Goal: Task Accomplishment & Management: Manage account settings

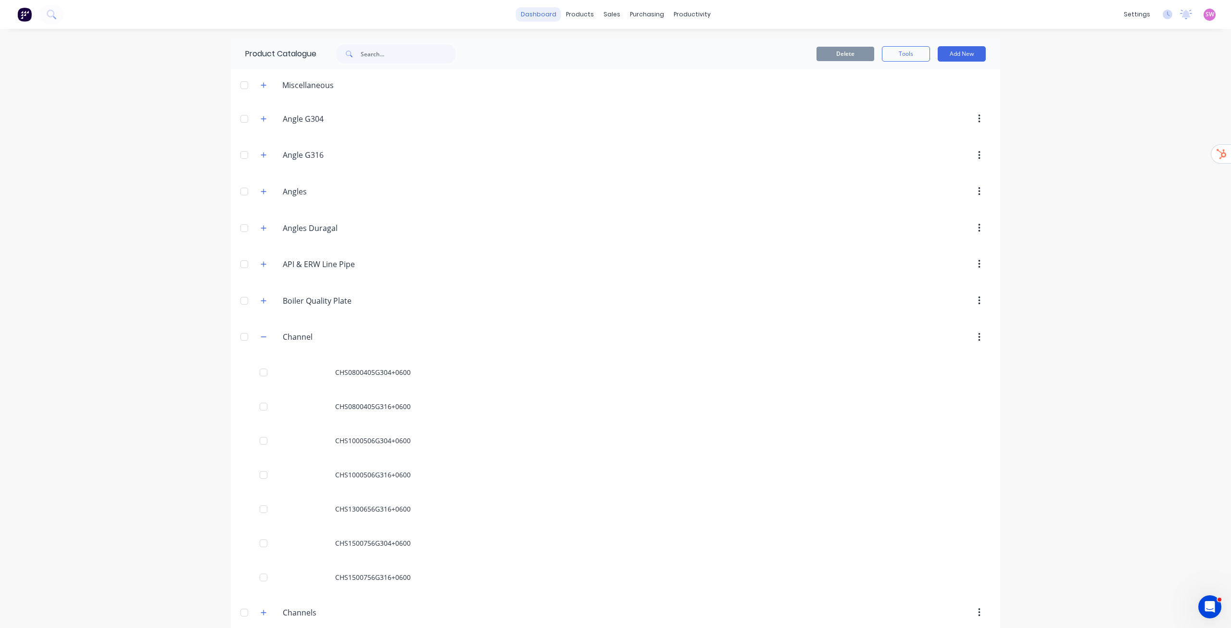
click at [549, 14] on link "dashboard" at bounding box center [538, 14] width 45 height 14
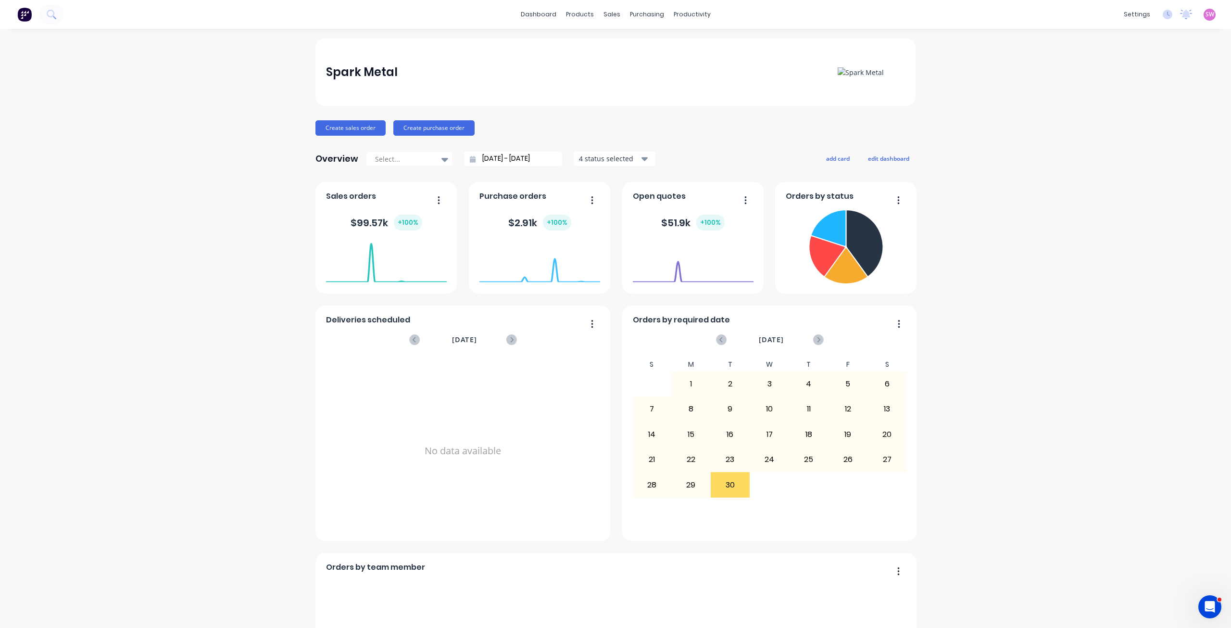
click at [1206, 13] on span "SW" at bounding box center [1210, 14] width 9 height 9
click at [1108, 129] on button "Sign out" at bounding box center [1150, 120] width 127 height 19
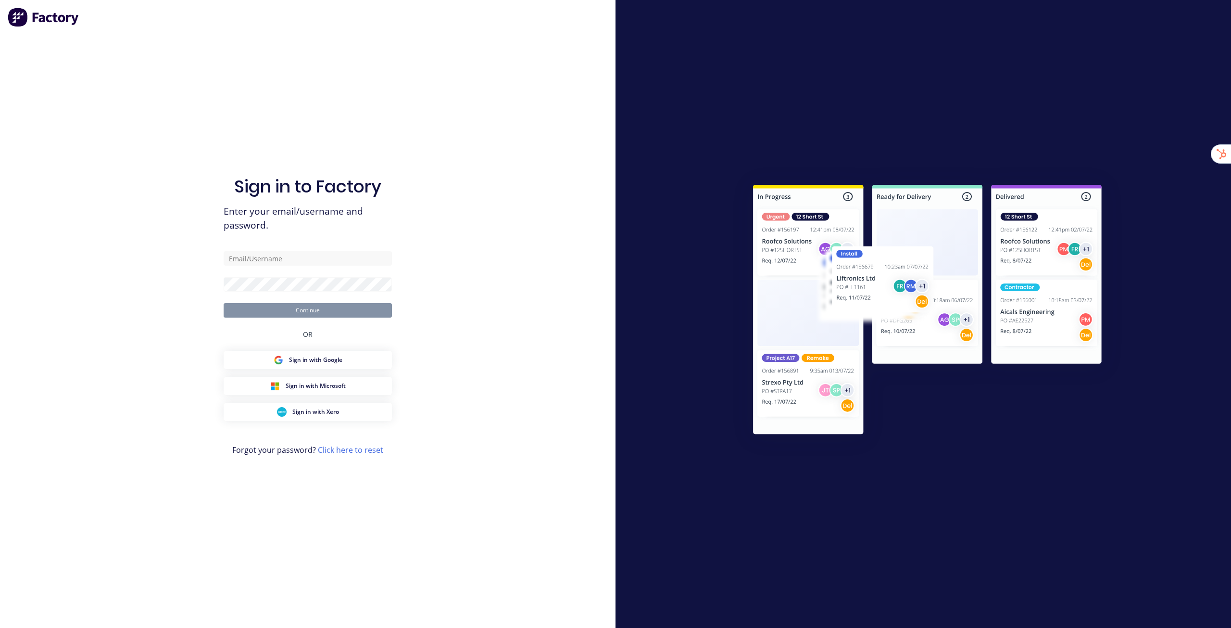
type input "[EMAIL_ADDRESS][DOMAIN_NAME]"
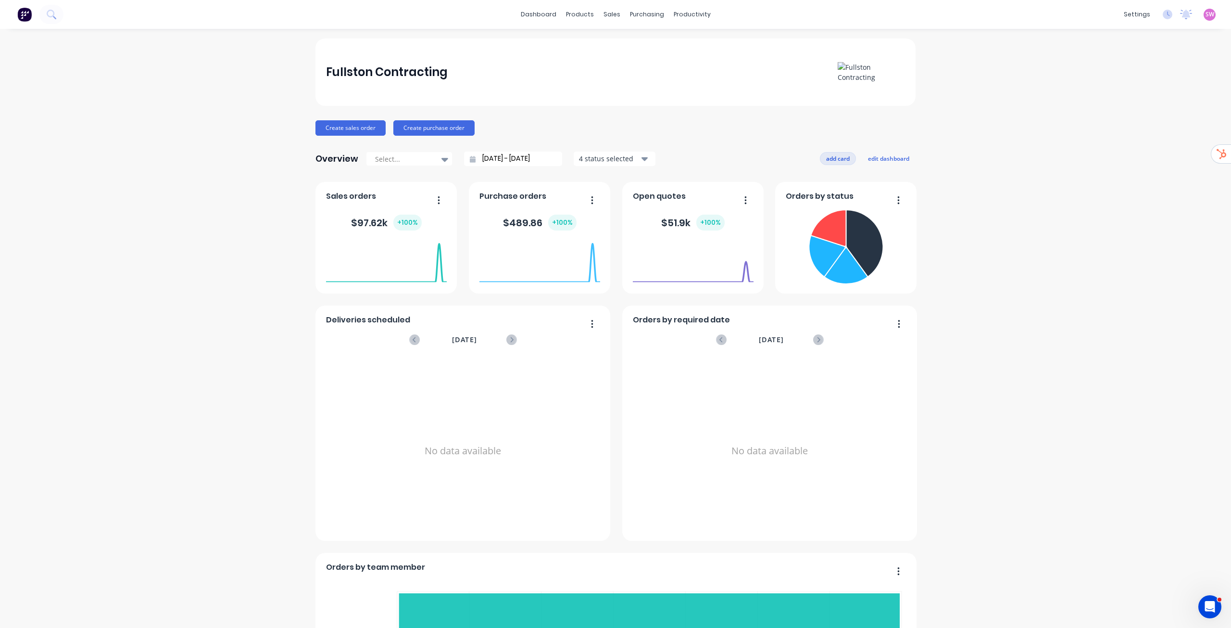
click at [830, 159] on button "add card" at bounding box center [838, 158] width 36 height 13
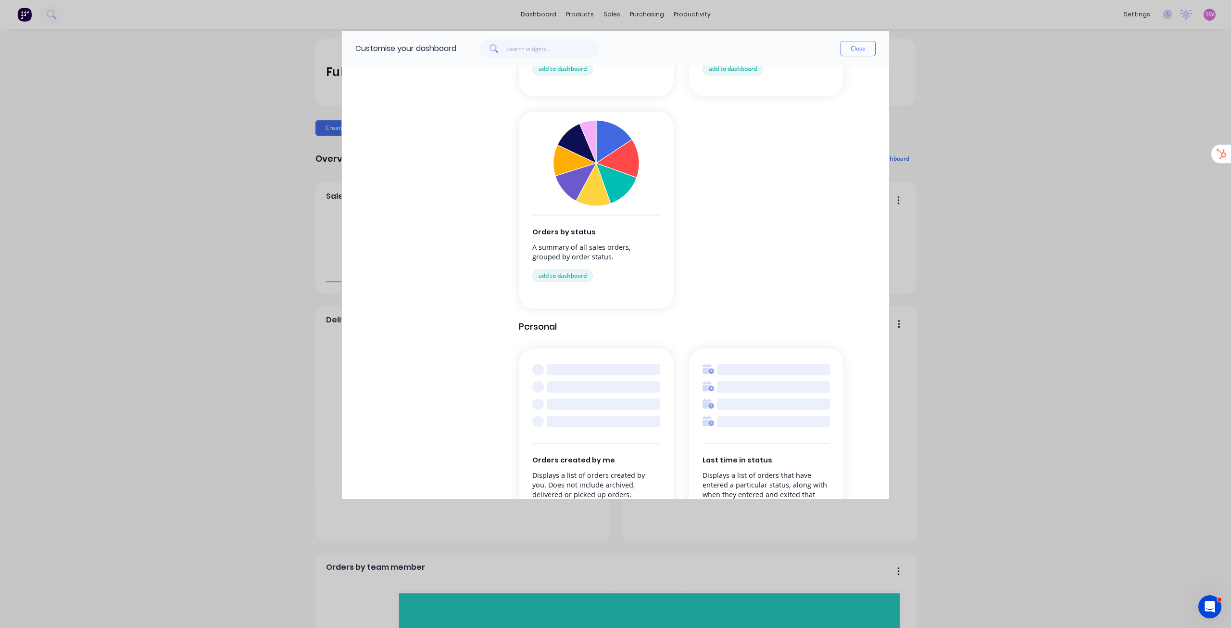
scroll to position [946, 0]
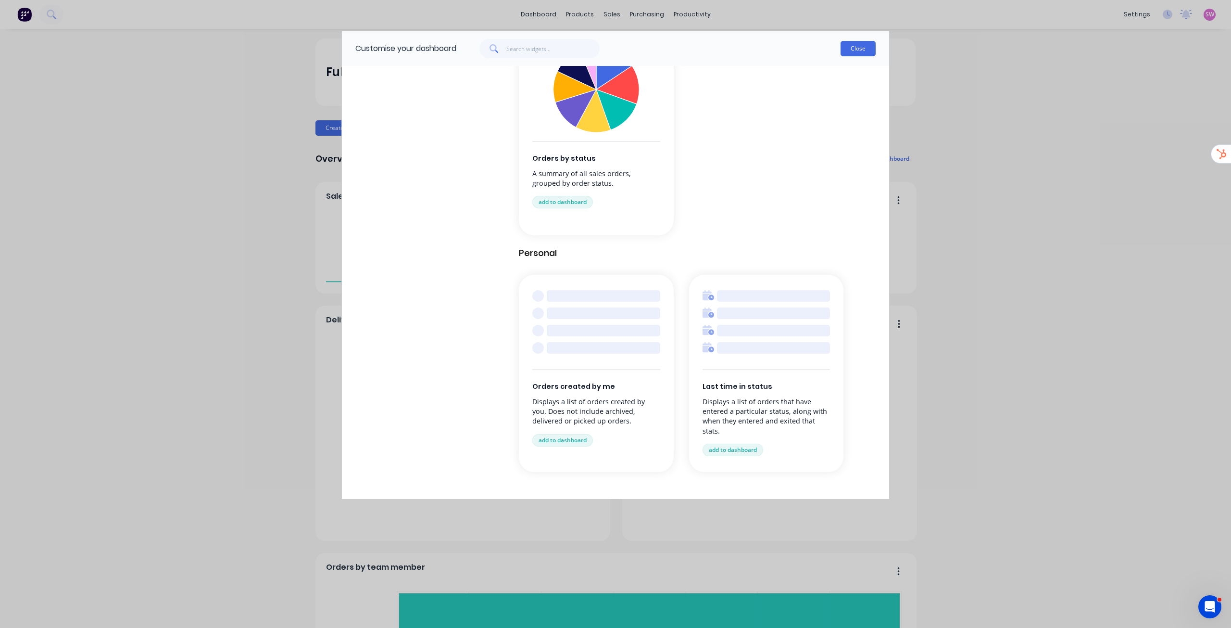
click at [856, 42] on button "Close" at bounding box center [858, 48] width 35 height 15
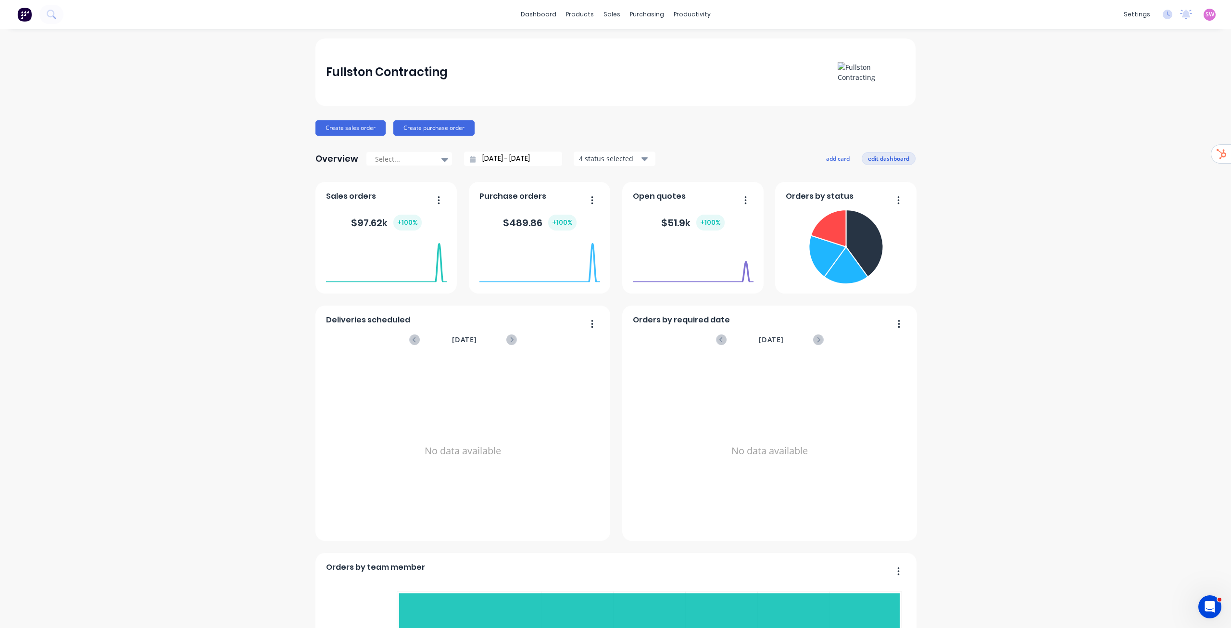
click at [883, 160] on button "edit dashboard" at bounding box center [889, 158] width 54 height 13
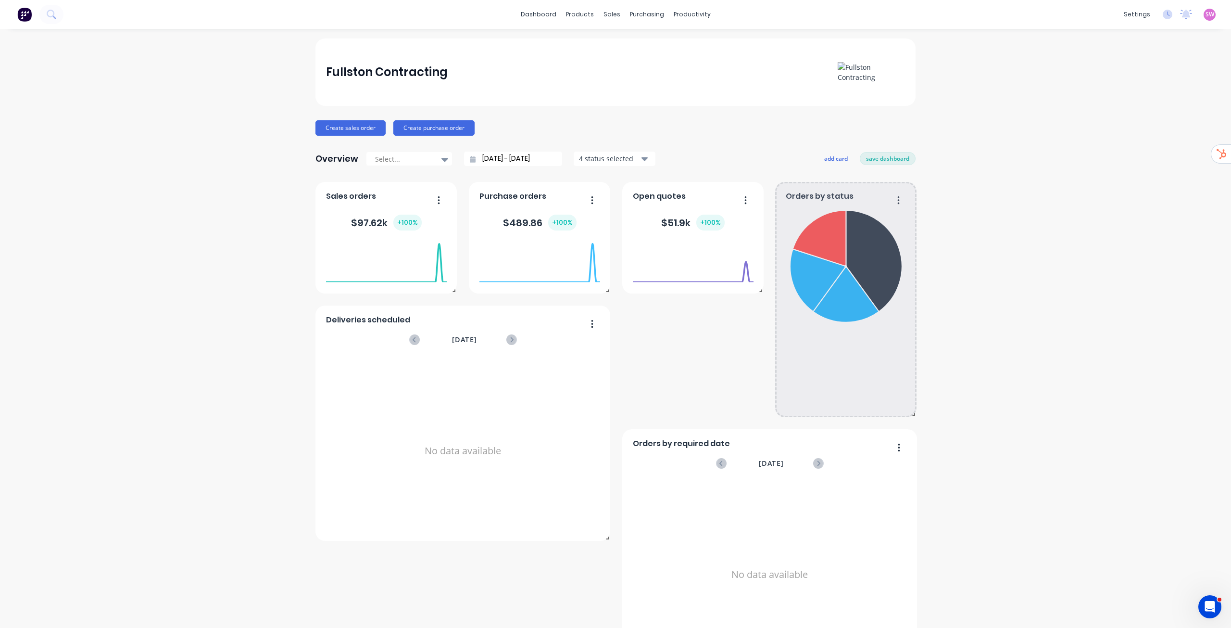
drag, startPoint x: 909, startPoint y: 287, endPoint x: 935, endPoint y: 460, distance: 175.0
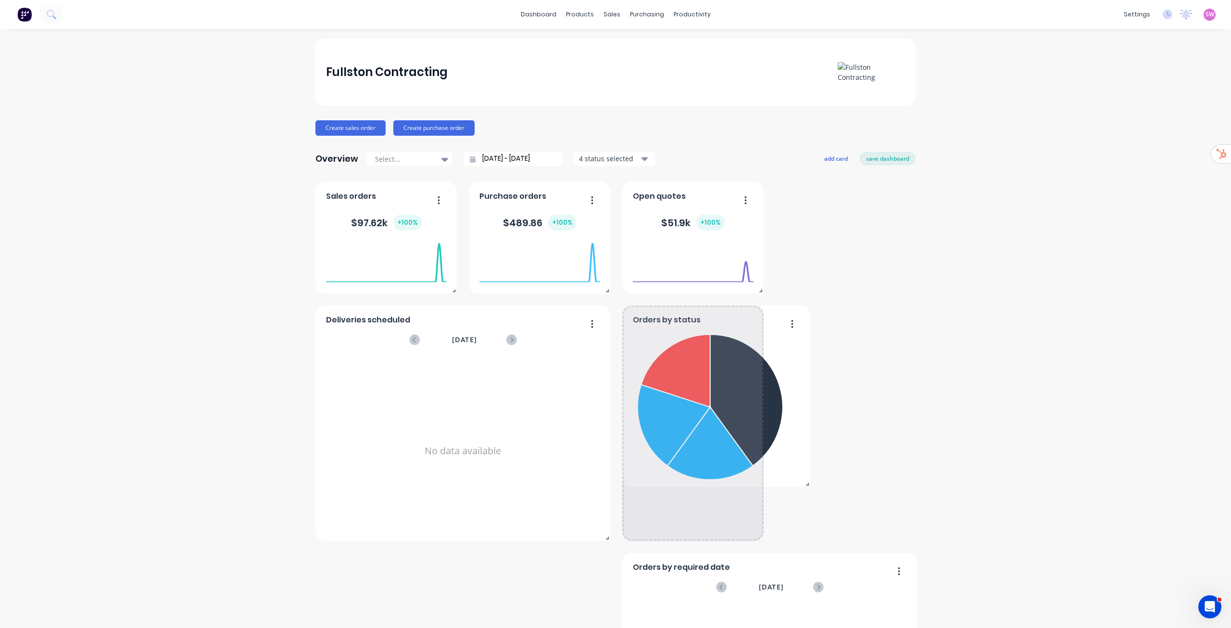
drag, startPoint x: 911, startPoint y: 533, endPoint x: 801, endPoint y: 478, distance: 122.8
click at [801, 478] on span at bounding box center [806, 482] width 10 height 10
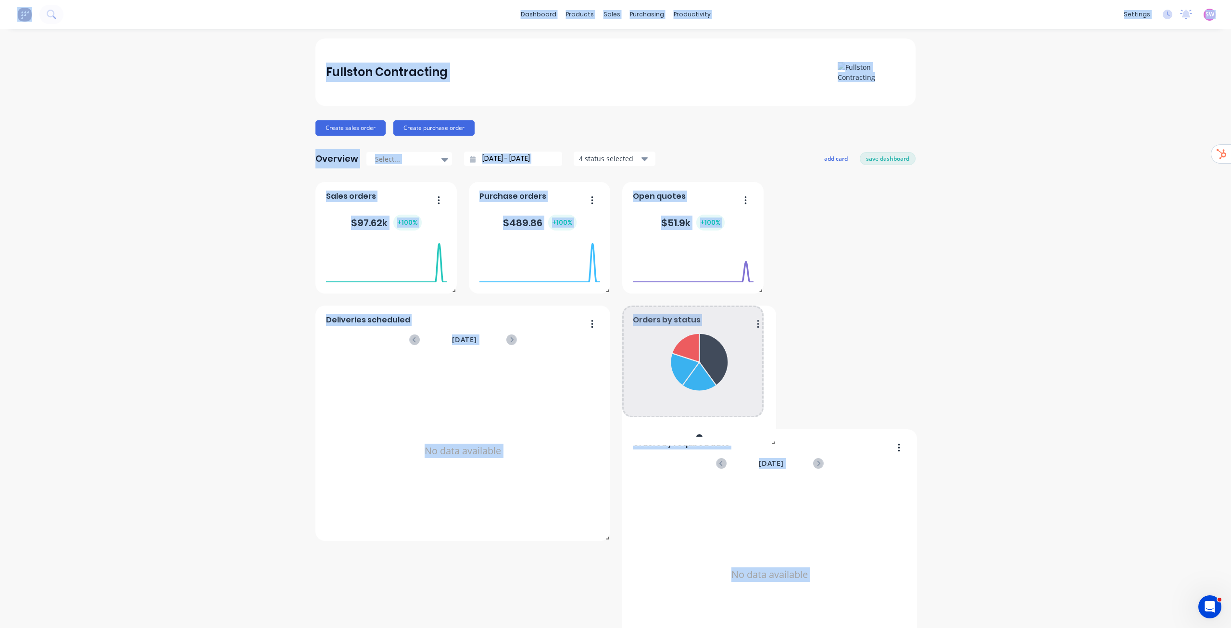
drag, startPoint x: 909, startPoint y: 538, endPoint x: 768, endPoint y: 443, distance: 170.1
click at [768, 443] on span at bounding box center [772, 441] width 10 height 10
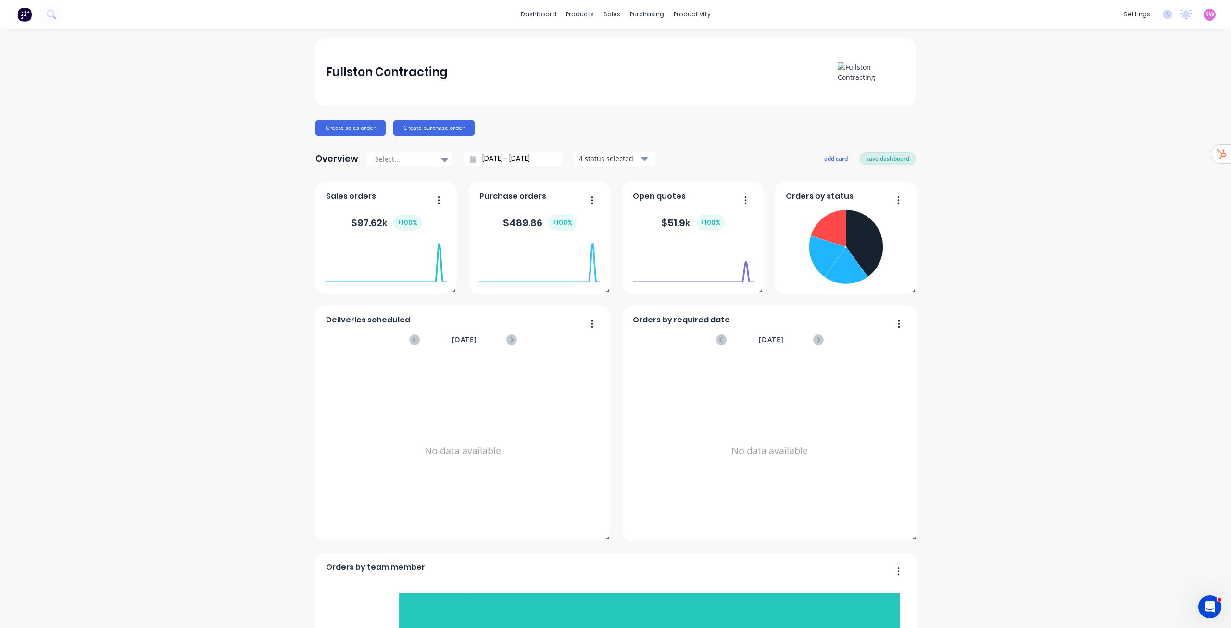
click at [886, 153] on button "save dashboard" at bounding box center [888, 158] width 56 height 13
click at [520, 162] on input "[DATE] - [DATE]" at bounding box center [517, 159] width 83 height 14
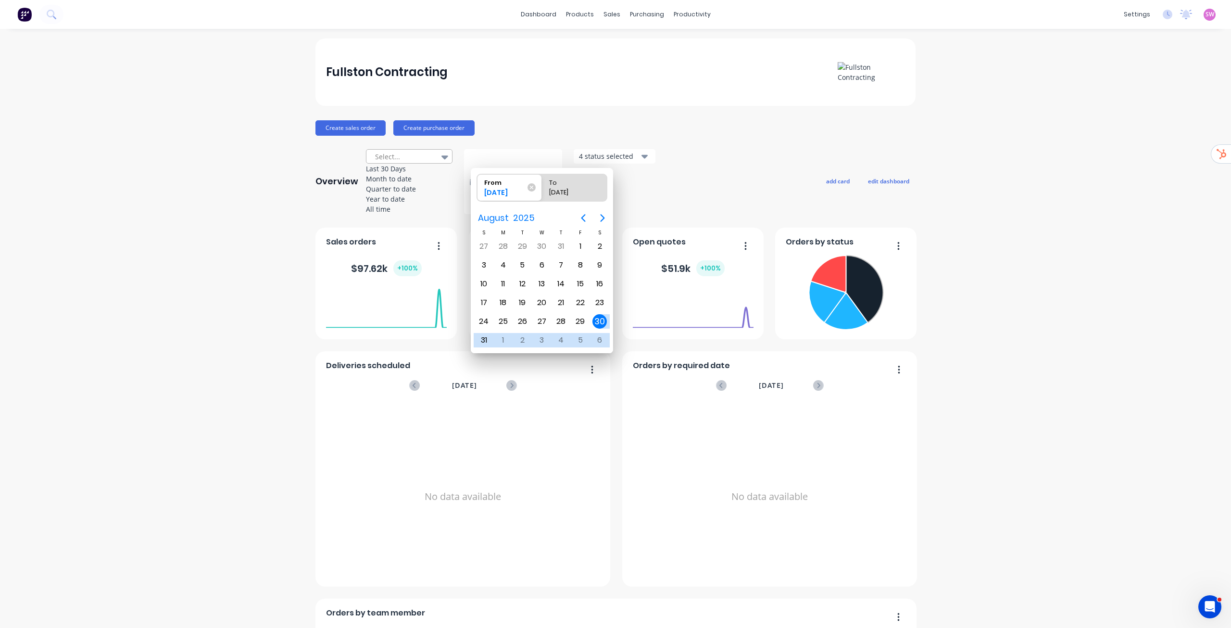
click at [425, 163] on div at bounding box center [404, 157] width 61 height 12
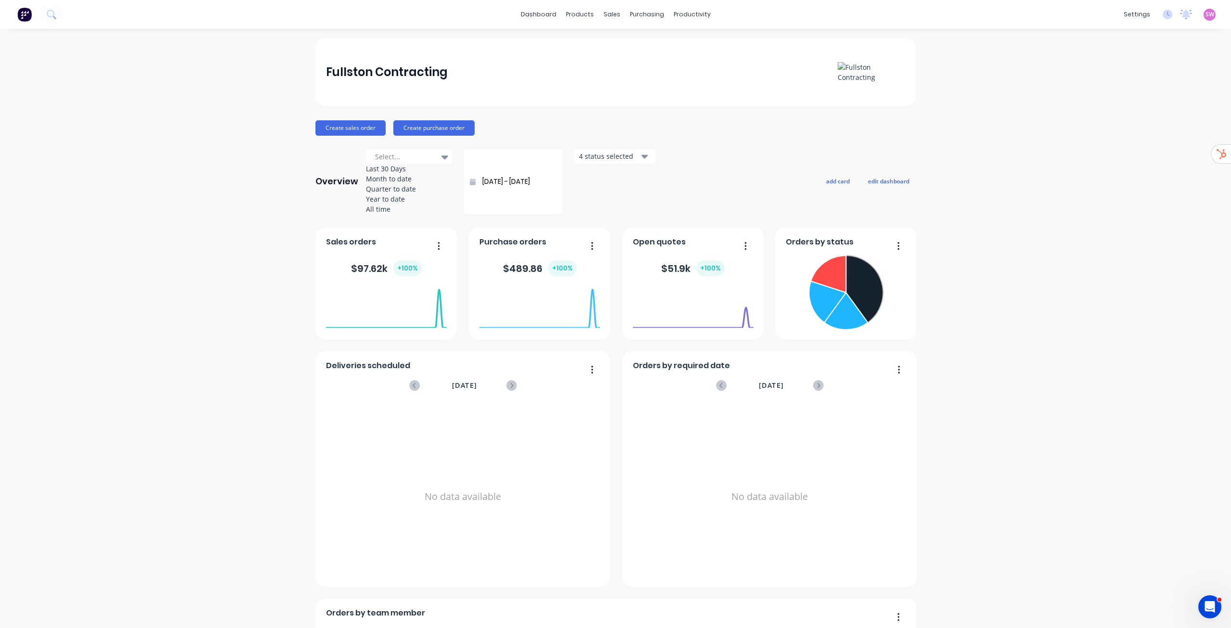
click at [357, 126] on button "Create sales order" at bounding box center [351, 127] width 70 height 15
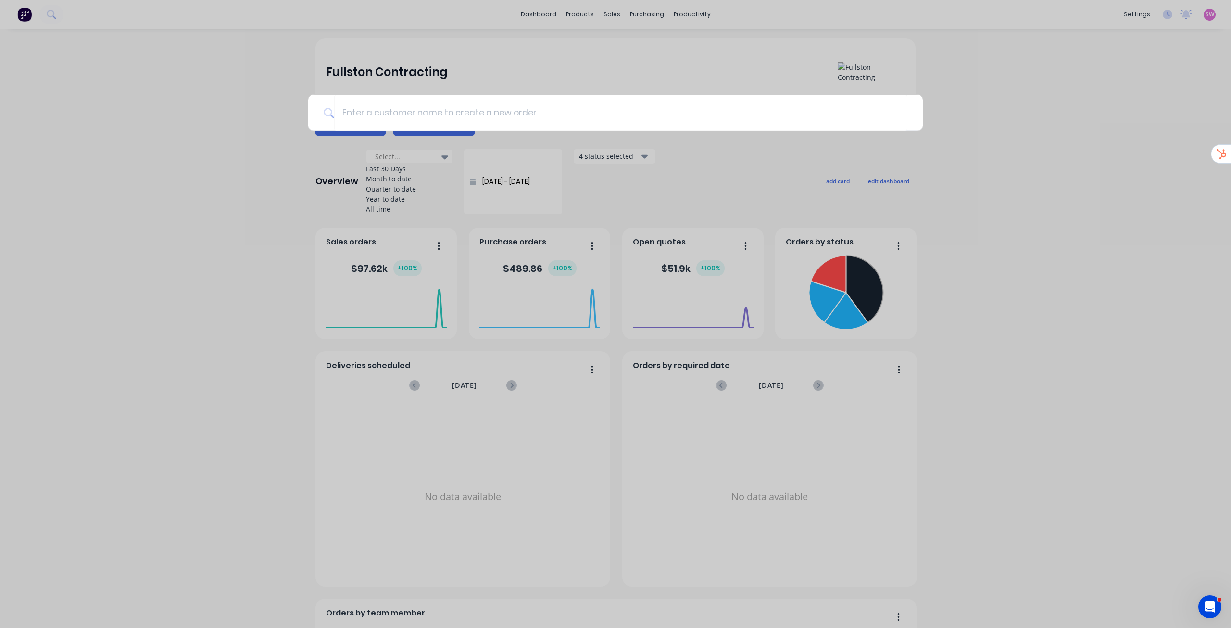
click at [277, 147] on div at bounding box center [615, 314] width 1231 height 628
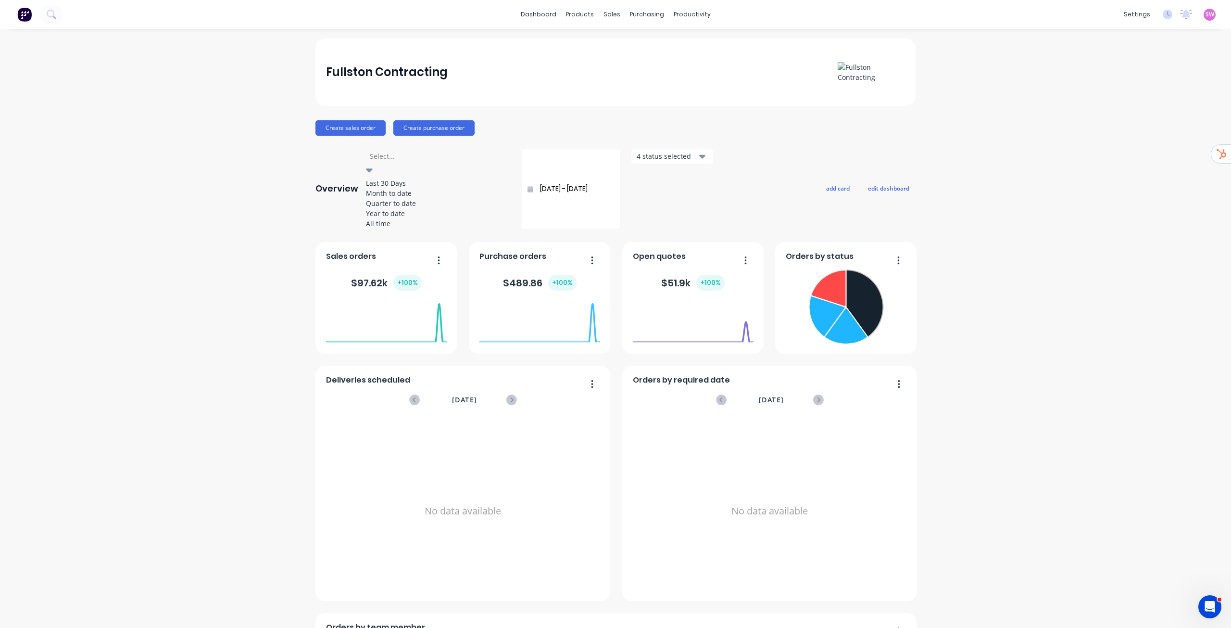
click at [418, 161] on div at bounding box center [438, 156] width 139 height 12
click at [373, 165] on div at bounding box center [369, 171] width 7 height 12
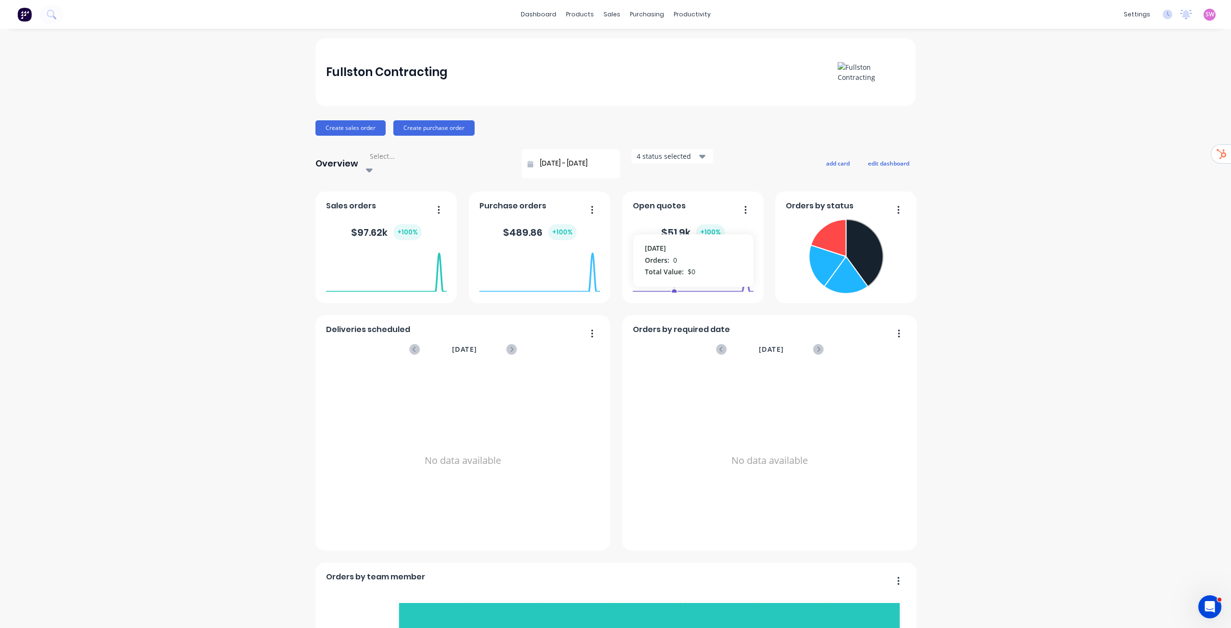
click at [759, 344] on span "September 2025" at bounding box center [771, 349] width 25 height 11
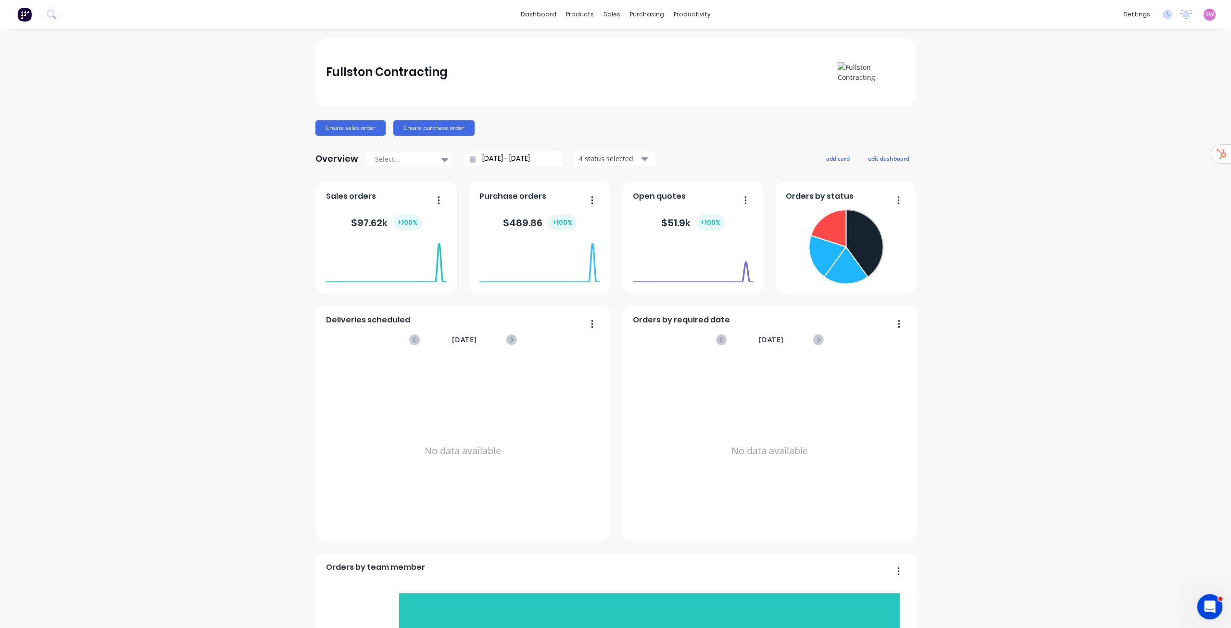
click at [1208, 601] on icon "Open Intercom Messenger" at bounding box center [1209, 605] width 16 height 16
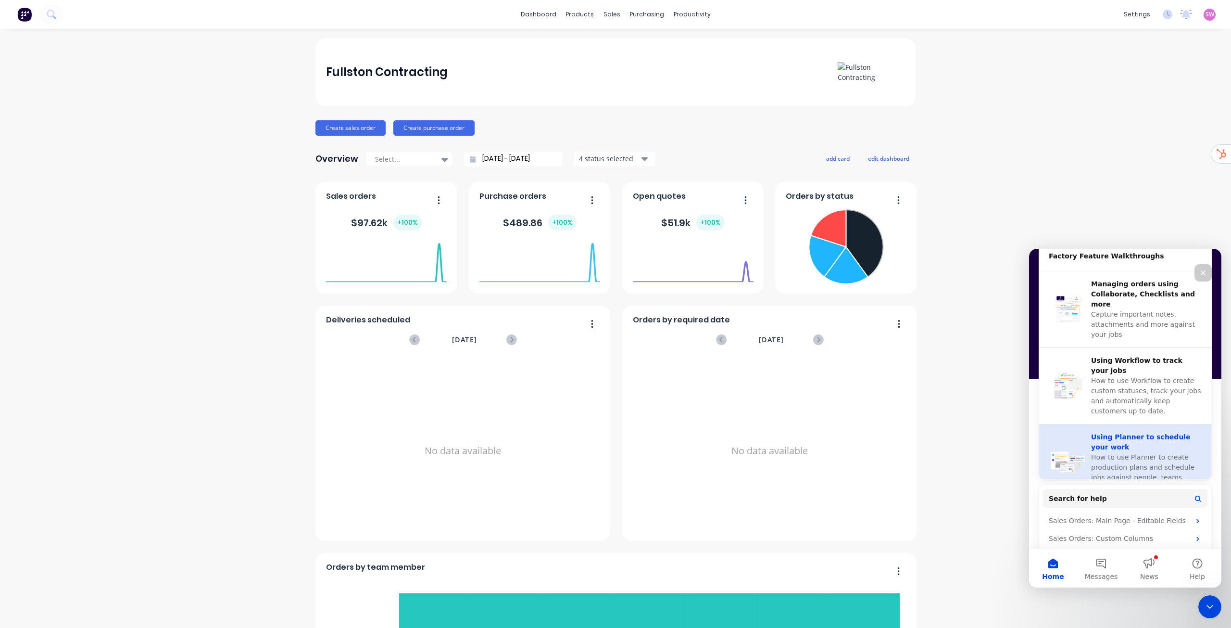
scroll to position [369, 0]
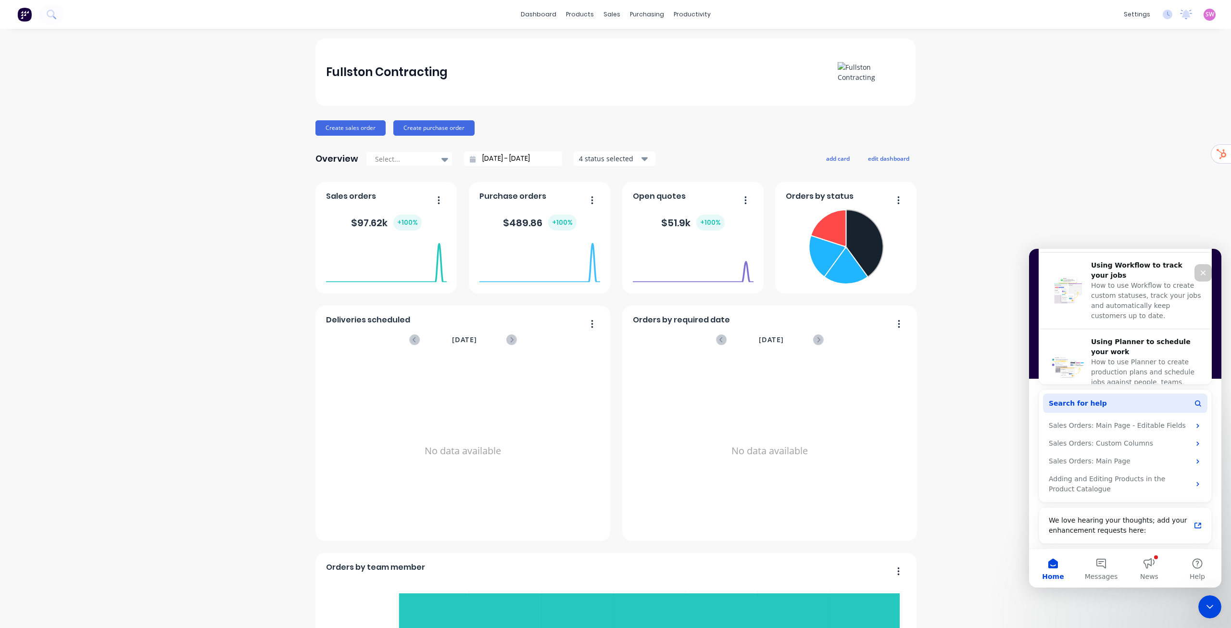
click at [1109, 404] on button "Search for help" at bounding box center [1125, 402] width 165 height 19
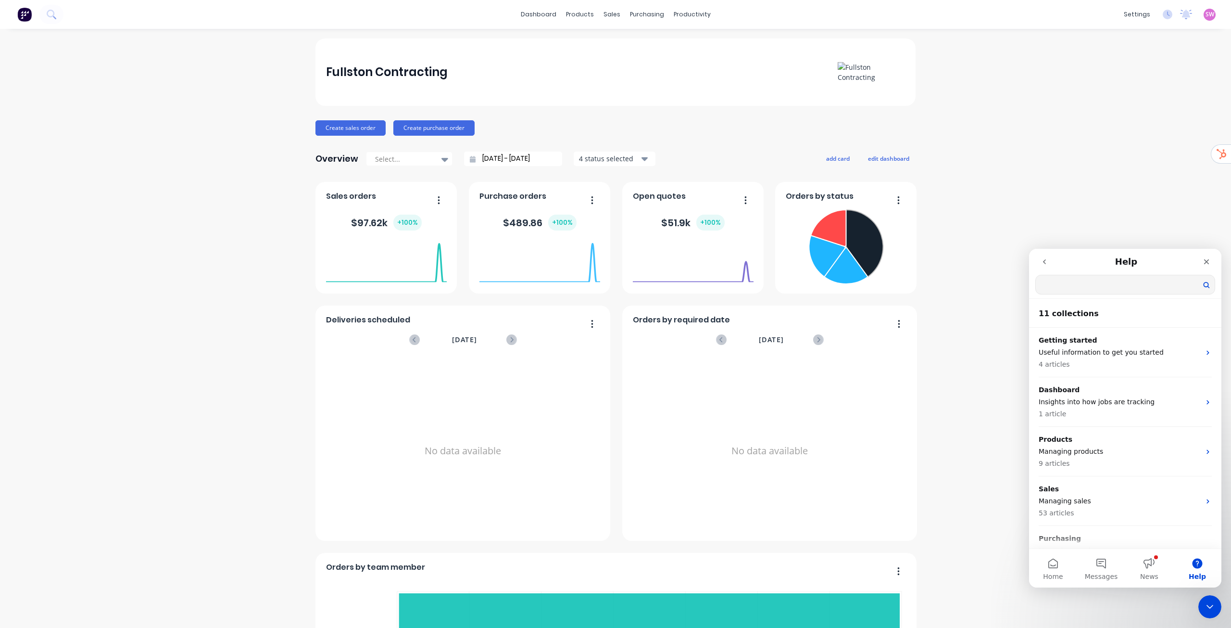
scroll to position [0, 0]
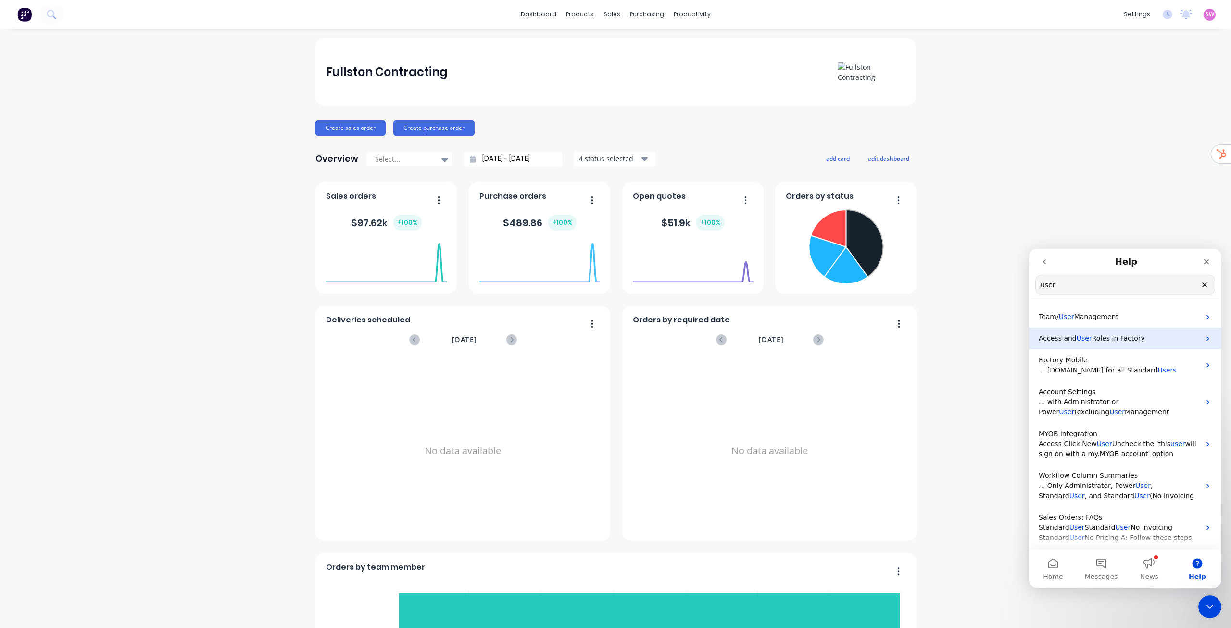
type input "user"
click at [1100, 340] on span "Roles in Factory" at bounding box center [1118, 338] width 53 height 8
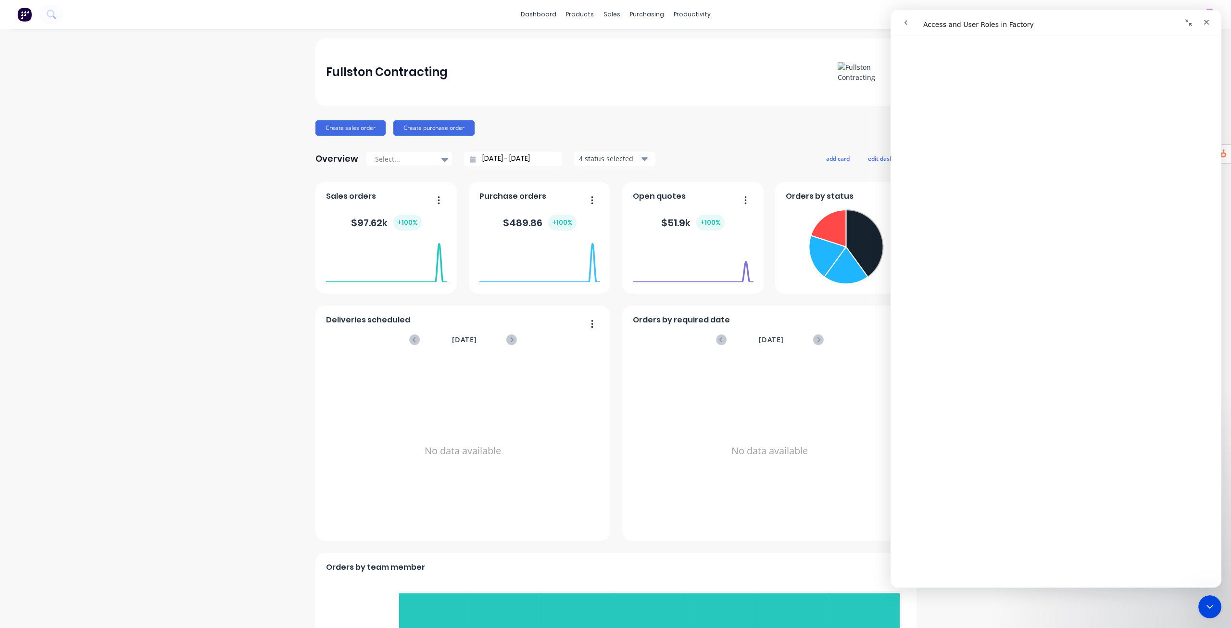
scroll to position [836, 0]
click at [908, 17] on button "go back" at bounding box center [906, 22] width 18 height 18
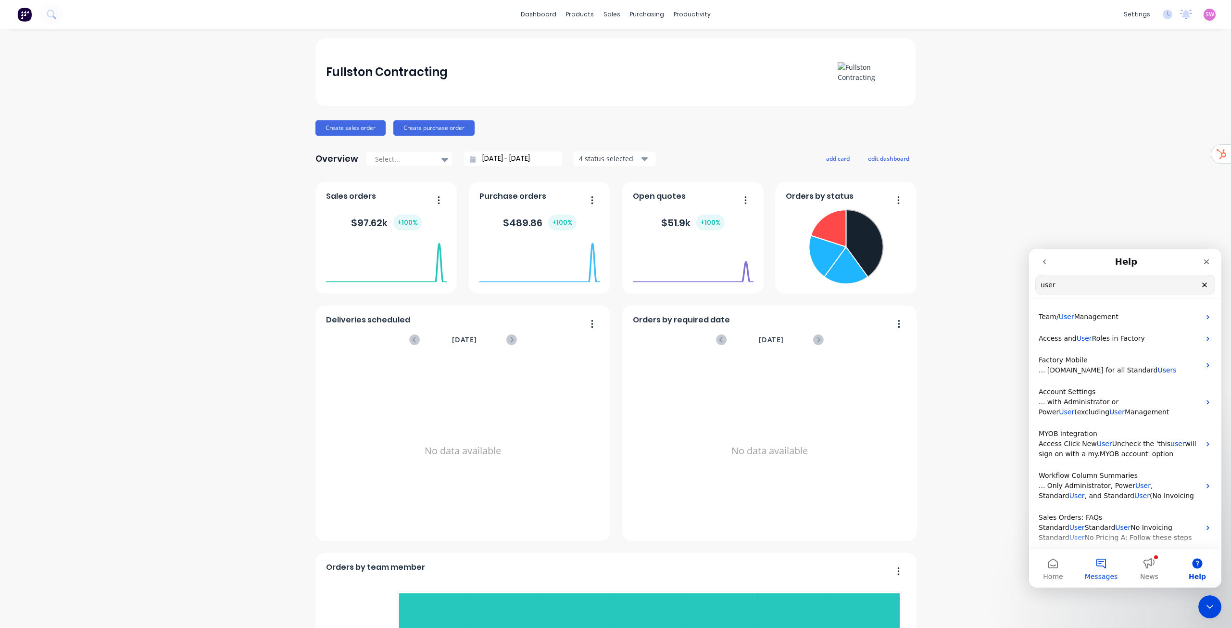
click at [1106, 577] on span "Messages" at bounding box center [1101, 576] width 33 height 7
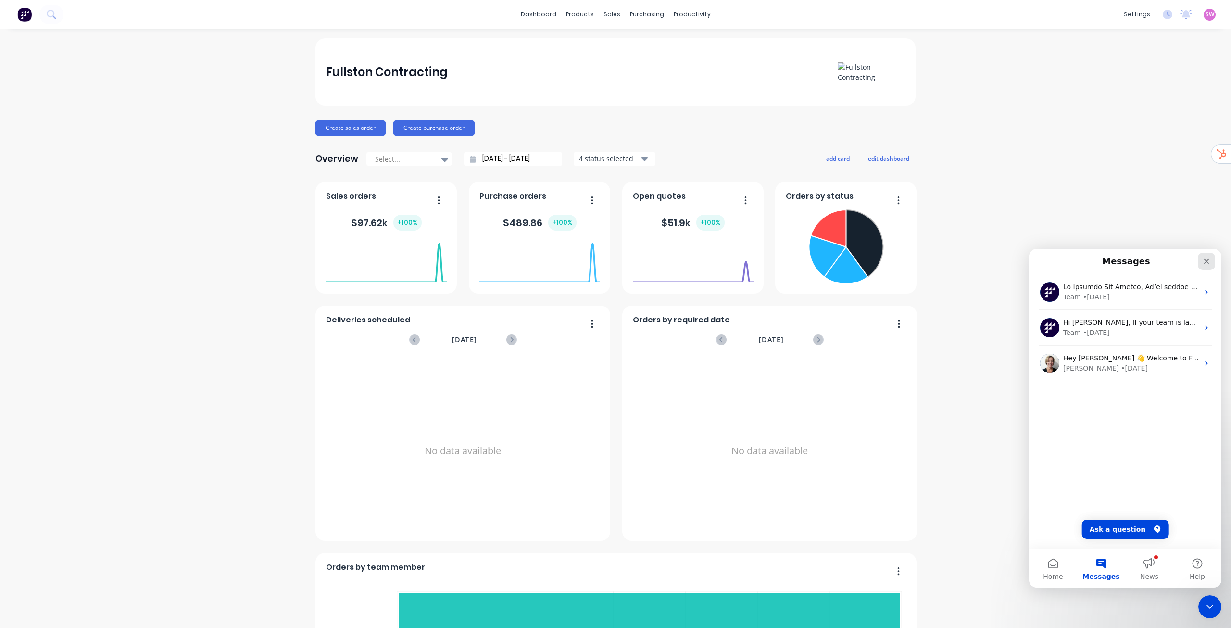
click at [1203, 264] on icon "Close" at bounding box center [1207, 261] width 8 height 8
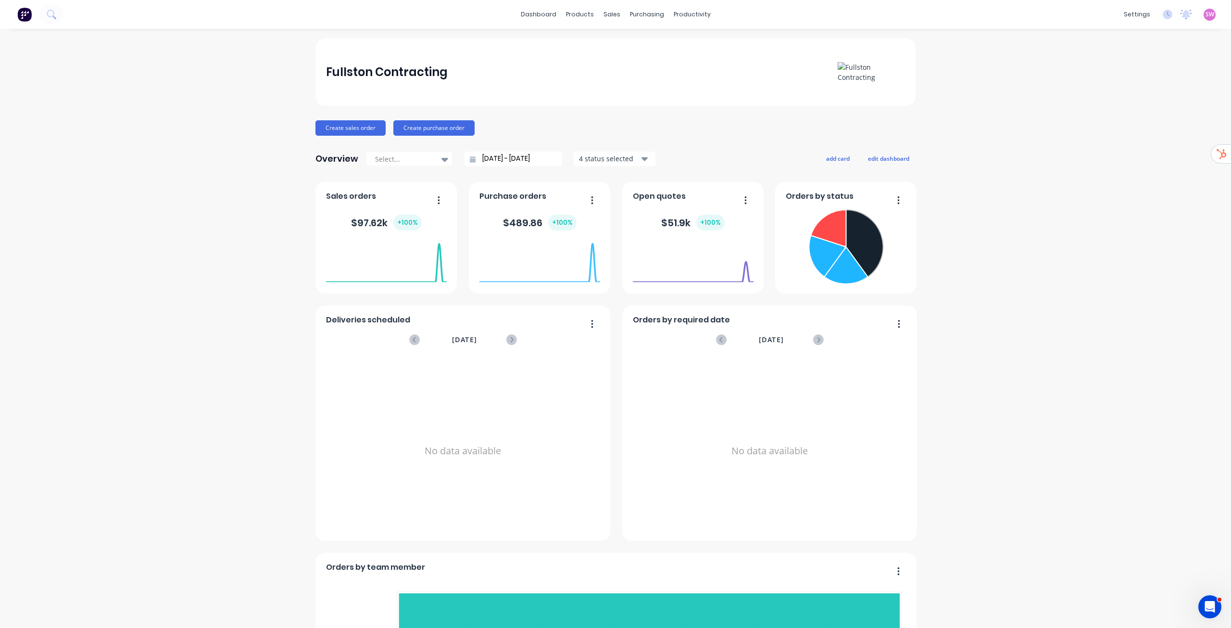
scroll to position [0, 0]
click at [58, 17] on button at bounding box center [51, 14] width 24 height 19
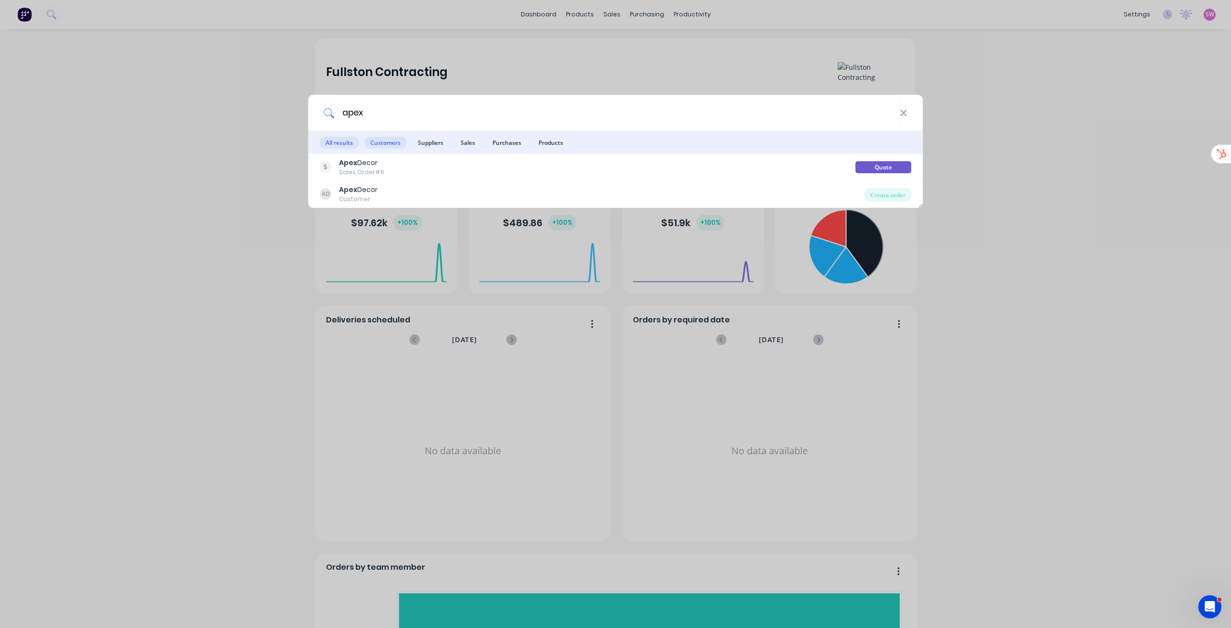
type input "apex"
click at [388, 137] on span "Customers" at bounding box center [386, 143] width 42 height 12
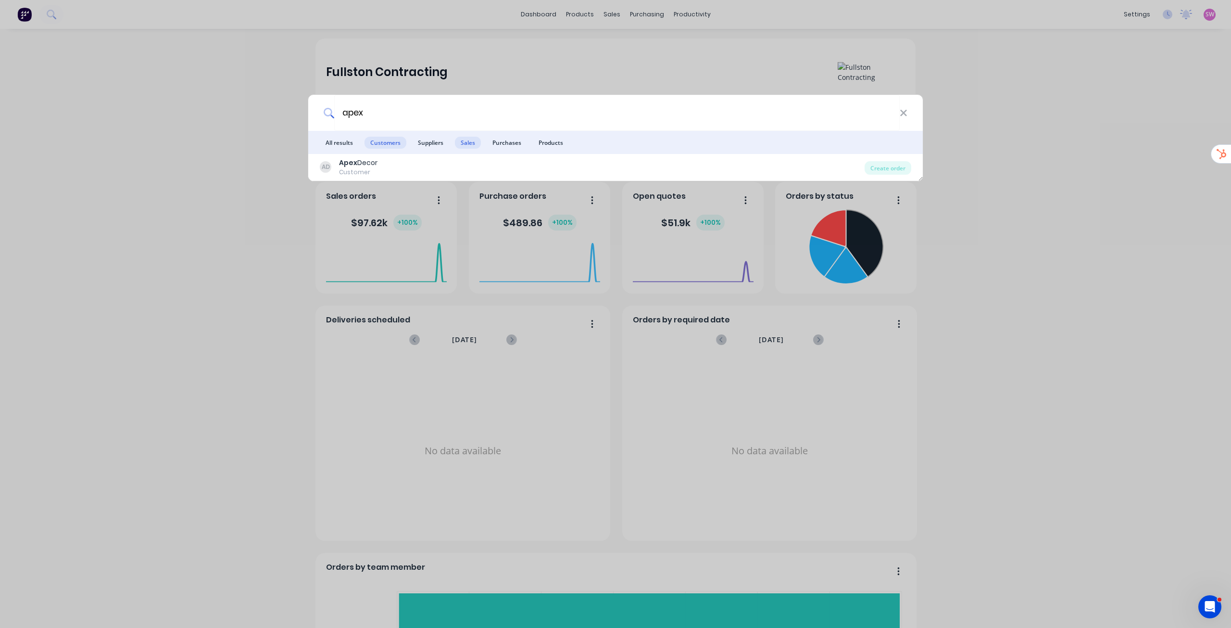
click at [473, 148] on span "Sales" at bounding box center [468, 143] width 26 height 12
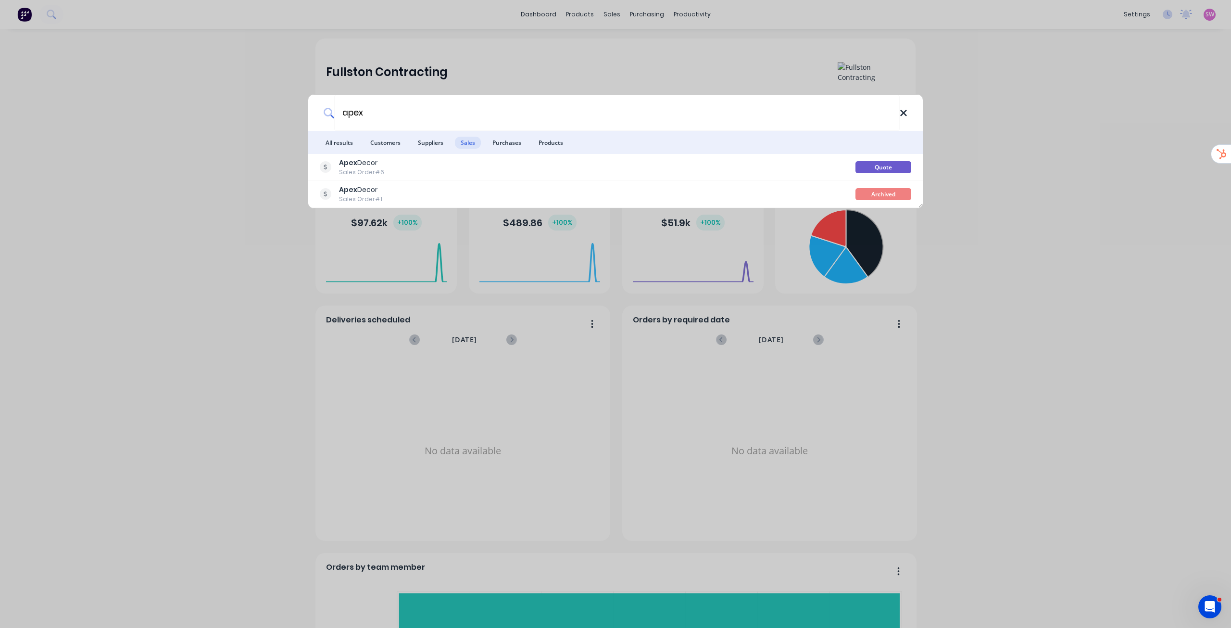
click at [903, 115] on icon at bounding box center [904, 113] width 8 height 11
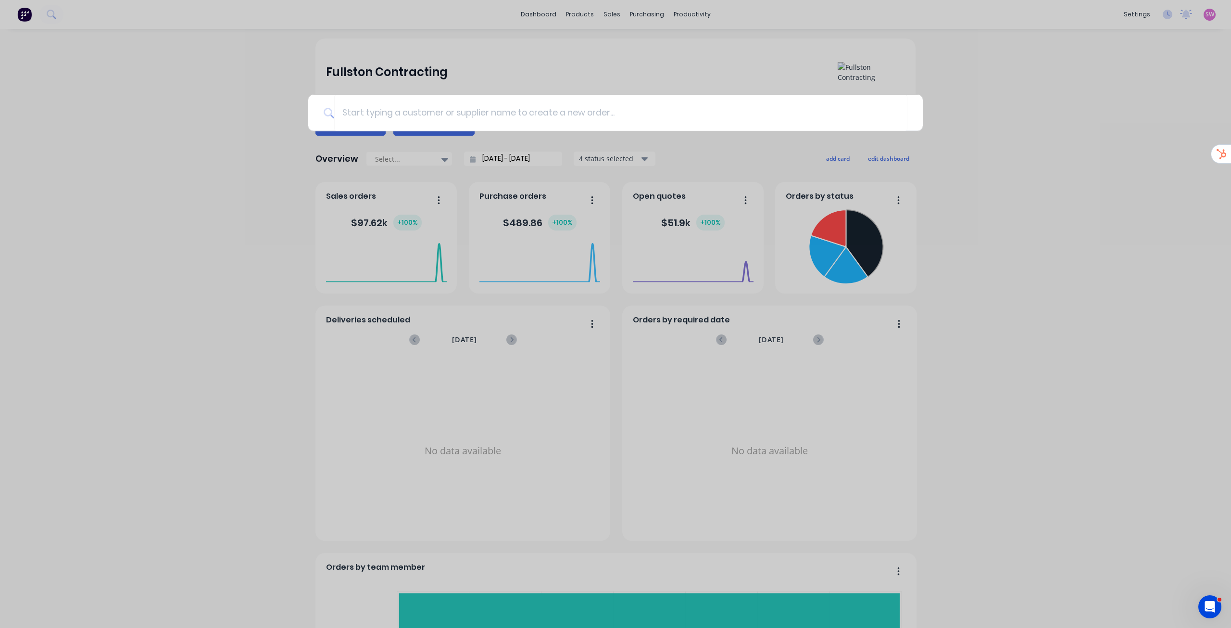
click at [937, 76] on div at bounding box center [615, 314] width 1231 height 628
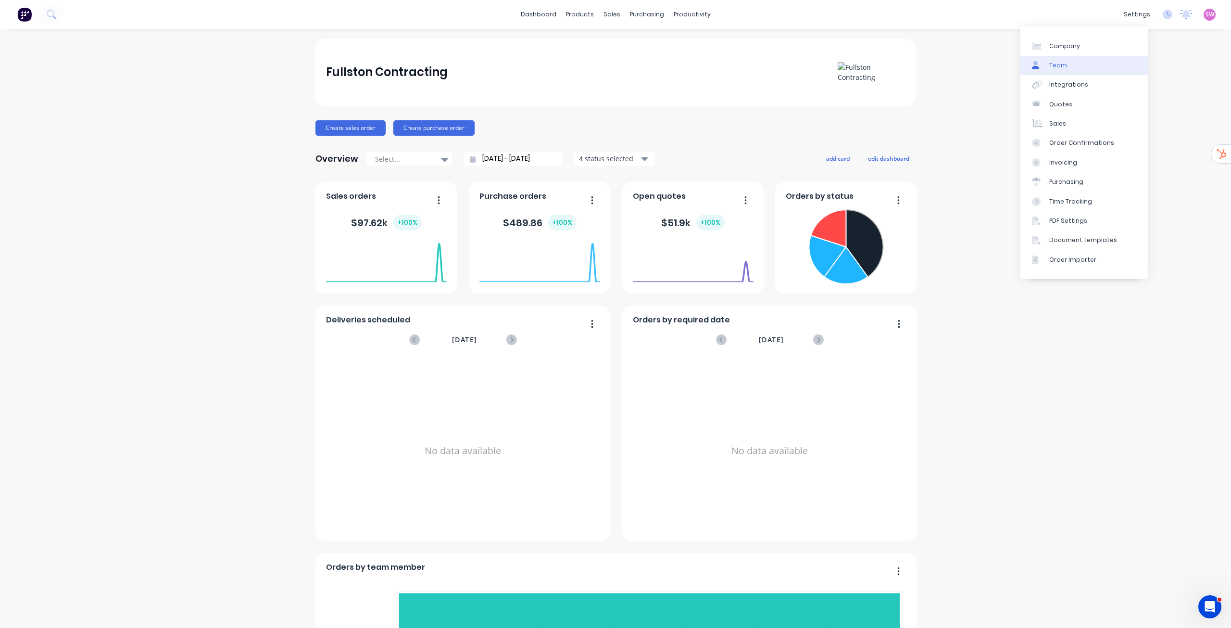
click at [1063, 65] on div "Team" at bounding box center [1059, 65] width 18 height 9
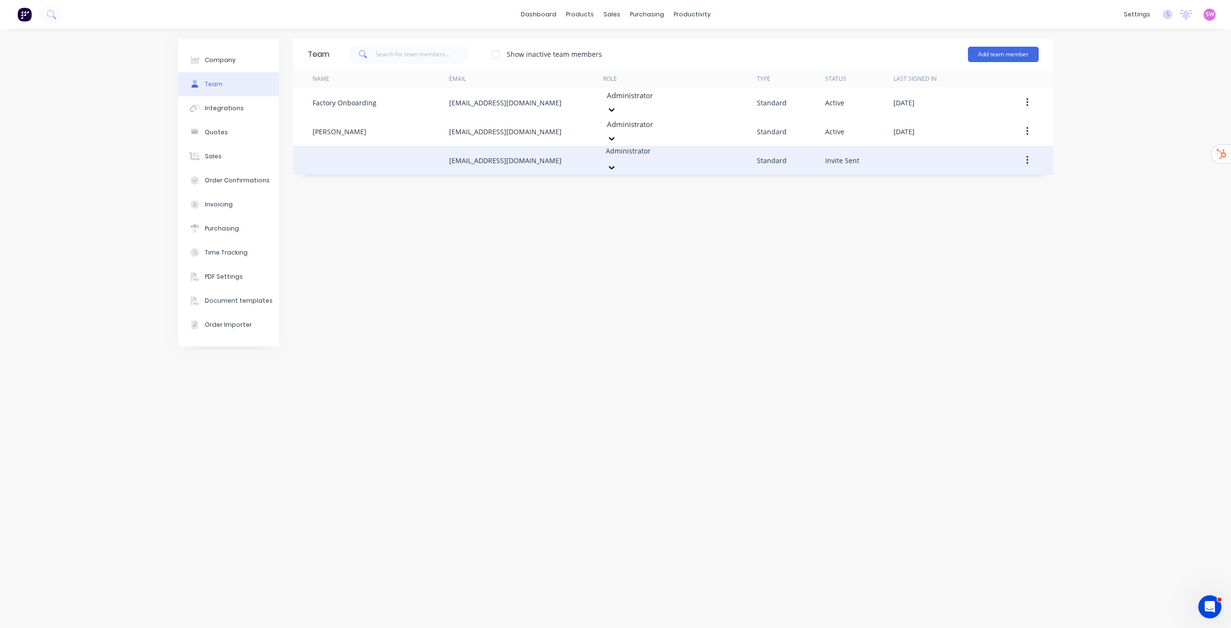
click at [1024, 152] on button "button" at bounding box center [1027, 160] width 23 height 17
click at [1004, 198] on div "Resend Invite" at bounding box center [993, 205] width 74 height 14
click at [1029, 152] on button "button" at bounding box center [1027, 160] width 23 height 17
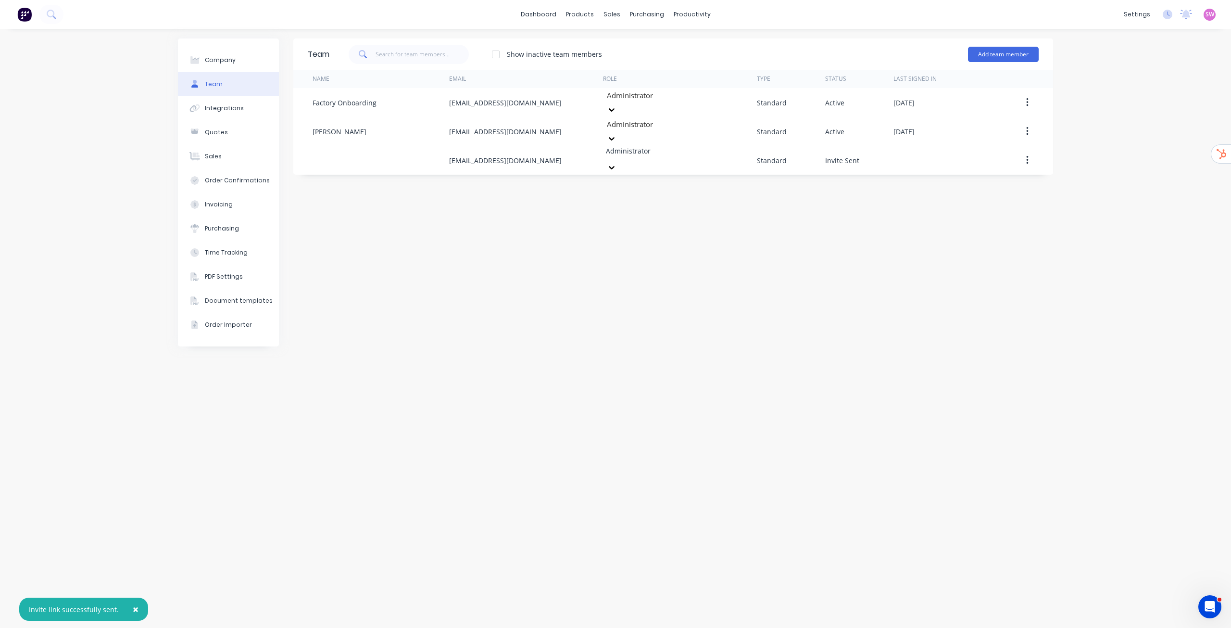
click at [763, 196] on div "Team Show inactive team members Add team member Name Email Role Type Status Las…" at bounding box center [673, 328] width 760 height 580
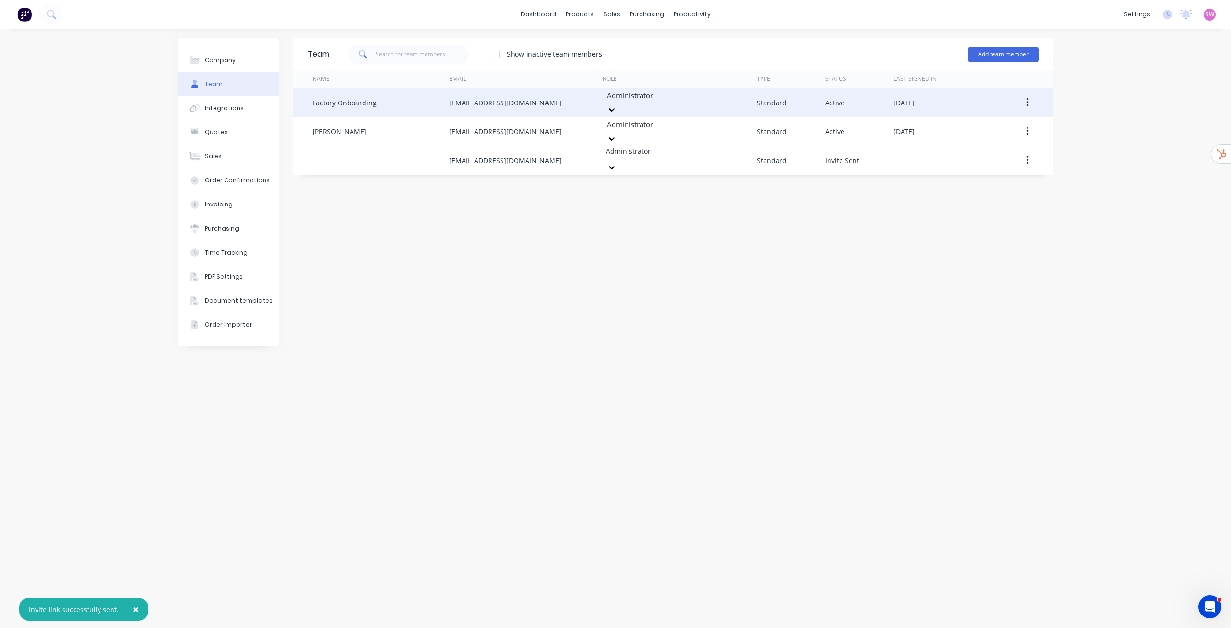
click at [1026, 97] on icon "button" at bounding box center [1027, 102] width 2 height 11
click at [988, 159] on div "Delete" at bounding box center [993, 166] width 74 height 14
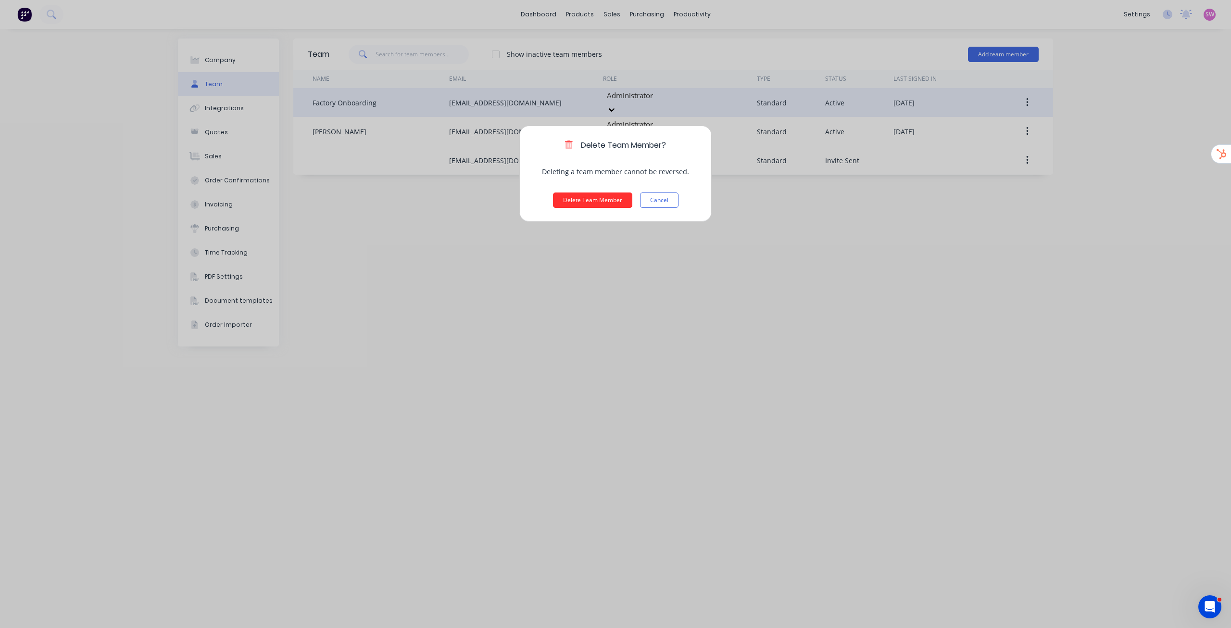
click at [603, 205] on button "Delete Team Member" at bounding box center [592, 199] width 79 height 15
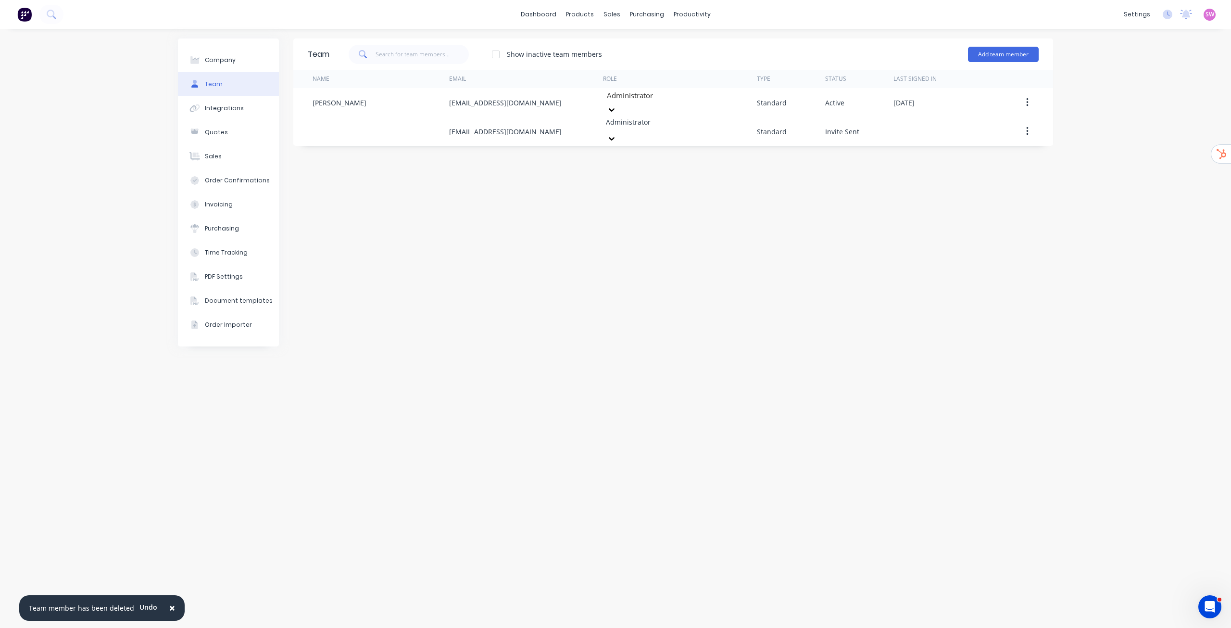
click at [548, 208] on div "Team Show inactive team members Add team member Name Email Role Type Status Las…" at bounding box center [673, 328] width 760 height 580
click at [551, 8] on link "dashboard" at bounding box center [538, 14] width 45 height 14
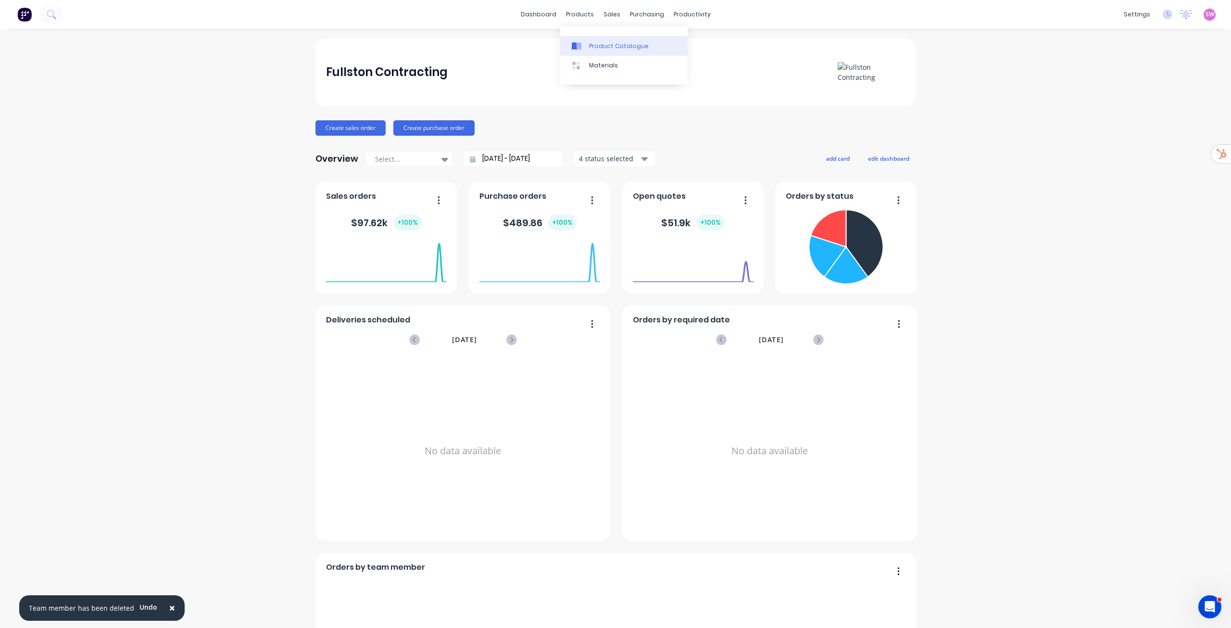
click at [589, 43] on div "Product Catalogue" at bounding box center [619, 46] width 60 height 9
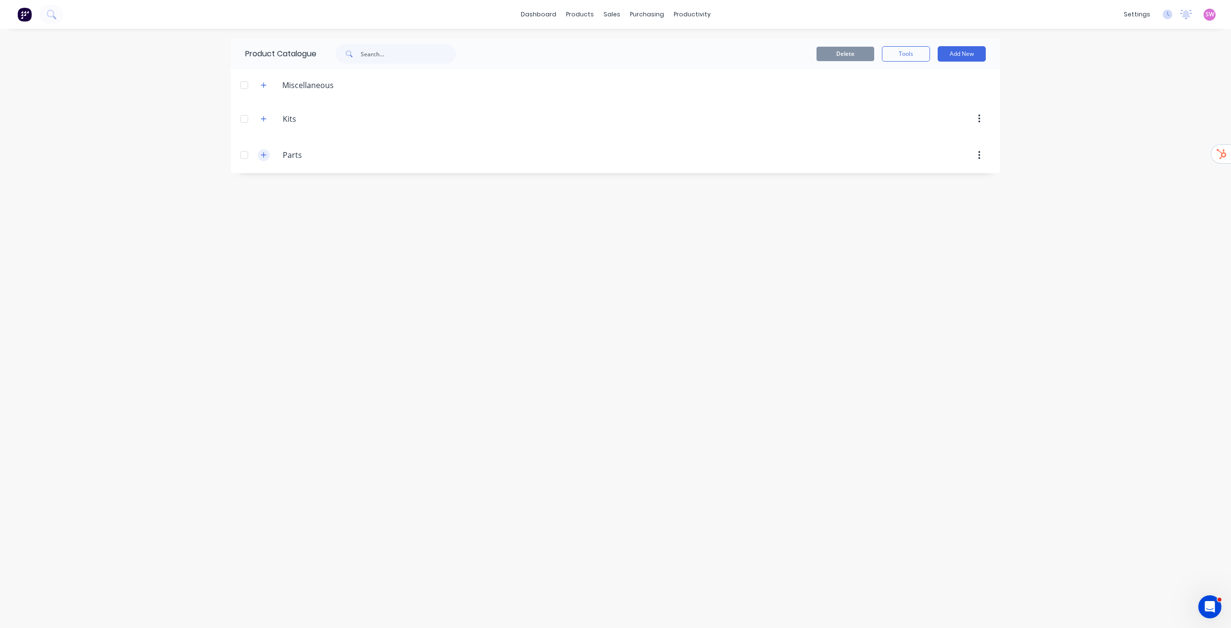
click at [262, 156] on icon "button" at bounding box center [264, 155] width 6 height 7
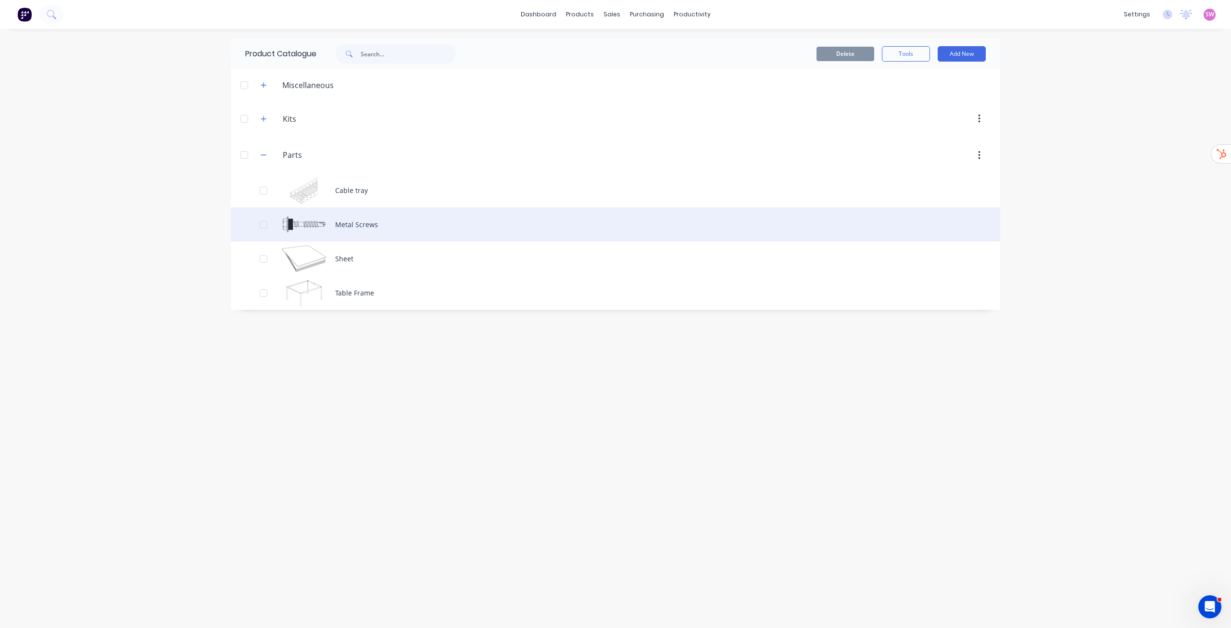
click at [360, 218] on div "Metal Screws" at bounding box center [616, 224] width 770 height 34
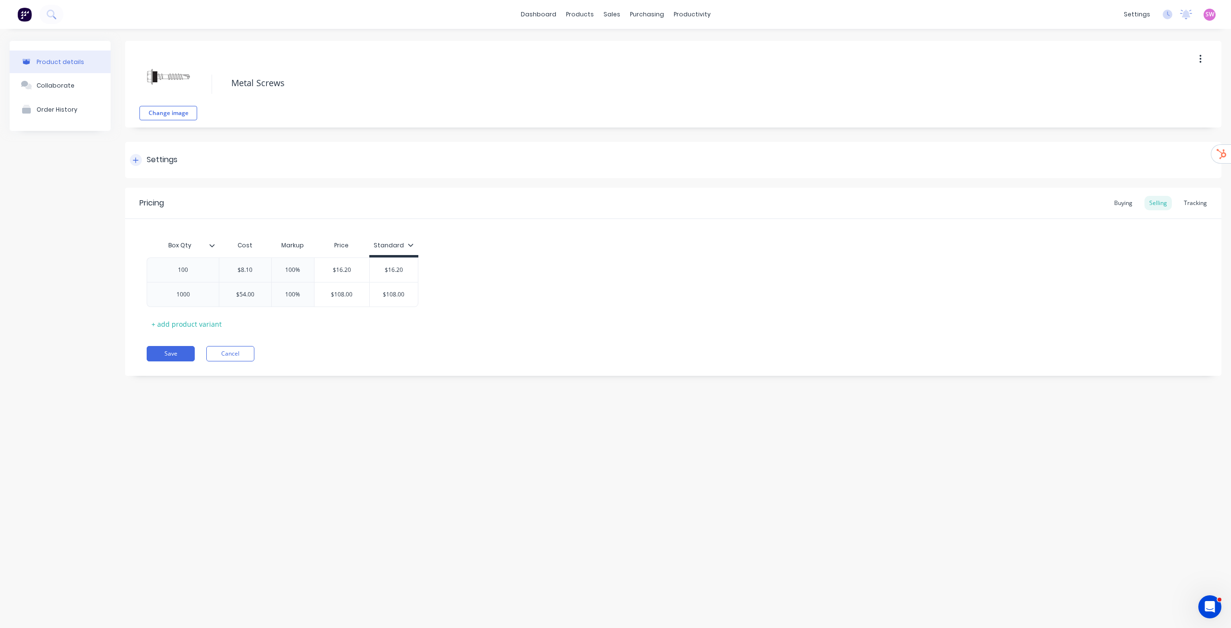
click at [168, 160] on div "Settings" at bounding box center [162, 160] width 31 height 12
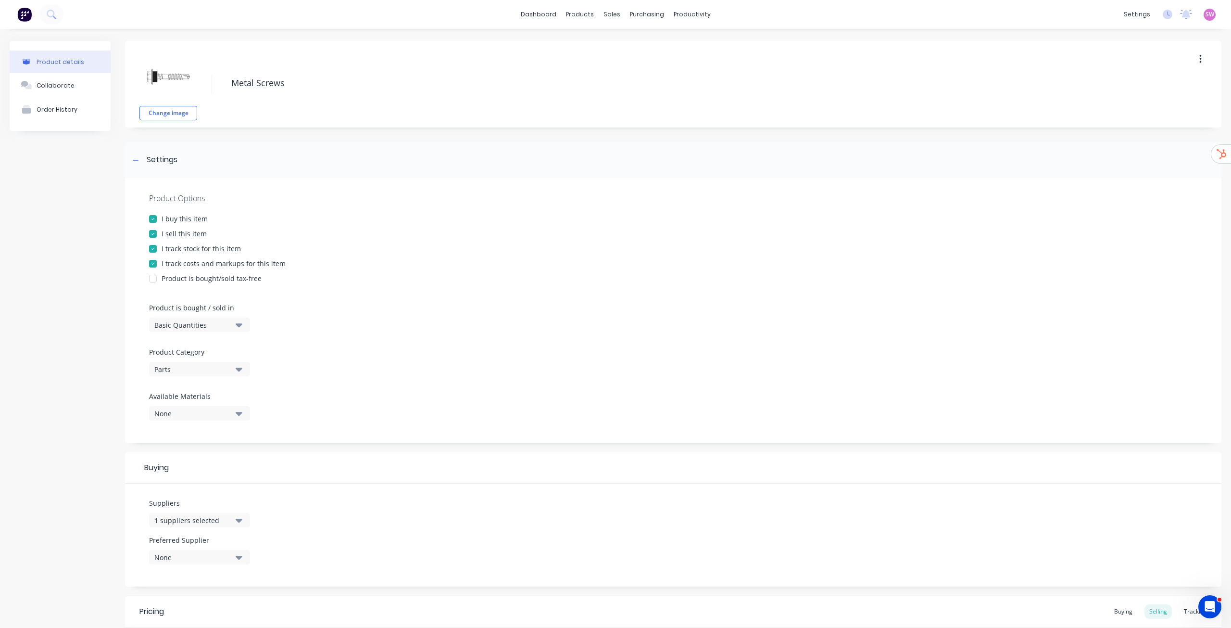
scroll to position [183, 0]
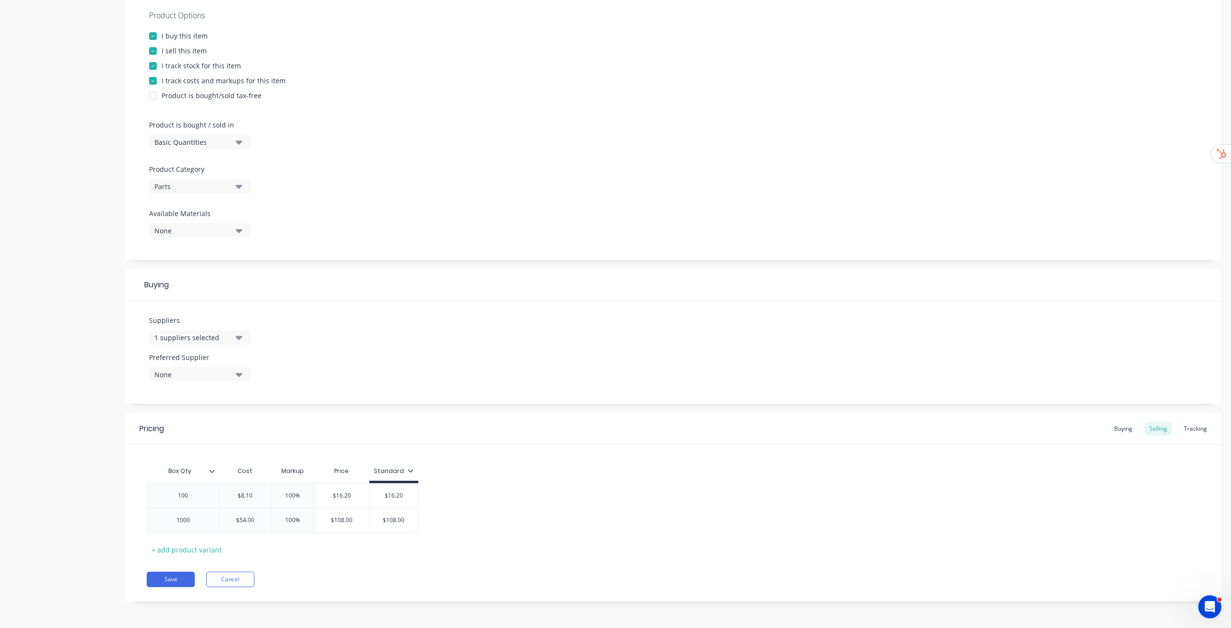
click at [196, 339] on div "1 suppliers selected" at bounding box center [192, 337] width 77 height 10
drag, startPoint x: 358, startPoint y: 333, endPoint x: 198, endPoint y: 336, distance: 160.2
click at [198, 336] on div "Suppliers 1 suppliers selected TAS Metalworks .1a Test Supplier Tailored Plasti…" at bounding box center [673, 352] width 1097 height 103
click at [198, 336] on div "1 suppliers selected" at bounding box center [192, 337] width 77 height 10
click at [198, 337] on div "1 suppliers selected" at bounding box center [192, 337] width 77 height 10
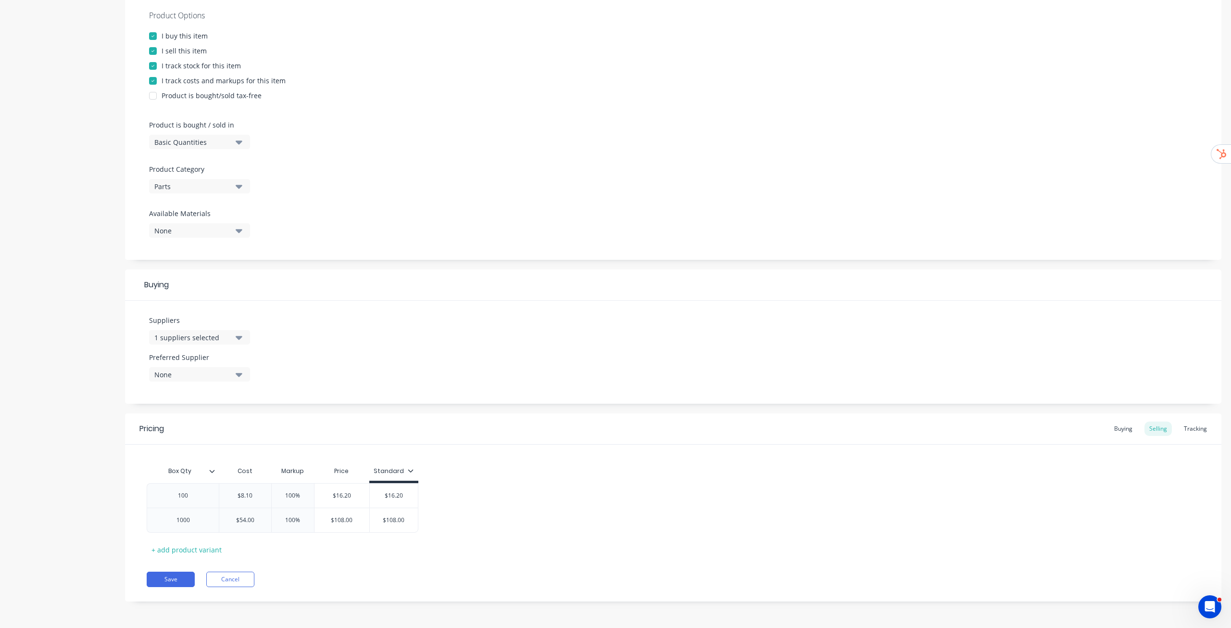
click at [198, 376] on div "None" at bounding box center [192, 374] width 77 height 10
click at [184, 428] on div "TAS Metalworks" at bounding box center [226, 427] width 96 height 10
click at [425, 342] on div "Suppliers 1 suppliers selected Preferred Supplier TAS Metalworks TAS Metalworks" at bounding box center [673, 352] width 1097 height 103
click at [1112, 431] on div "Buying" at bounding box center [1124, 428] width 28 height 14
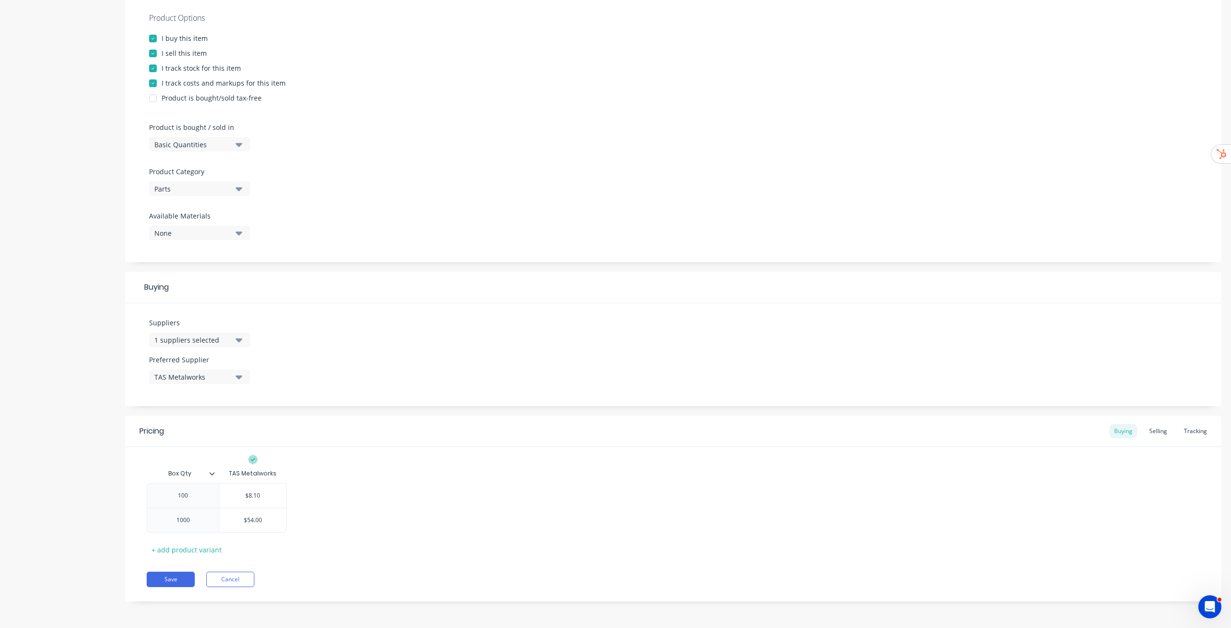
click at [237, 333] on button "1 suppliers selected" at bounding box center [199, 339] width 101 height 14
click at [199, 408] on div ".1a Test Supplier" at bounding box center [226, 411] width 96 height 10
click at [469, 376] on div "Suppliers 2 suppliers selected .1a Test Supplier TAS Metalworks Tailored Plasti…" at bounding box center [673, 354] width 1097 height 103
click at [233, 344] on button "2 suppliers selected" at bounding box center [199, 339] width 101 height 14
click at [204, 392] on div ".1a Test Supplier" at bounding box center [226, 392] width 96 height 10
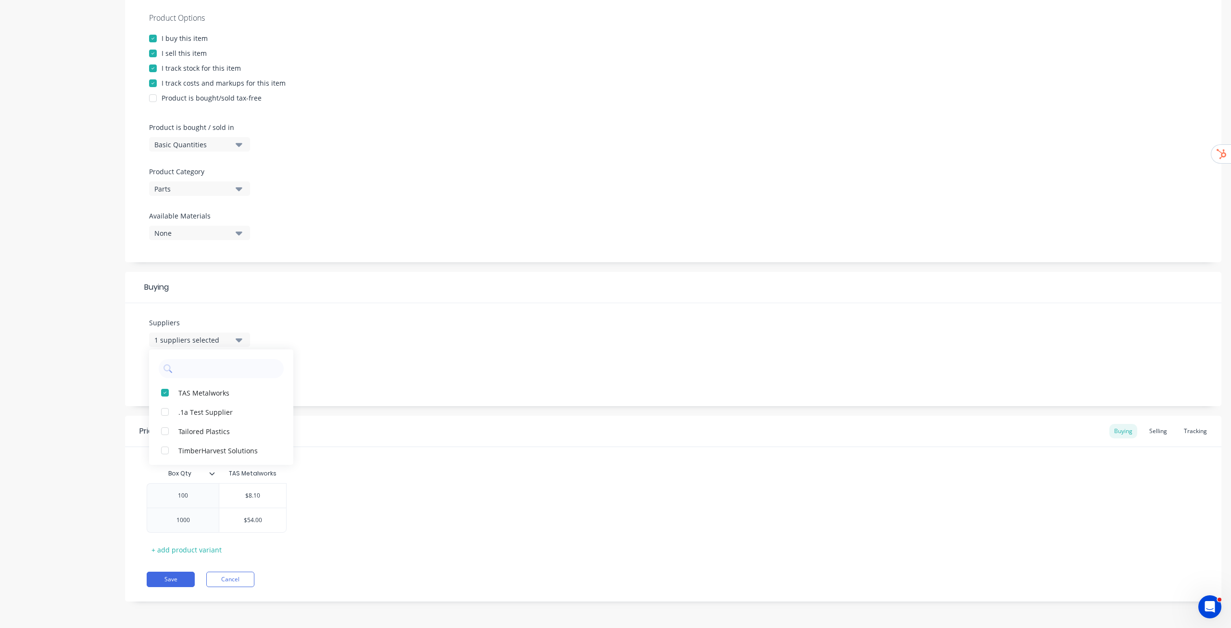
click at [439, 354] on div "Suppliers 1 suppliers selected TAS Metalworks .1a Test Supplier Tailored Plasti…" at bounding box center [673, 354] width 1097 height 103
click at [1147, 433] on div "Selling" at bounding box center [1158, 431] width 27 height 14
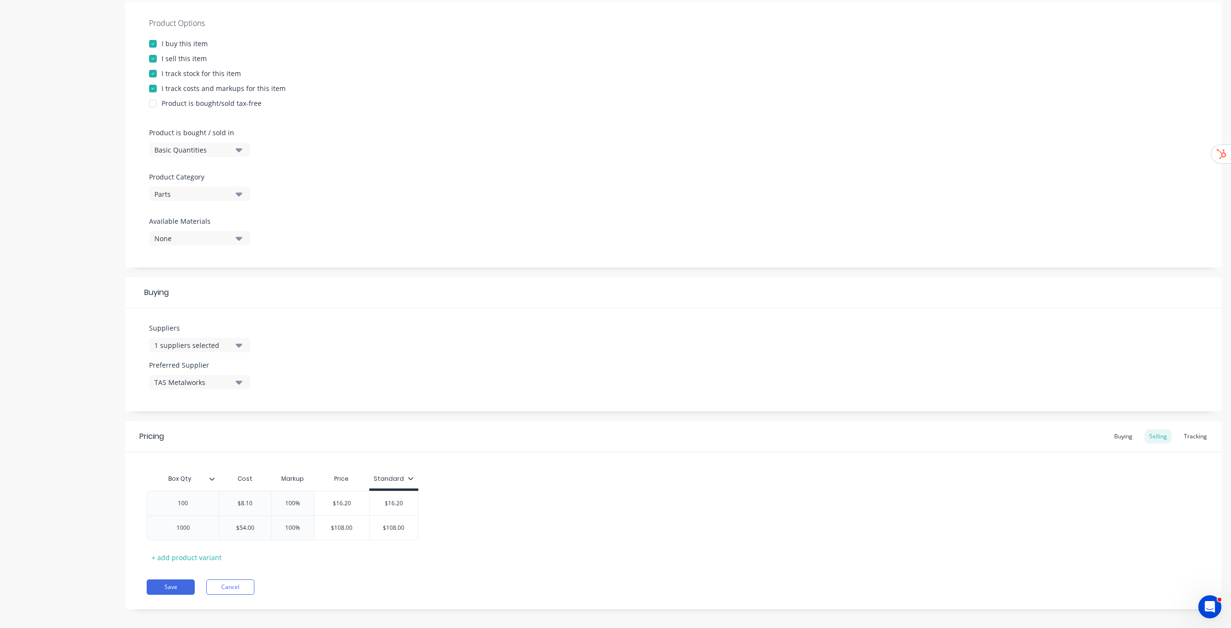
scroll to position [183, 0]
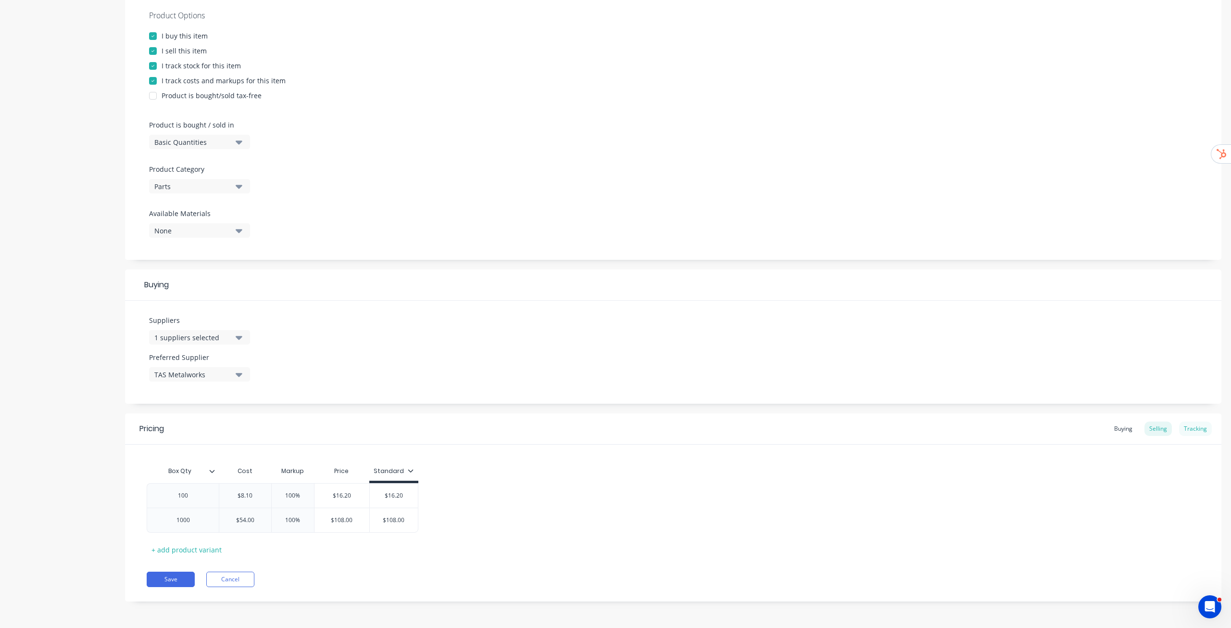
click at [1187, 429] on div "Tracking" at bounding box center [1195, 428] width 33 height 14
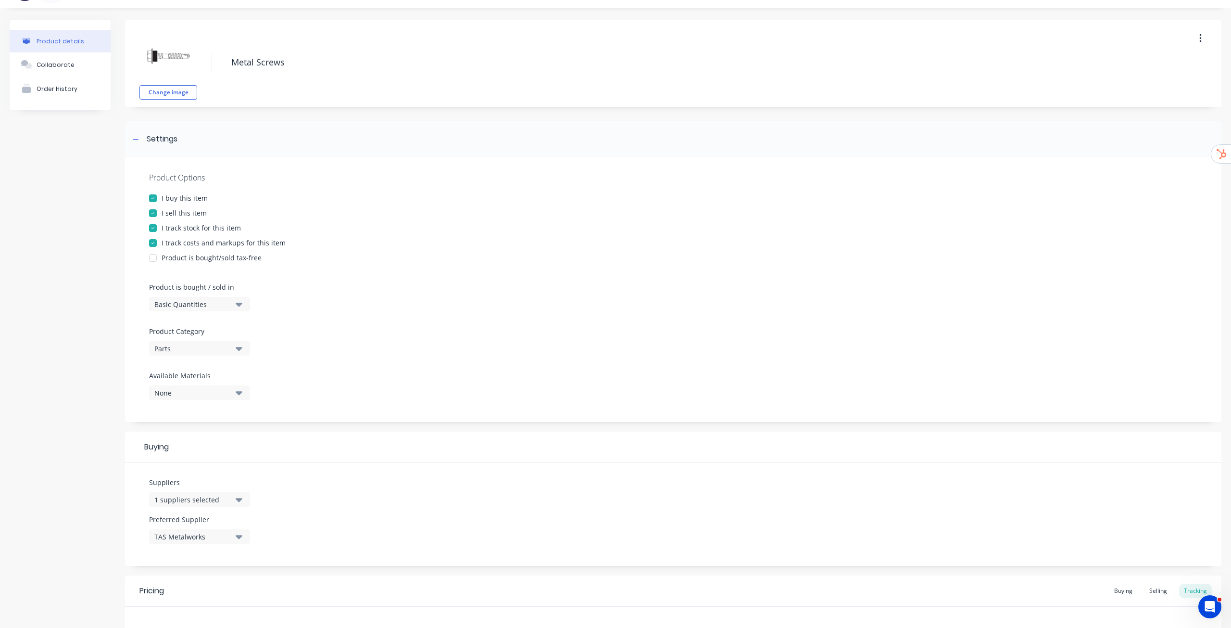
scroll to position [156, 0]
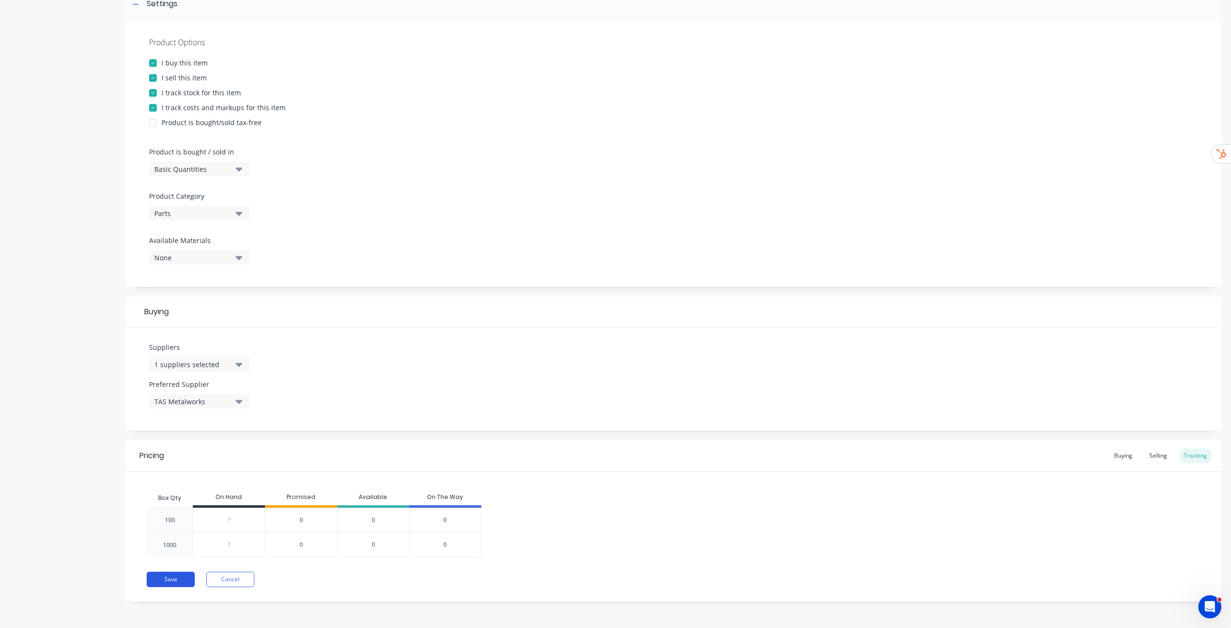
click at [177, 582] on button "Save" at bounding box center [171, 578] width 48 height 15
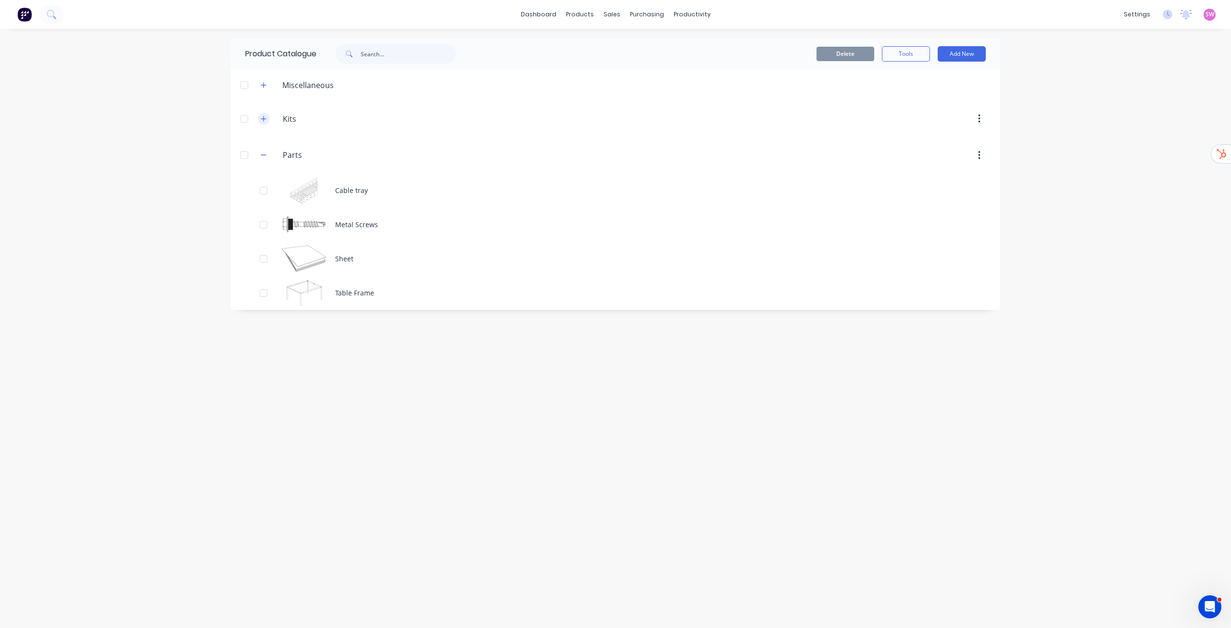
click at [264, 120] on icon "button" at bounding box center [263, 118] width 5 height 5
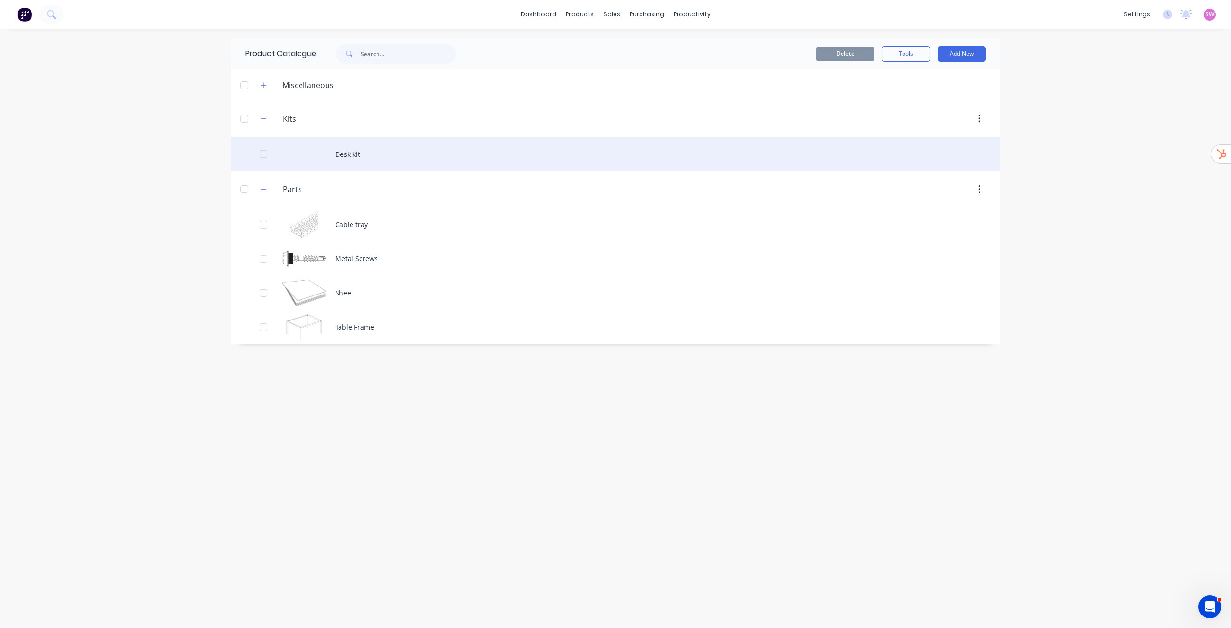
click at [353, 149] on div "Desk kit" at bounding box center [616, 154] width 770 height 34
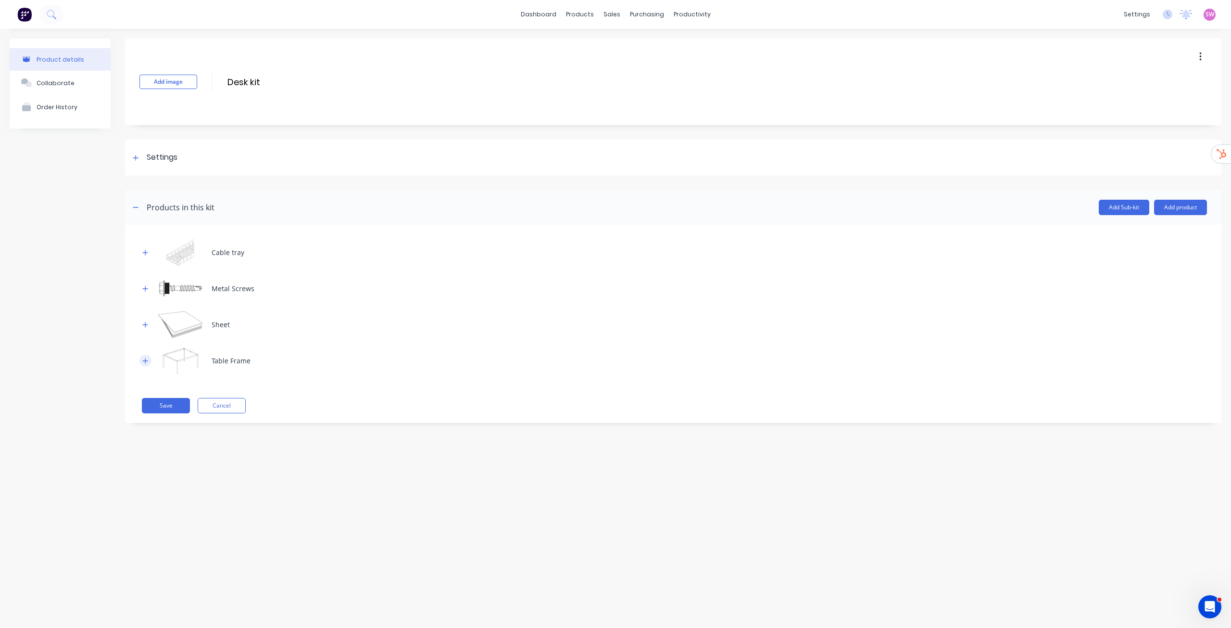
click at [146, 360] on icon "button" at bounding box center [145, 360] width 5 height 5
click at [143, 327] on icon "button" at bounding box center [145, 324] width 6 height 7
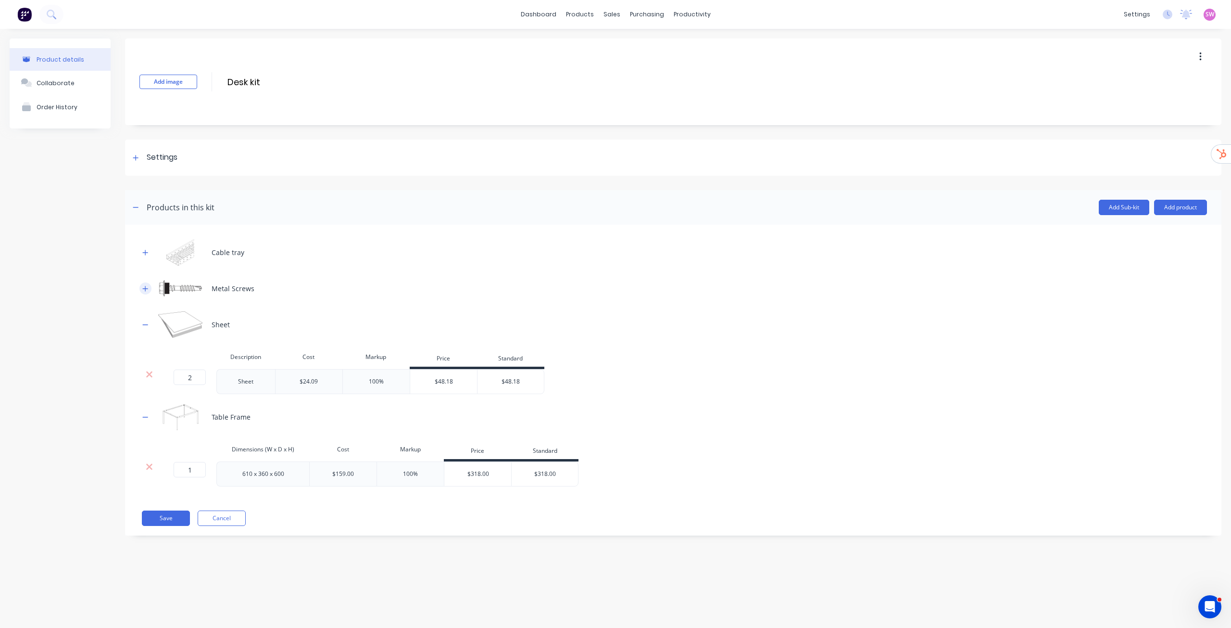
click at [145, 290] on icon "button" at bounding box center [145, 288] width 6 height 7
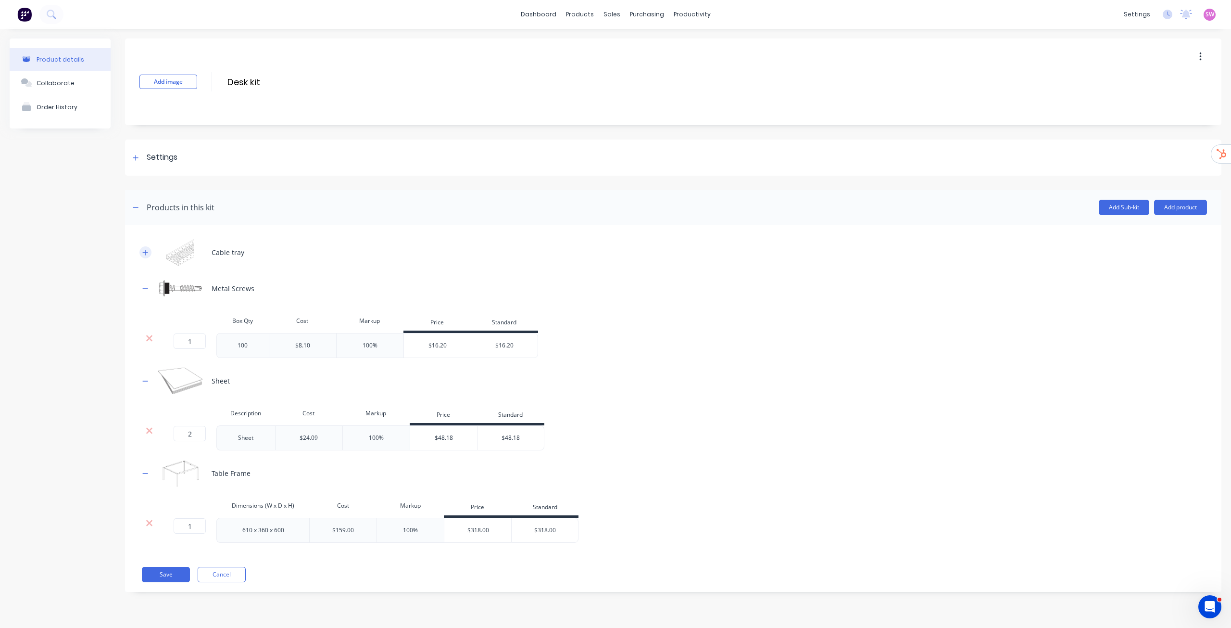
click at [145, 253] on icon "button" at bounding box center [145, 252] width 5 height 5
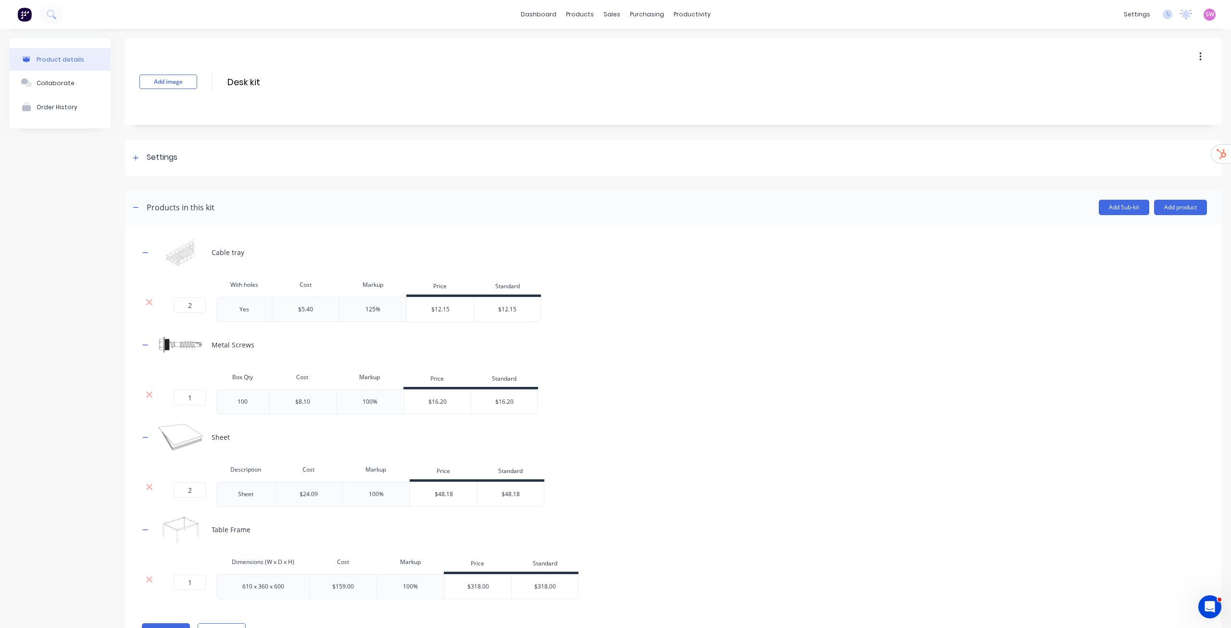
scroll to position [44, 0]
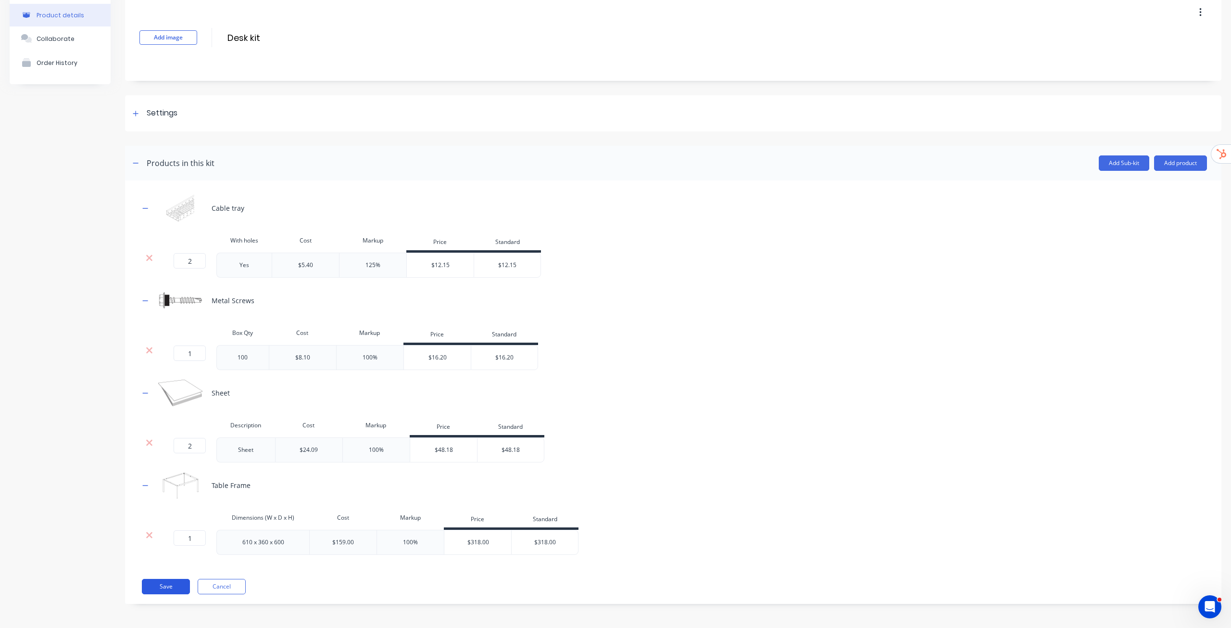
click at [169, 583] on button "Save" at bounding box center [166, 586] width 48 height 15
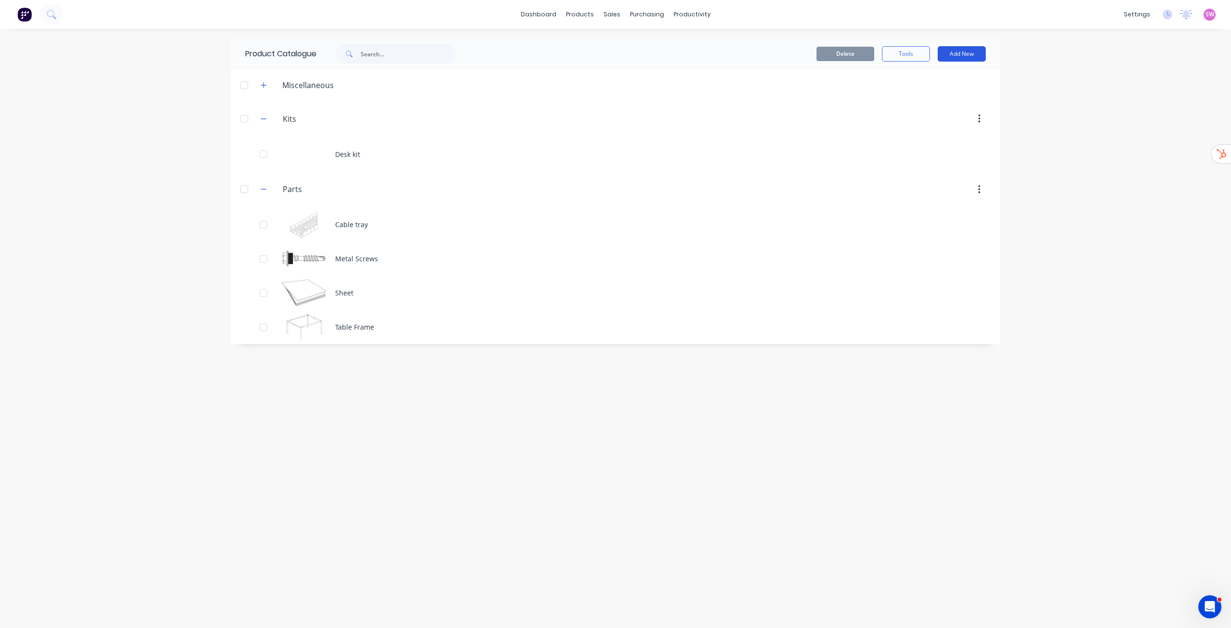
click at [971, 58] on button "Add New" at bounding box center [962, 53] width 48 height 15
click at [929, 82] on div "Category" at bounding box center [940, 79] width 74 height 14
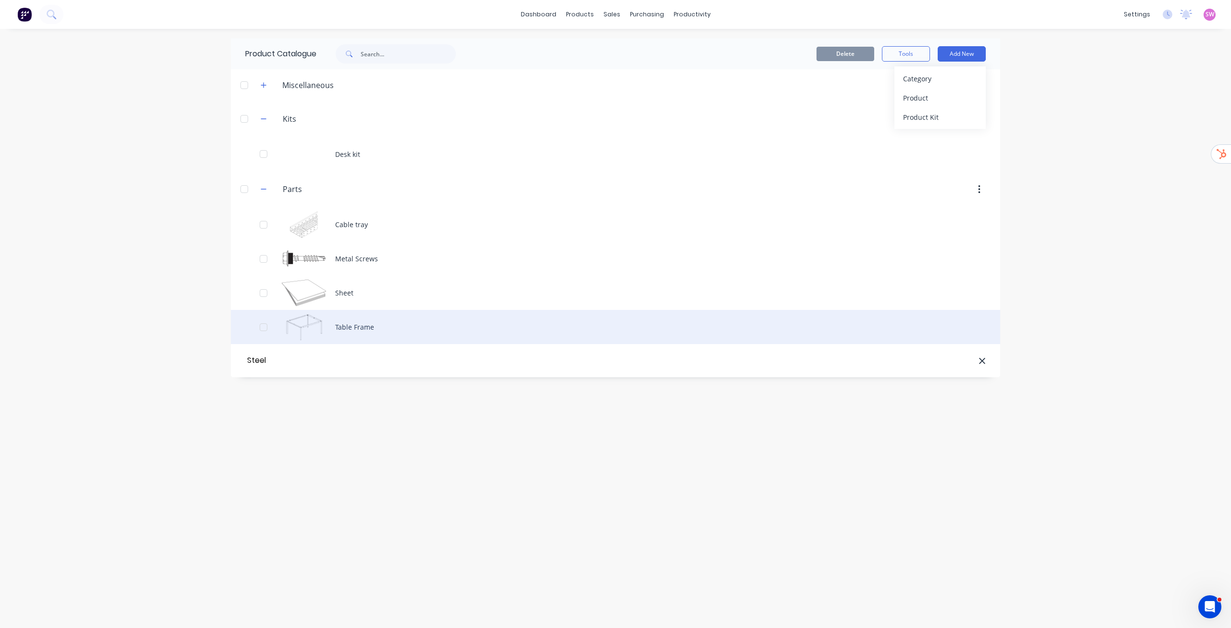
type input "Steel"
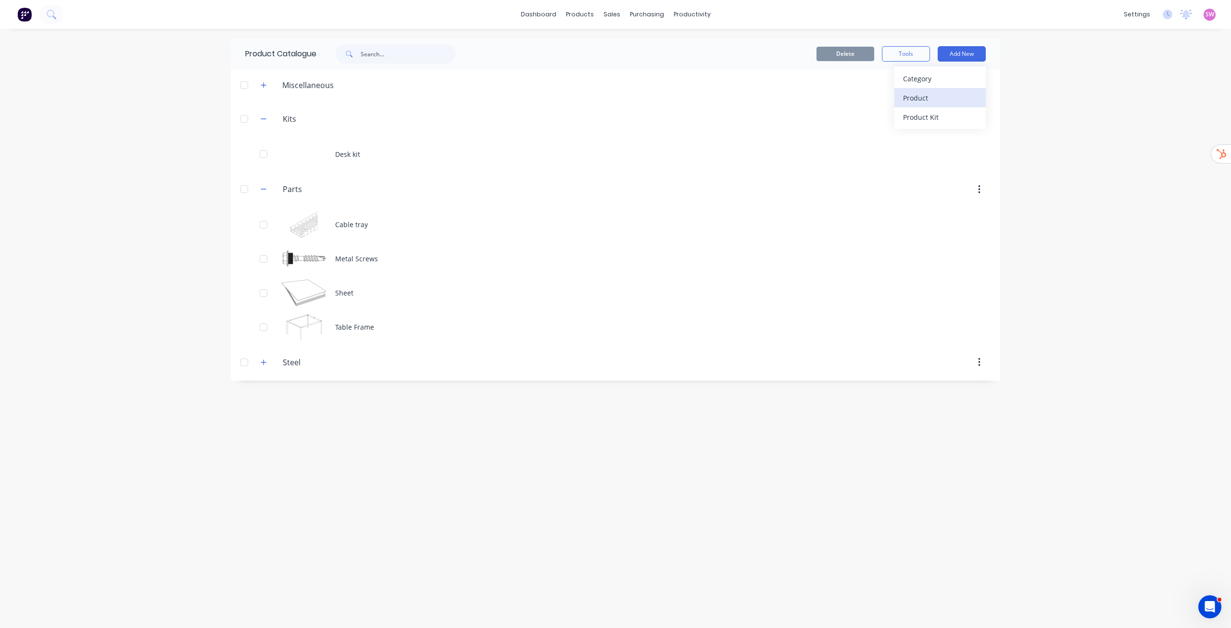
click at [931, 98] on div "Product" at bounding box center [940, 98] width 74 height 14
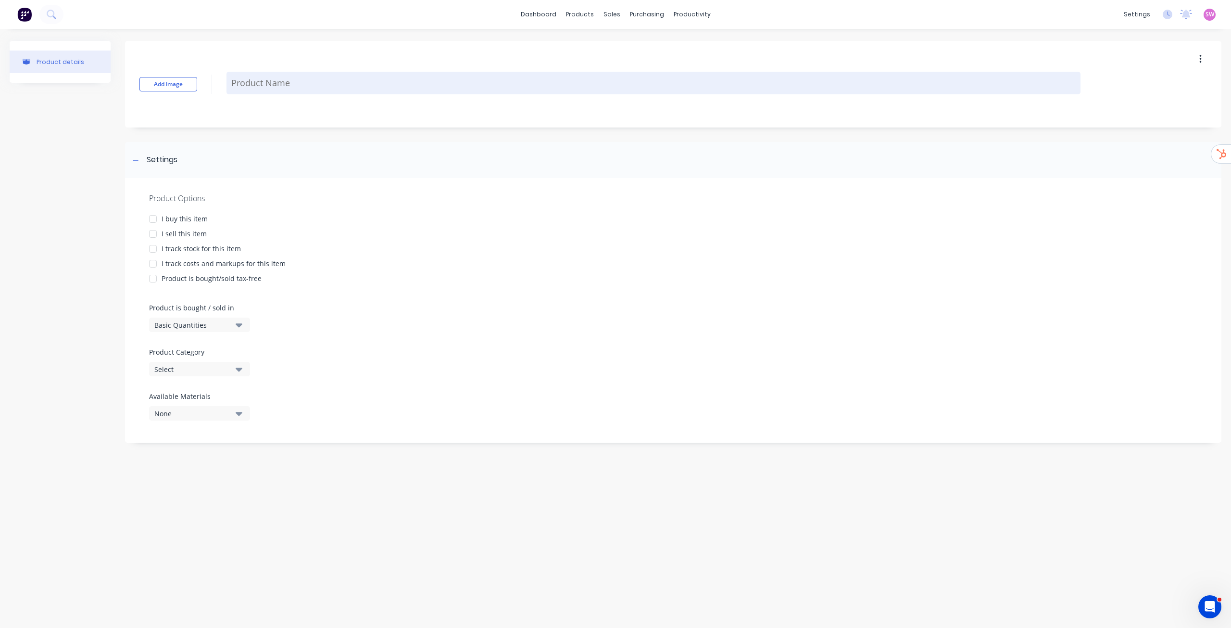
click at [349, 82] on textarea at bounding box center [654, 83] width 854 height 23
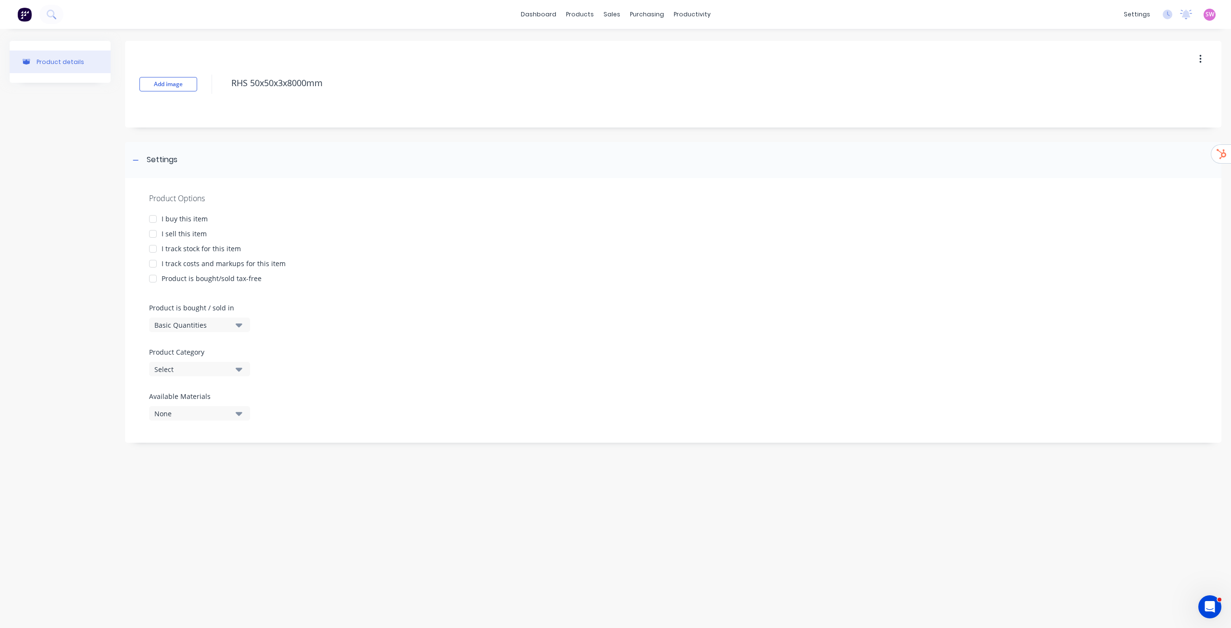
type textarea "RHS 50x50x3x8000mm"
click at [170, 218] on div "I buy this item" at bounding box center [185, 219] width 46 height 10
click at [180, 236] on div "I sell this item" at bounding box center [184, 233] width 45 height 10
click at [184, 245] on div "I track stock for this item" at bounding box center [201, 248] width 79 height 10
click at [186, 263] on div "I track costs and markups for this item" at bounding box center [224, 263] width 124 height 10
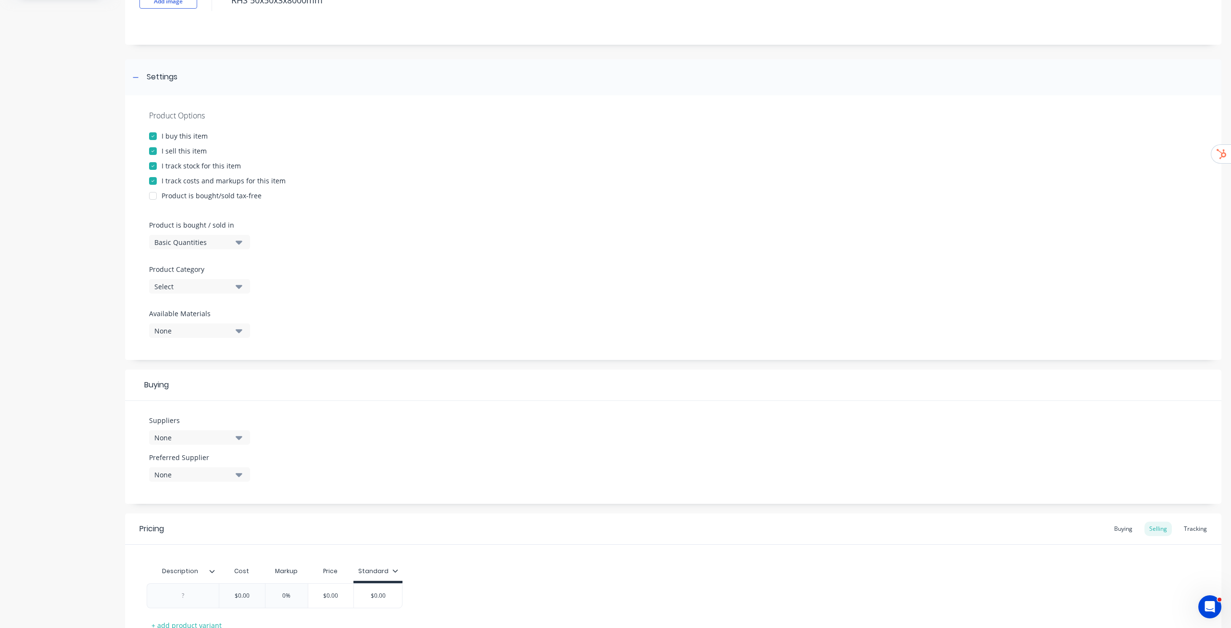
scroll to position [85, 0]
click at [236, 246] on button "Basic Quantities" at bounding box center [199, 240] width 101 height 14
click at [205, 284] on div "Lineal Metres" at bounding box center [221, 283] width 144 height 19
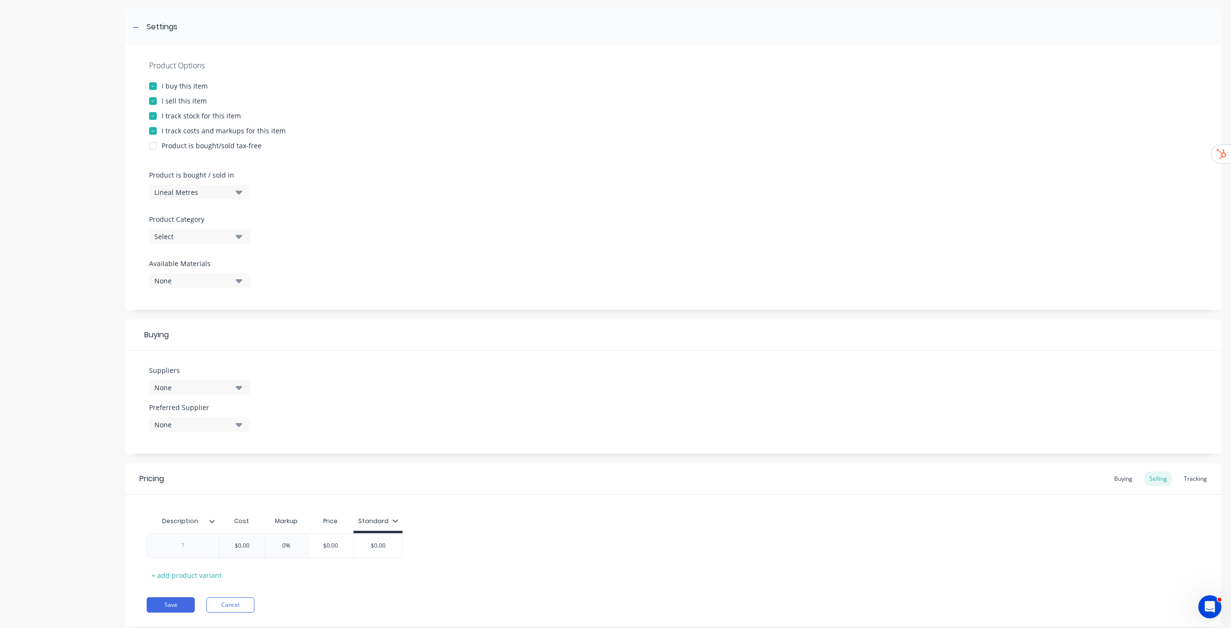
scroll to position [158, 0]
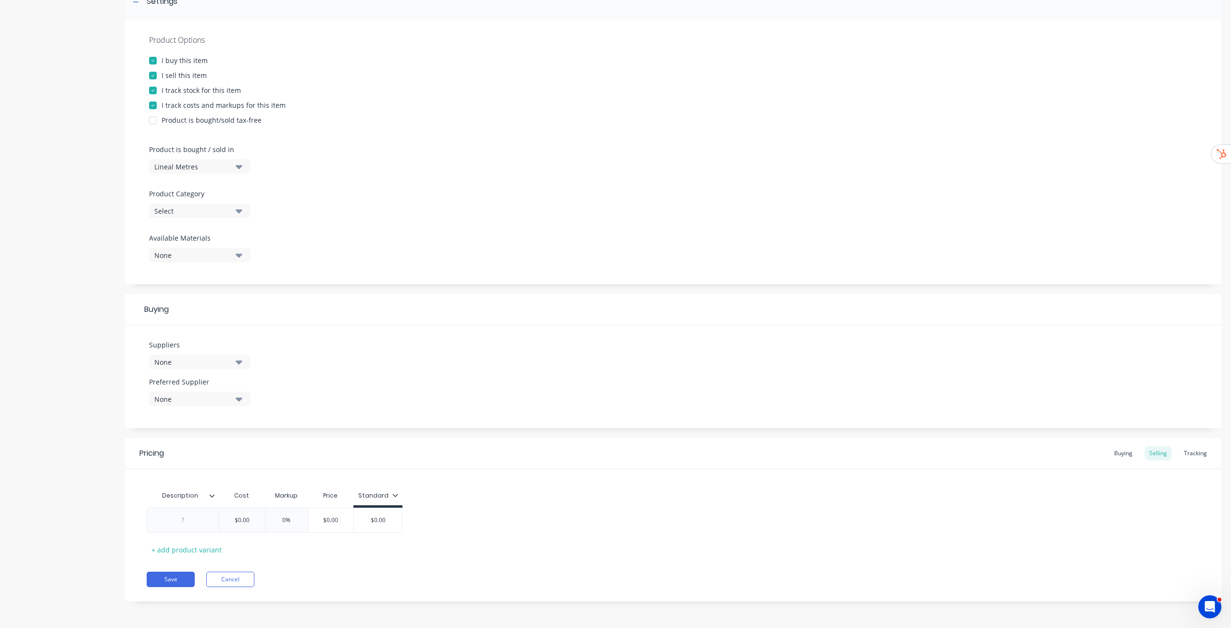
click at [242, 361] on icon "button" at bounding box center [239, 362] width 7 height 4
click at [339, 359] on div "Suppliers None .1a Test Supplier Tailored Plastics TAS Metalworks TimberHarvest…" at bounding box center [673, 376] width 1097 height 103
click at [211, 369] on div "Suppliers None" at bounding box center [199, 358] width 101 height 37
click at [216, 364] on div "None" at bounding box center [192, 362] width 77 height 10
click at [198, 451] on div "TAS Metalworks" at bounding box center [226, 453] width 96 height 10
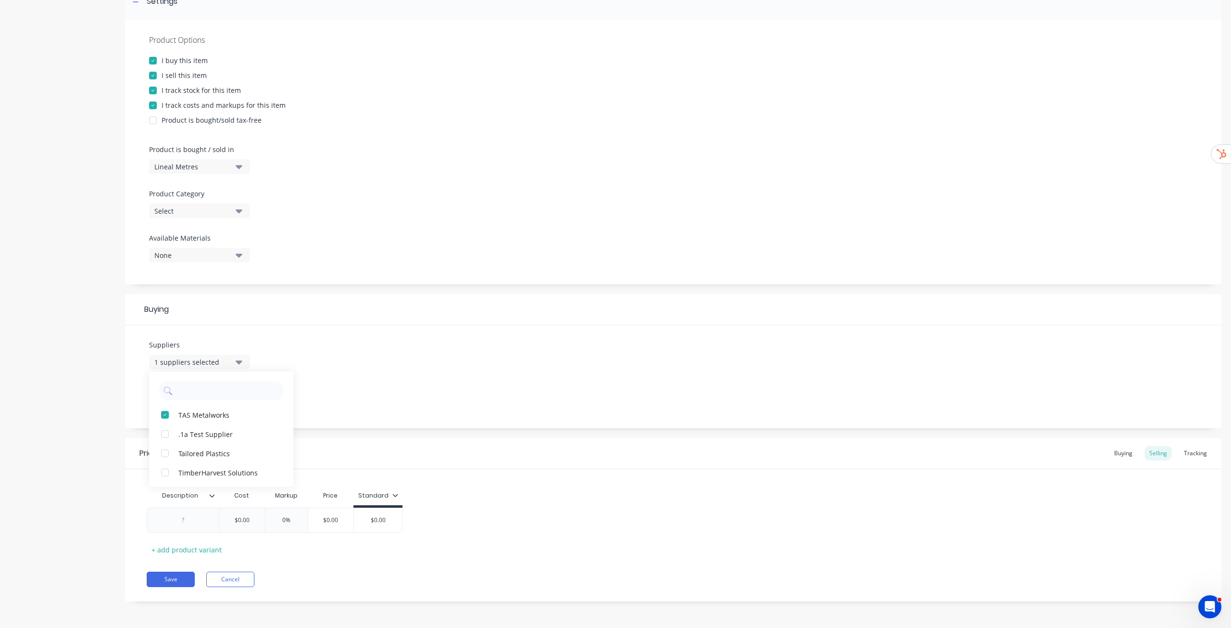
click at [390, 371] on div "Suppliers 1 suppliers selected TAS Metalworks .1a Test Supplier Tailored Plasti…" at bounding box center [673, 376] width 1097 height 103
click at [230, 397] on div "None" at bounding box center [192, 399] width 77 height 10
click at [198, 457] on button "TAS Metalworks" at bounding box center [221, 451] width 144 height 19
click at [405, 380] on div "Suppliers 1 suppliers selected Preferred Supplier TAS Metalworks TAS Metalworks" at bounding box center [673, 376] width 1097 height 103
click at [251, 523] on input "$0.00" at bounding box center [242, 520] width 48 height 9
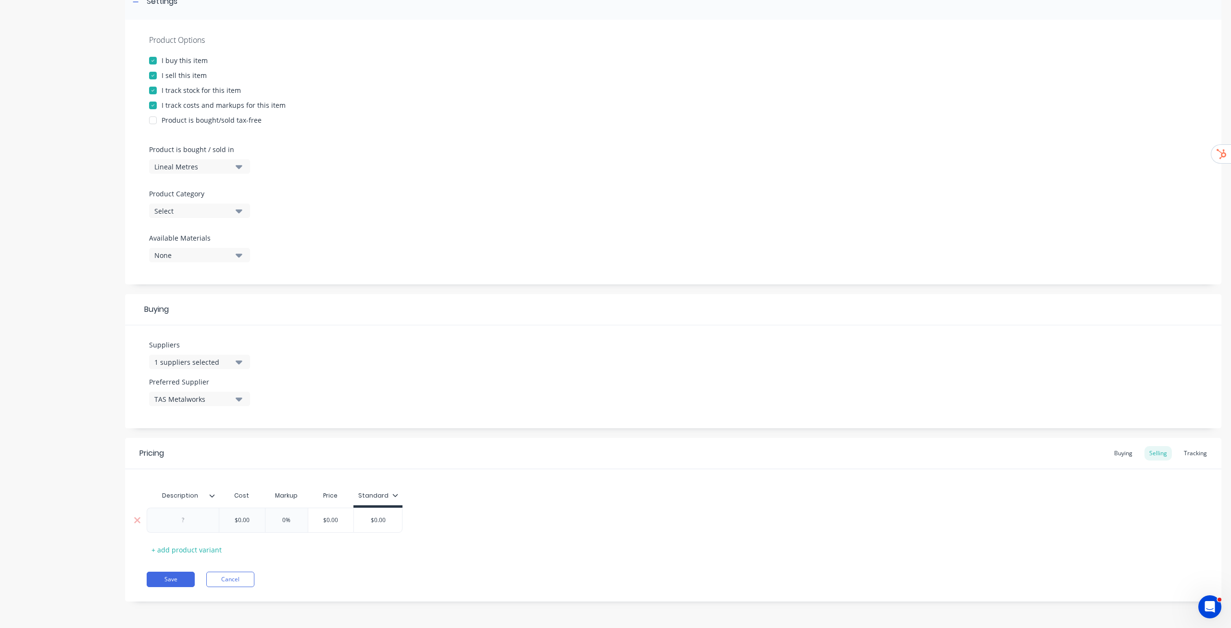
click at [251, 523] on input "$0.00" at bounding box center [242, 520] width 48 height 9
type input "$20"
click at [289, 518] on input "0%" at bounding box center [290, 520] width 48 height 9
type input "040"
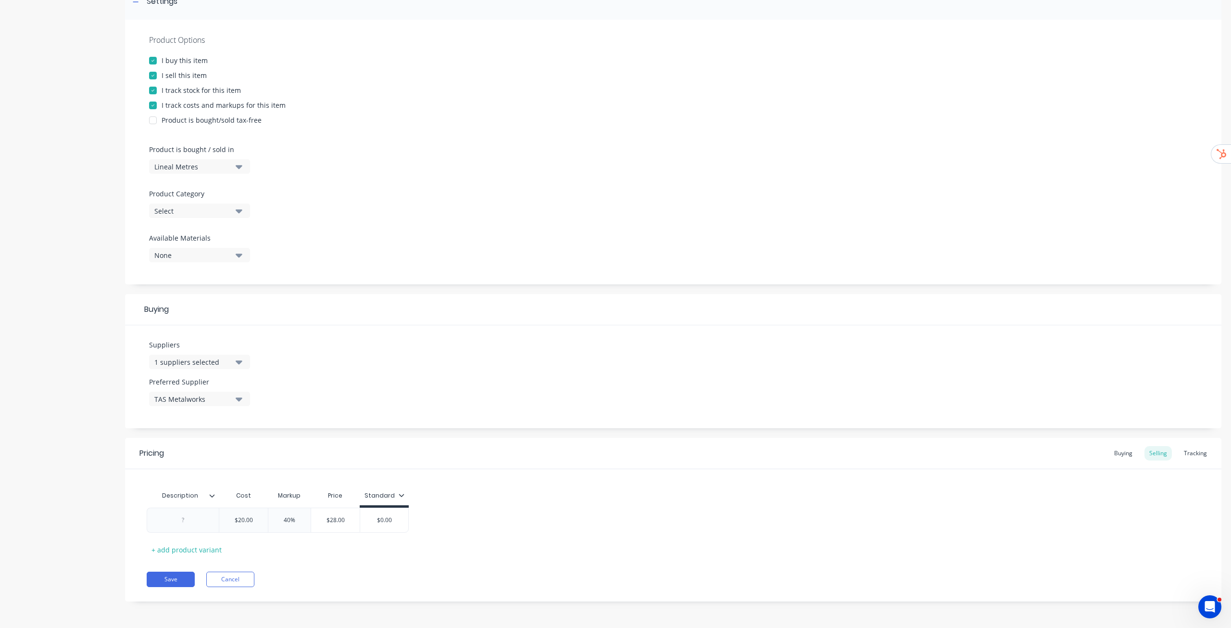
click at [488, 510] on div "$20.00 $20 40% 040 $28.00 $0.00" at bounding box center [673, 519] width 1053 height 25
click at [385, 519] on input "$0.00" at bounding box center [384, 520] width 48 height 9
type input "$28"
click at [462, 512] on div "$20.00 $20 40% 040 $28.00 $28.00 $28" at bounding box center [673, 519] width 1053 height 25
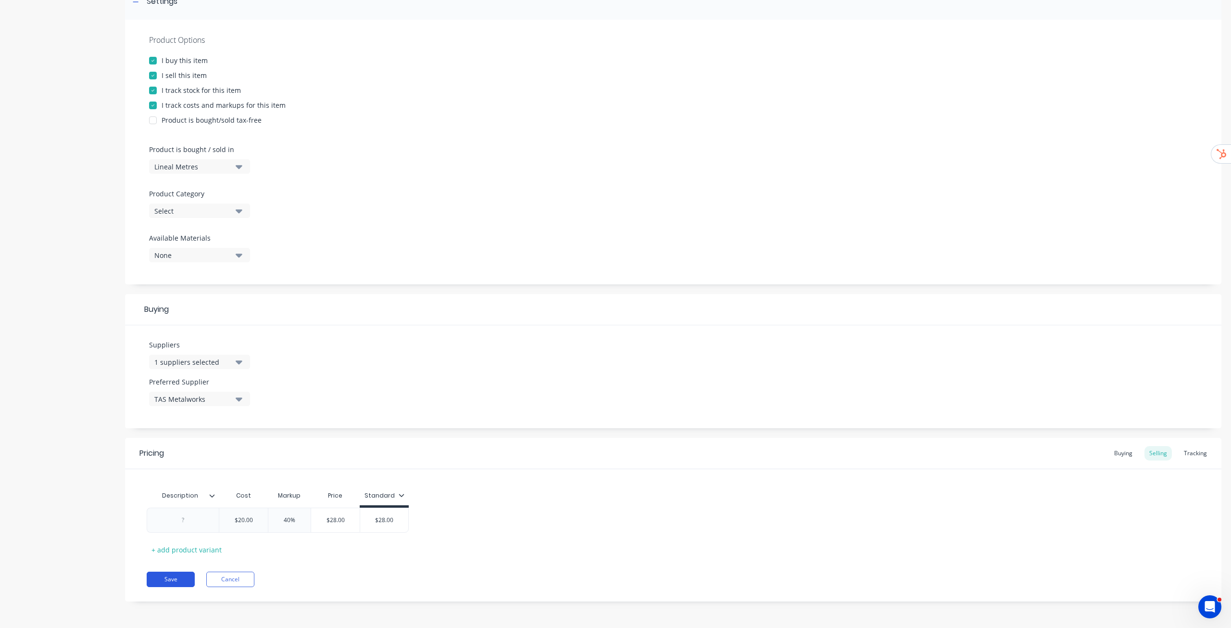
click at [169, 585] on button "Save" at bounding box center [171, 578] width 48 height 15
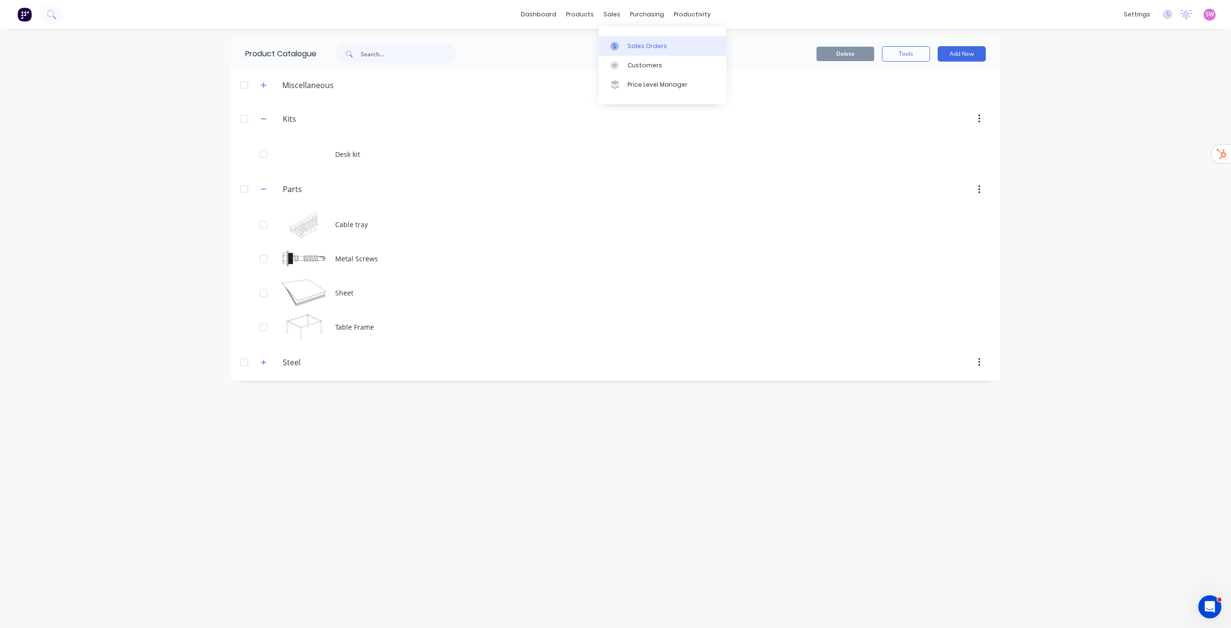
click at [639, 42] on div "Sales Orders" at bounding box center [647, 46] width 39 height 9
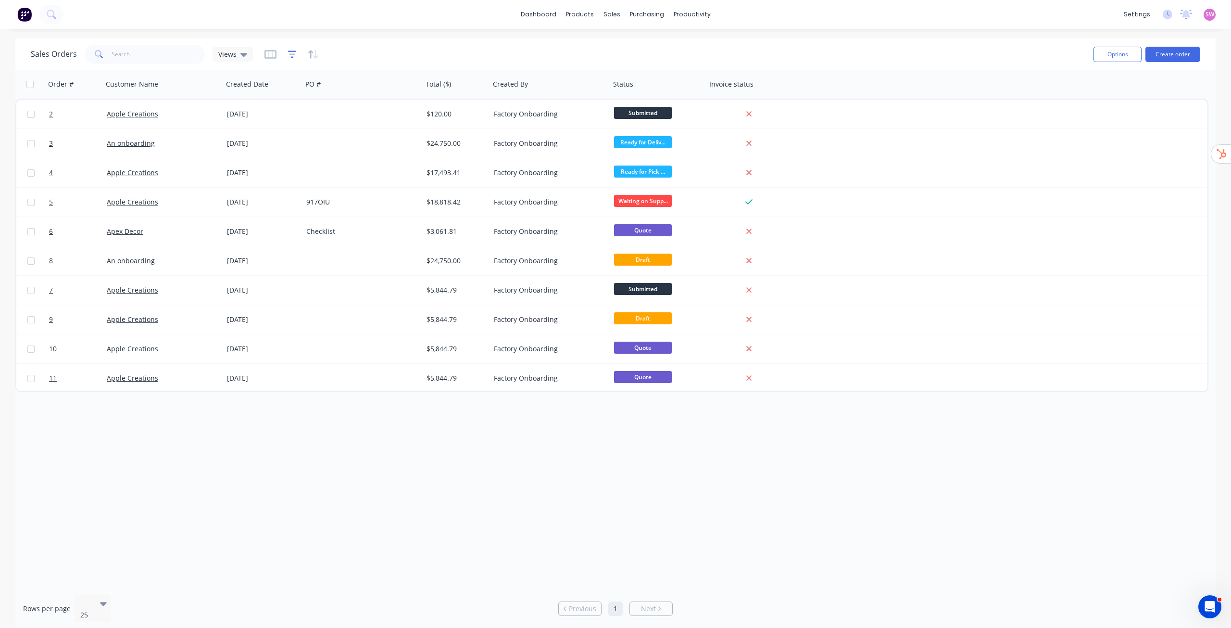
click at [291, 54] on icon "button" at bounding box center [292, 53] width 6 height 1
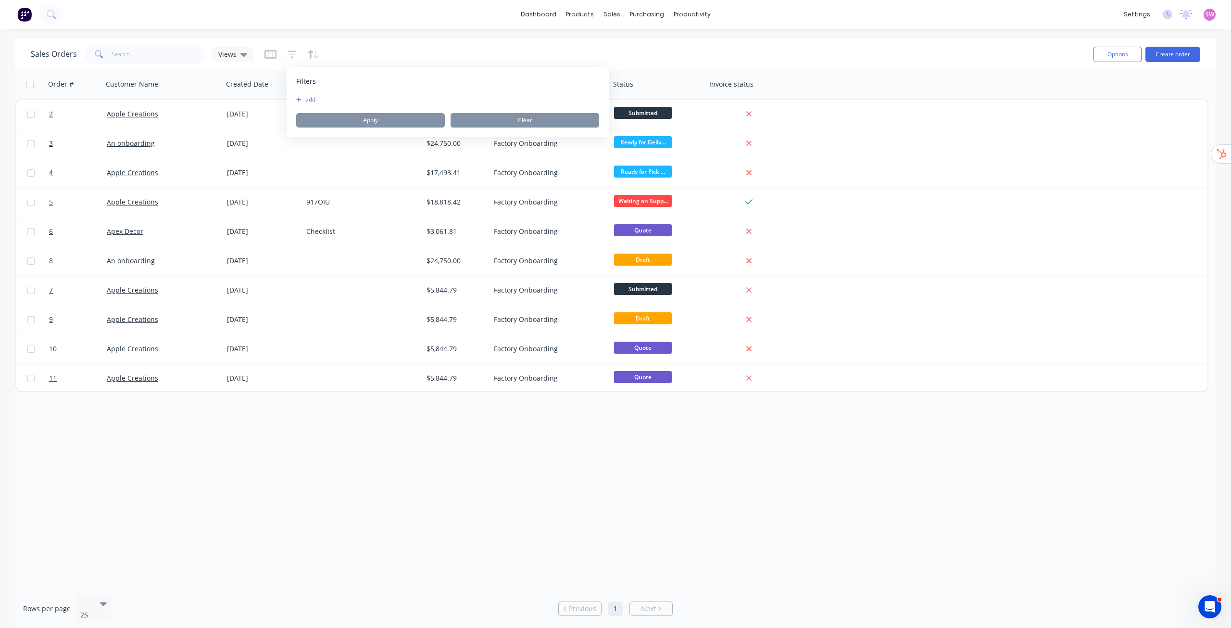
click at [308, 99] on button "add" at bounding box center [308, 100] width 24 height 8
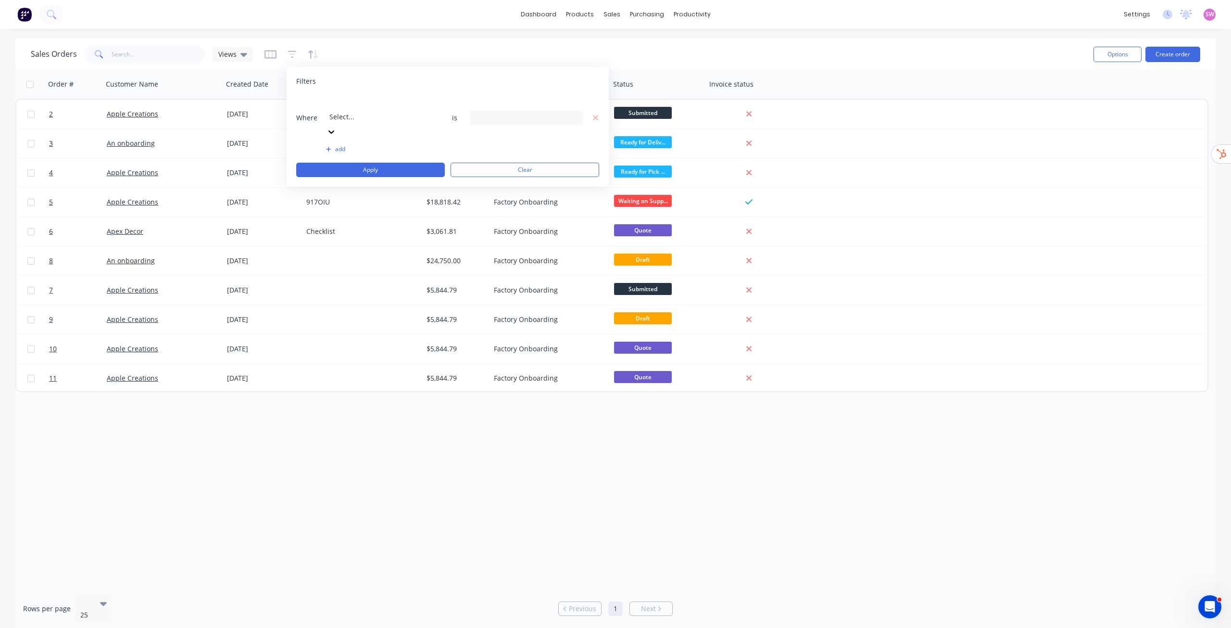
click at [395, 108] on div at bounding box center [398, 104] width 139 height 12
click at [525, 47] on div "Sales Orders Views" at bounding box center [558, 54] width 1055 height 24
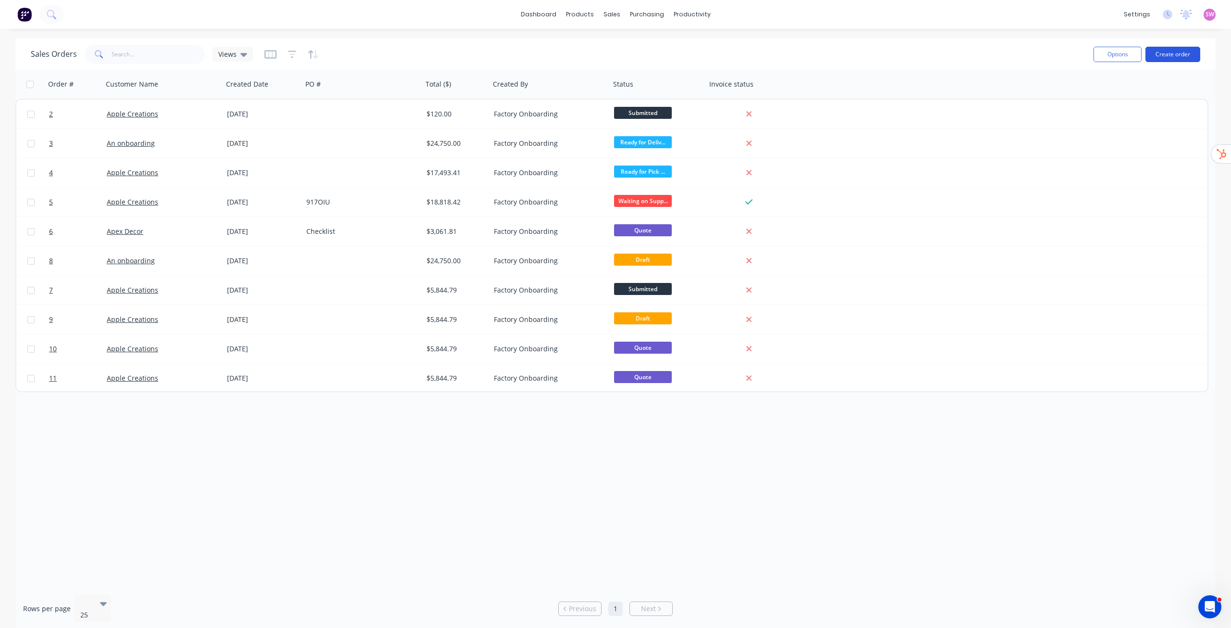
click at [1171, 54] on button "Create order" at bounding box center [1173, 54] width 55 height 15
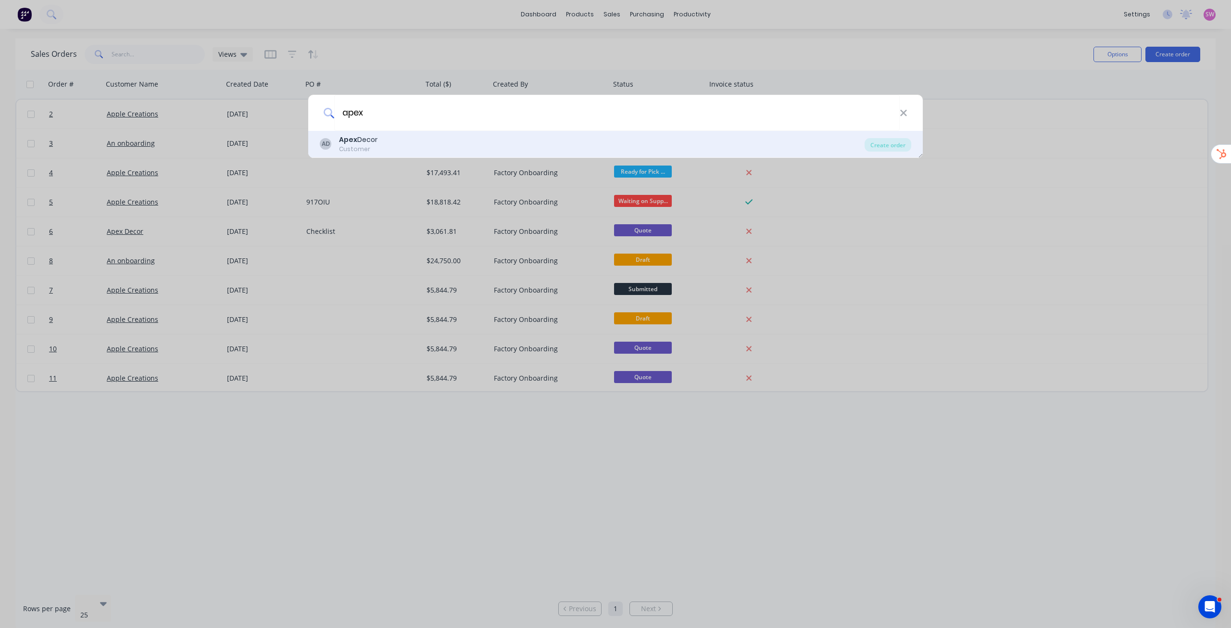
type input "apex"
click at [440, 150] on div "AD Apex Decor Customer" at bounding box center [592, 144] width 545 height 19
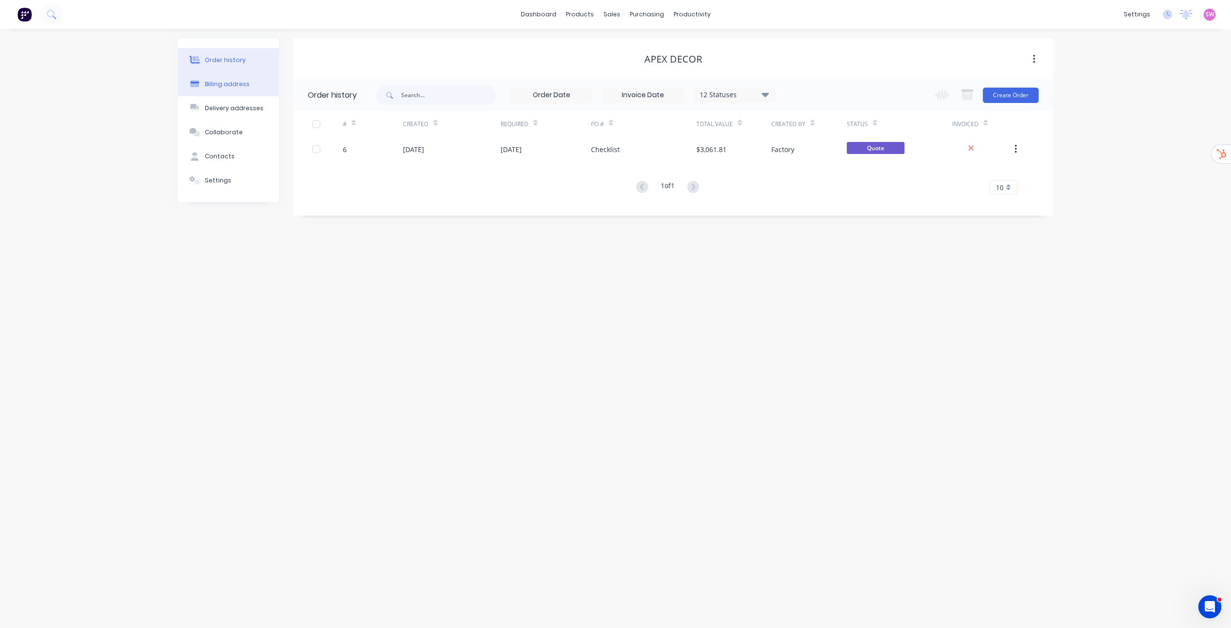
click at [245, 93] on button "Billing address" at bounding box center [228, 84] width 101 height 24
select select "AU"
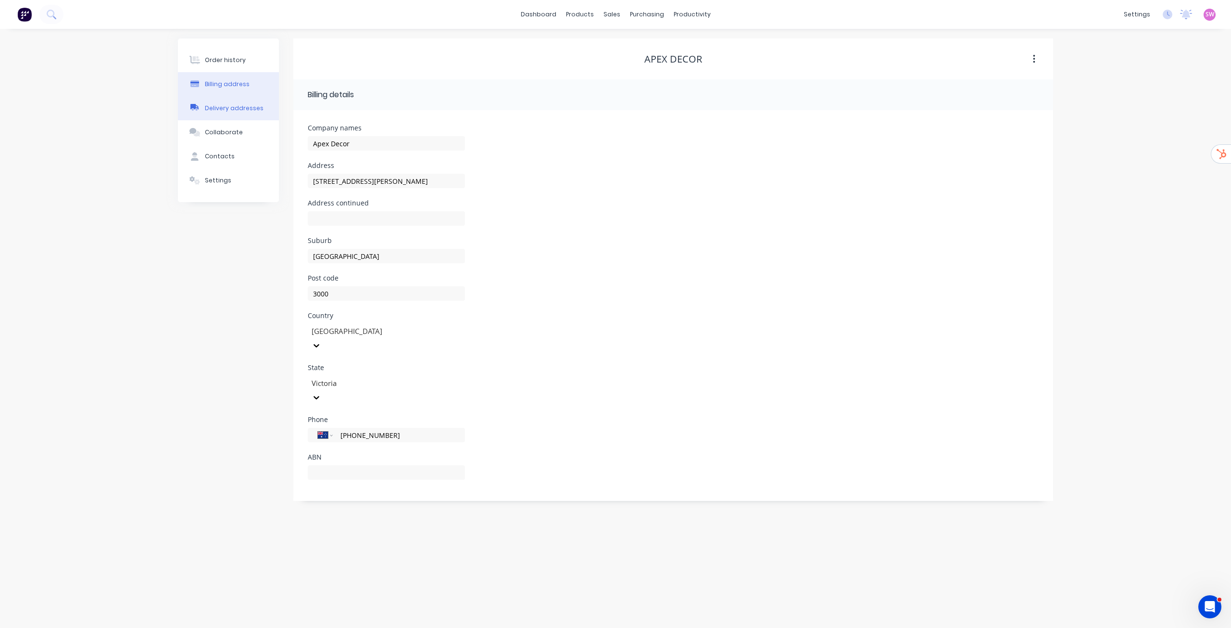
click at [225, 103] on button "Delivery addresses" at bounding box center [228, 108] width 101 height 24
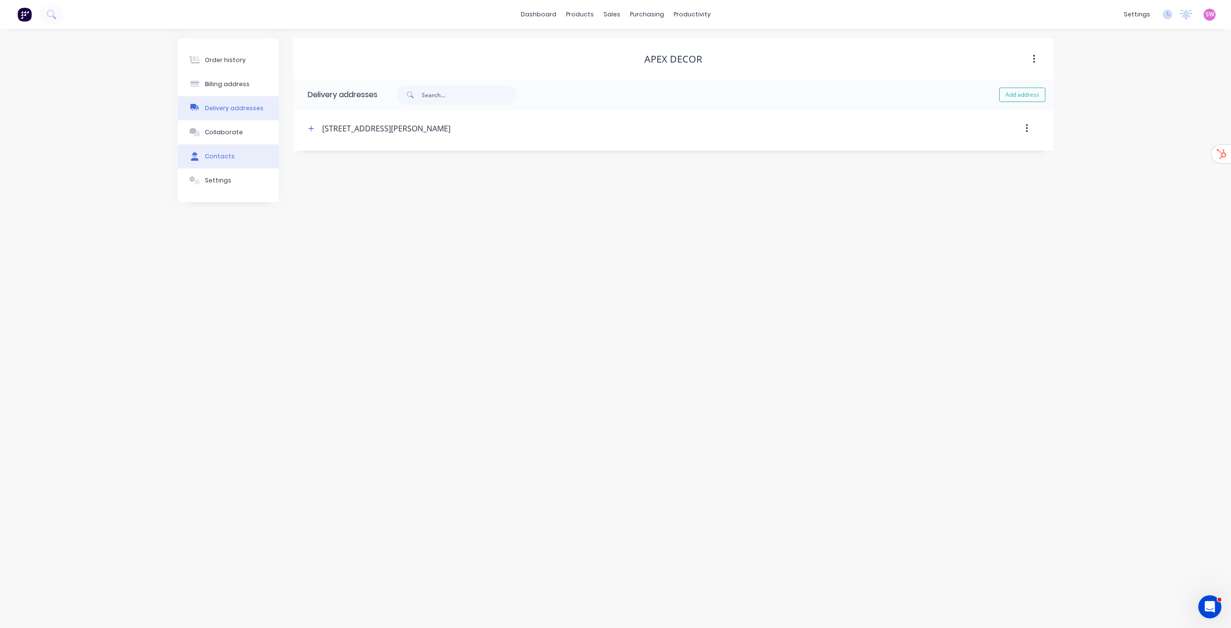
click at [223, 151] on button "Contacts" at bounding box center [228, 156] width 101 height 24
click at [243, 176] on button "Settings" at bounding box center [228, 180] width 101 height 24
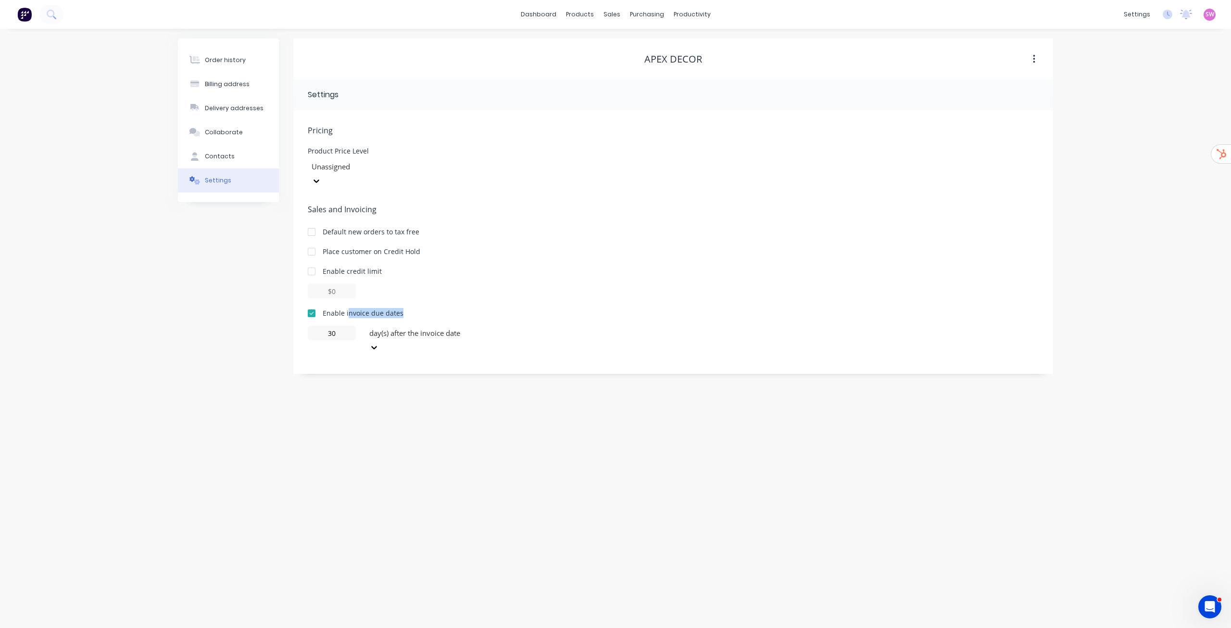
drag, startPoint x: 349, startPoint y: 296, endPoint x: 410, endPoint y: 299, distance: 61.2
click at [410, 308] on div "Enable invoice due dates" at bounding box center [673, 313] width 731 height 10
click at [244, 56] on button "Order history" at bounding box center [228, 60] width 101 height 24
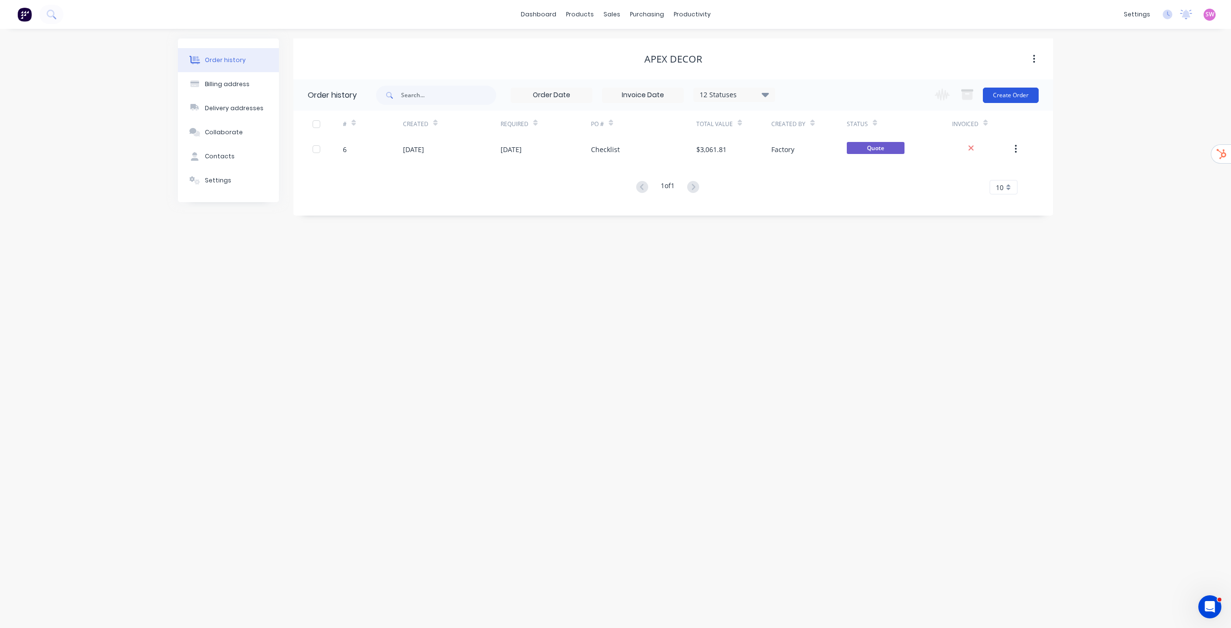
click at [1022, 95] on button "Create Order" at bounding box center [1011, 95] width 56 height 15
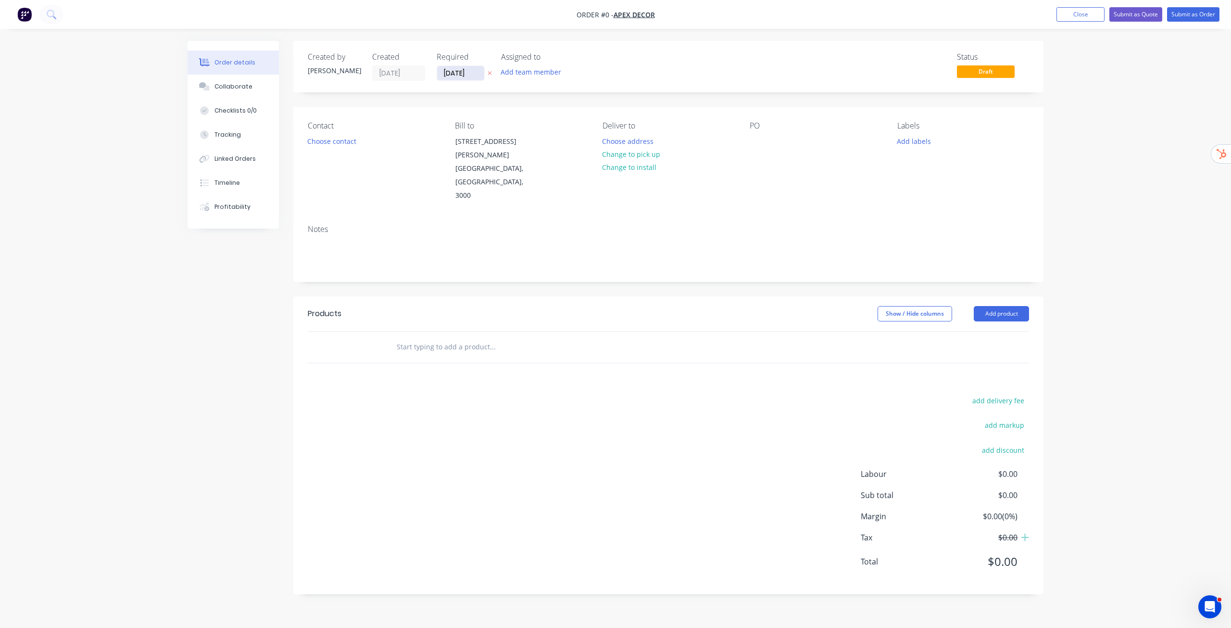
click at [458, 72] on input "30/09/25" at bounding box center [460, 73] width 47 height 14
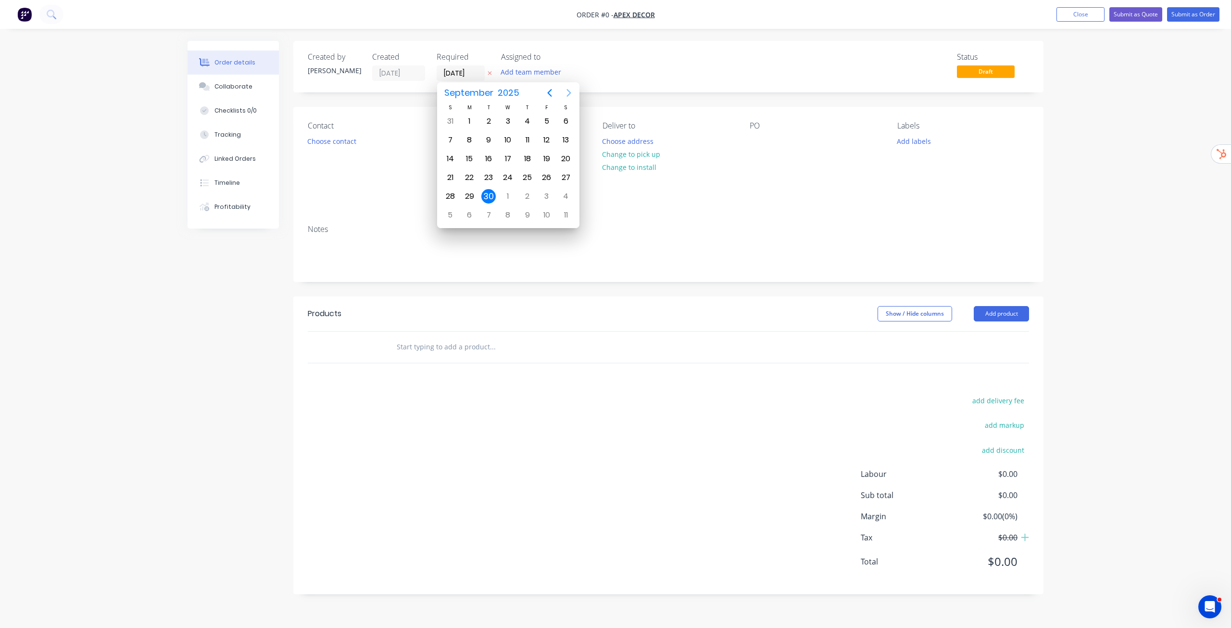
click at [571, 95] on icon "Next page" at bounding box center [569, 93] width 12 height 12
click at [544, 201] on div "31" at bounding box center [547, 196] width 14 height 14
type input "31/10/25"
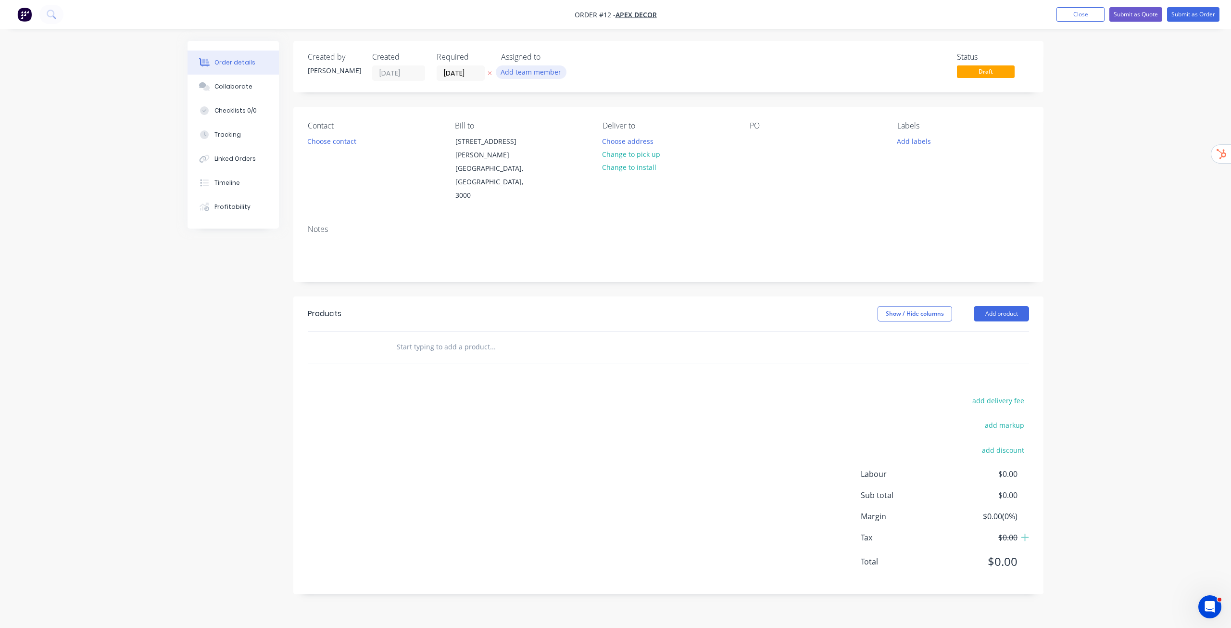
click at [545, 76] on button "Add team member" at bounding box center [531, 71] width 71 height 13
click at [643, 65] on div "Status Draft" at bounding box center [813, 66] width 432 height 28
click at [334, 144] on button "Choose contact" at bounding box center [332, 140] width 59 height 13
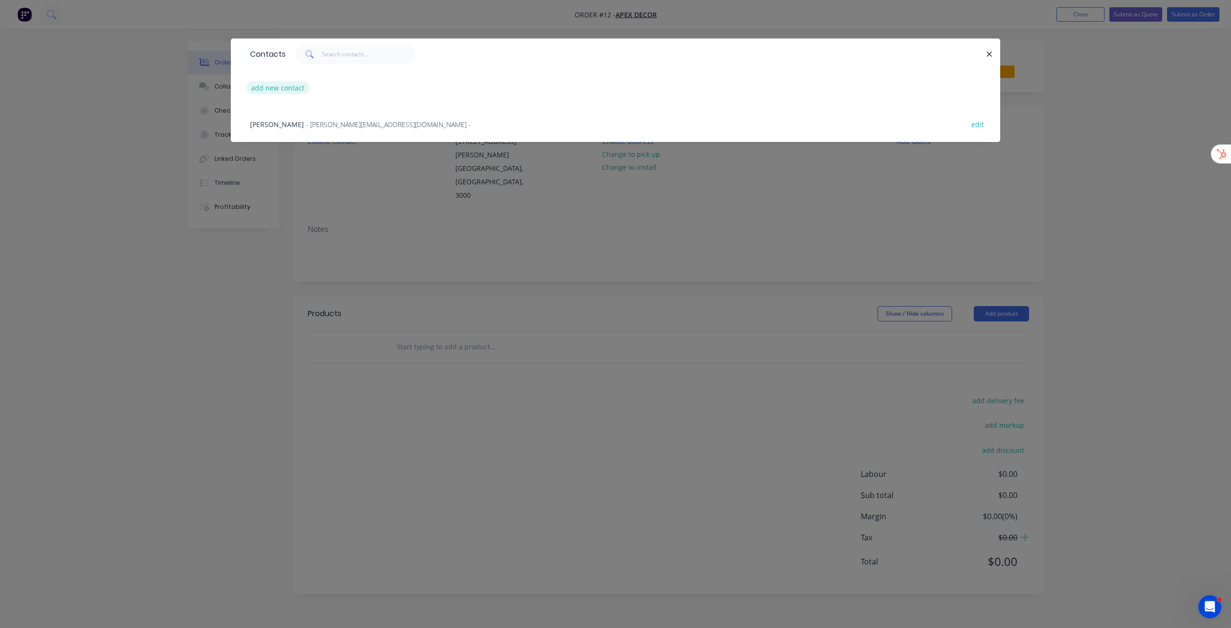
click at [294, 89] on button "add new contact" at bounding box center [277, 87] width 63 height 13
select select "AU"
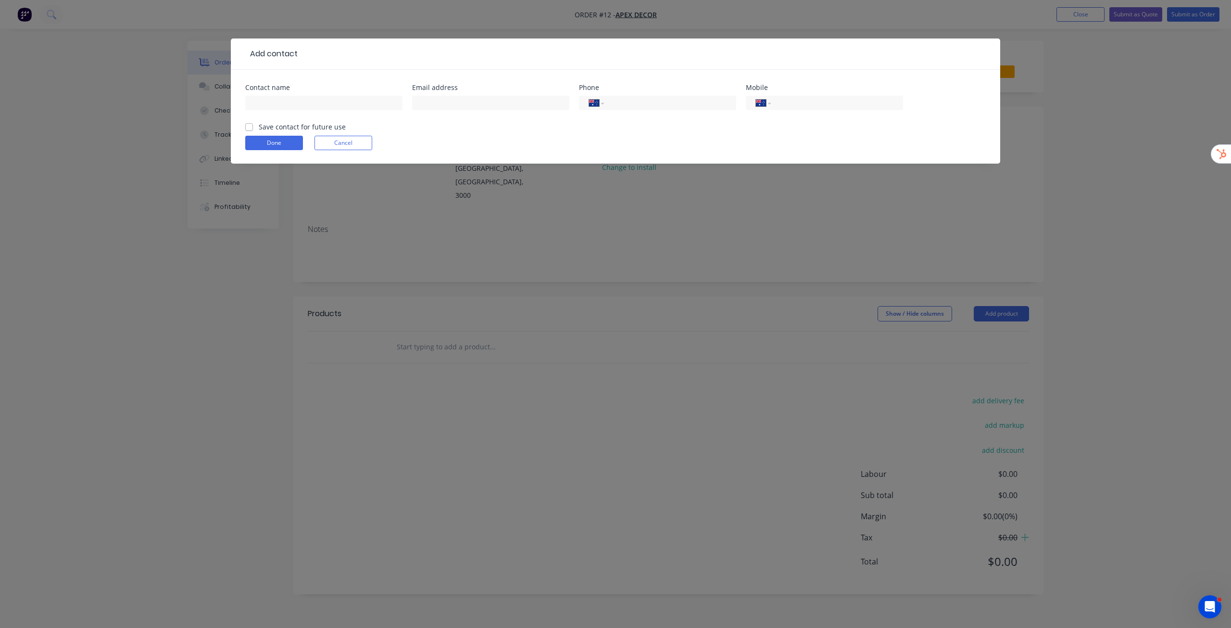
click at [259, 129] on label "Save contact for future use" at bounding box center [302, 127] width 87 height 10
click at [247, 129] on input "Save contact for future use" at bounding box center [249, 126] width 8 height 9
checkbox input "true"
click at [345, 139] on button "Cancel" at bounding box center [344, 143] width 58 height 14
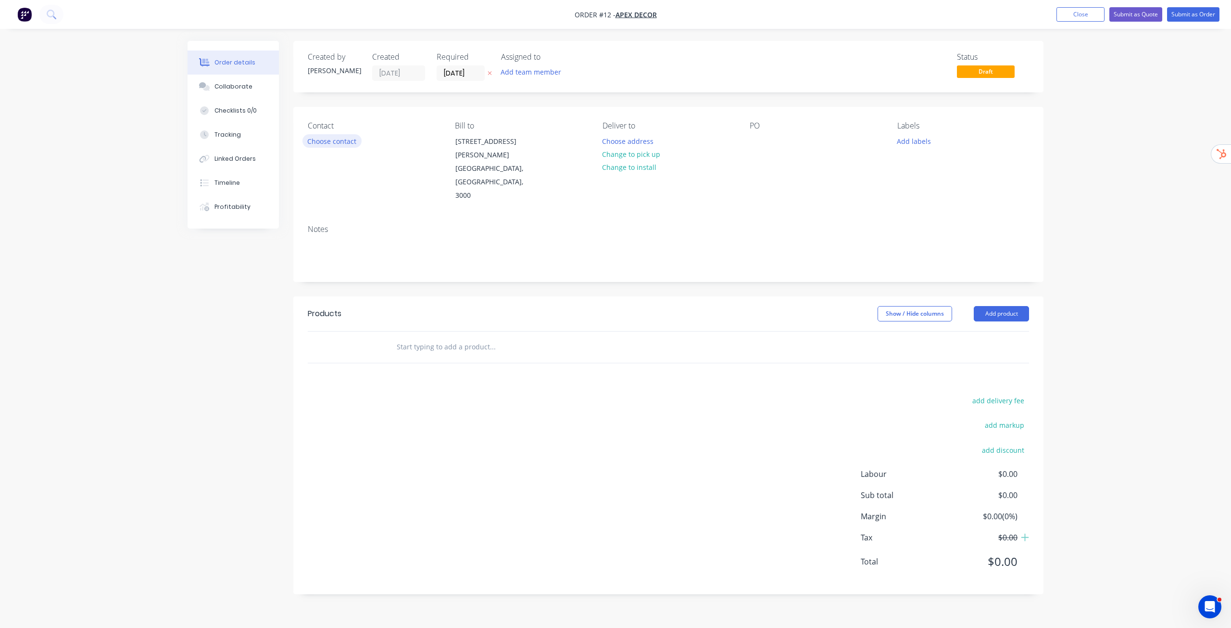
click at [345, 140] on button "Choose contact" at bounding box center [332, 140] width 59 height 13
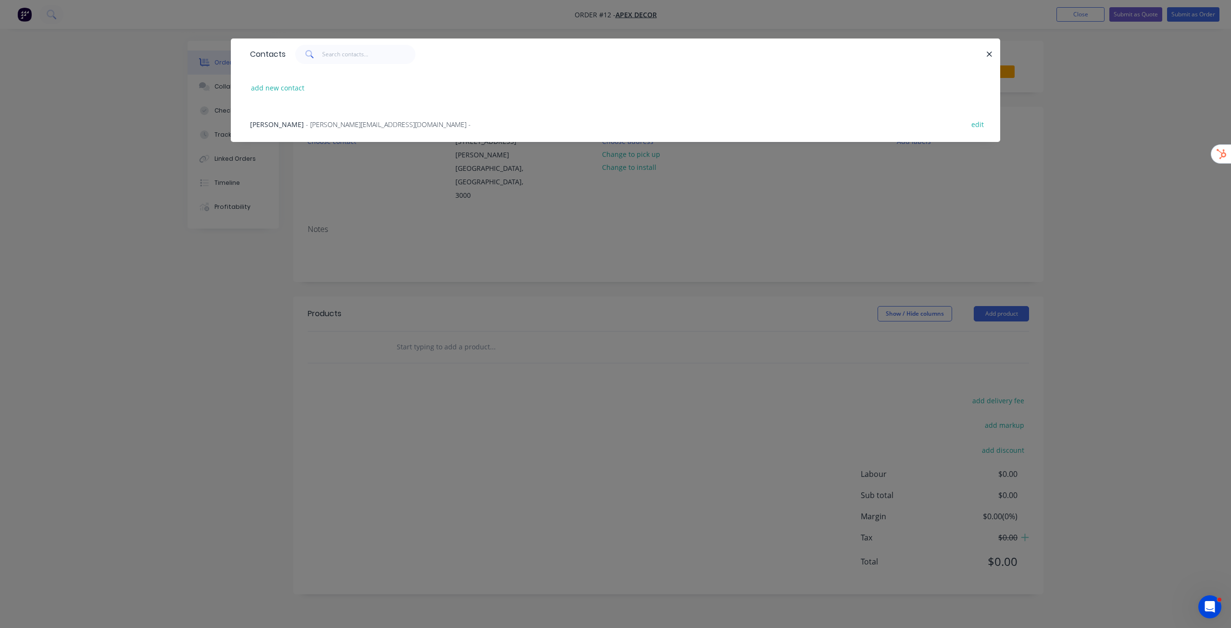
click at [350, 121] on span "- david@prestigedecor.com.au -" at bounding box center [388, 124] width 165 height 9
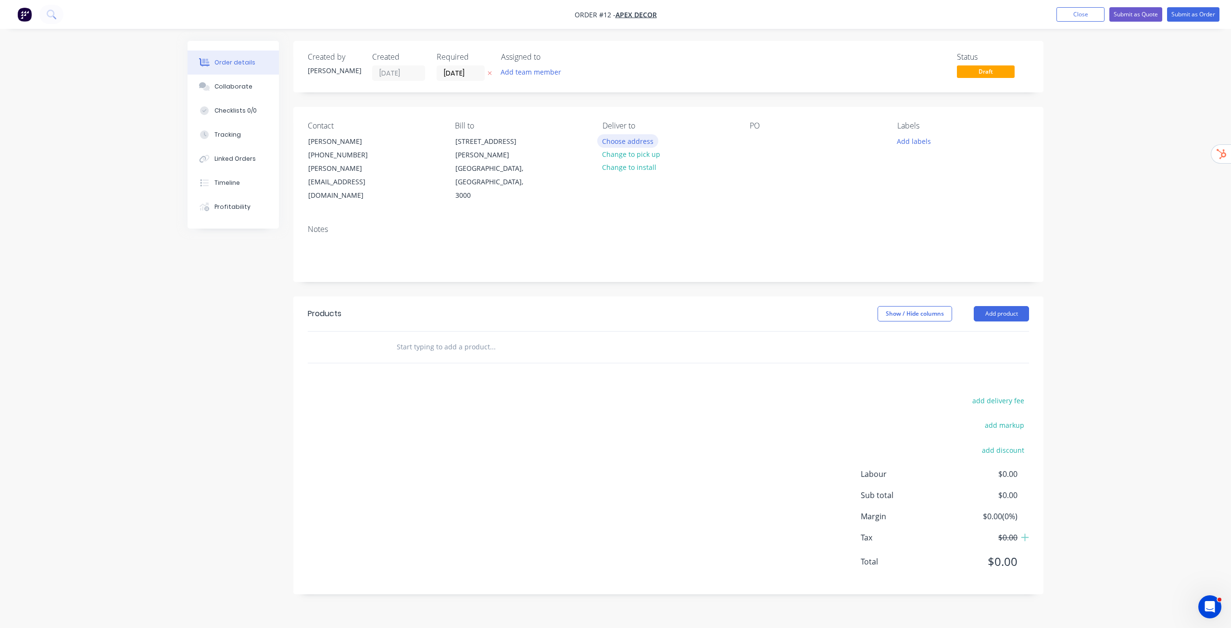
click at [638, 139] on button "Choose address" at bounding box center [628, 140] width 62 height 13
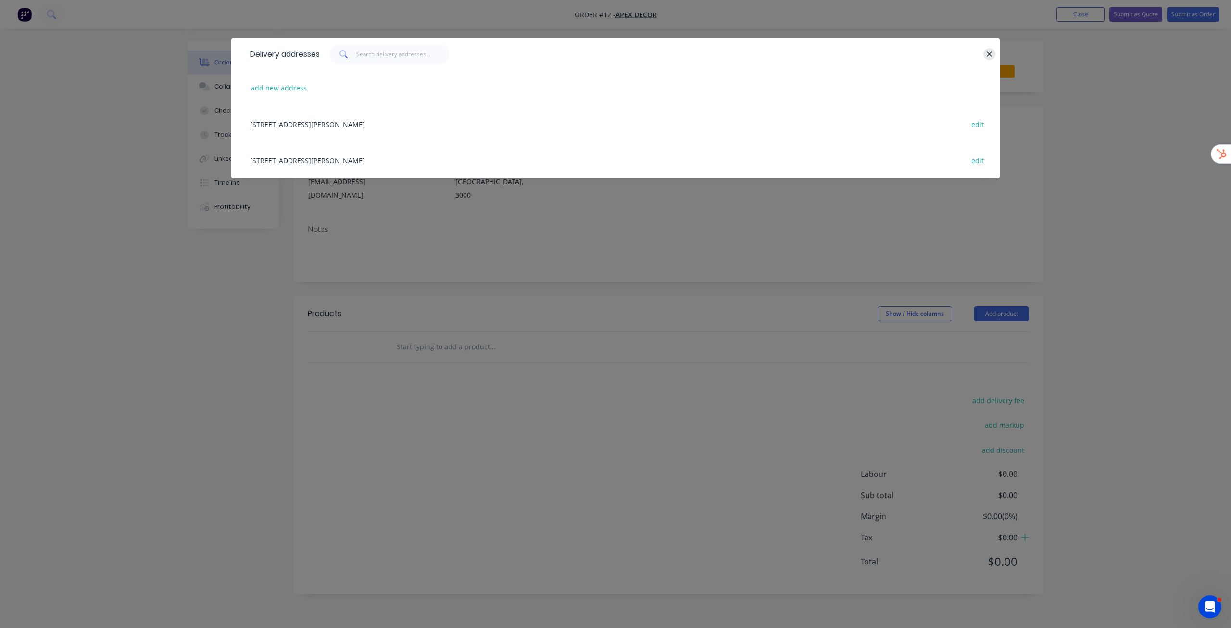
click at [990, 58] on icon "button" at bounding box center [990, 54] width 6 height 9
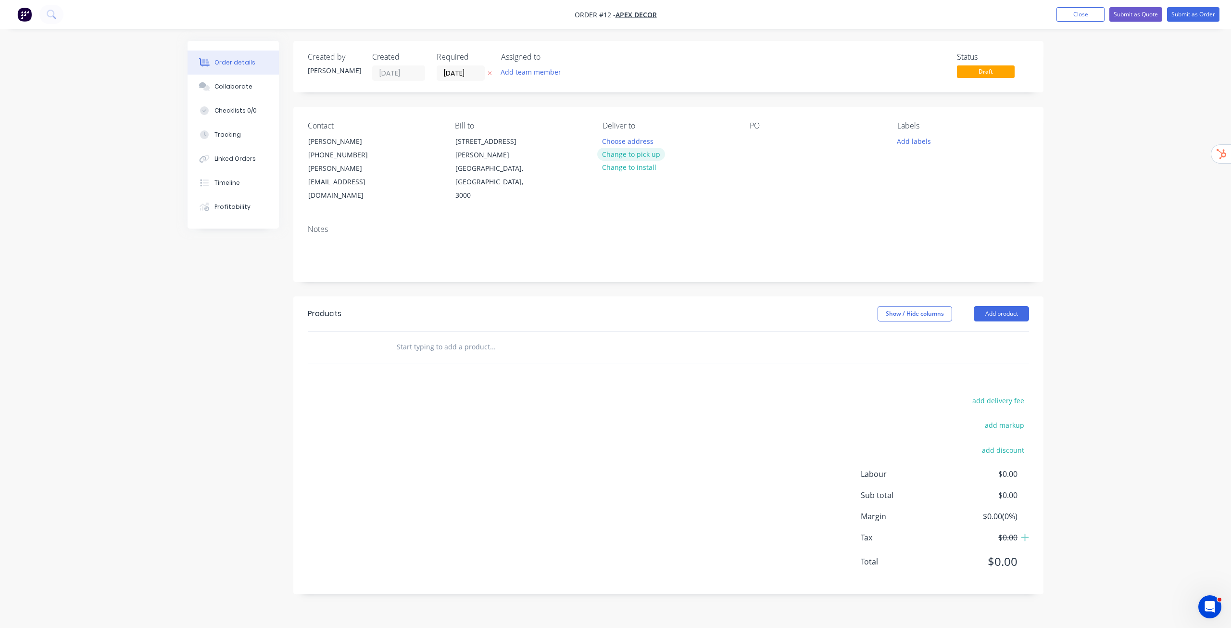
click at [638, 153] on button "Change to pick up" at bounding box center [631, 154] width 68 height 13
click at [614, 145] on div at bounding box center [610, 141] width 15 height 14
click at [672, 225] on div "Notes" at bounding box center [669, 229] width 722 height 9
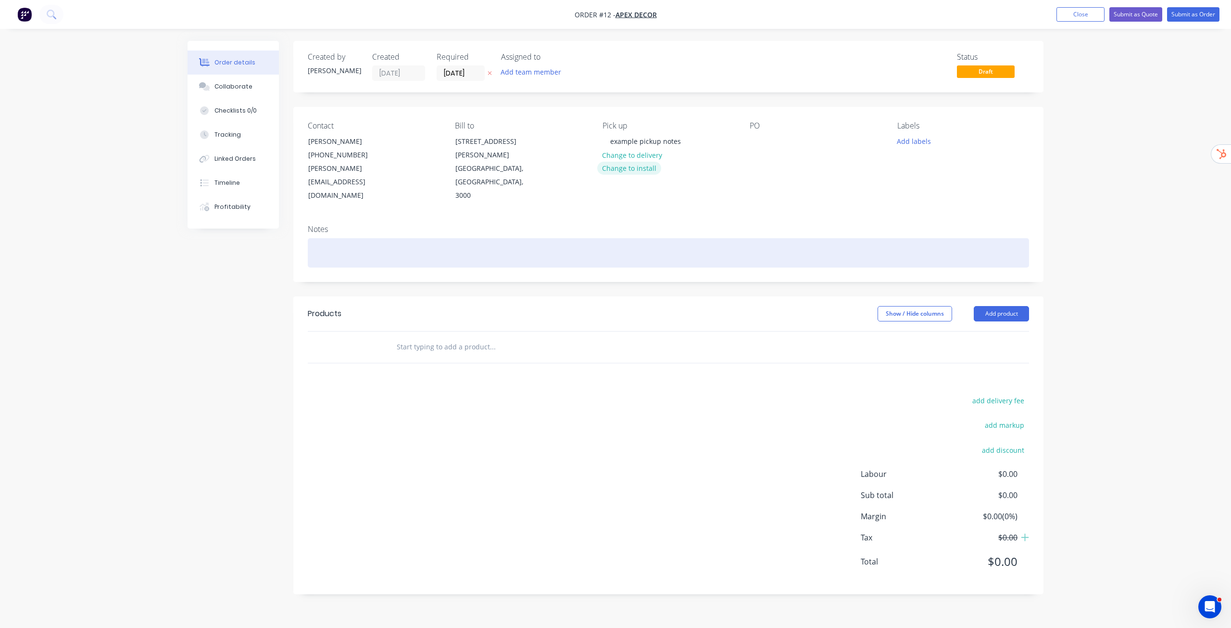
drag, startPoint x: 672, startPoint y: 205, endPoint x: 634, endPoint y: 166, distance: 54.8
click at [634, 166] on div "Contact David Anderson (03) 9876 5432 david@prestigedecor.com.au Bill to 789 Co…" at bounding box center [668, 194] width 750 height 175
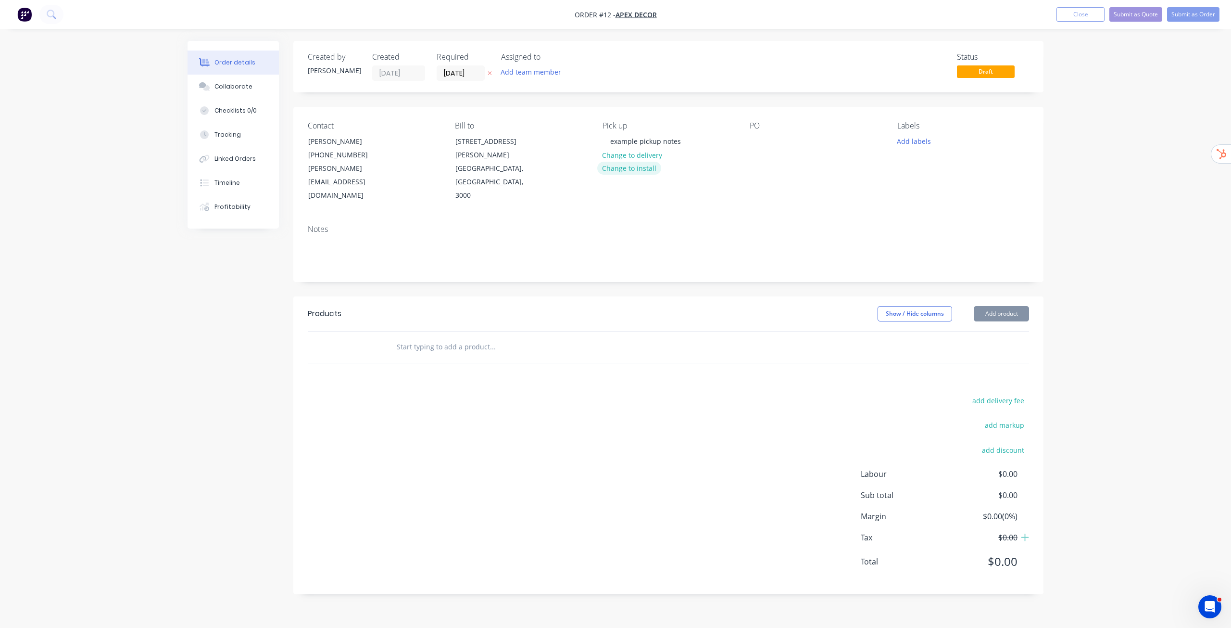
click at [634, 166] on button "Change to install" at bounding box center [629, 168] width 64 height 13
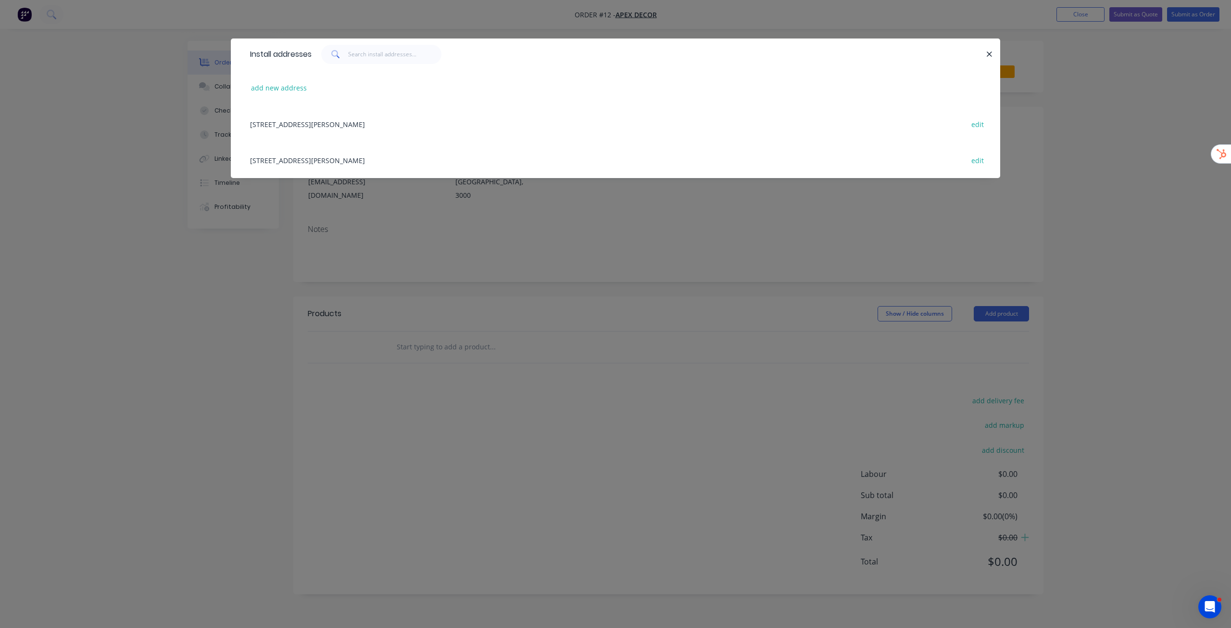
click at [411, 121] on div "789 Collins Street, Melbourne, Victoria, Australia, 3000 edit" at bounding box center [615, 124] width 741 height 36
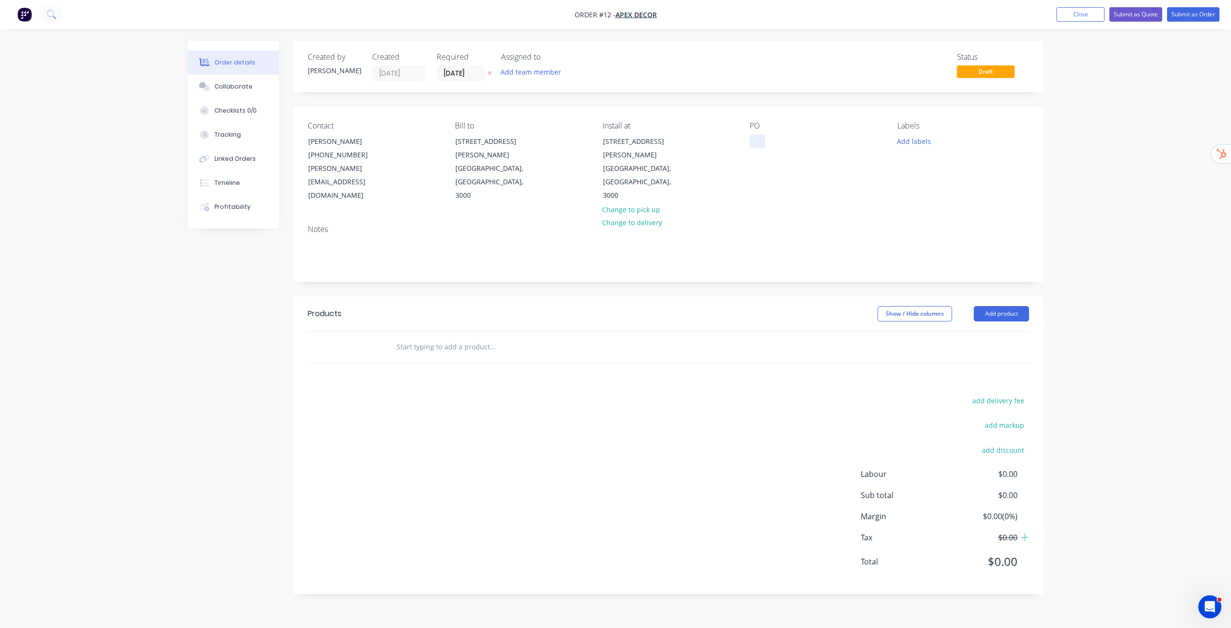
click at [755, 142] on div at bounding box center [757, 141] width 15 height 14
click at [846, 217] on div "Notes" at bounding box center [668, 249] width 750 height 64
click at [919, 139] on button "Add labels" at bounding box center [914, 140] width 44 height 13
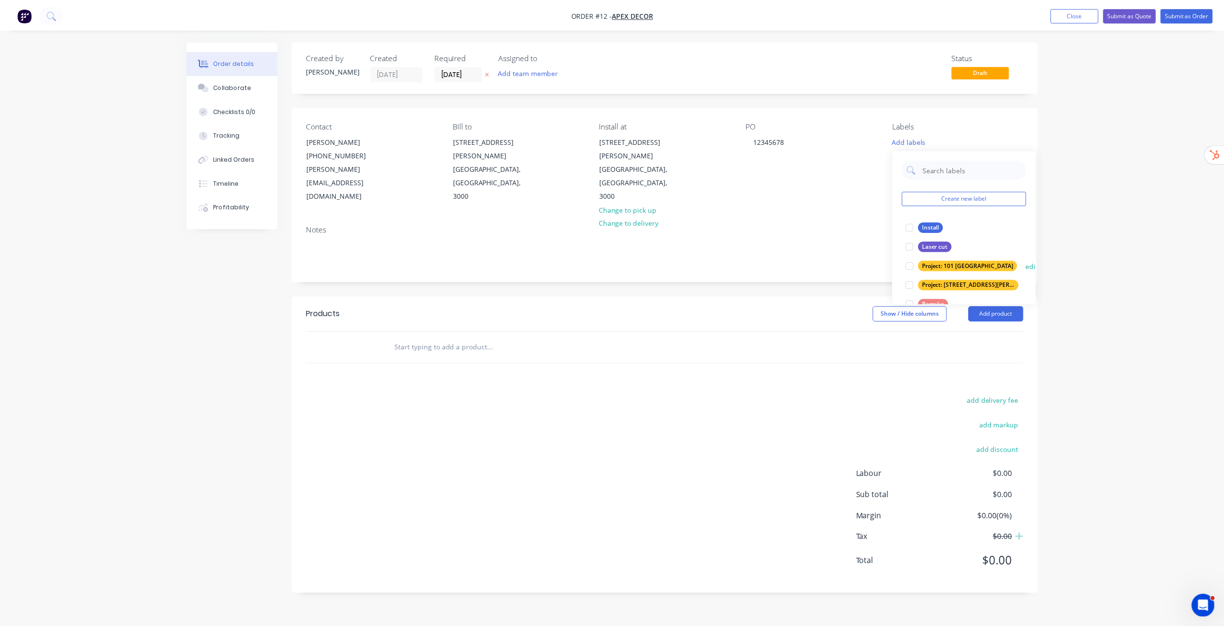
scroll to position [38, 0]
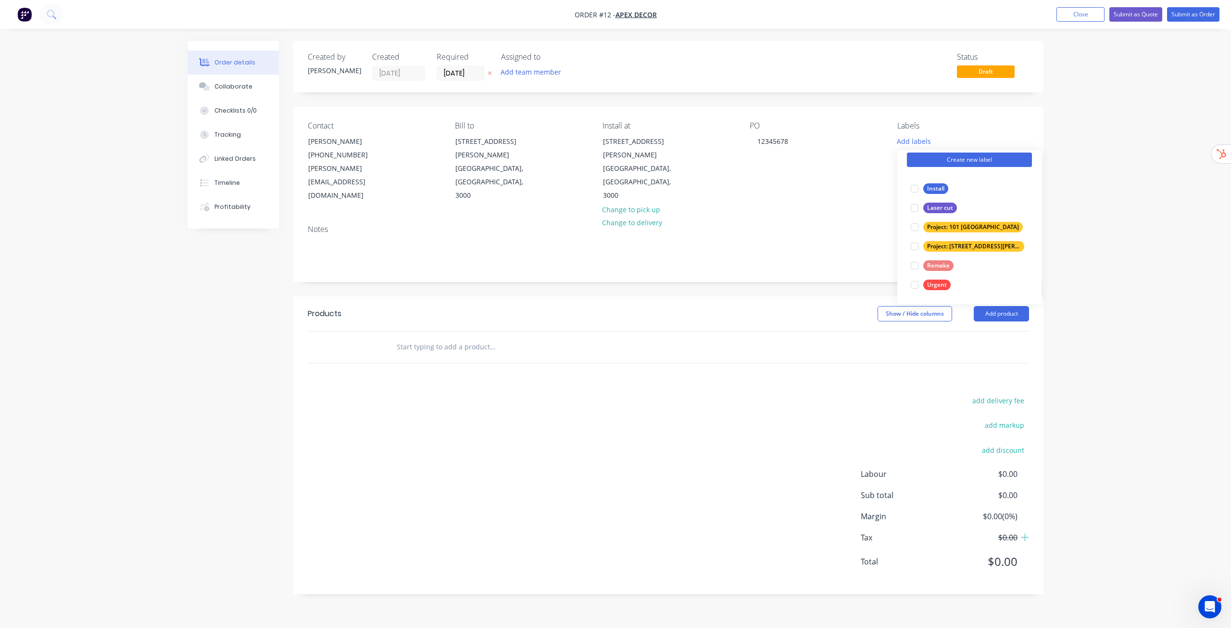
click at [975, 163] on button "Create new label" at bounding box center [969, 159] width 125 height 14
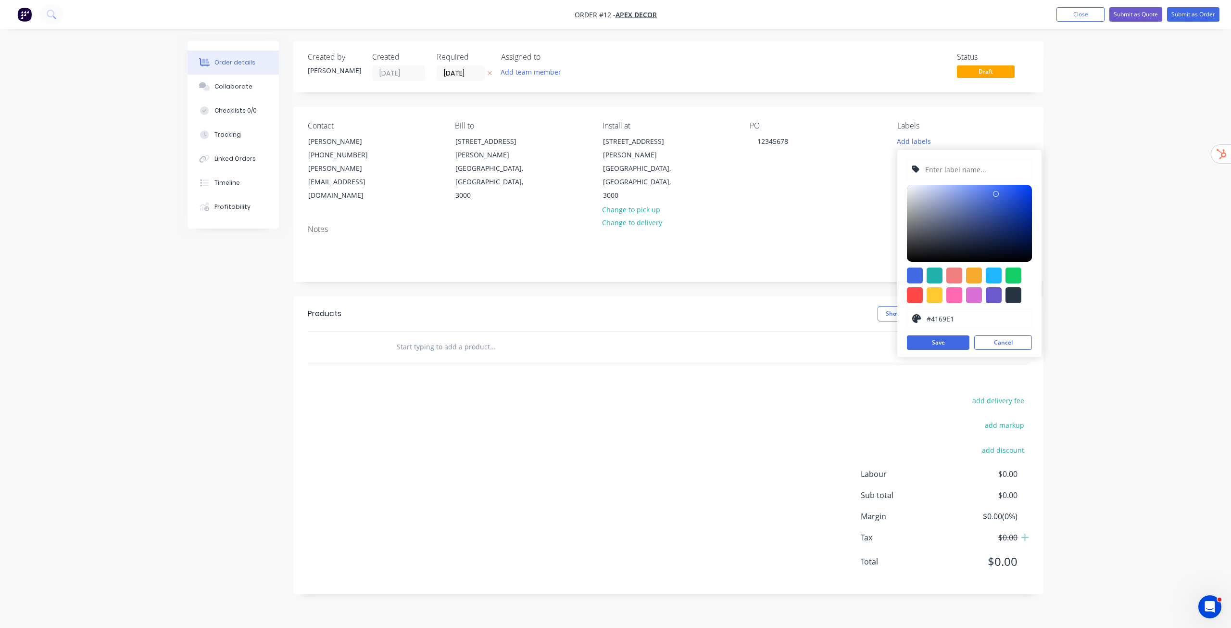
click at [974, 163] on input "text" at bounding box center [976, 169] width 102 height 18
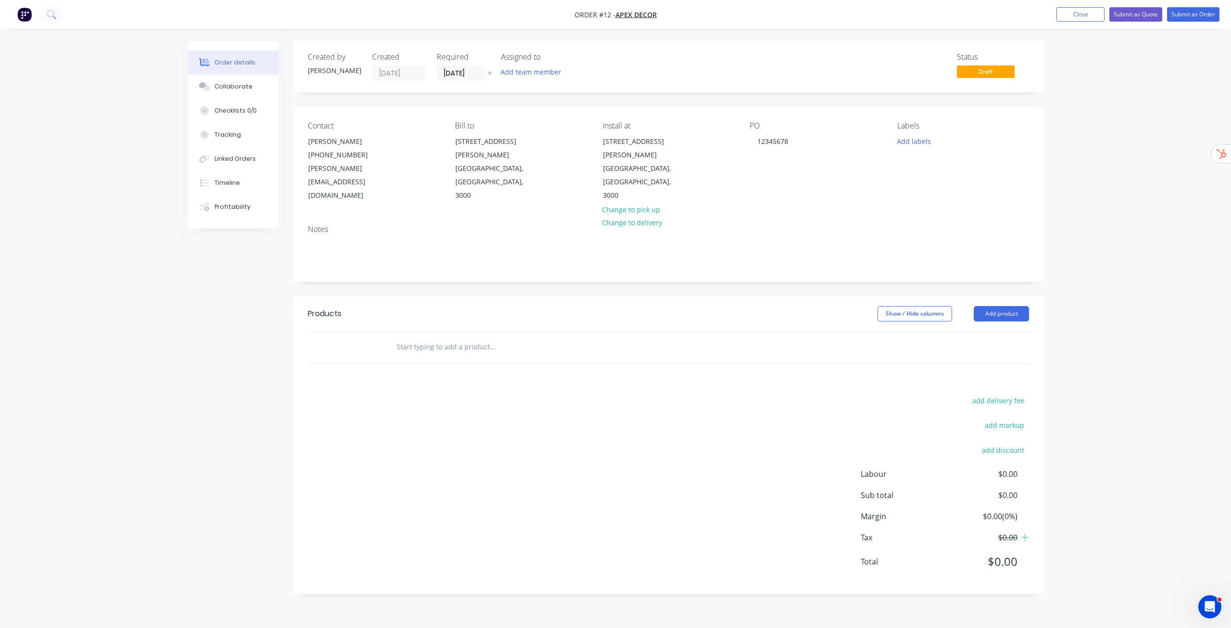
click at [850, 217] on div "Notes" at bounding box center [668, 249] width 750 height 64
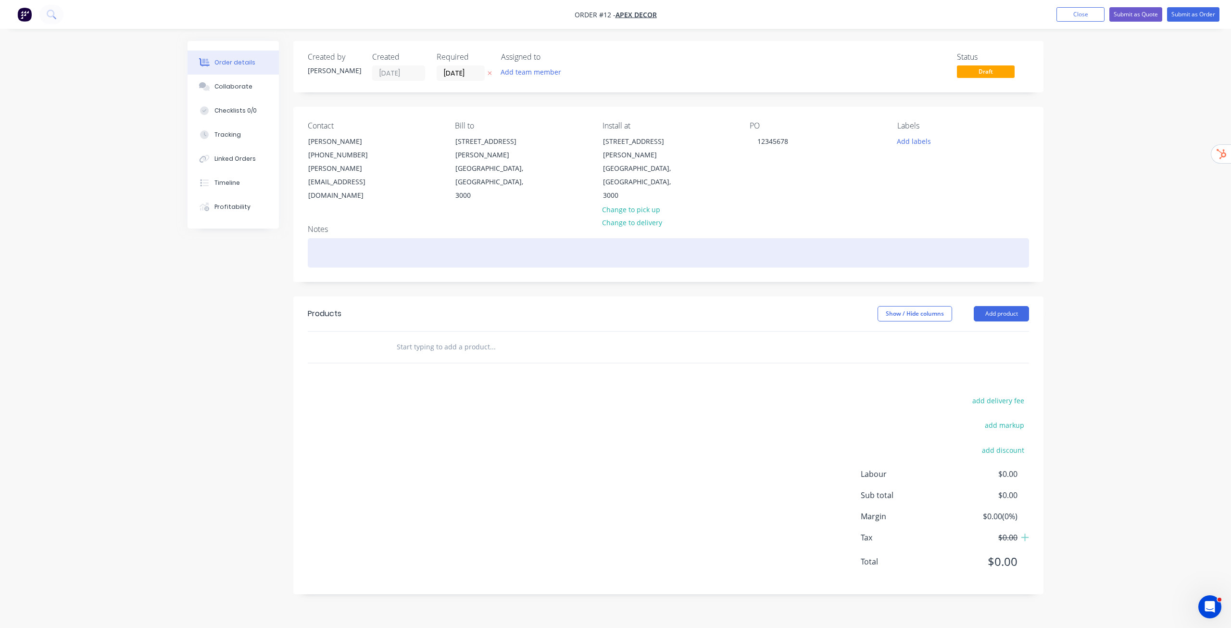
click at [457, 238] on div at bounding box center [669, 252] width 722 height 29
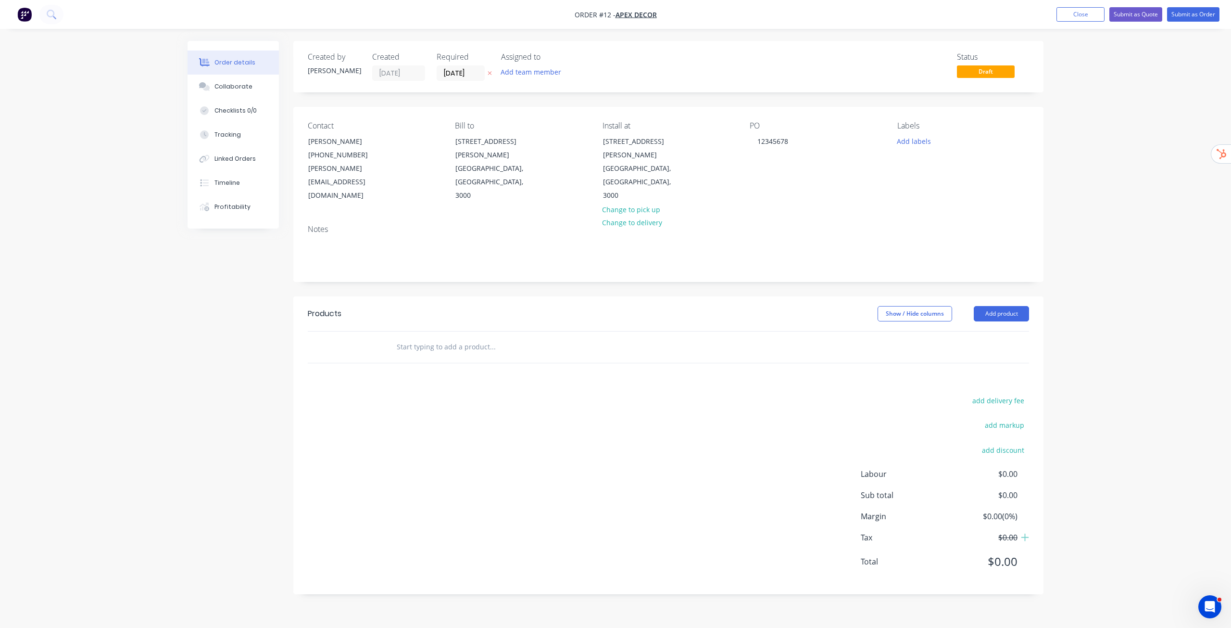
click at [439, 337] on input "text" at bounding box center [492, 346] width 192 height 19
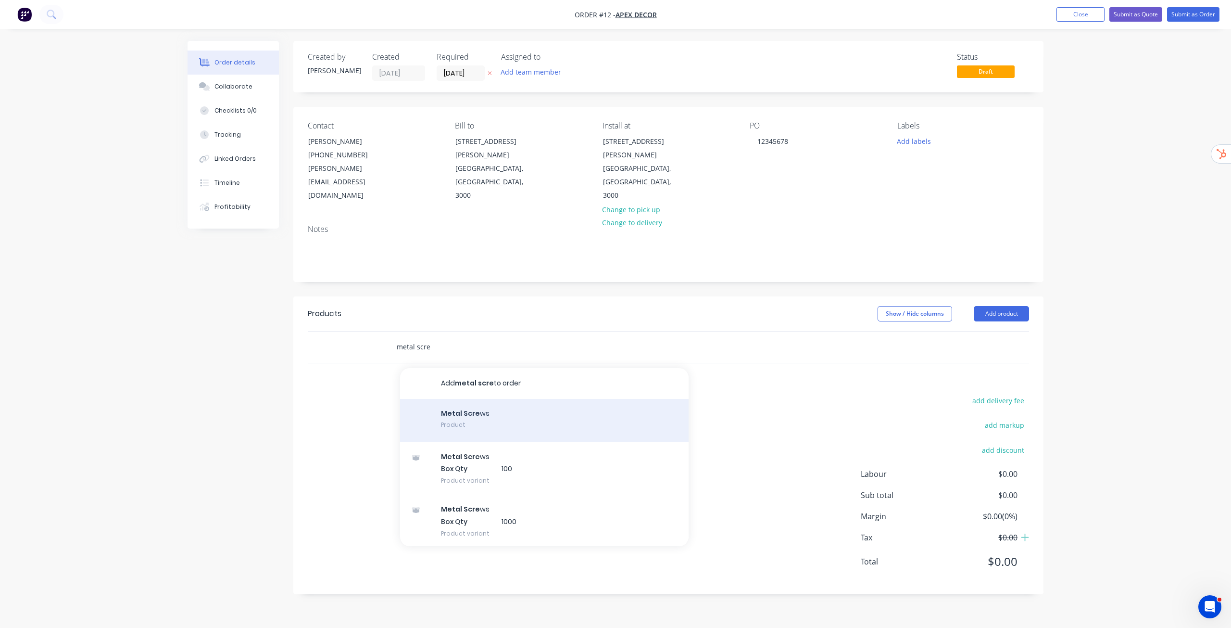
type input "metal scre"
click at [499, 399] on div "Metal Scre ws Product" at bounding box center [544, 420] width 289 height 43
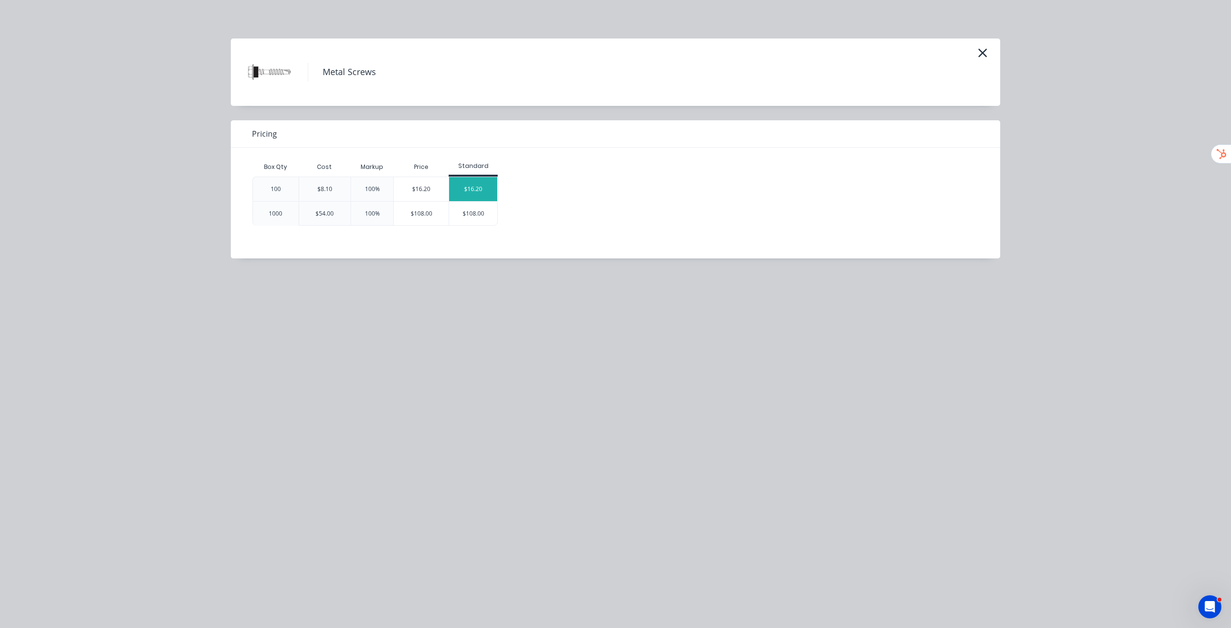
click at [469, 184] on div "$16.20" at bounding box center [473, 189] width 48 height 24
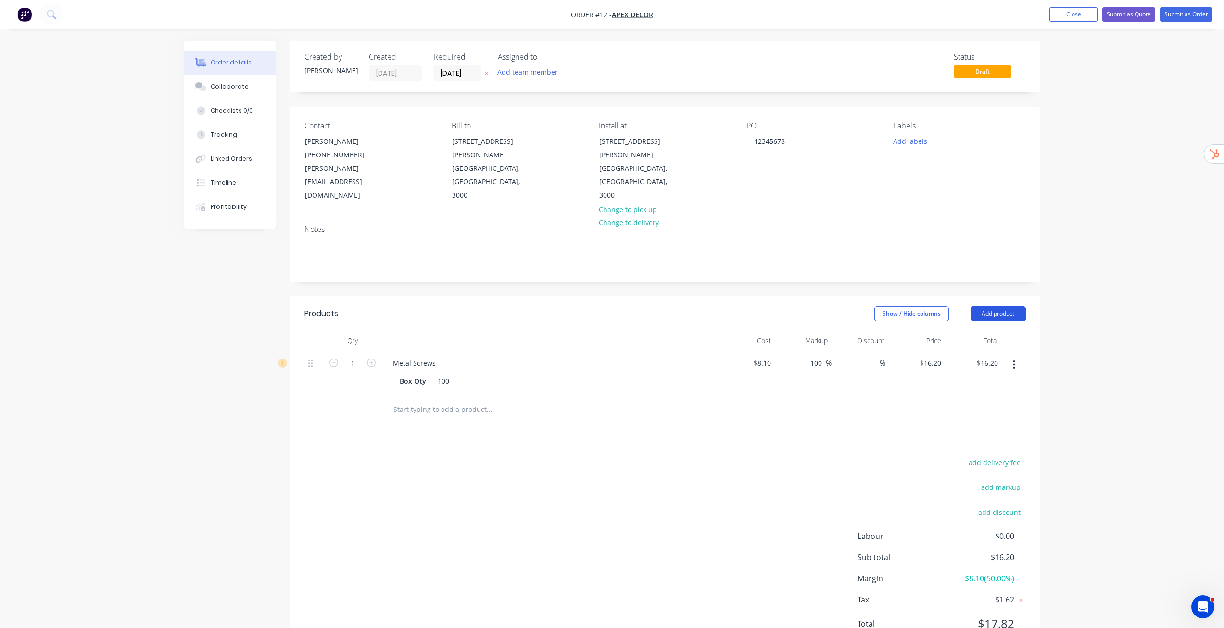
click at [994, 306] on button "Add product" at bounding box center [998, 313] width 55 height 15
click at [985, 331] on div "Product catalogue" at bounding box center [980, 338] width 74 height 14
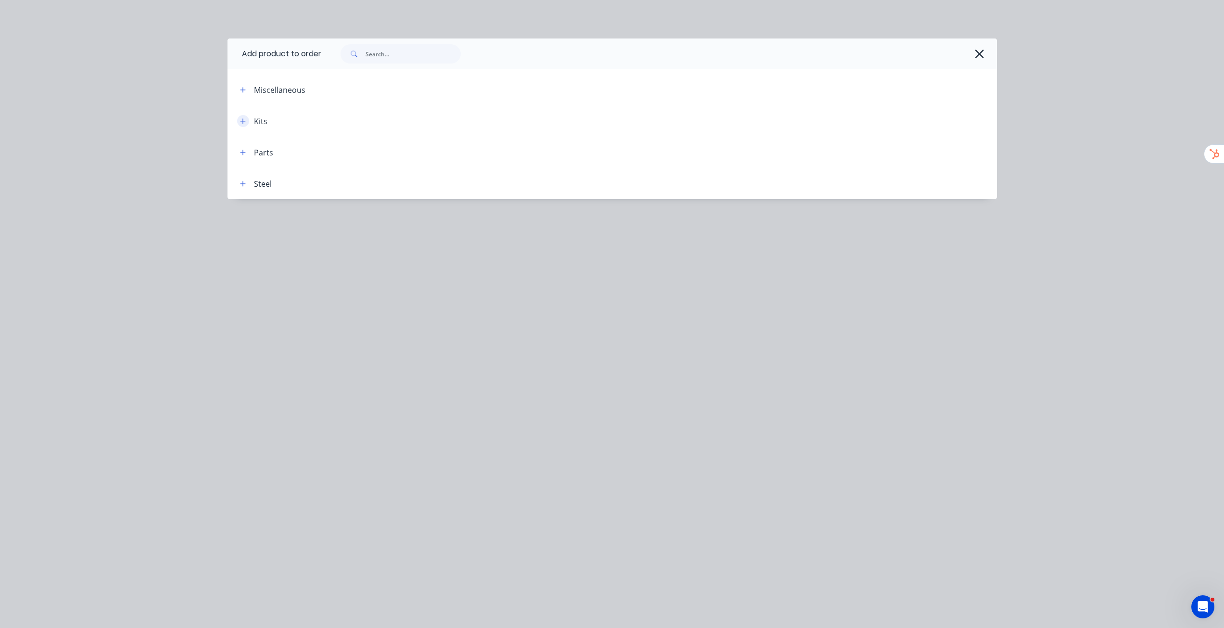
click at [240, 125] on button "button" at bounding box center [243, 121] width 12 height 12
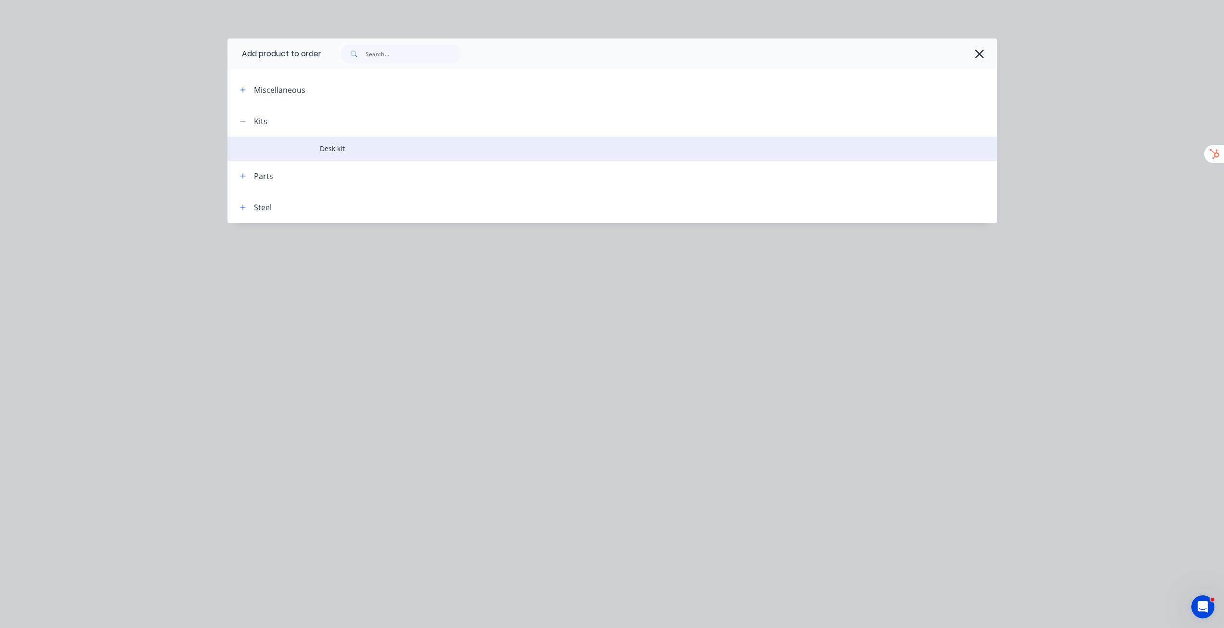
click at [334, 145] on span "Desk kit" at bounding box center [591, 148] width 542 height 10
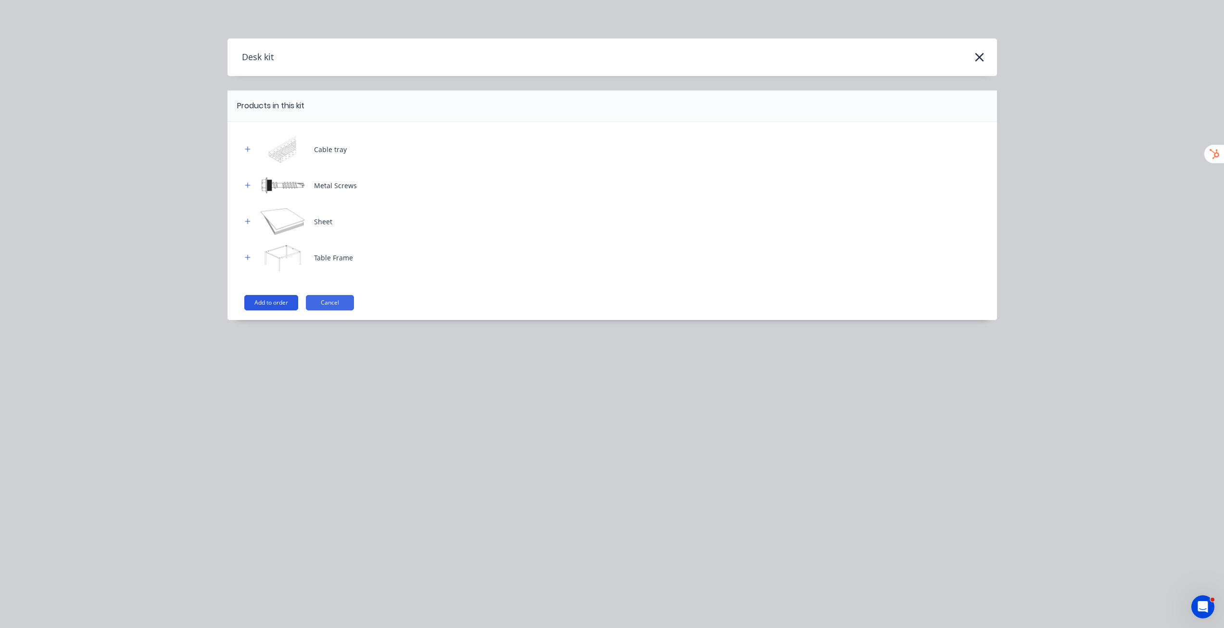
click at [277, 304] on button "Add to order" at bounding box center [271, 302] width 54 height 15
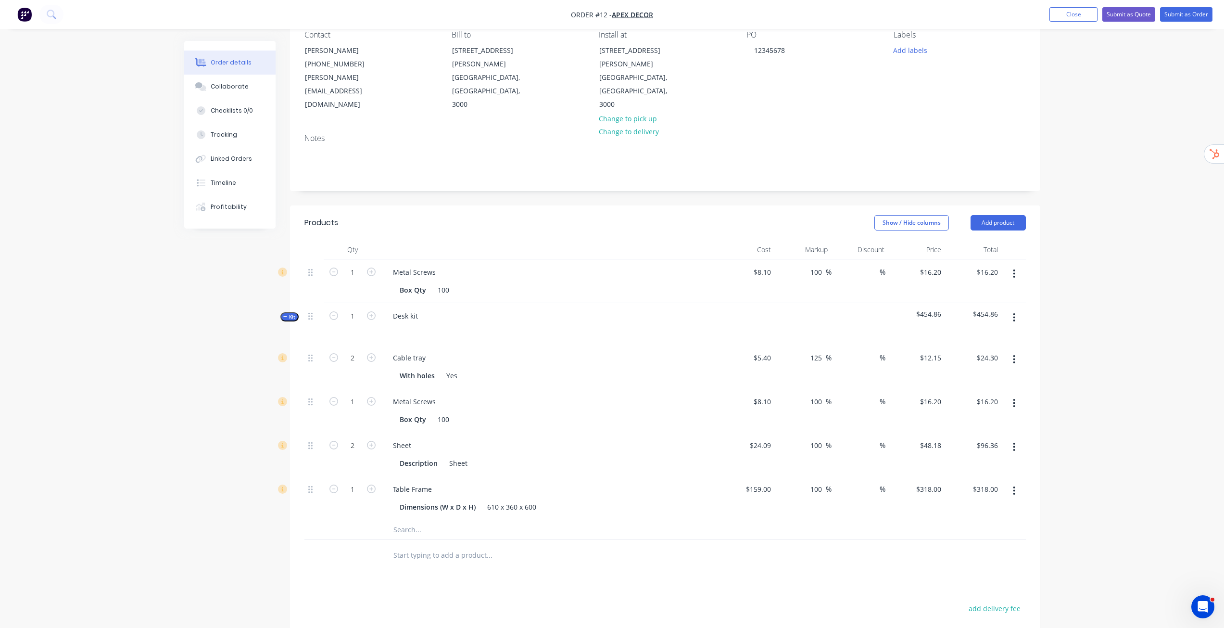
scroll to position [92, 0]
click at [445, 545] on input "text" at bounding box center [489, 554] width 192 height 19
type input "e"
type input "custom product"
click at [490, 575] on button "Add custom product to order" at bounding box center [541, 590] width 289 height 31
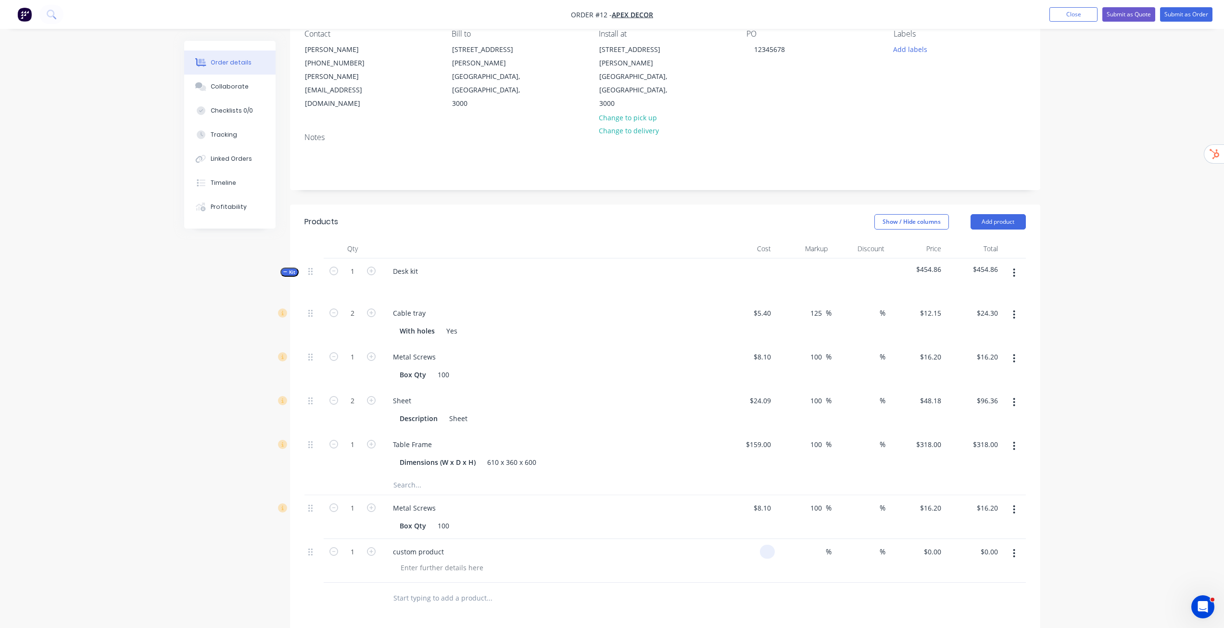
click at [767, 545] on input at bounding box center [769, 552] width 11 height 14
type input "$100.00"
click at [817, 545] on input at bounding box center [820, 552] width 11 height 14
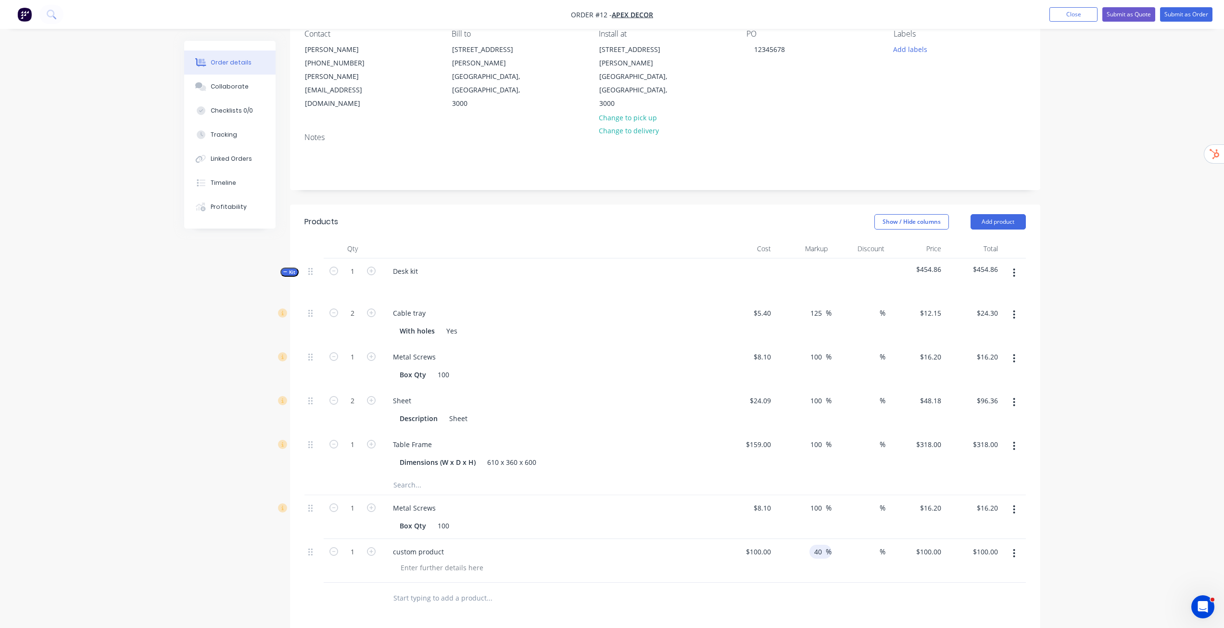
type input "40"
type input "$140.00"
click at [945, 600] on div "Products Show / Hide columns Add product Qty Cost Markup Discount Price Total K…" at bounding box center [665, 524] width 750 height 640
click at [1014, 549] on icon "button" at bounding box center [1014, 553] width 2 height 9
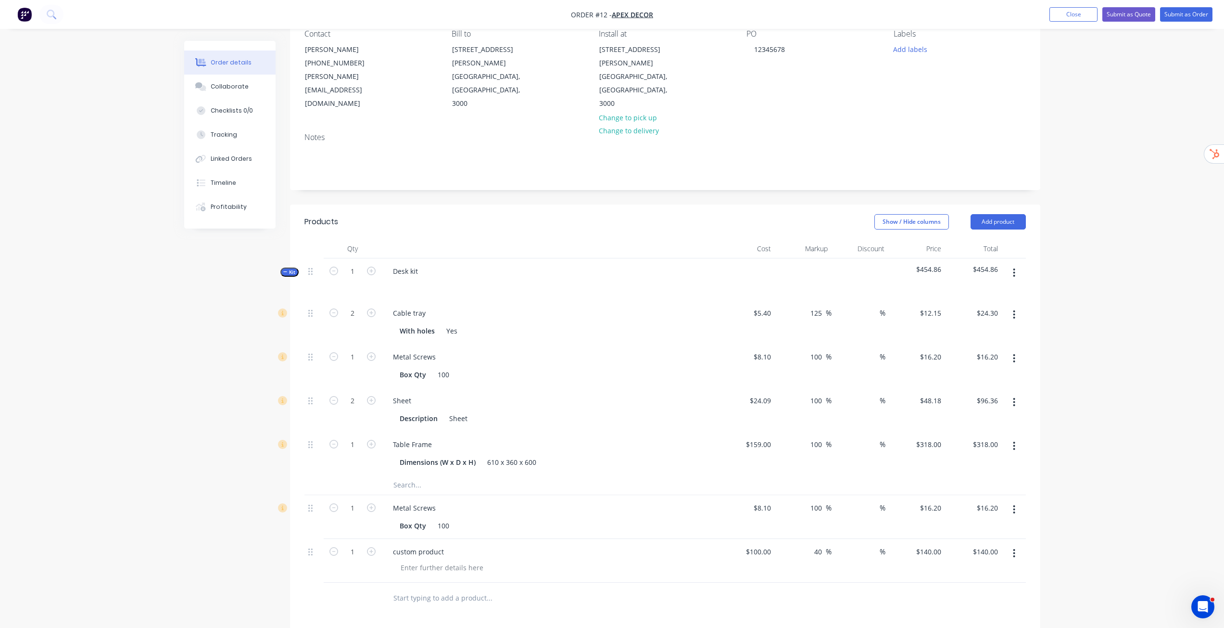
click at [1088, 540] on div "Order details Collaborate Checklists 0/0 Tracking Linked Orders Timeline Profit…" at bounding box center [612, 383] width 1224 height 951
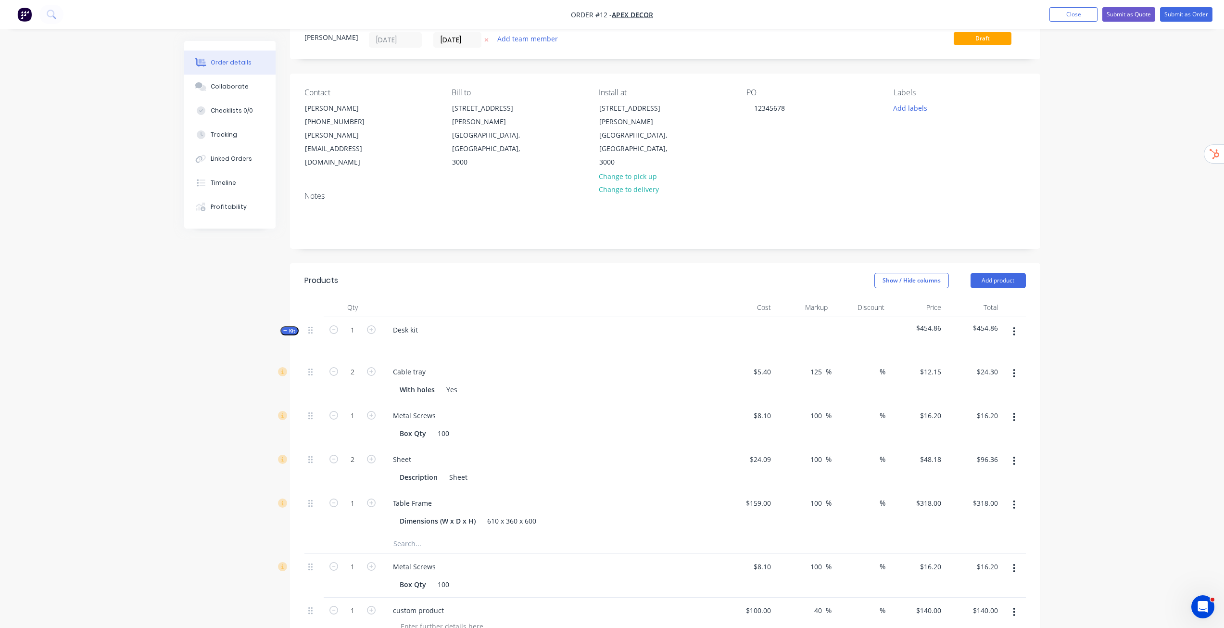
scroll to position [0, 0]
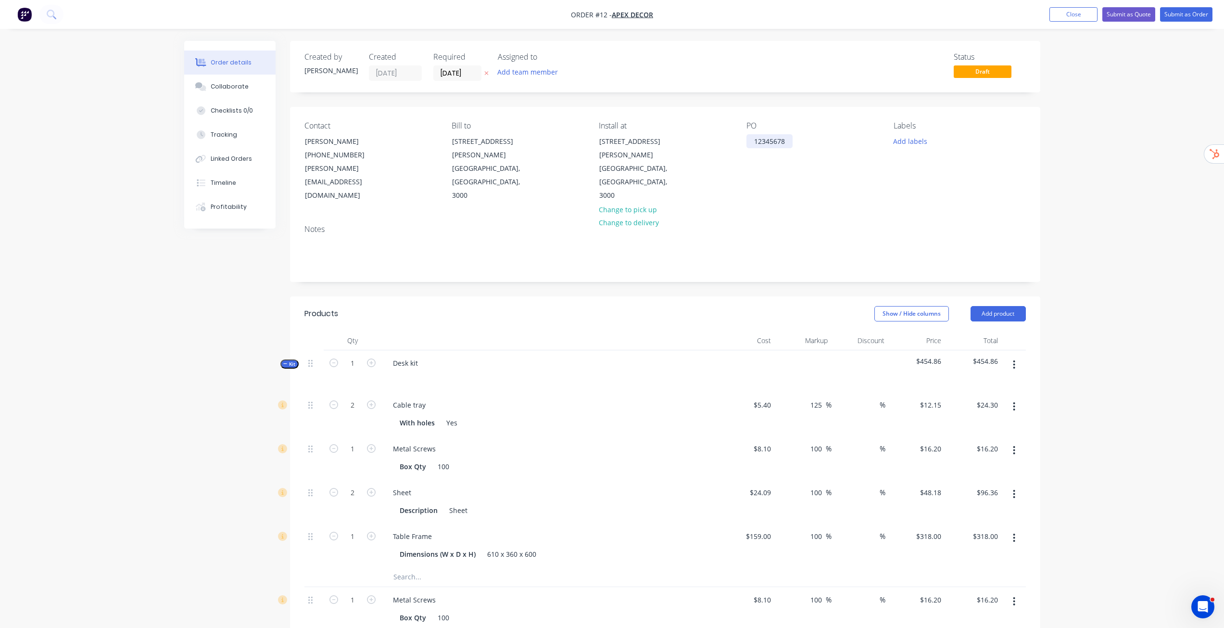
click at [774, 139] on div "12345678" at bounding box center [770, 141] width 46 height 14
click at [1111, 138] on div "Order details Collaborate Checklists 0/0 Tracking Linked Orders Timeline Profit…" at bounding box center [612, 475] width 1224 height 951
click at [1062, 12] on button "Close" at bounding box center [1074, 14] width 48 height 14
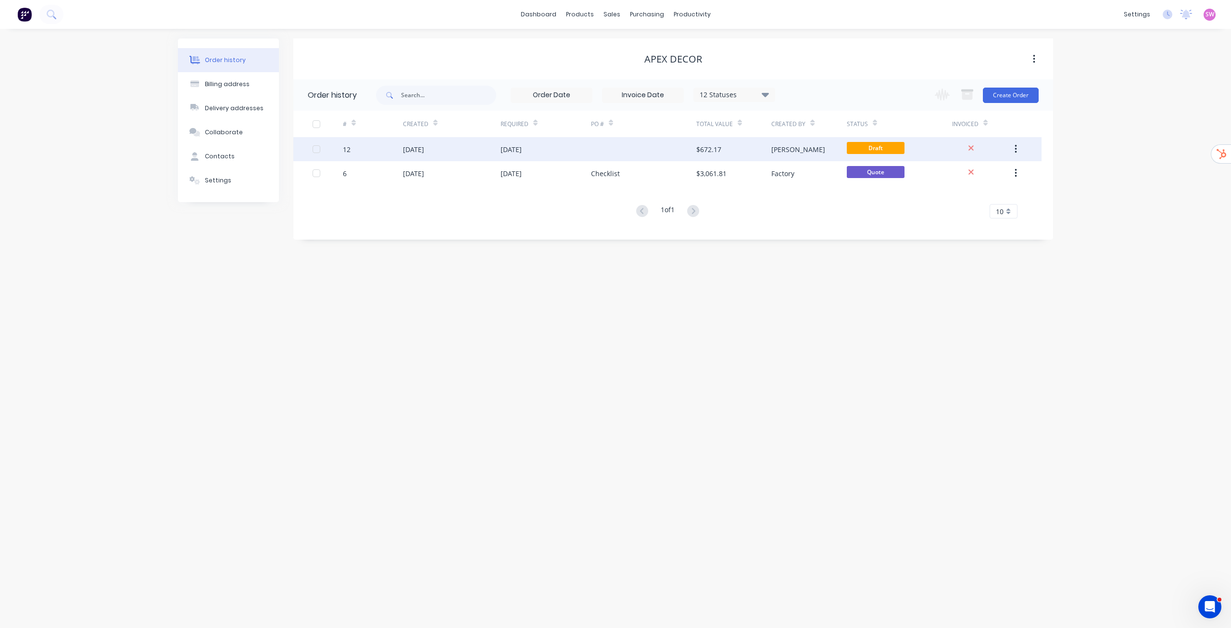
click at [735, 152] on div "$672.17" at bounding box center [734, 149] width 75 height 24
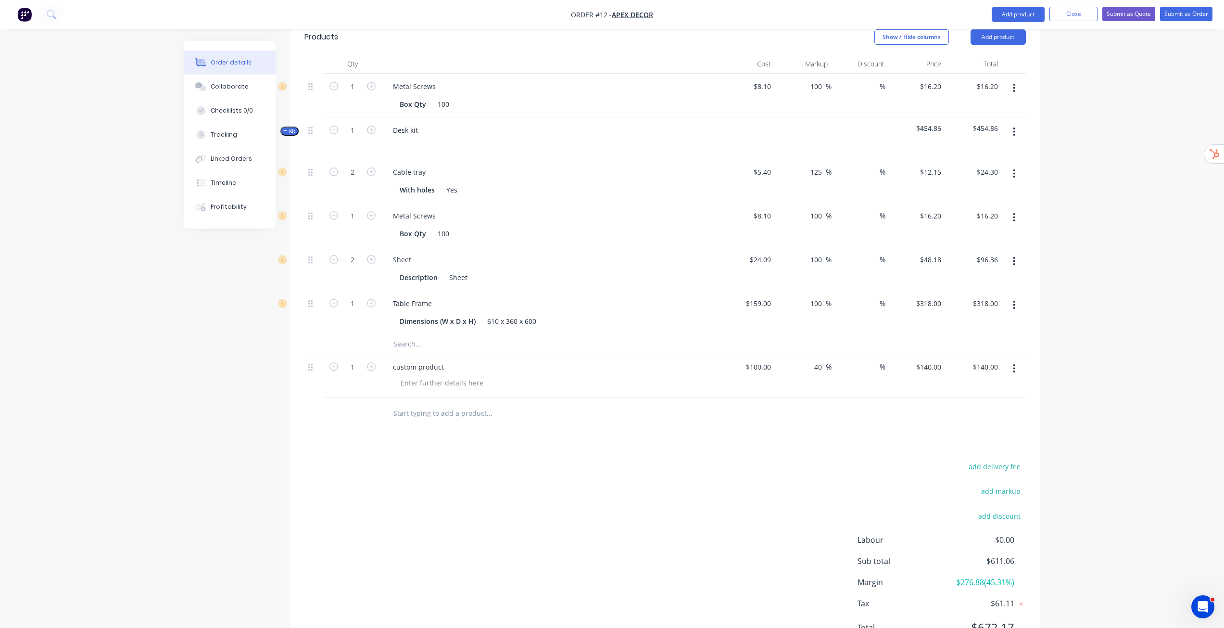
scroll to position [296, 0]
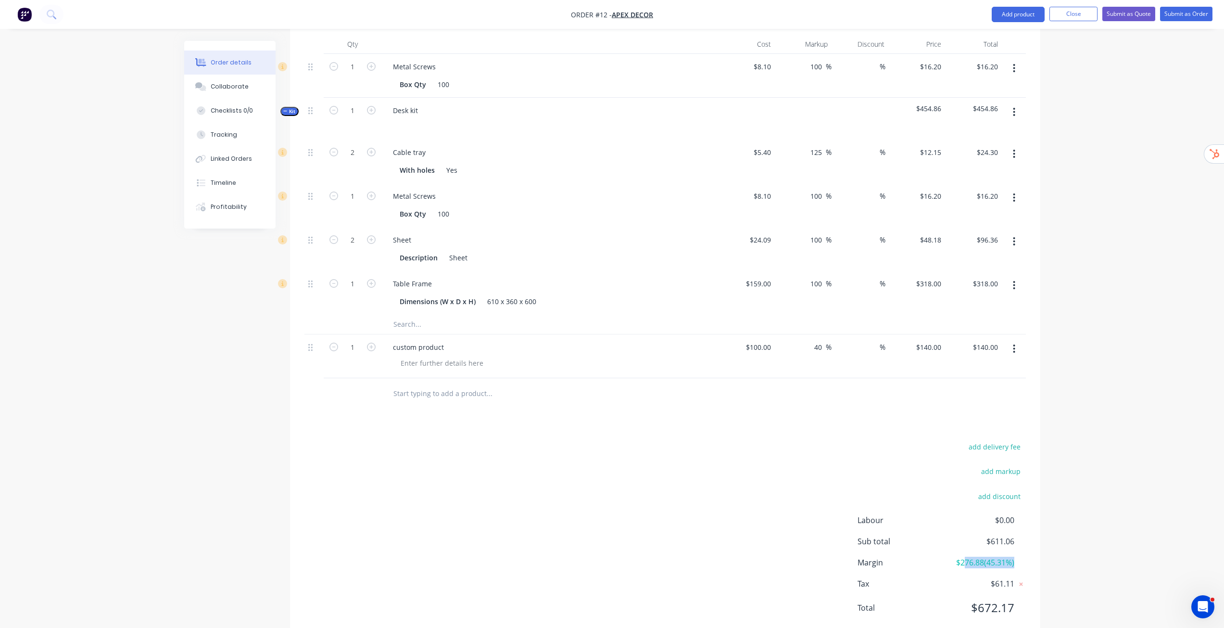
drag, startPoint x: 961, startPoint y: 538, endPoint x: 1027, endPoint y: 530, distance: 66.8
click at [1027, 530] on div "add delivery fee add markup add discount Labour $0.00 Sub total $611.06 Margin …" at bounding box center [665, 533] width 750 height 186
click at [1043, 541] on div "Order details Collaborate Checklists 0/0 Tracking Linked Orders Timeline Profit…" at bounding box center [612, 200] width 875 height 910
click at [1115, 464] on div "Order details Collaborate Checklists 0/0 Tracking Linked Orders Timeline Profit…" at bounding box center [612, 179] width 1224 height 951
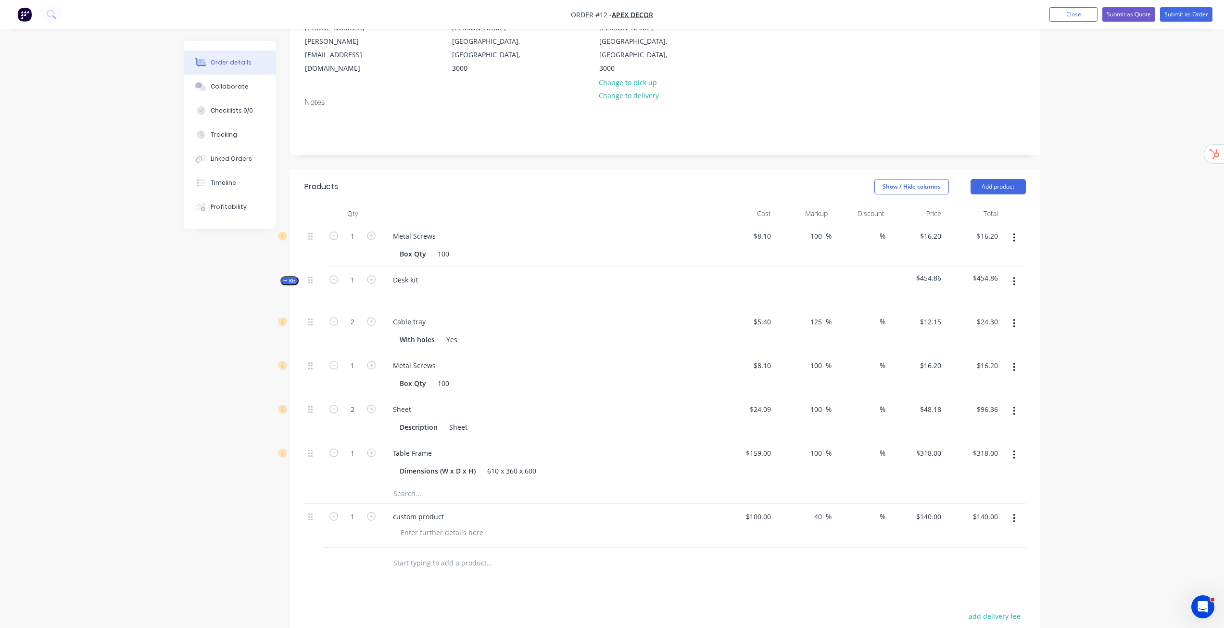
scroll to position [127, 0]
click at [1129, 15] on button "Submit as Quote" at bounding box center [1128, 14] width 53 height 14
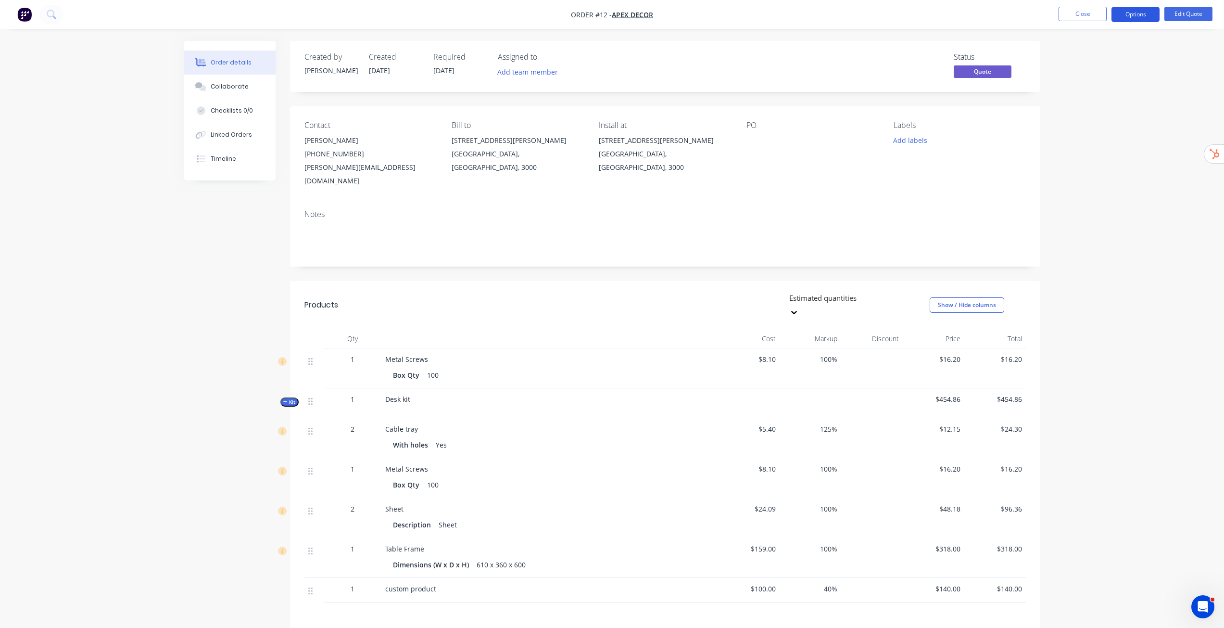
click at [1137, 11] on button "Options" at bounding box center [1136, 14] width 48 height 15
click at [1077, 51] on div "Quote" at bounding box center [1107, 58] width 89 height 14
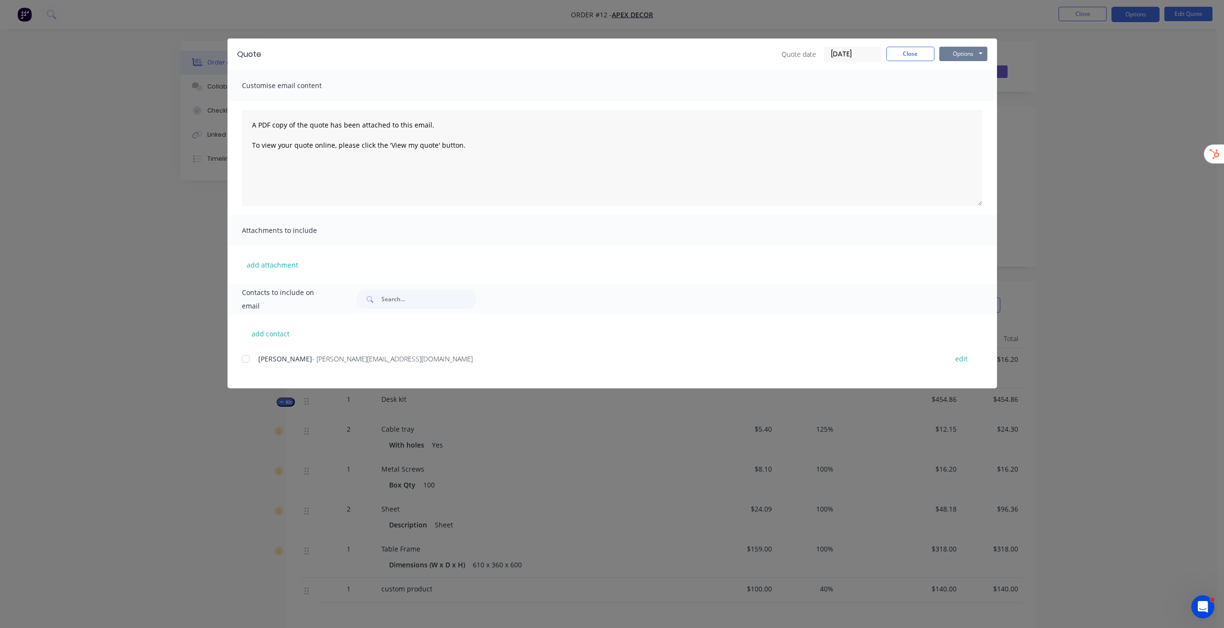
click at [956, 57] on button "Options" at bounding box center [963, 54] width 48 height 14
click at [976, 68] on button "Preview" at bounding box center [970, 71] width 62 height 16
click at [907, 63] on div "Quote Quote date 30/09/25 Close Options Preview Print Email" at bounding box center [613, 53] width 770 height 31
click at [910, 58] on button "Close" at bounding box center [911, 54] width 48 height 14
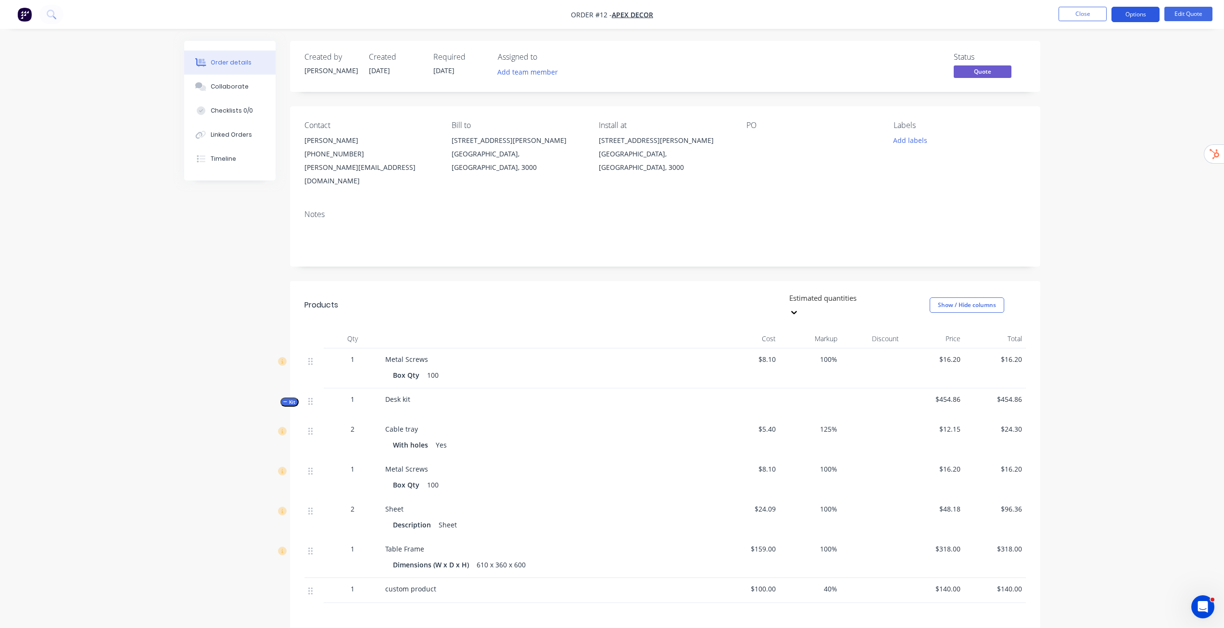
click at [1150, 15] on button "Options" at bounding box center [1136, 14] width 48 height 15
click at [1107, 112] on div "Convert to Order" at bounding box center [1107, 116] width 89 height 14
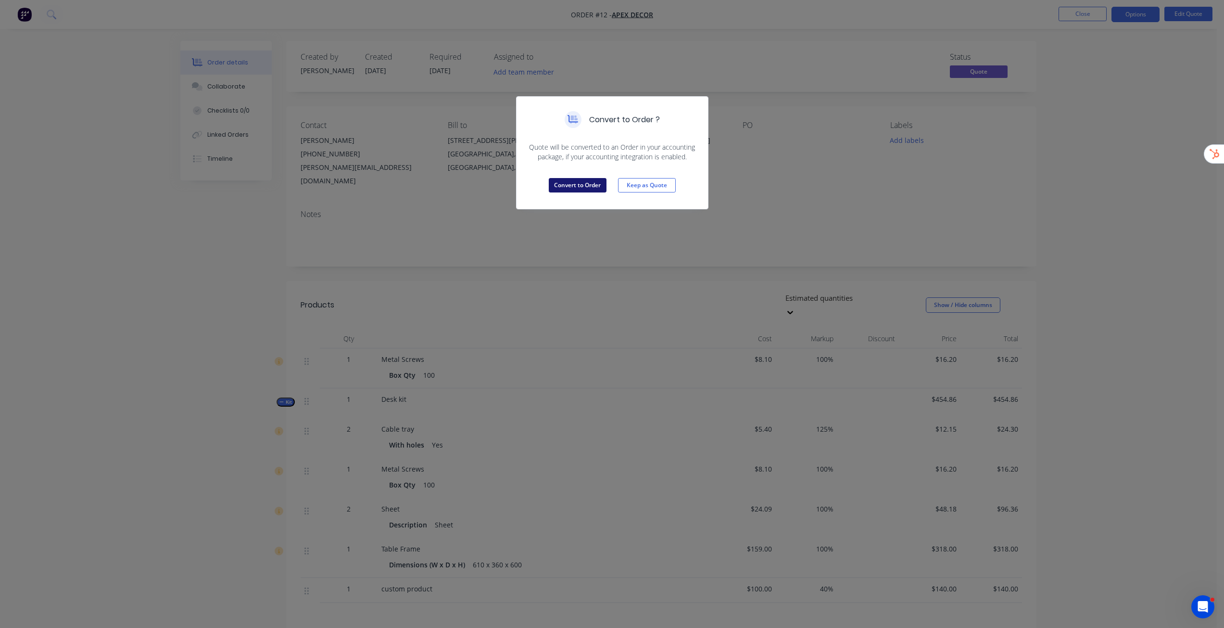
click at [573, 191] on button "Convert to Order" at bounding box center [578, 185] width 58 height 14
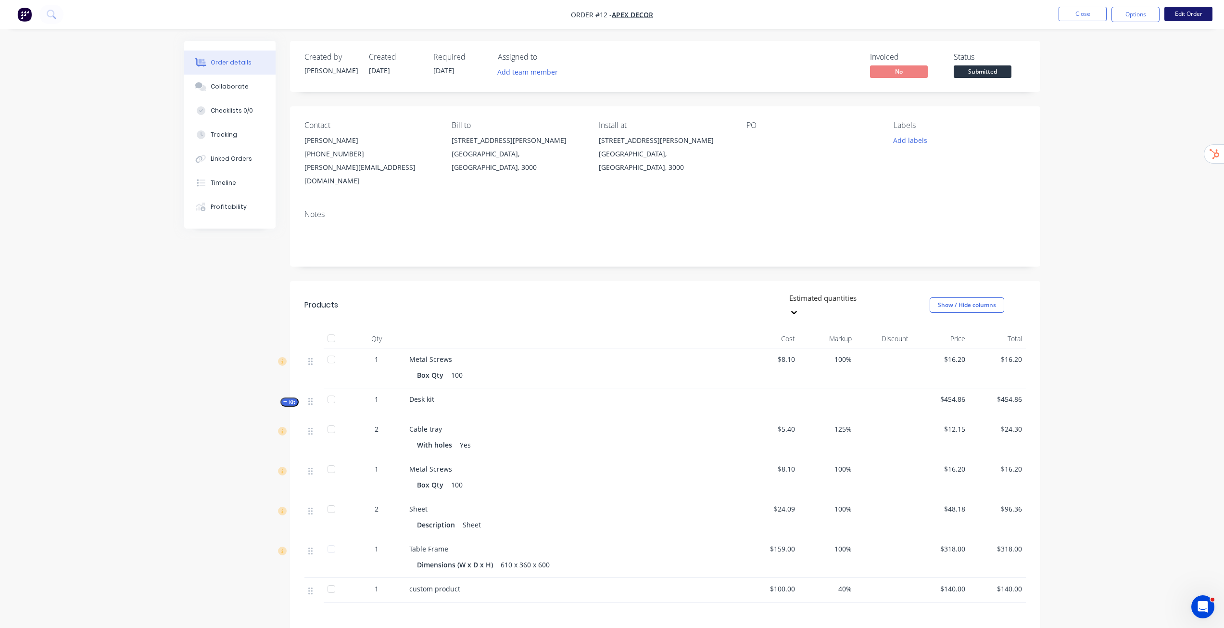
click at [1194, 14] on button "Edit Order" at bounding box center [1189, 14] width 48 height 14
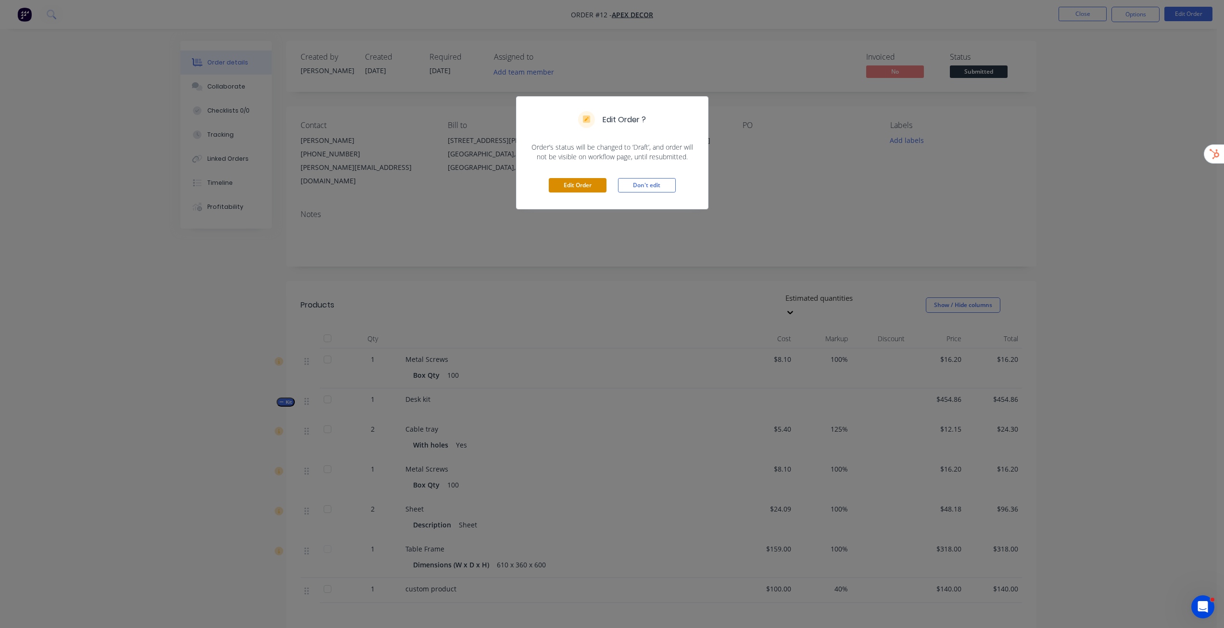
click at [589, 186] on button "Edit Order" at bounding box center [578, 185] width 58 height 14
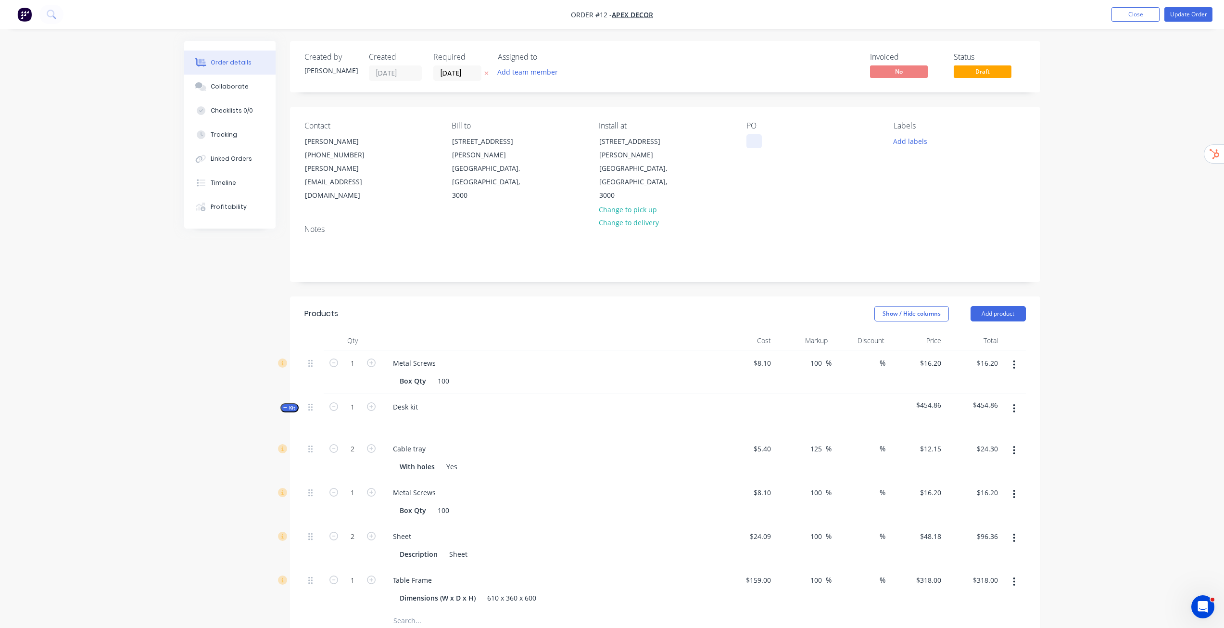
click at [753, 147] on div at bounding box center [754, 141] width 15 height 14
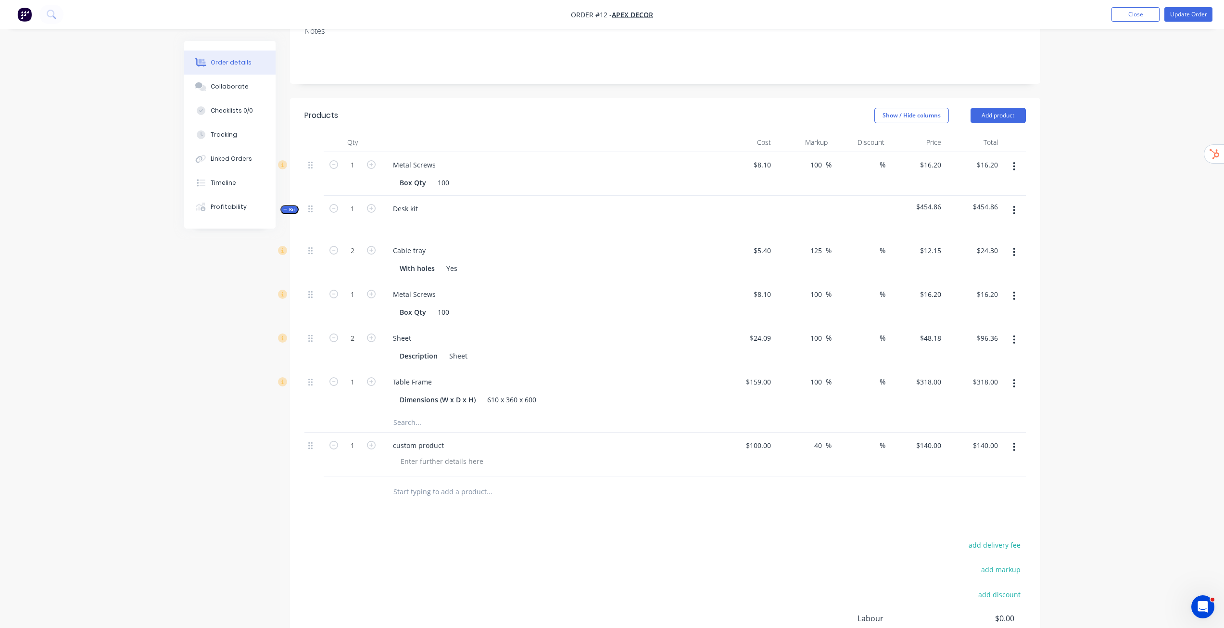
scroll to position [198, 0]
click at [1013, 202] on button "button" at bounding box center [1014, 210] width 23 height 17
click at [980, 229] on div "Add product to kit" at bounding box center [980, 236] width 74 height 14
click at [1092, 158] on div "Order details Collaborate Checklists 0/0 Tracking Linked Orders Timeline Profit…" at bounding box center [612, 277] width 1224 height 951
click at [1132, 14] on button "Close" at bounding box center [1136, 14] width 48 height 14
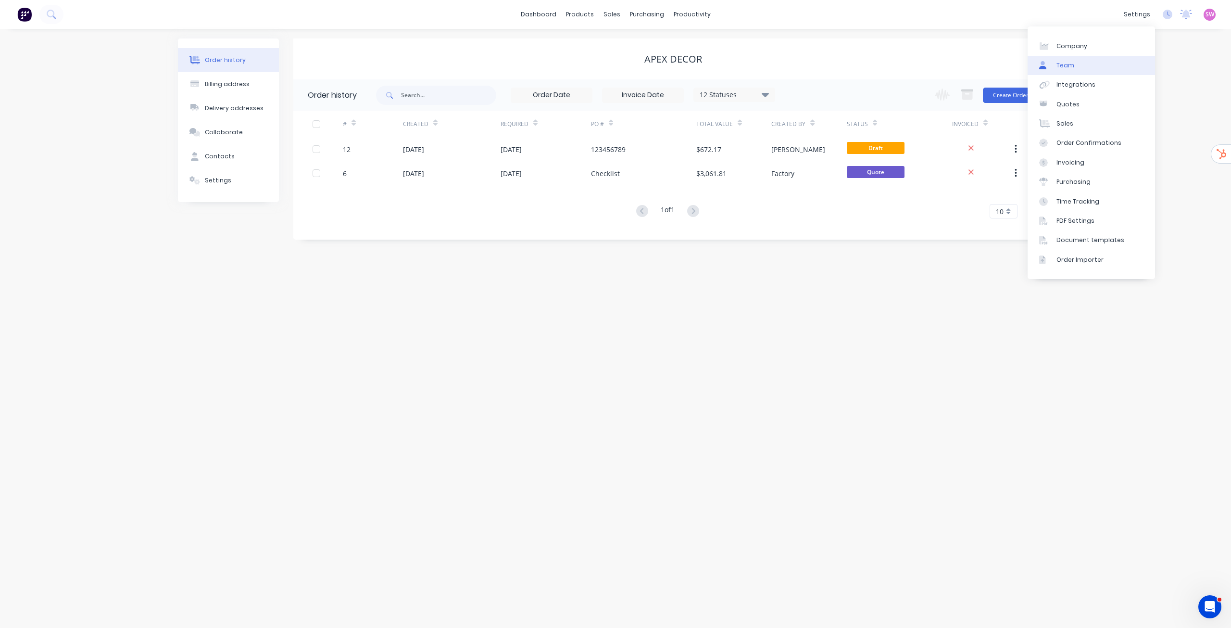
click at [1064, 71] on link "Team" at bounding box center [1091, 65] width 127 height 19
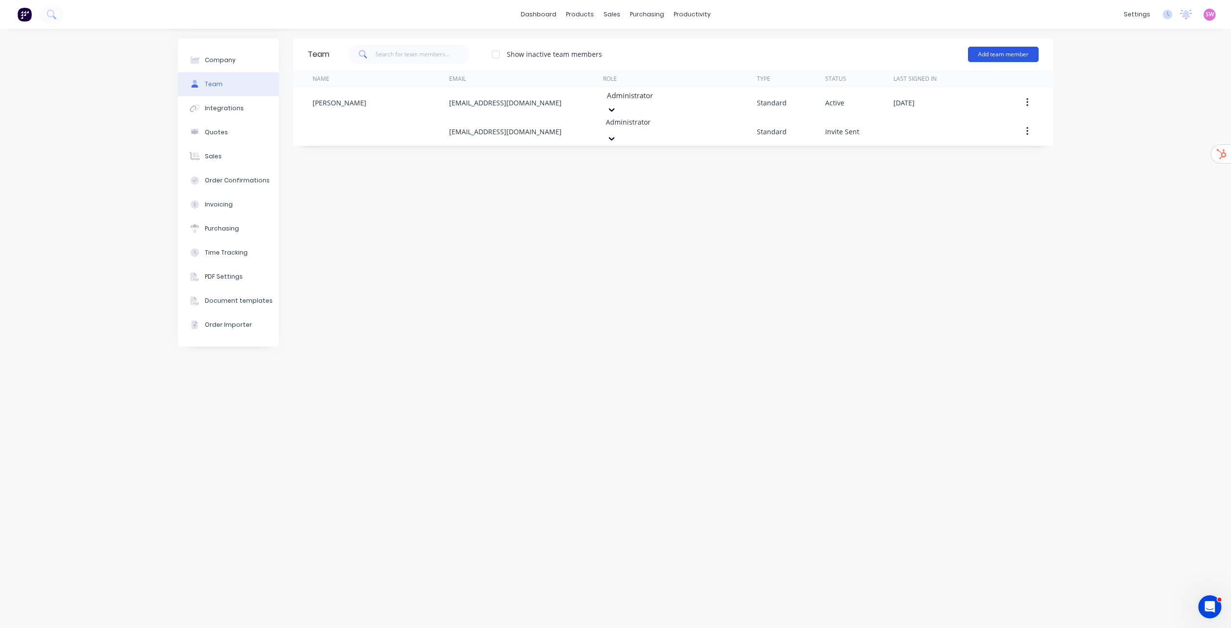
click at [1017, 58] on button "Add team member" at bounding box center [1003, 54] width 71 height 15
click at [975, 114] on span "A team member that can be assigned to orders, but cannot login to Factory" at bounding box center [962, 119] width 137 height 17
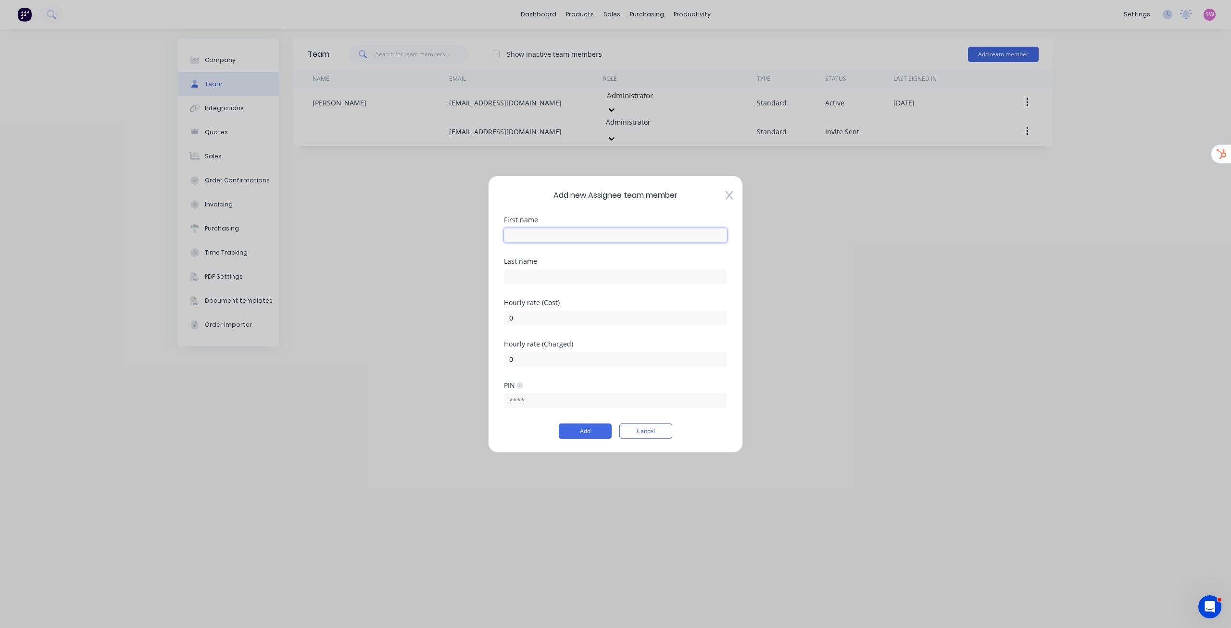
click at [595, 230] on input "text" at bounding box center [615, 235] width 223 height 14
type input "Labour"
click at [528, 317] on input "0" at bounding box center [615, 317] width 223 height 14
drag, startPoint x: 505, startPoint y: 312, endPoint x: 472, endPoint y: 306, distance: 33.7
click at [472, 306] on div "Add new Assignee team member First name Labour Last name Hourly rate (Cost) 0 H…" at bounding box center [615, 314] width 1231 height 628
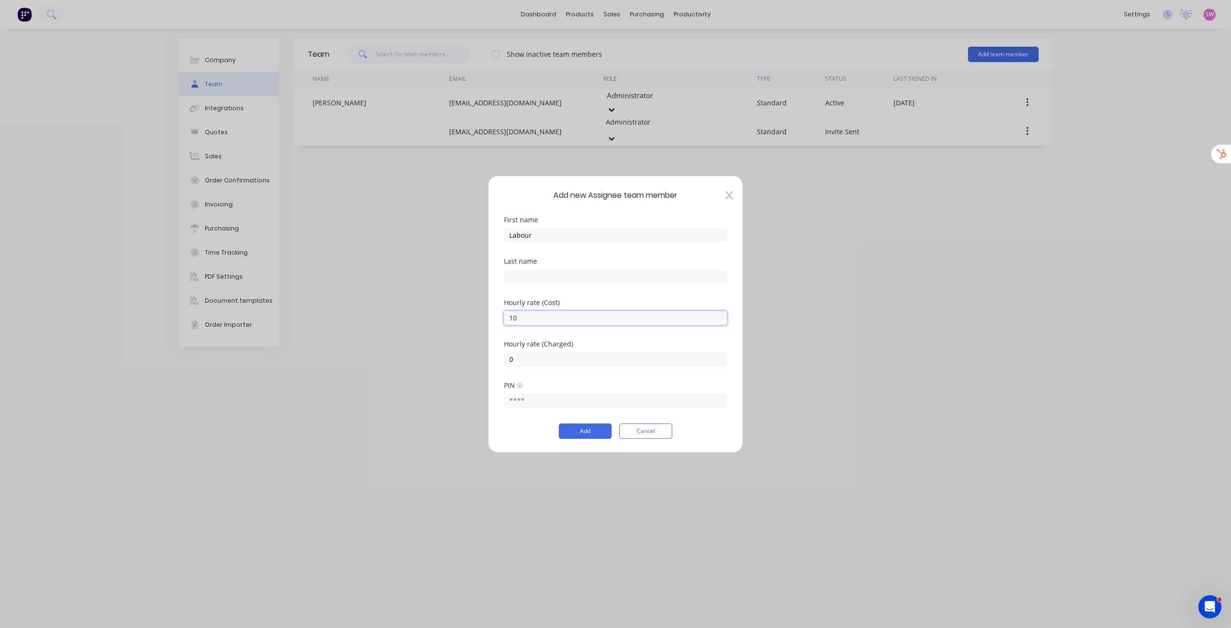
type input "100"
click at [520, 363] on input "0" at bounding box center [615, 359] width 223 height 14
paste input "10"
type input "100"
click at [544, 319] on input "text" at bounding box center [615, 317] width 223 height 14
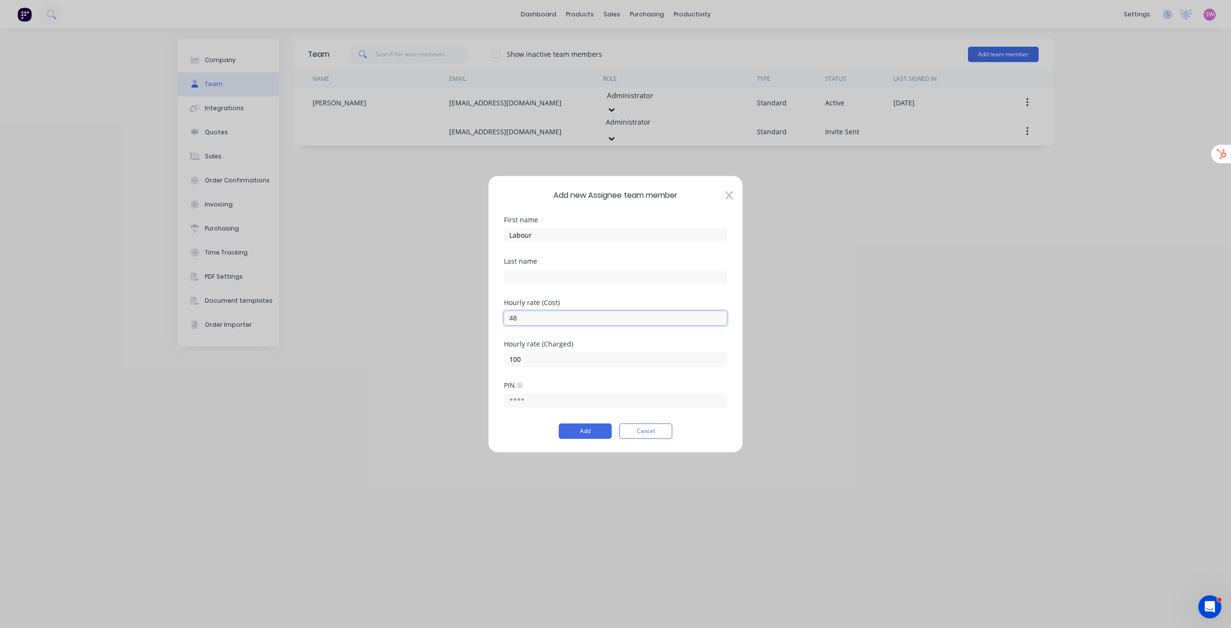
type input "48"
click at [654, 289] on div "Last name" at bounding box center [615, 277] width 223 height 41
click at [595, 428] on button "Add" at bounding box center [585, 430] width 53 height 15
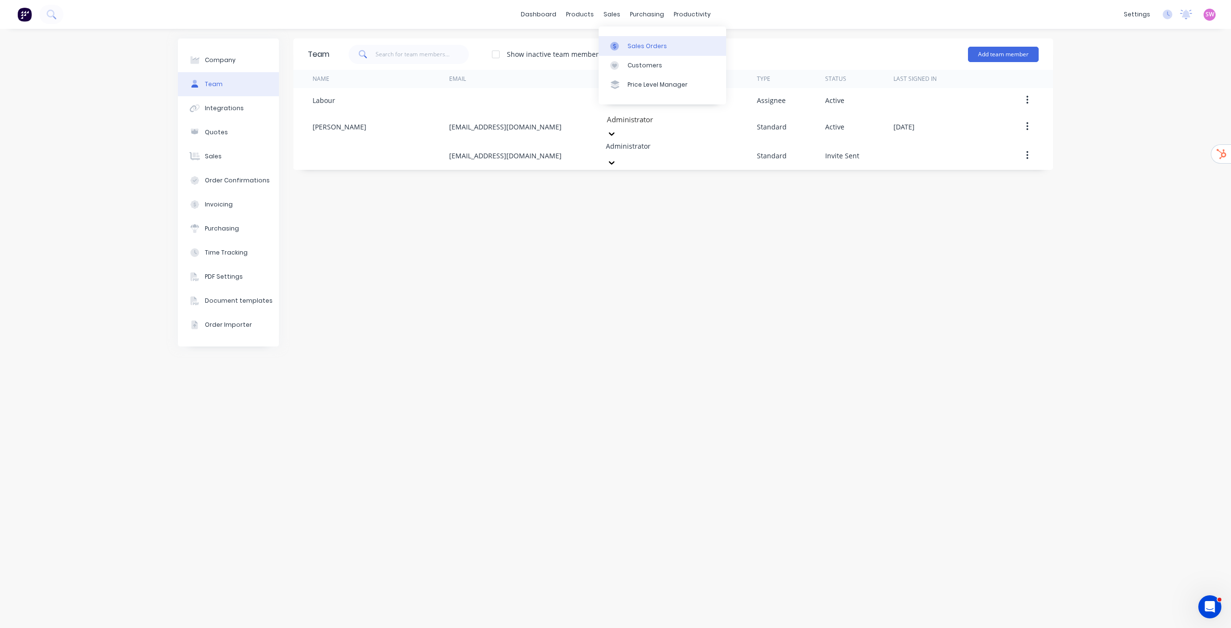
click at [619, 42] on icon at bounding box center [614, 46] width 9 height 9
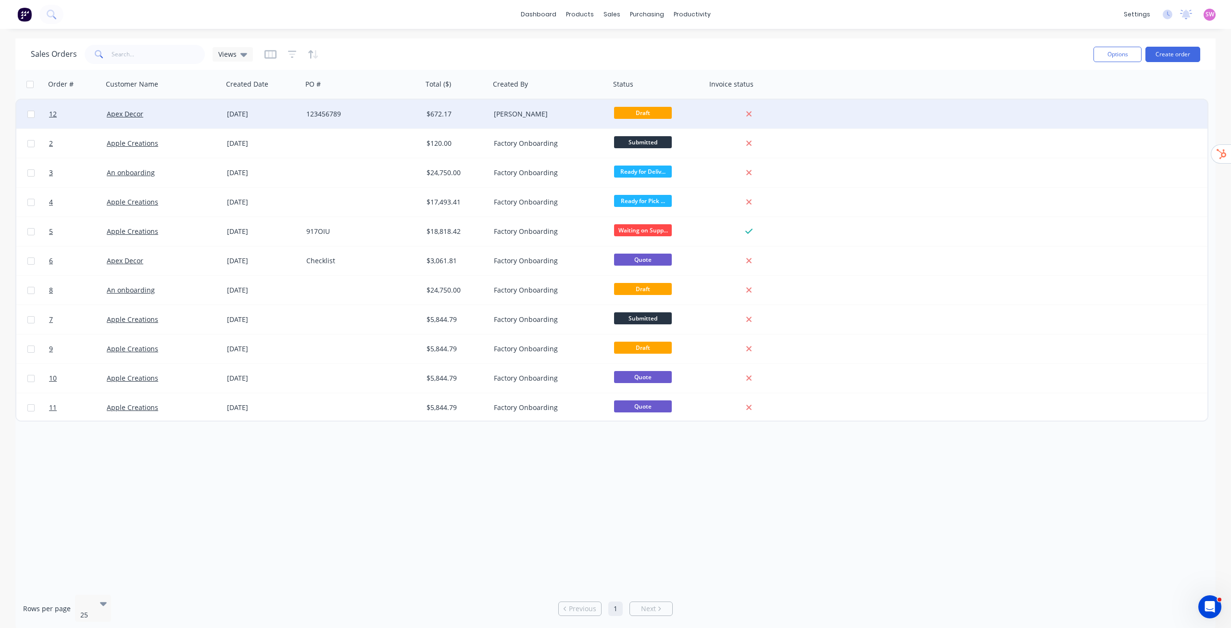
click at [688, 108] on div "Draft" at bounding box center [656, 114] width 84 height 14
click at [465, 107] on div "$672.17" at bounding box center [456, 114] width 67 height 29
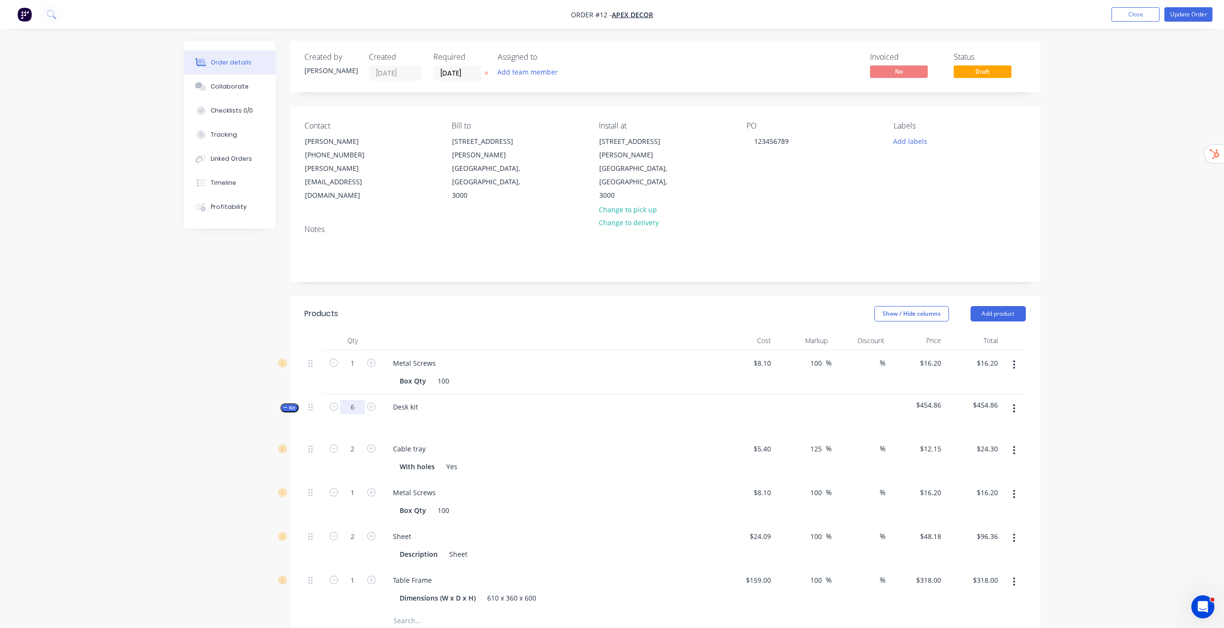
type input "6"
type input "12"
type input "$145.80"
type input "6"
type input "$97.20"
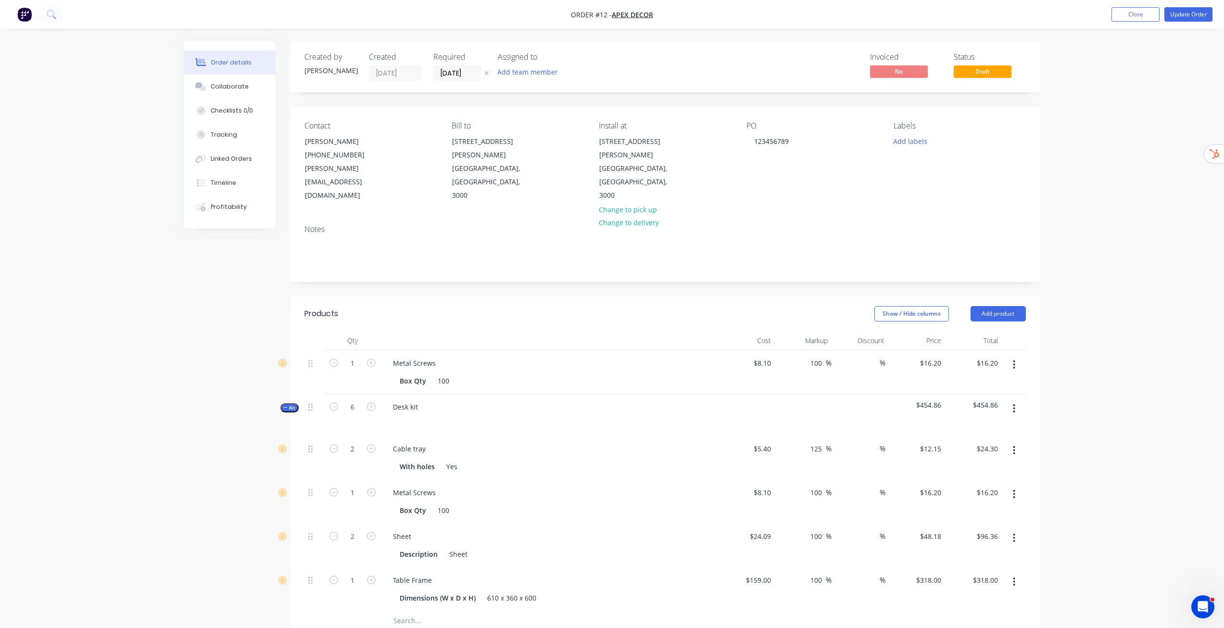
type input "12"
type input "$578.16"
type input "6"
type input "$1,908.00"
click at [234, 394] on div "Created by Stuart Created 30/09/25 Required 31/10/25 Assigned to Add team membe…" at bounding box center [612, 496] width 856 height 910
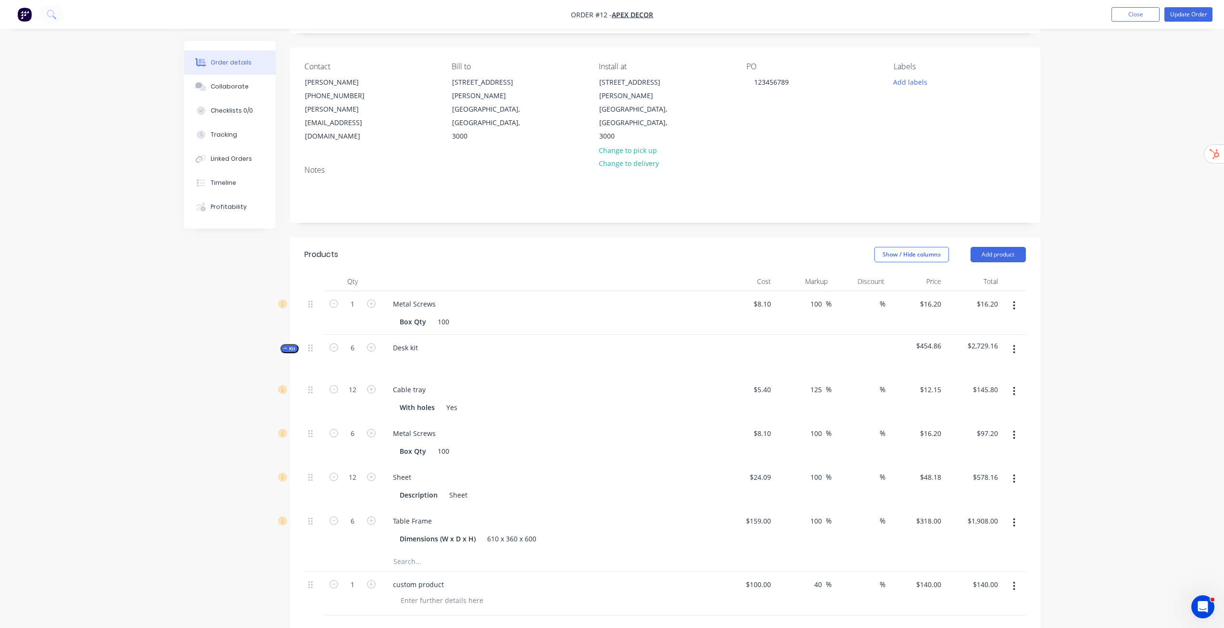
scroll to position [60, 0]
click at [1015, 580] on icon "button" at bounding box center [1014, 585] width 2 height 11
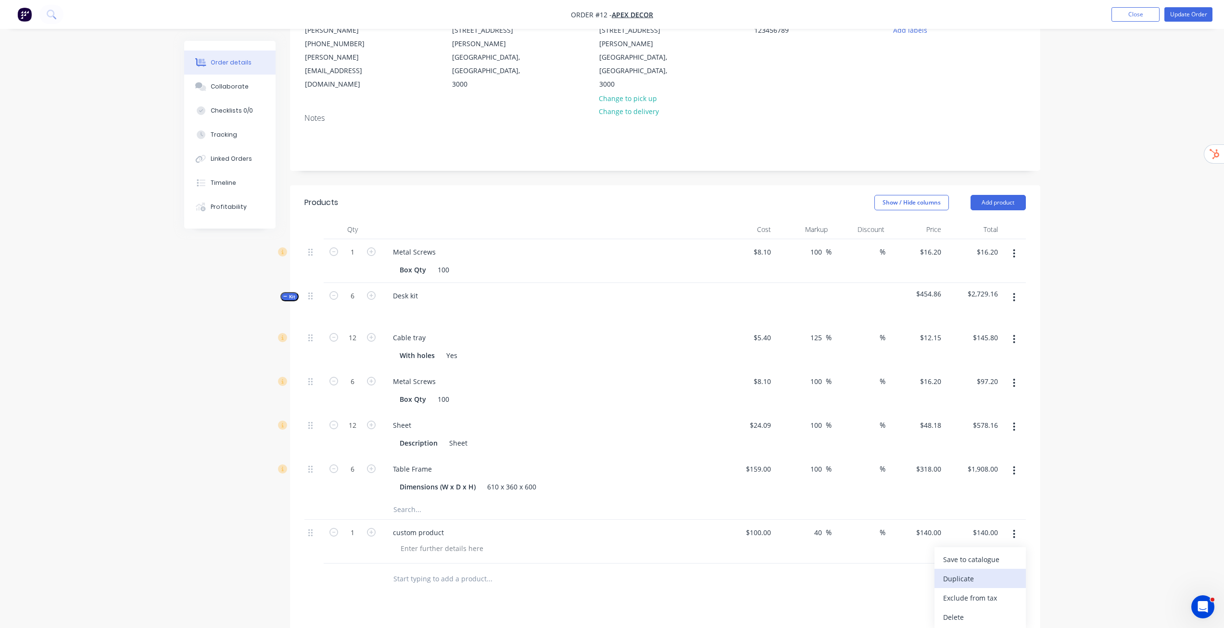
scroll to position [112, 0]
click at [992, 606] on button "Delete" at bounding box center [980, 615] width 91 height 19
click at [1015, 291] on icon "button" at bounding box center [1014, 296] width 2 height 11
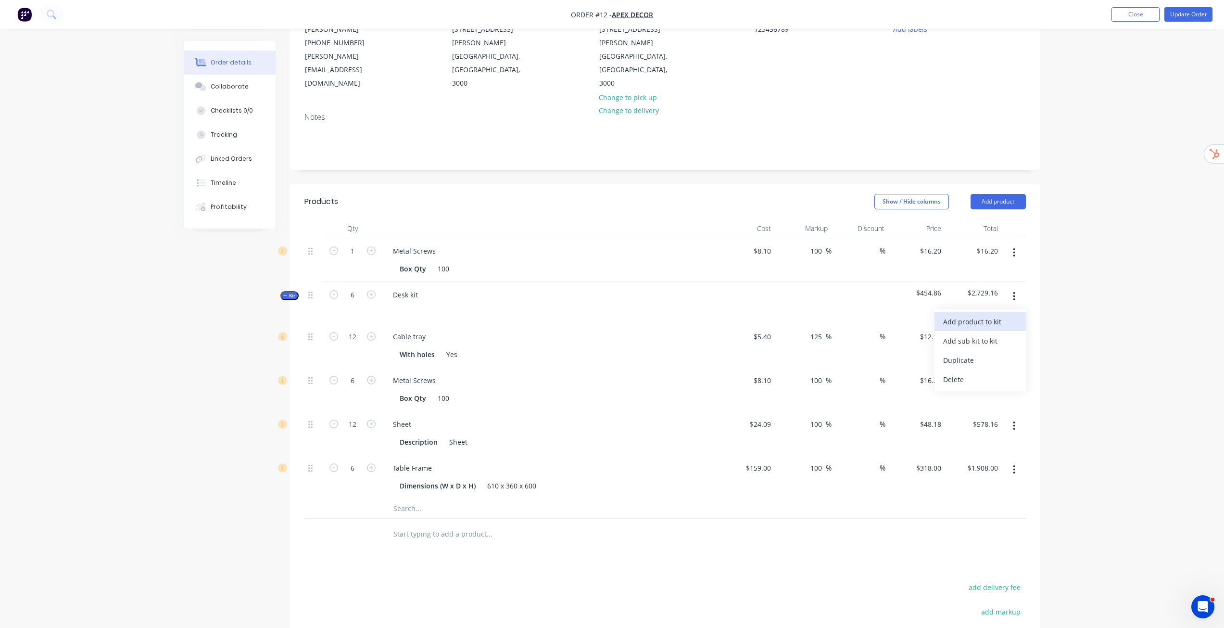
click at [977, 312] on button "Add product to kit" at bounding box center [980, 321] width 91 height 19
click at [960, 430] on div "Labour" at bounding box center [980, 437] width 74 height 14
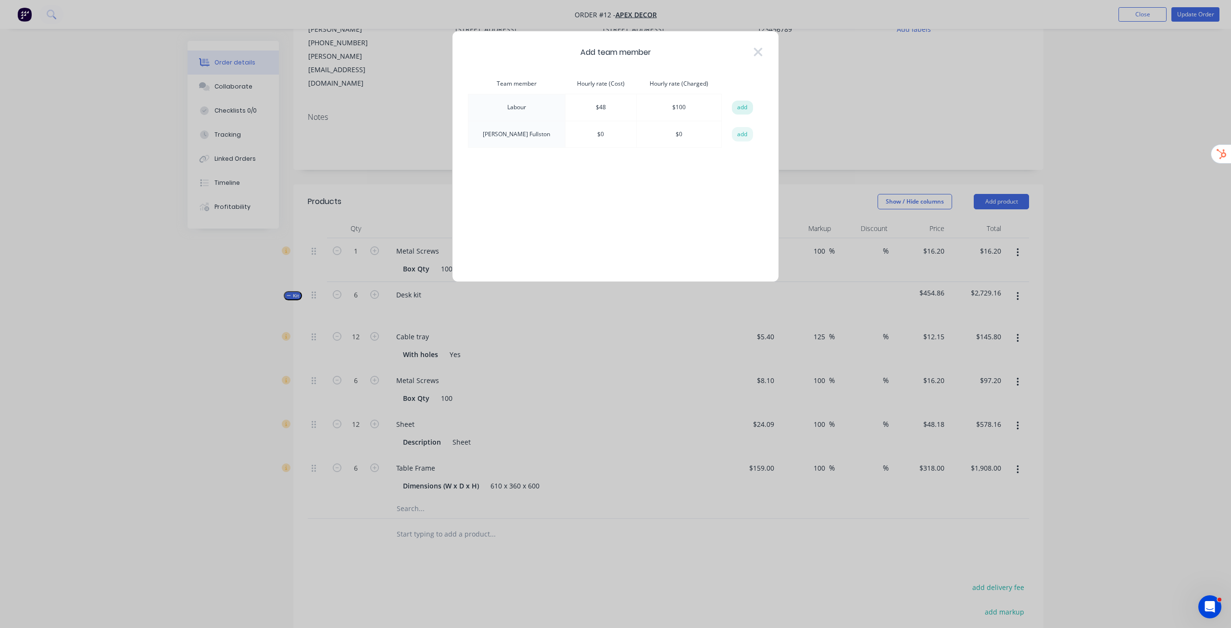
click at [739, 108] on button "add" at bounding box center [742, 108] width 21 height 14
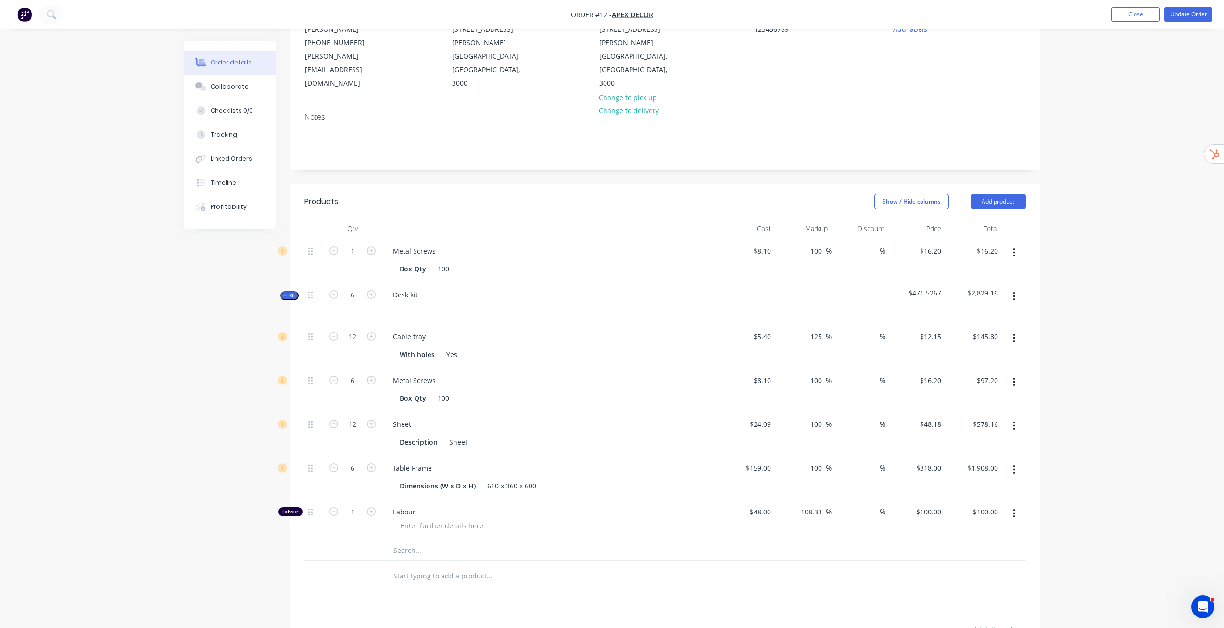
click at [1014, 292] on icon "button" at bounding box center [1014, 296] width 2 height 9
click at [980, 315] on div "Add product to kit" at bounding box center [980, 322] width 74 height 14
click at [963, 353] on div "Product catalogue" at bounding box center [980, 360] width 74 height 14
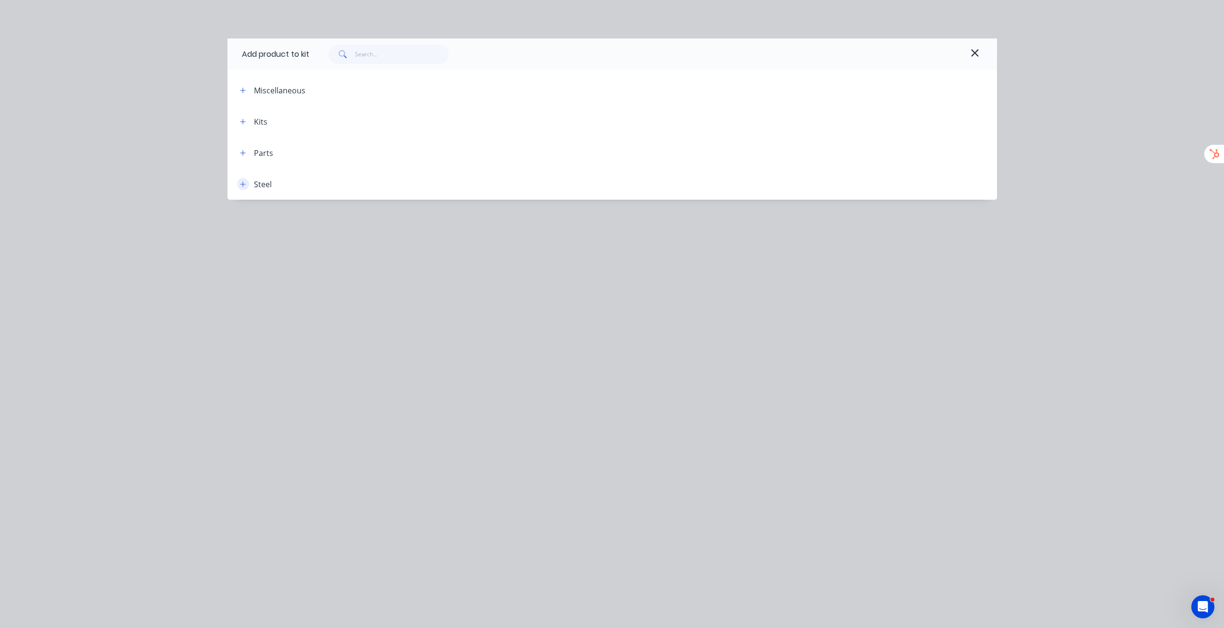
click at [244, 183] on icon "button" at bounding box center [243, 184] width 6 height 7
click at [246, 95] on button "button" at bounding box center [243, 90] width 12 height 12
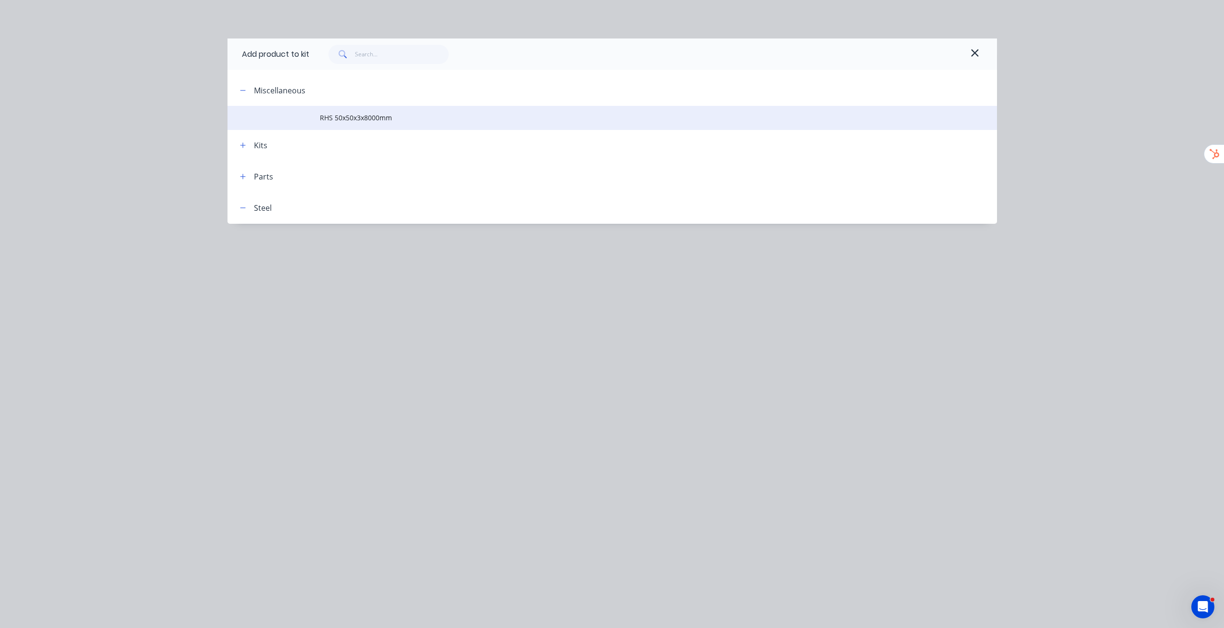
click at [347, 114] on span "RHS 50x50x3x8000mm" at bounding box center [591, 118] width 542 height 10
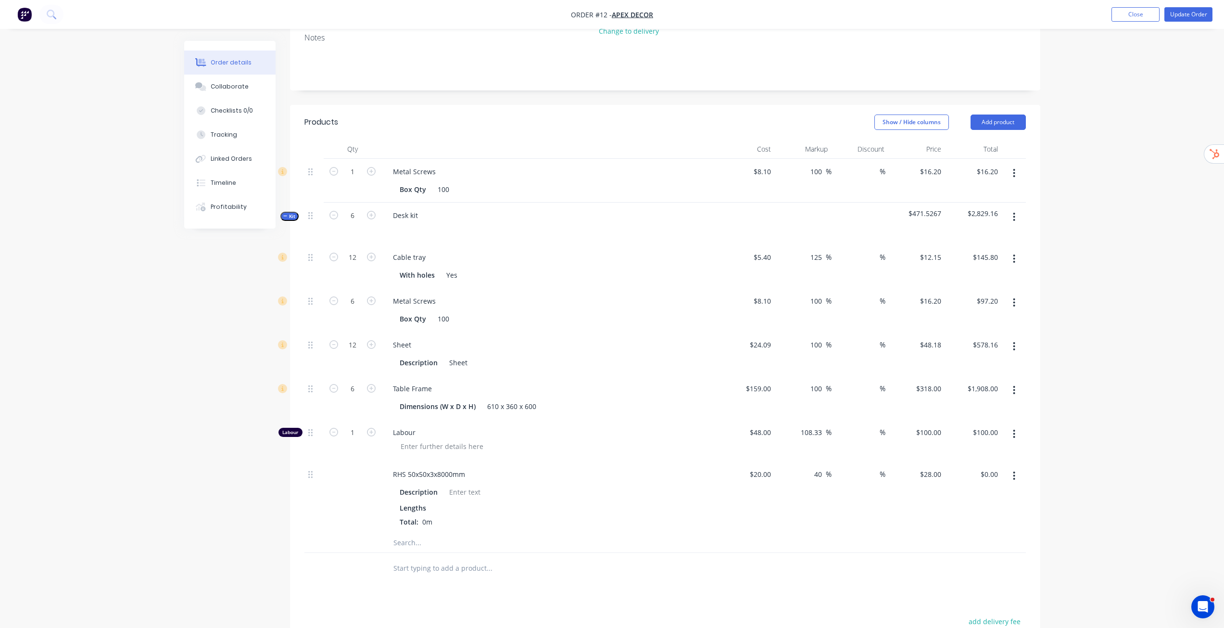
scroll to position [191, 0]
click at [1146, 10] on button "Close" at bounding box center [1136, 14] width 48 height 14
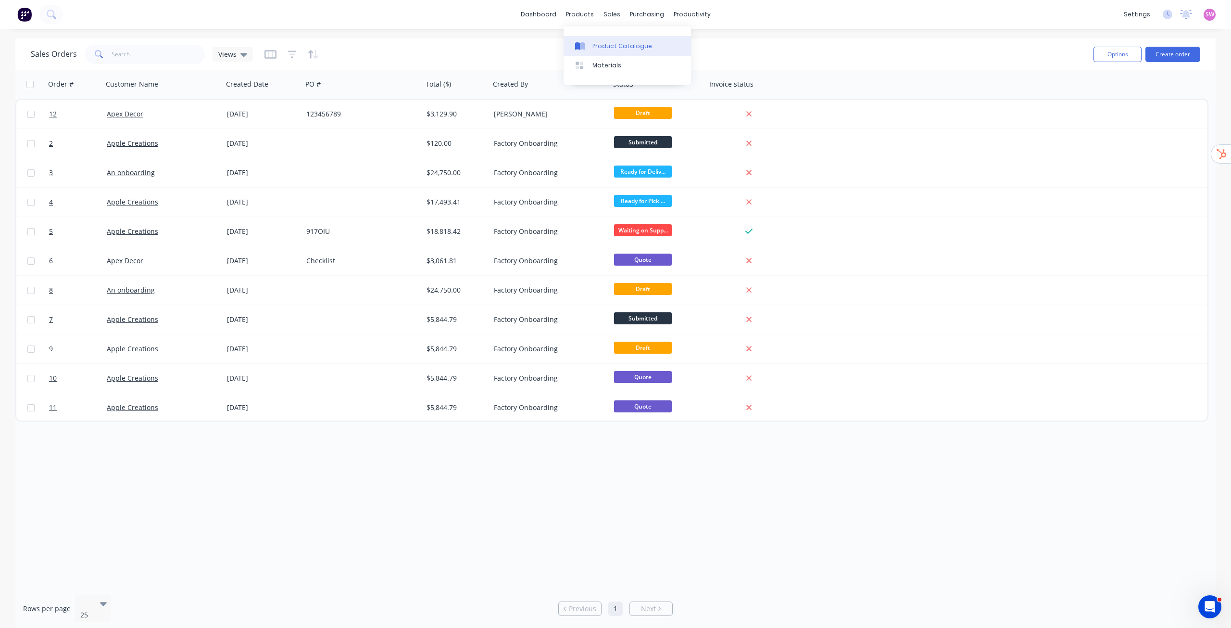
click at [601, 48] on div "Product Catalogue" at bounding box center [623, 46] width 60 height 9
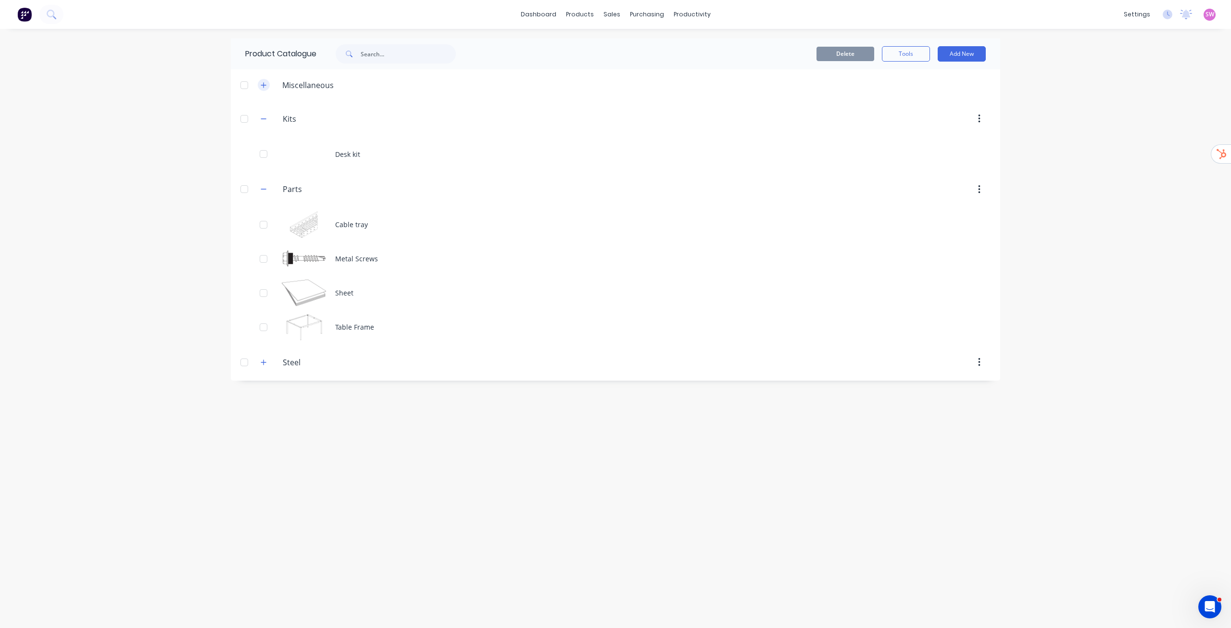
click at [262, 86] on icon "button" at bounding box center [264, 85] width 6 height 7
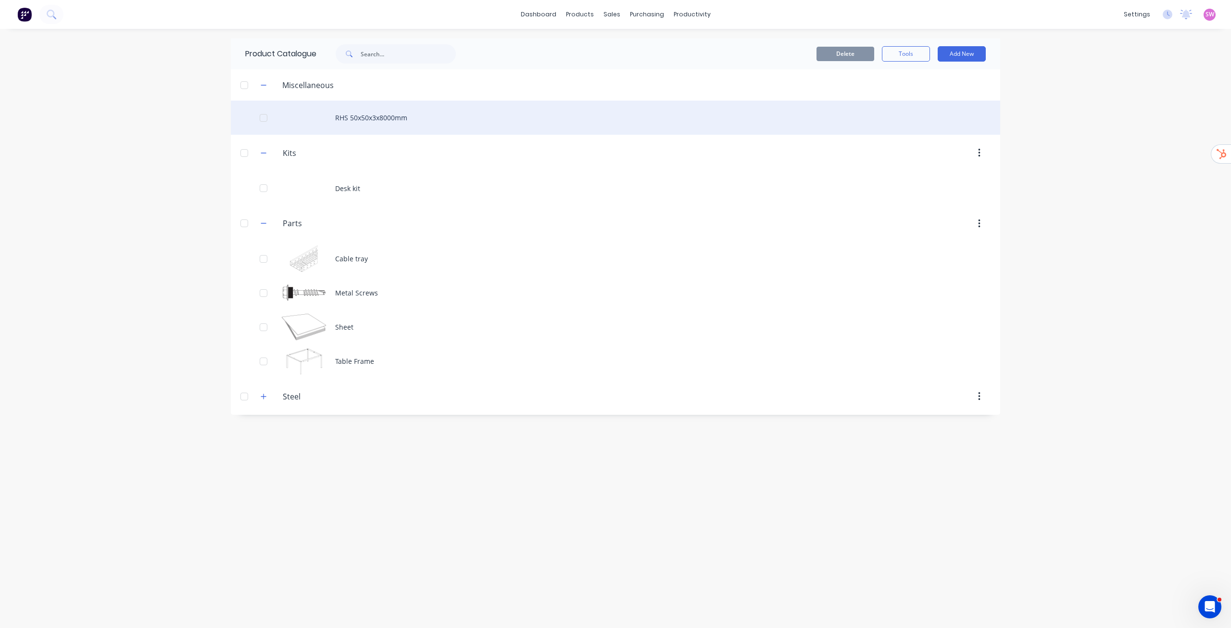
click at [388, 125] on div "RHS 50x50x3x8000mm" at bounding box center [616, 118] width 770 height 34
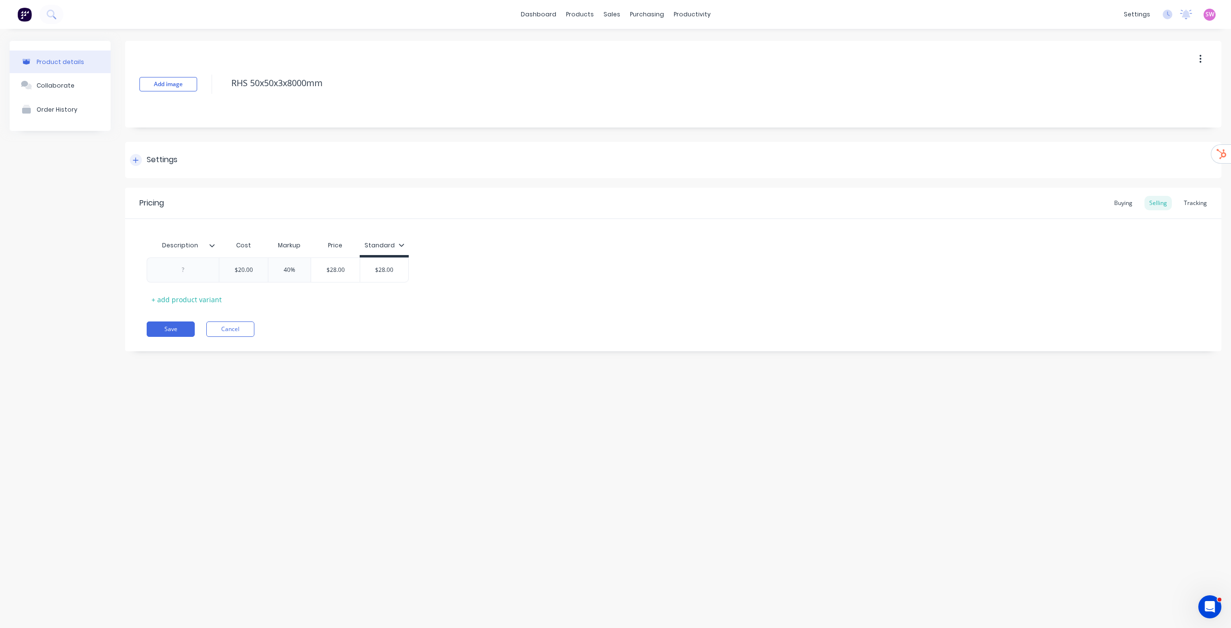
click at [152, 163] on div "Settings" at bounding box center [162, 160] width 31 height 12
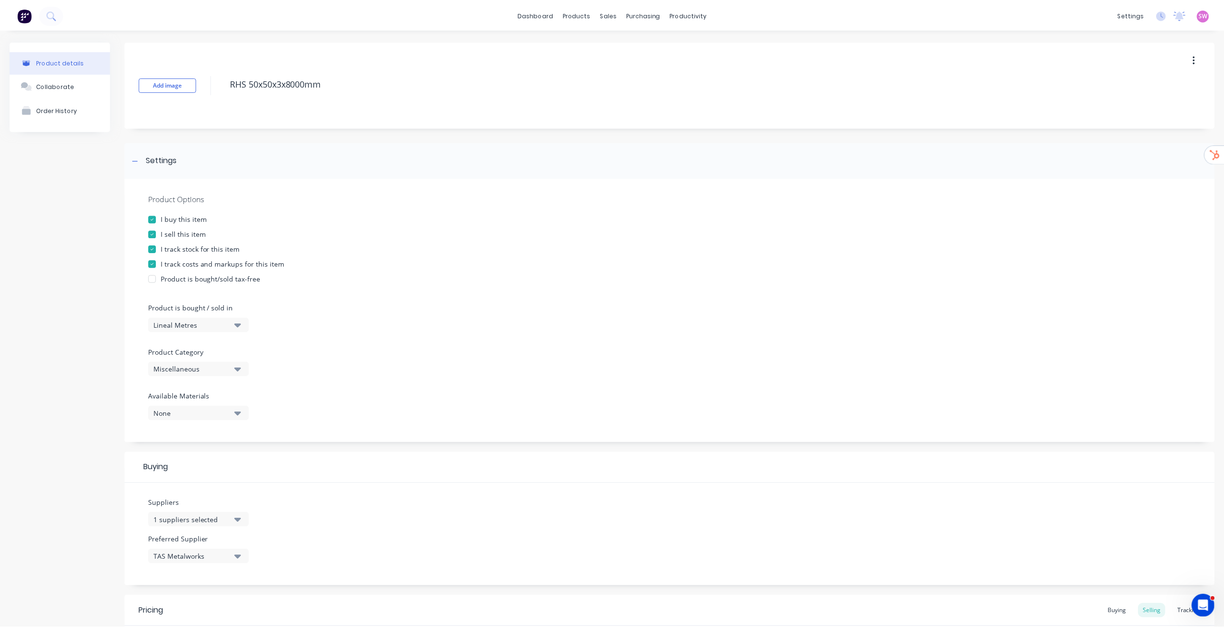
scroll to position [158, 0]
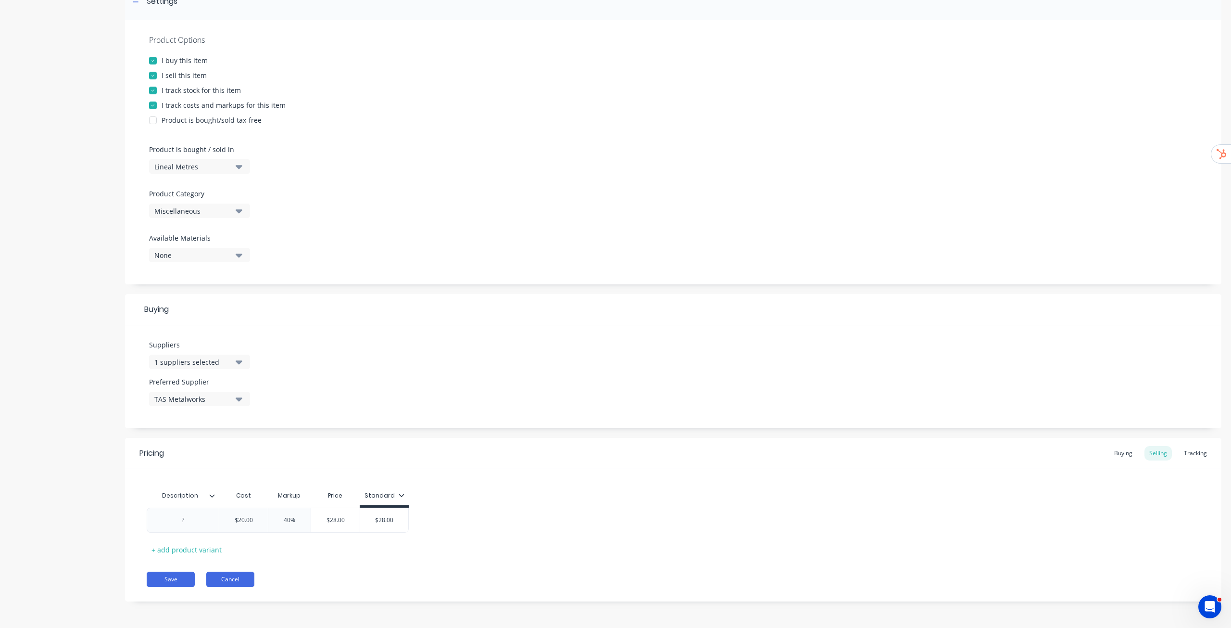
click at [238, 583] on button "Cancel" at bounding box center [230, 578] width 48 height 15
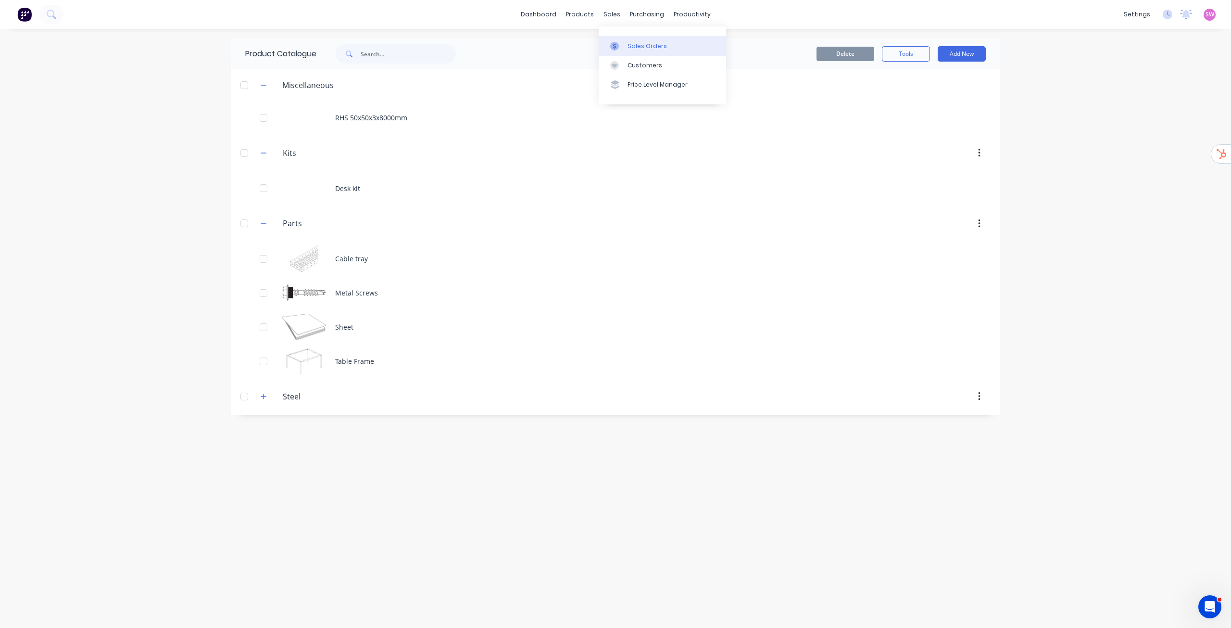
click at [634, 37] on link "Sales Orders" at bounding box center [662, 45] width 127 height 19
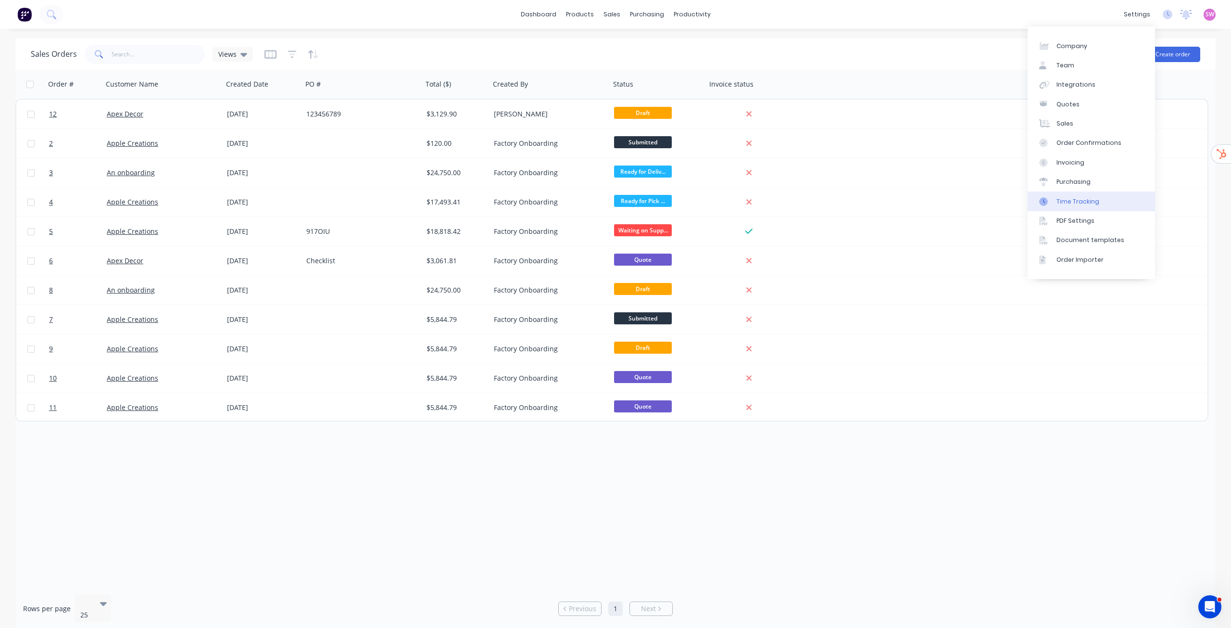
click at [1096, 193] on link "Time Tracking" at bounding box center [1091, 200] width 127 height 19
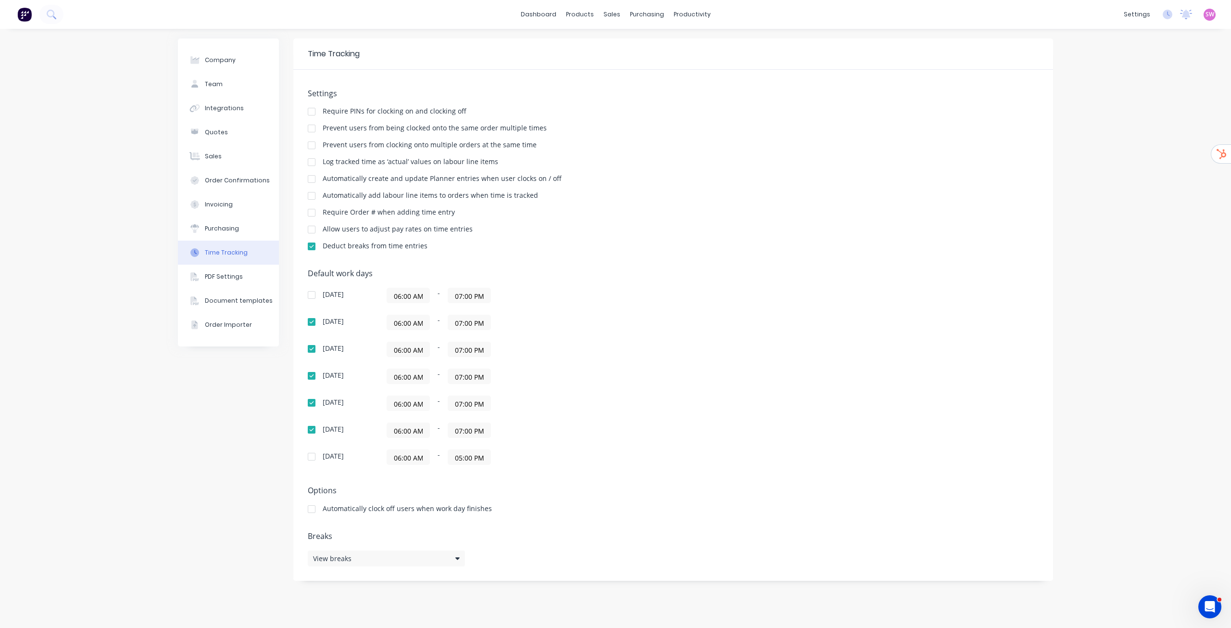
click at [309, 162] on div at bounding box center [311, 161] width 19 height 19
click at [230, 107] on div "Integrations" at bounding box center [224, 108] width 39 height 9
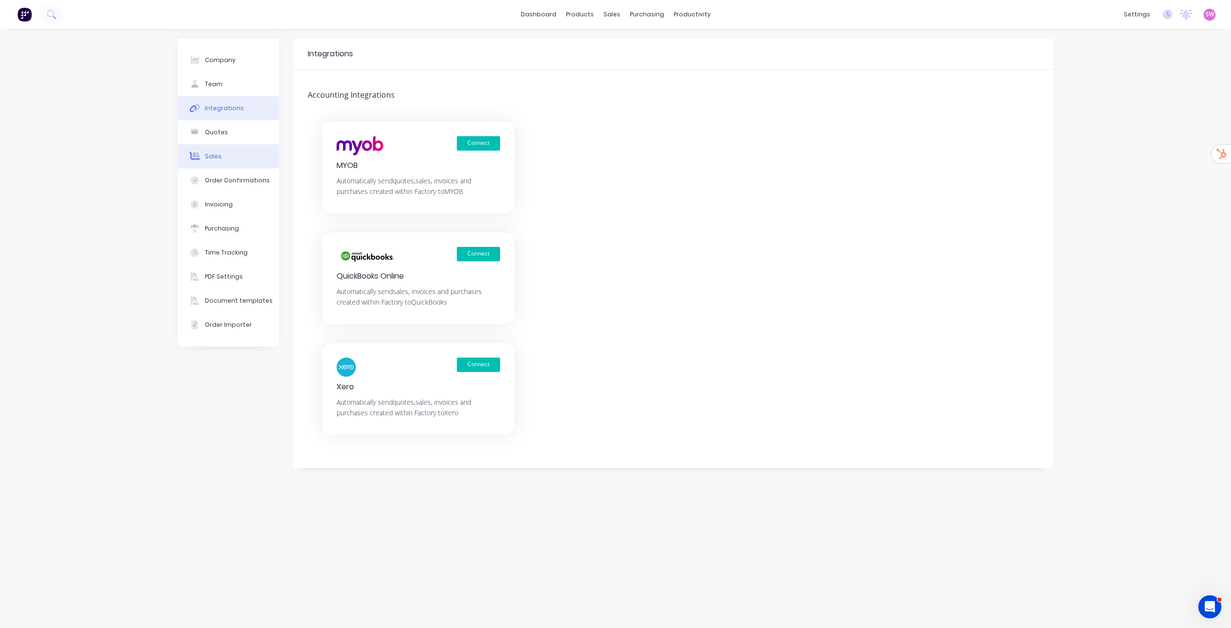
click at [221, 150] on button "Sales" at bounding box center [228, 156] width 101 height 24
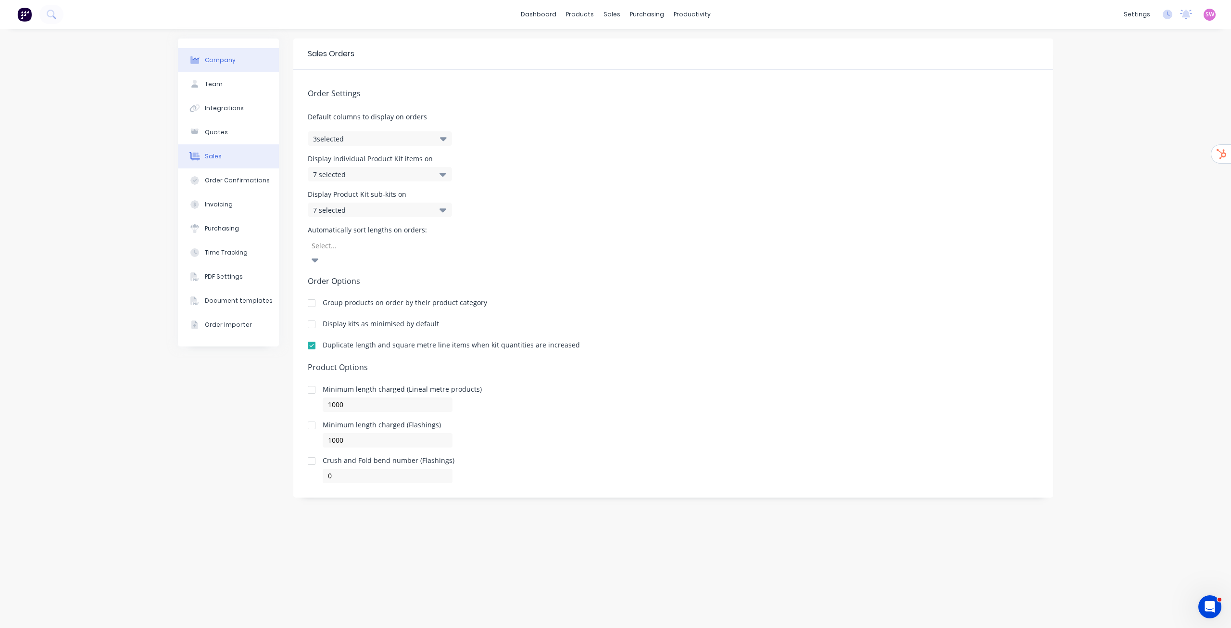
click at [239, 59] on button "Company" at bounding box center [228, 60] width 101 height 24
select select "AU"
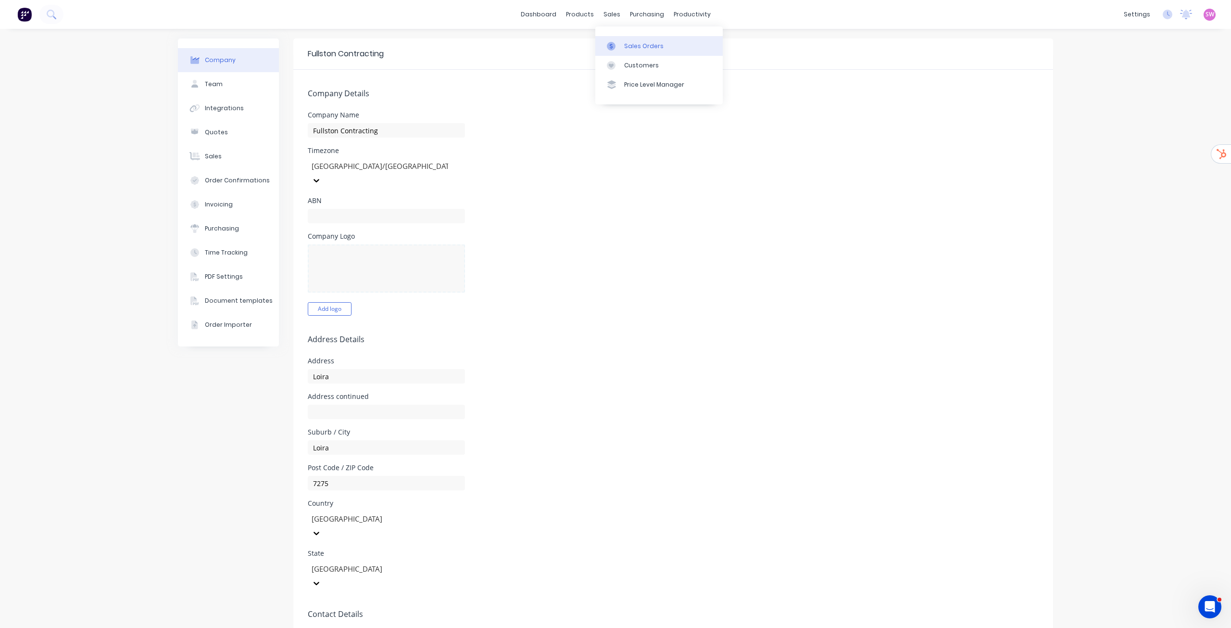
click at [638, 41] on link "Sales Orders" at bounding box center [658, 45] width 127 height 19
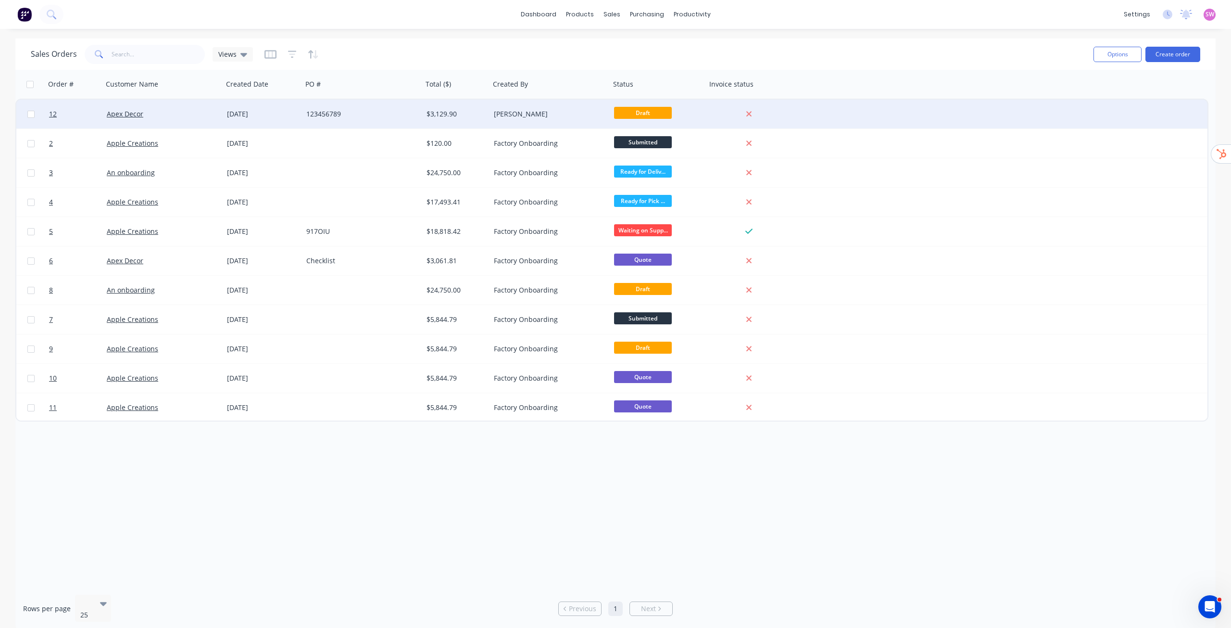
click at [556, 115] on div "Stuart Wheatley" at bounding box center [547, 114] width 107 height 10
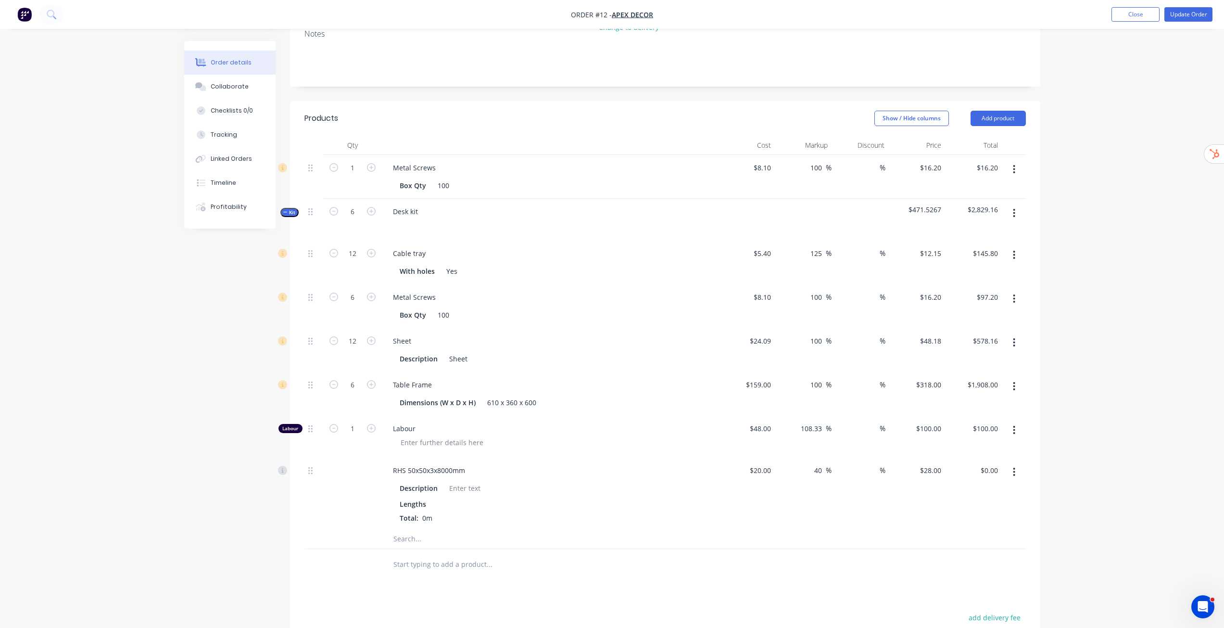
scroll to position [196, 0]
type input "7"
type input "$700.00"
click at [1089, 296] on div "Order details Collaborate Checklists 0/0 Tracking Linked Orders Timeline Profit…" at bounding box center [612, 314] width 1224 height 1021
drag, startPoint x: 1010, startPoint y: 100, endPoint x: 1012, endPoint y: 88, distance: 11.7
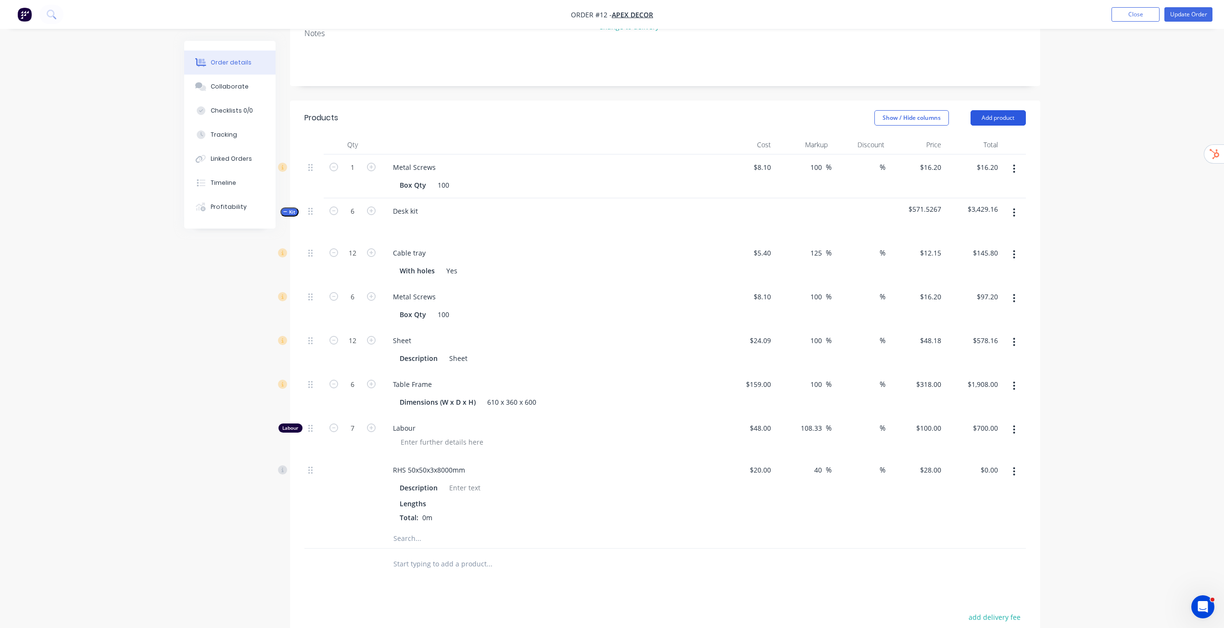
click at [1012, 101] on header "Products Show / Hide columns Add product" at bounding box center [665, 118] width 750 height 35
click at [1012, 110] on button "Add product" at bounding box center [998, 117] width 55 height 15
click at [988, 135] on div "Product catalogue" at bounding box center [980, 142] width 74 height 14
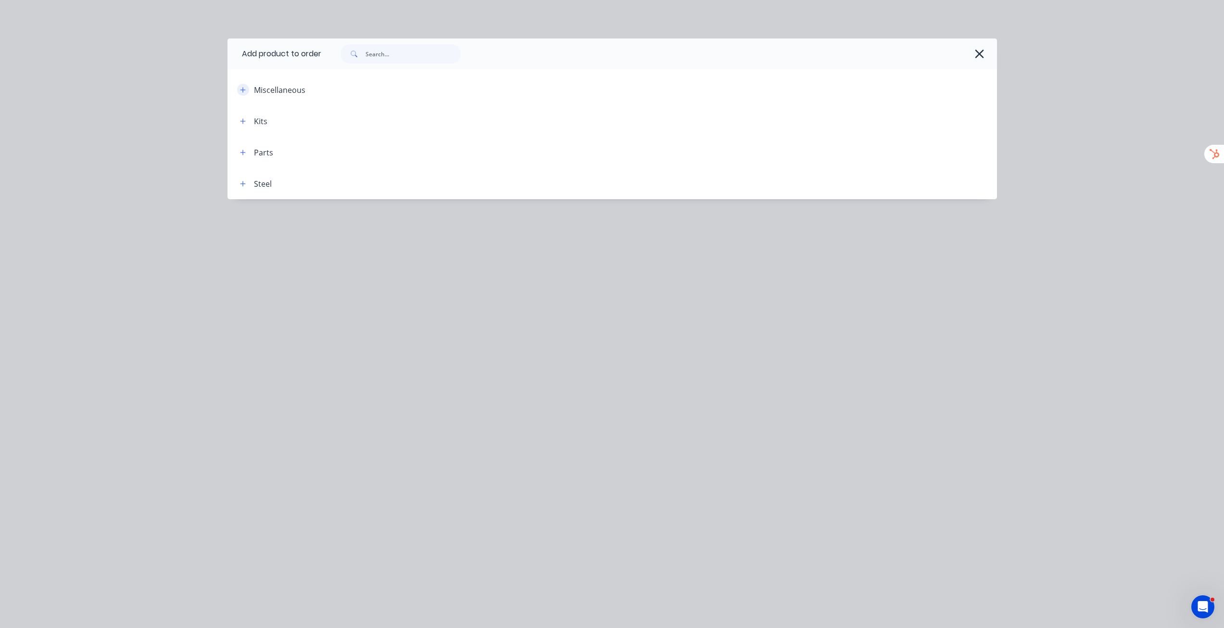
click at [240, 90] on icon "button" at bounding box center [243, 90] width 6 height 7
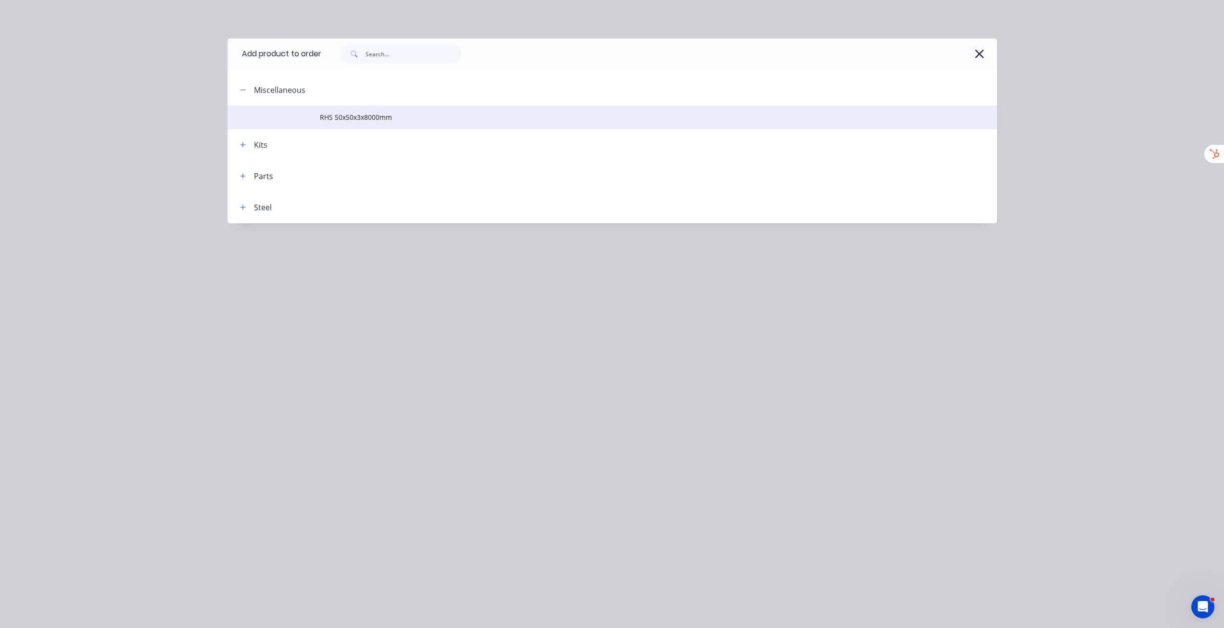
click at [331, 124] on td "RHS 50x50x3x8000mm" at bounding box center [658, 117] width 677 height 24
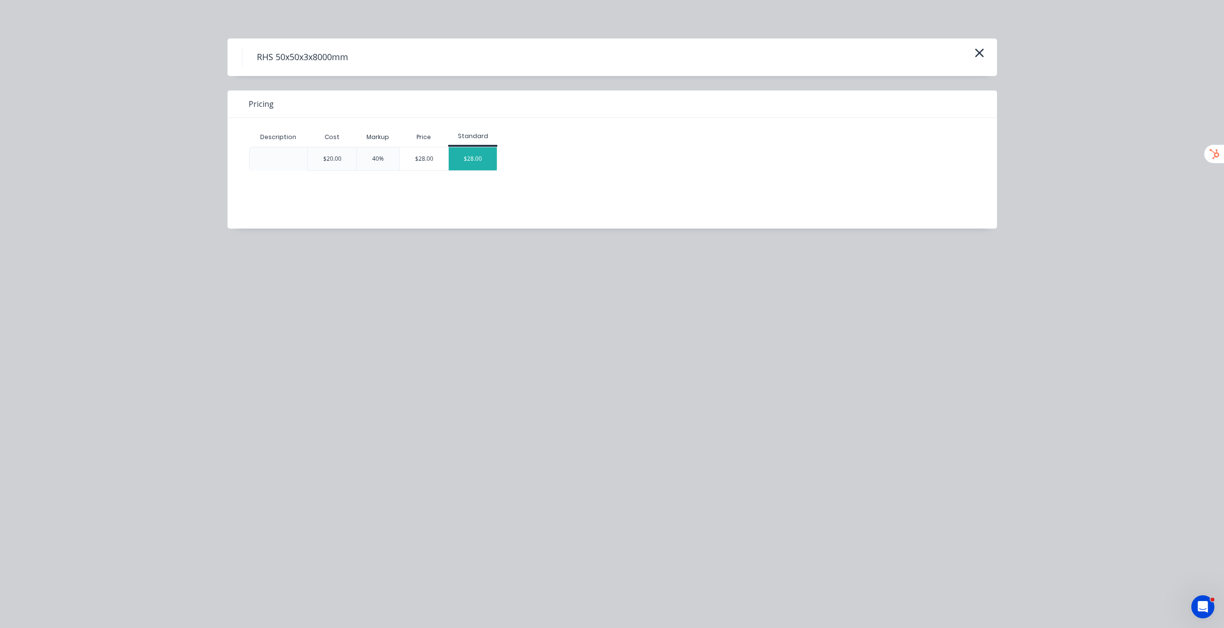
click at [475, 159] on div "$28.00" at bounding box center [473, 158] width 48 height 23
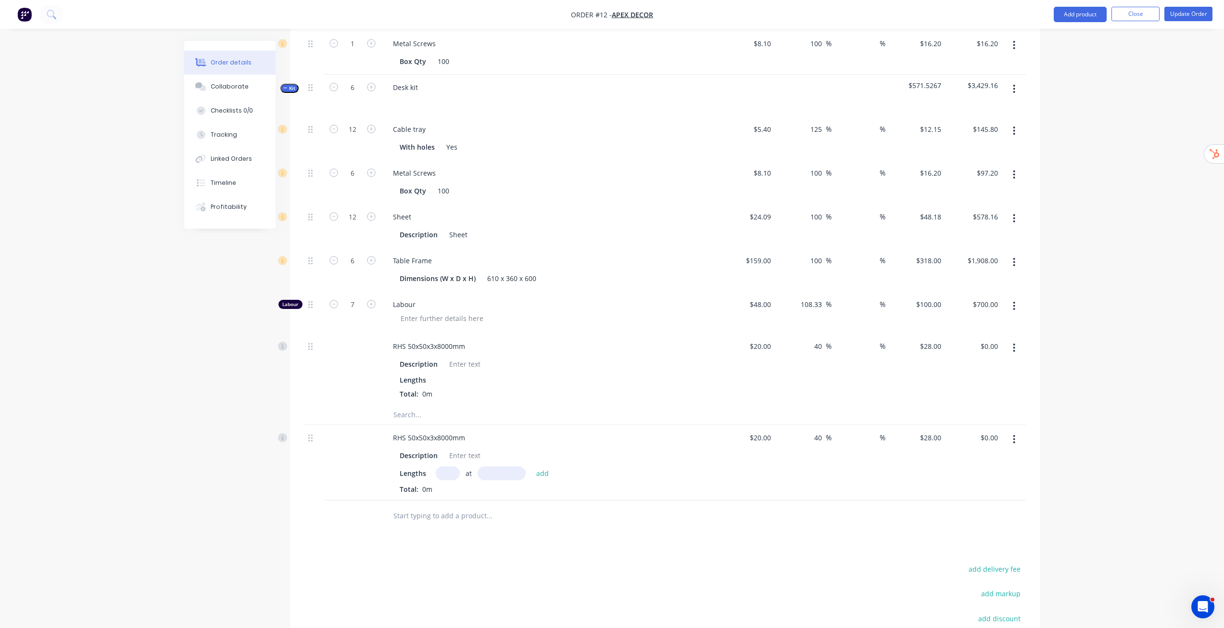
scroll to position [320, 0]
click at [1018, 339] on button "button" at bounding box center [1014, 347] width 23 height 17
click at [978, 404] on div "Delete" at bounding box center [980, 411] width 74 height 14
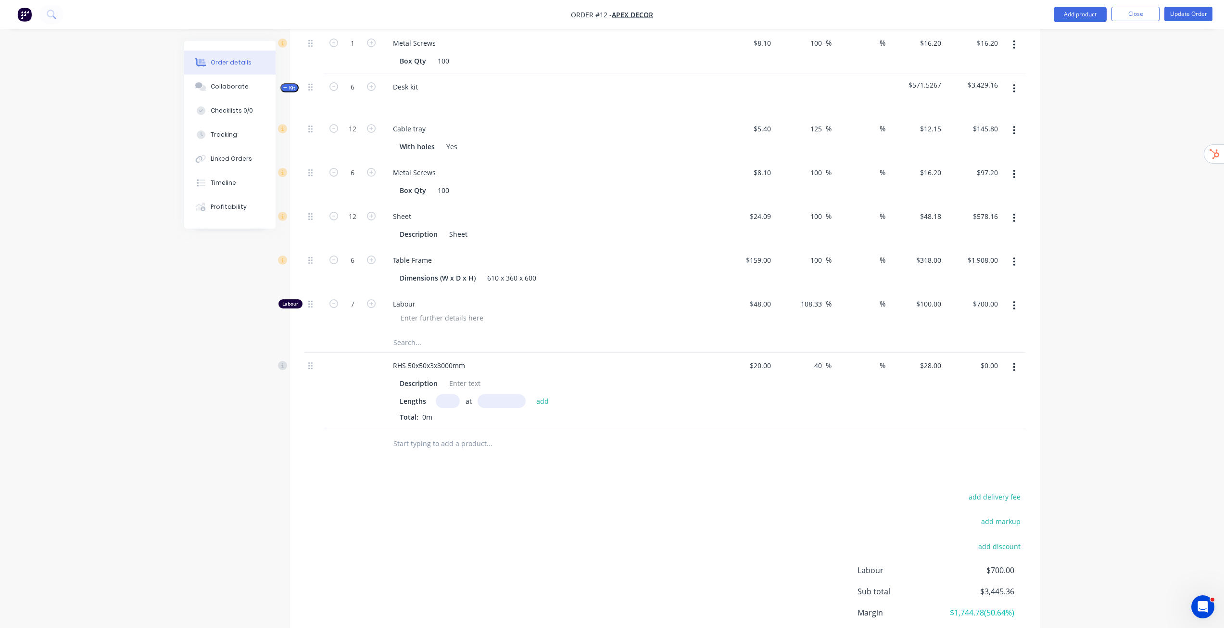
click at [449, 394] on input "text" at bounding box center [448, 401] width 24 height 14
type input "4"
click at [499, 394] on input "text" at bounding box center [502, 401] width 48 height 14
type input "1500"
click at [532, 394] on button "add" at bounding box center [543, 400] width 23 height 13
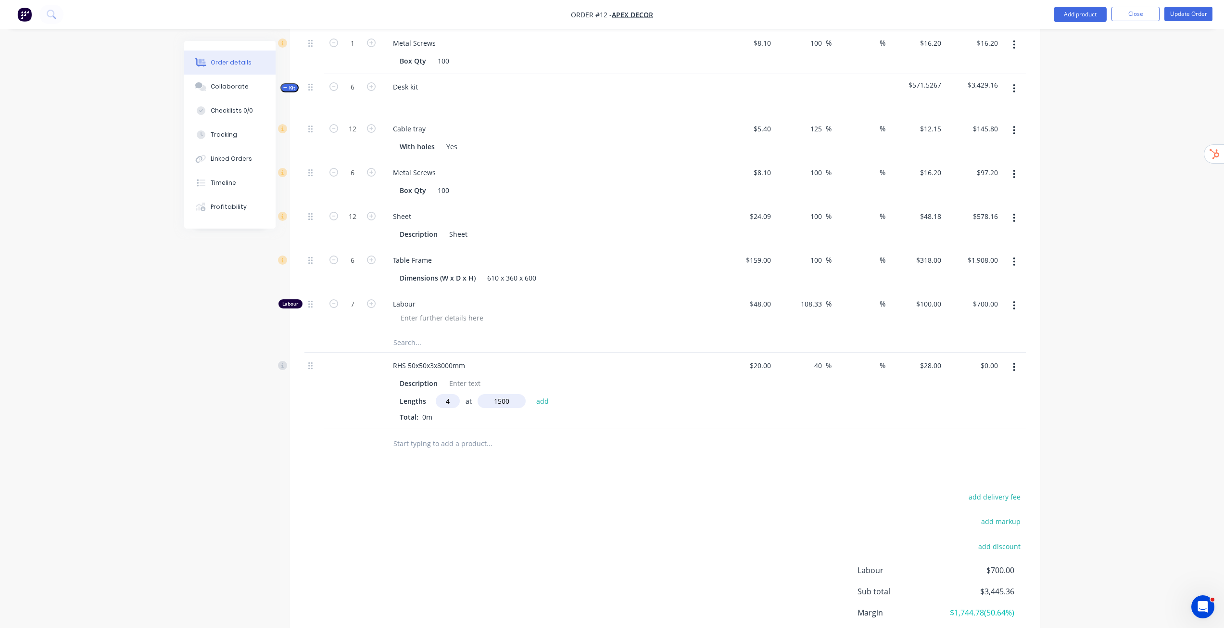
type input "$168.00"
drag, startPoint x: 402, startPoint y: 404, endPoint x: 445, endPoint y: 405, distance: 43.8
click at [445, 412] on div "4 at 1500mm Total: 6m" at bounding box center [550, 425] width 300 height 26
click at [216, 405] on div "Created by Stuart Created 30/09/25 Required 31/10/25 Assigned to Add team membe…" at bounding box center [612, 221] width 856 height 1000
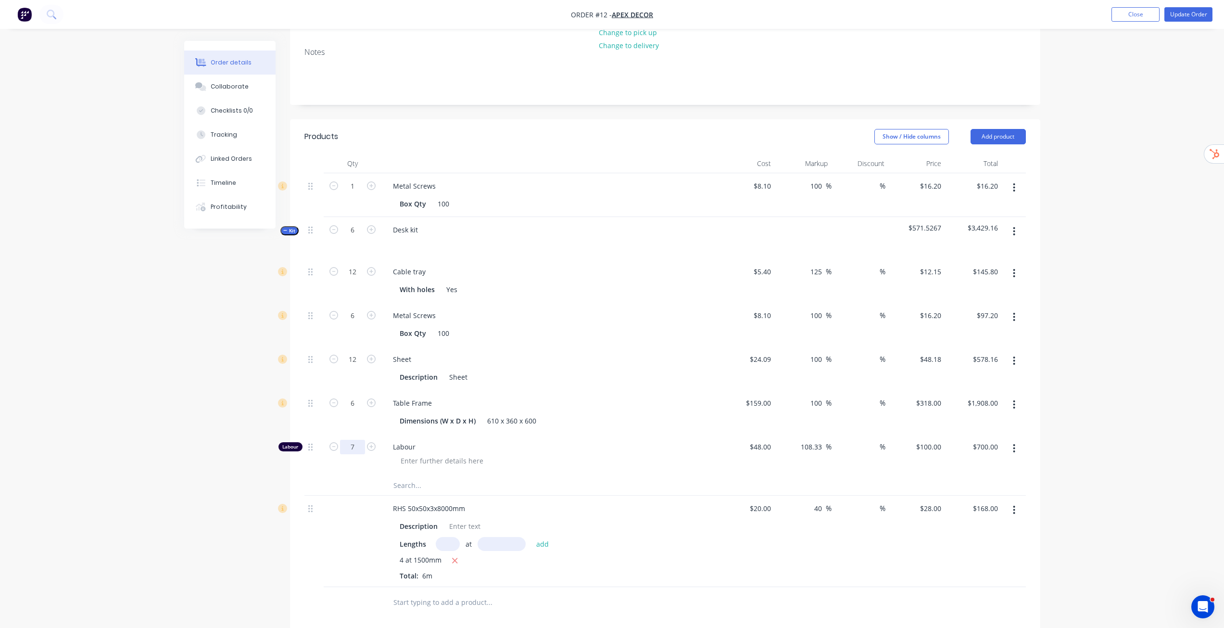
scroll to position [177, 0]
click at [1201, 17] on button "Update Order" at bounding box center [1189, 14] width 48 height 14
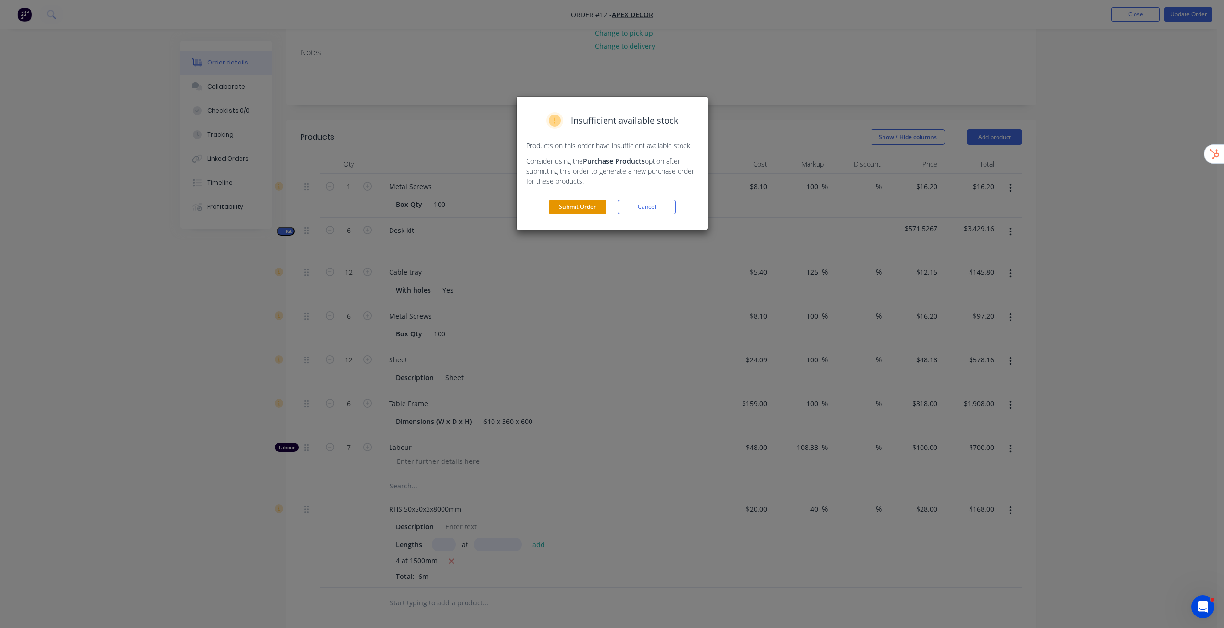
click at [582, 206] on button "Submit Order" at bounding box center [578, 207] width 58 height 14
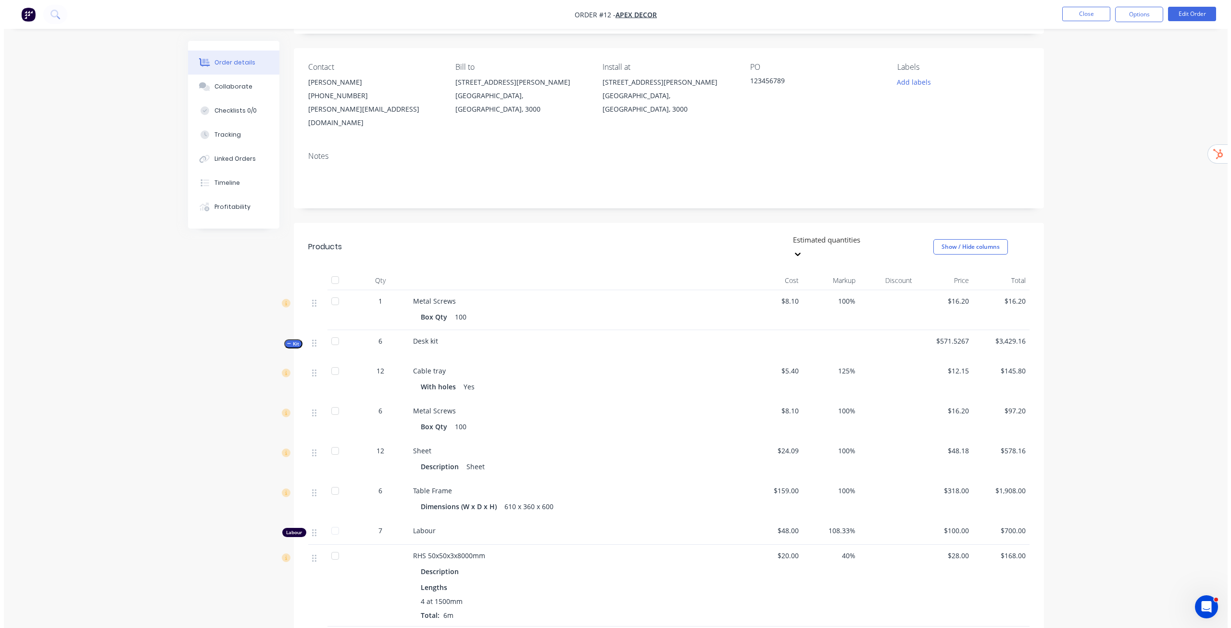
scroll to position [0, 0]
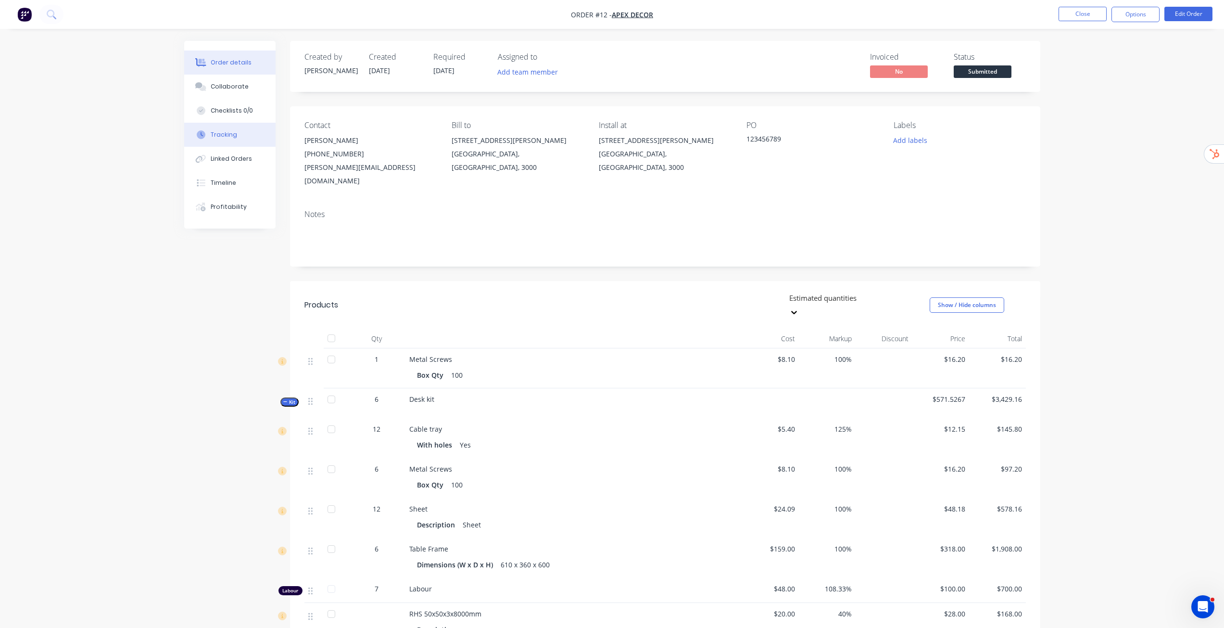
click at [237, 138] on button "Tracking" at bounding box center [229, 135] width 91 height 24
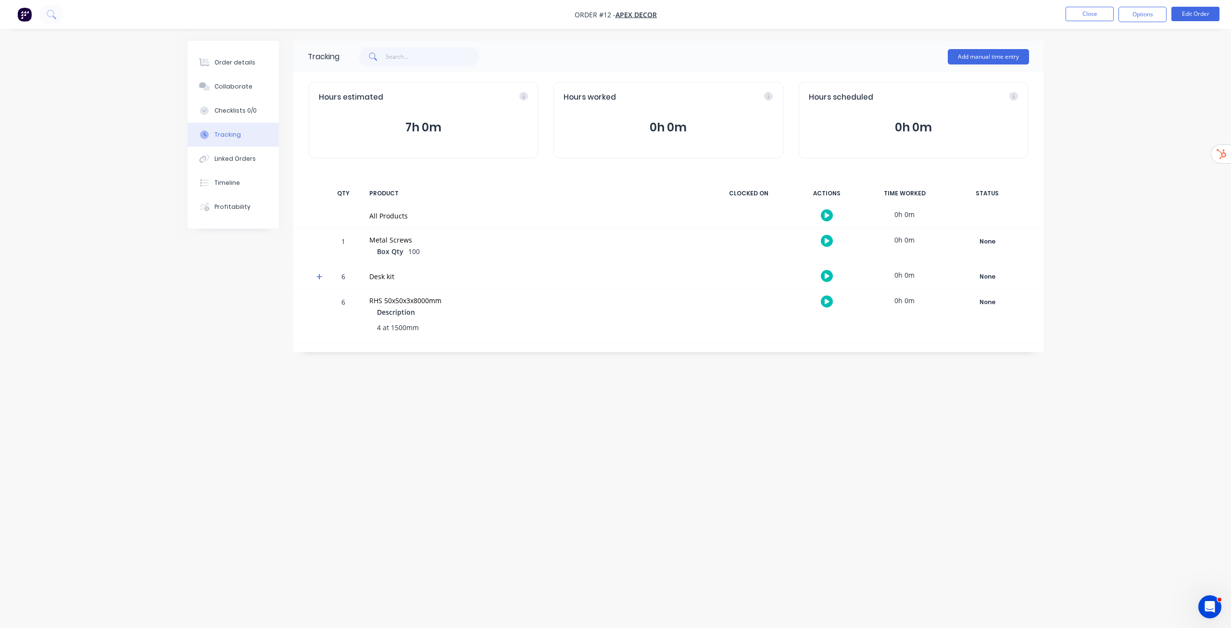
click at [320, 278] on icon at bounding box center [320, 276] width 6 height 7
click at [829, 438] on icon "button" at bounding box center [827, 436] width 5 height 6
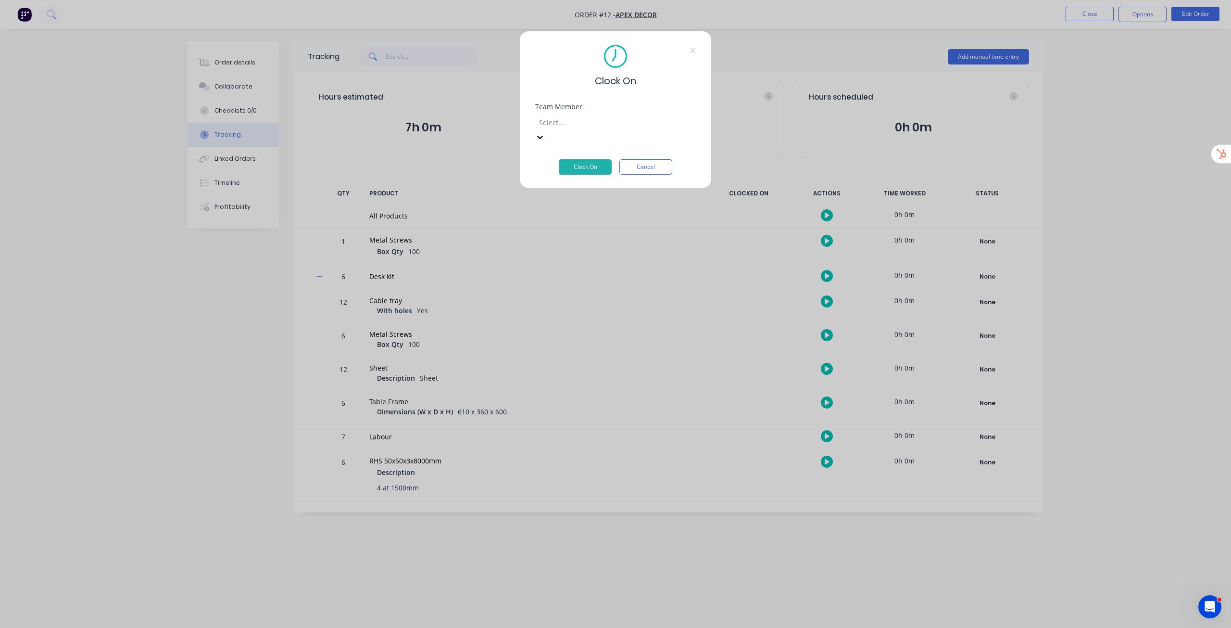
click at [647, 121] on div at bounding box center [607, 122] width 139 height 12
click at [599, 159] on button "Clock On" at bounding box center [585, 166] width 53 height 15
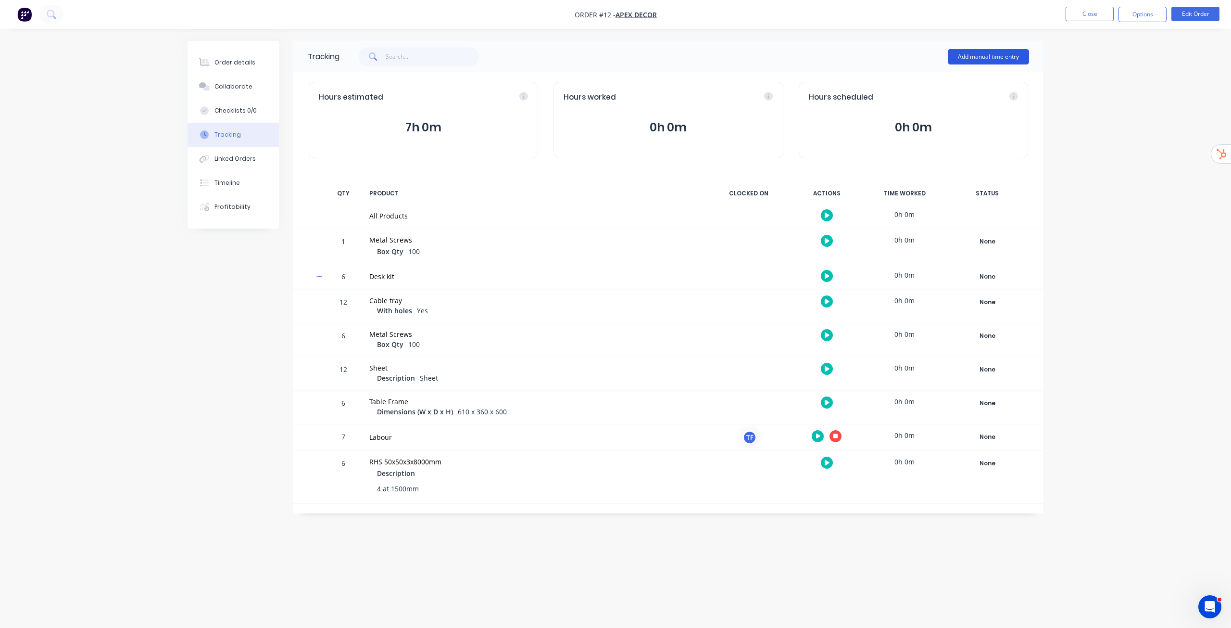
click at [995, 54] on button "Add manual time entry" at bounding box center [988, 56] width 81 height 15
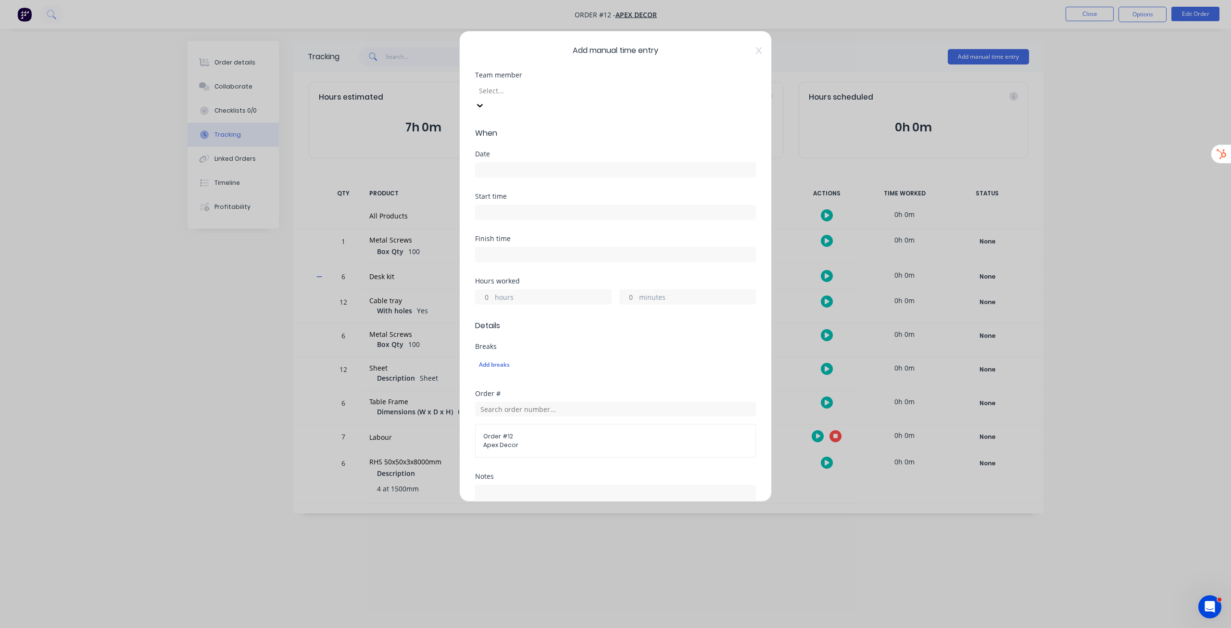
click at [617, 91] on div at bounding box center [547, 91] width 139 height 12
click at [575, 163] on input at bounding box center [616, 170] width 280 height 14
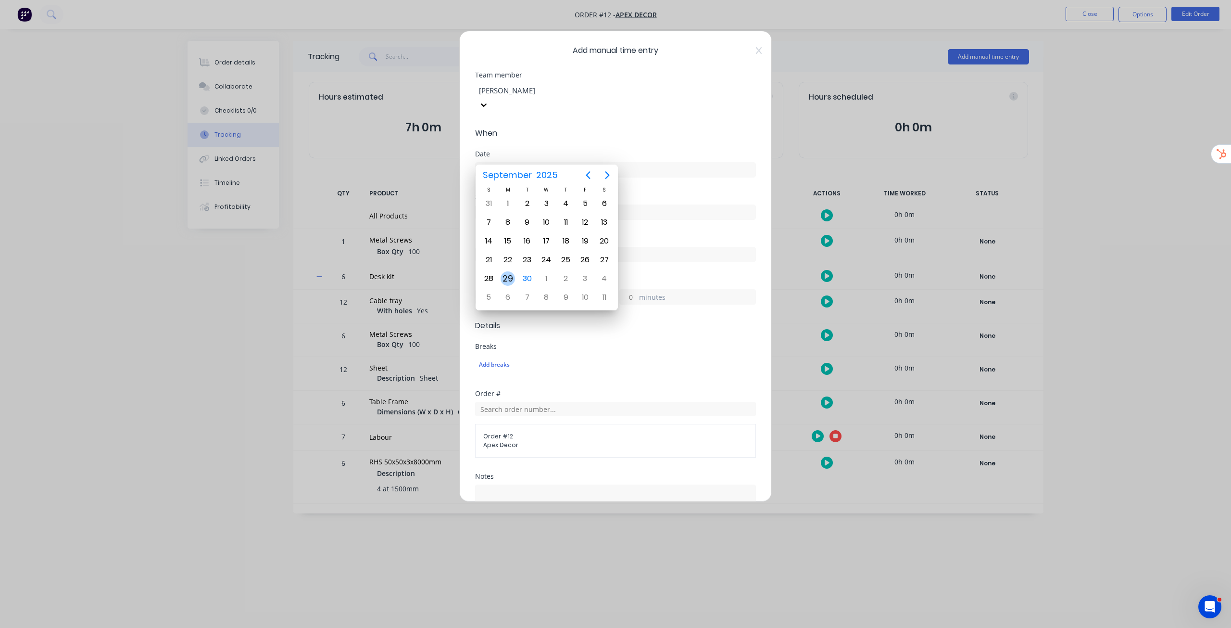
click at [507, 276] on div "29" at bounding box center [508, 278] width 14 height 14
type input "29/09/2025"
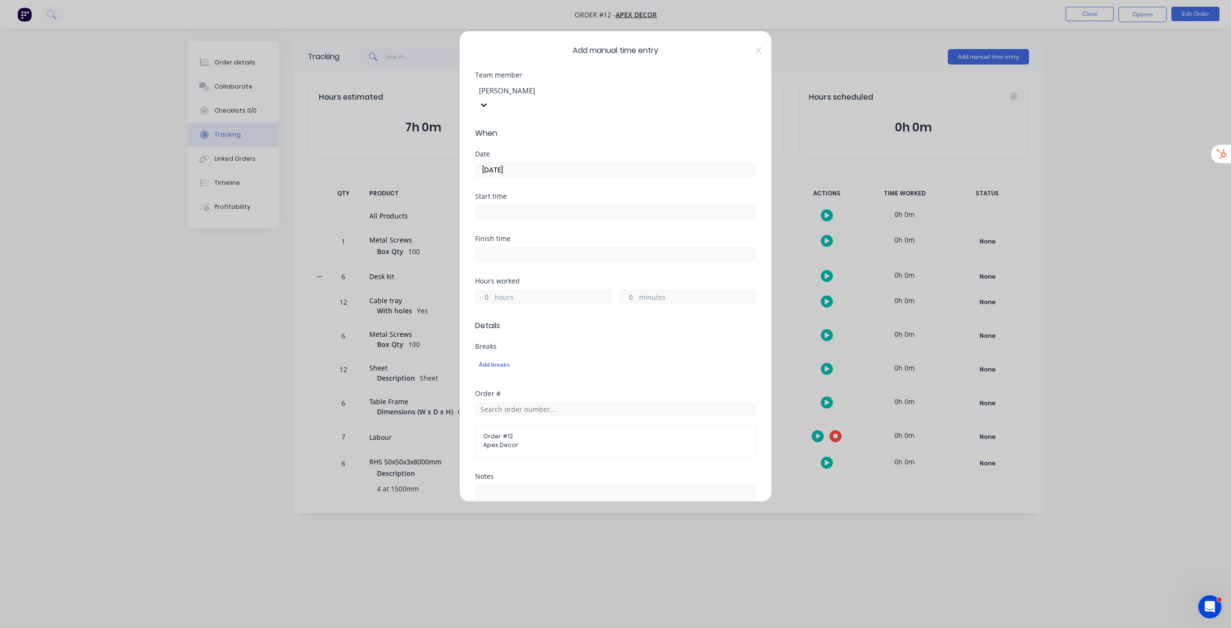
click at [488, 290] on input "hours" at bounding box center [484, 297] width 17 height 14
type input "5"
click at [560, 278] on div "Hours worked" at bounding box center [615, 281] width 281 height 7
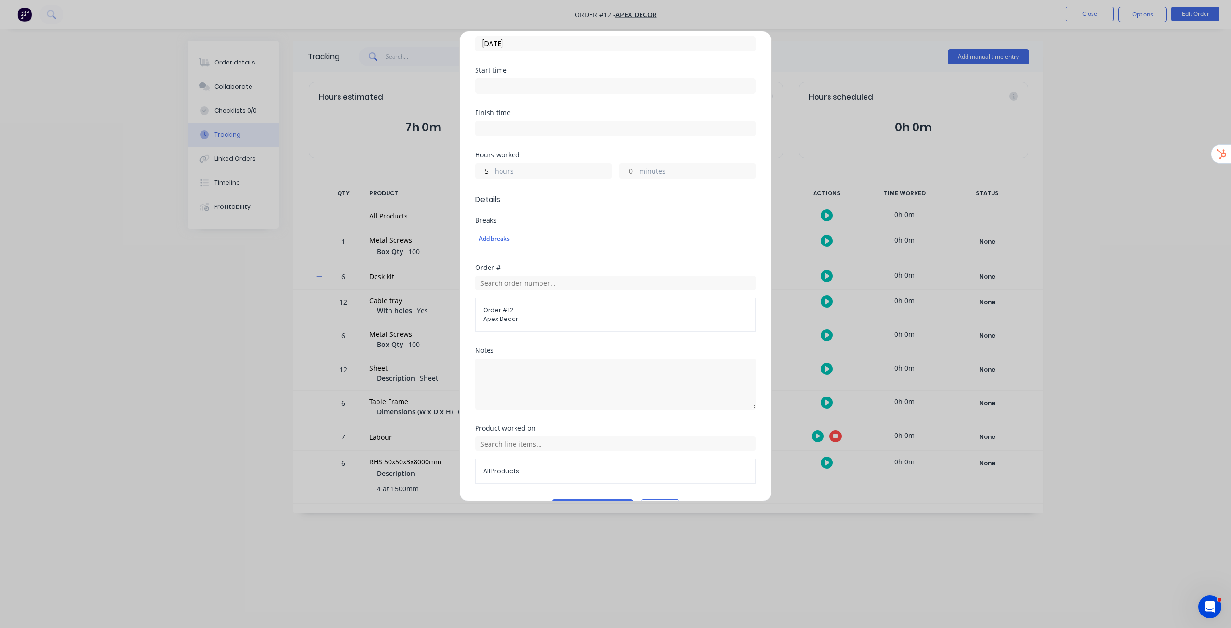
scroll to position [138, 0]
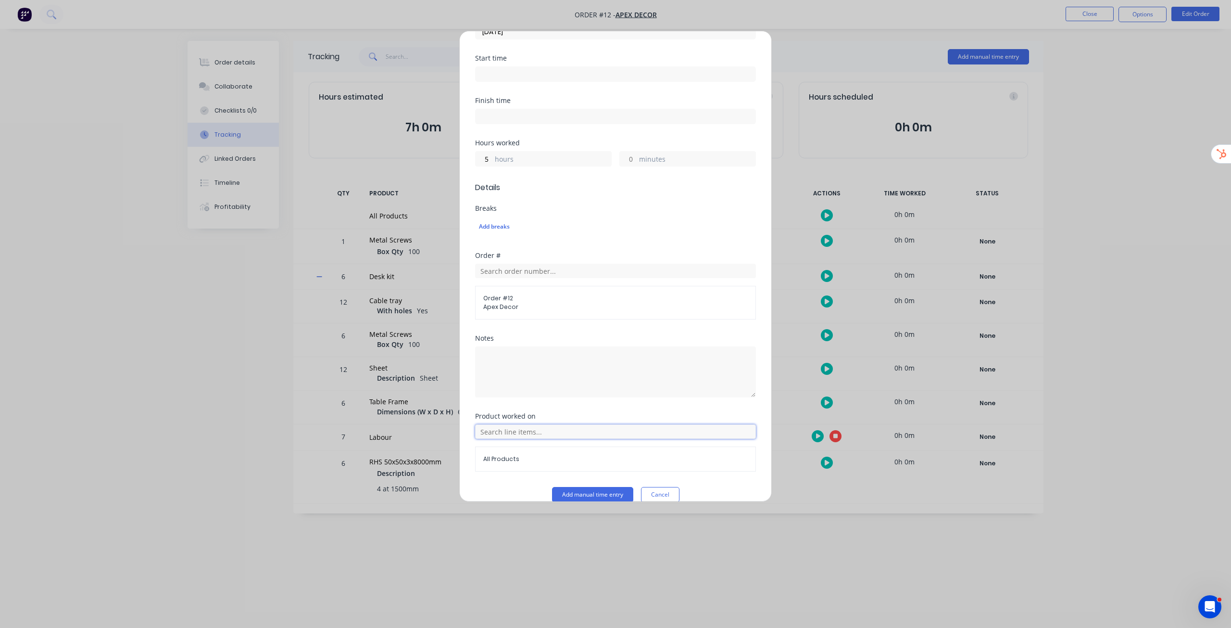
click at [520, 424] on input "text" at bounding box center [615, 431] width 281 height 14
click at [484, 380] on icon at bounding box center [486, 383] width 6 height 6
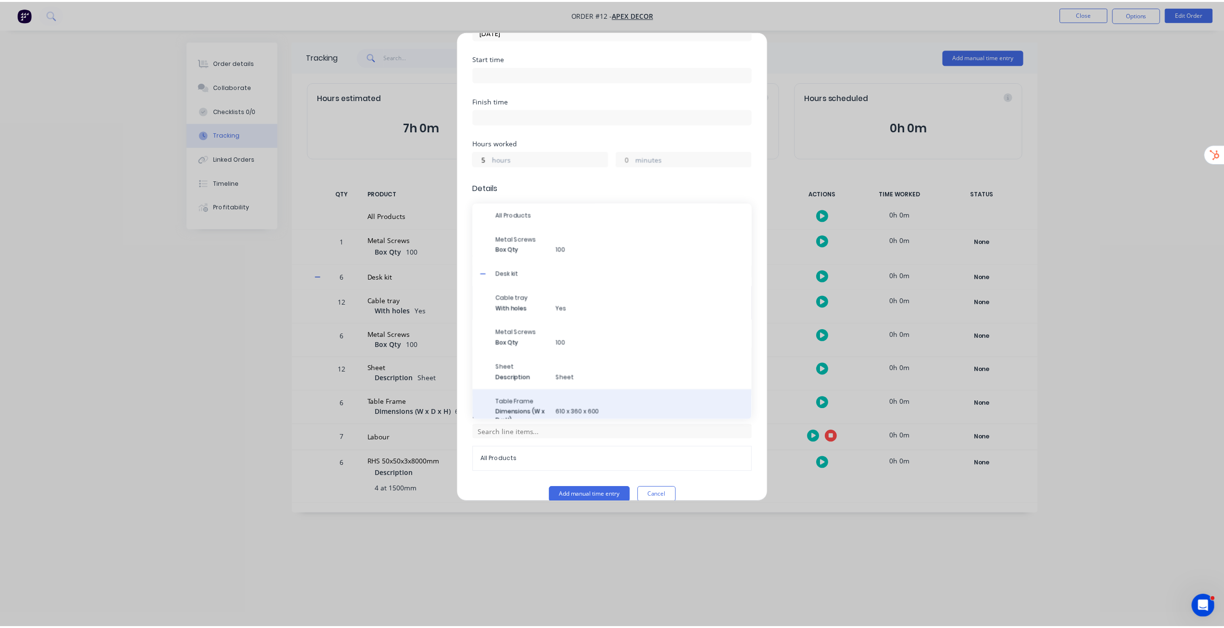
scroll to position [62, 0]
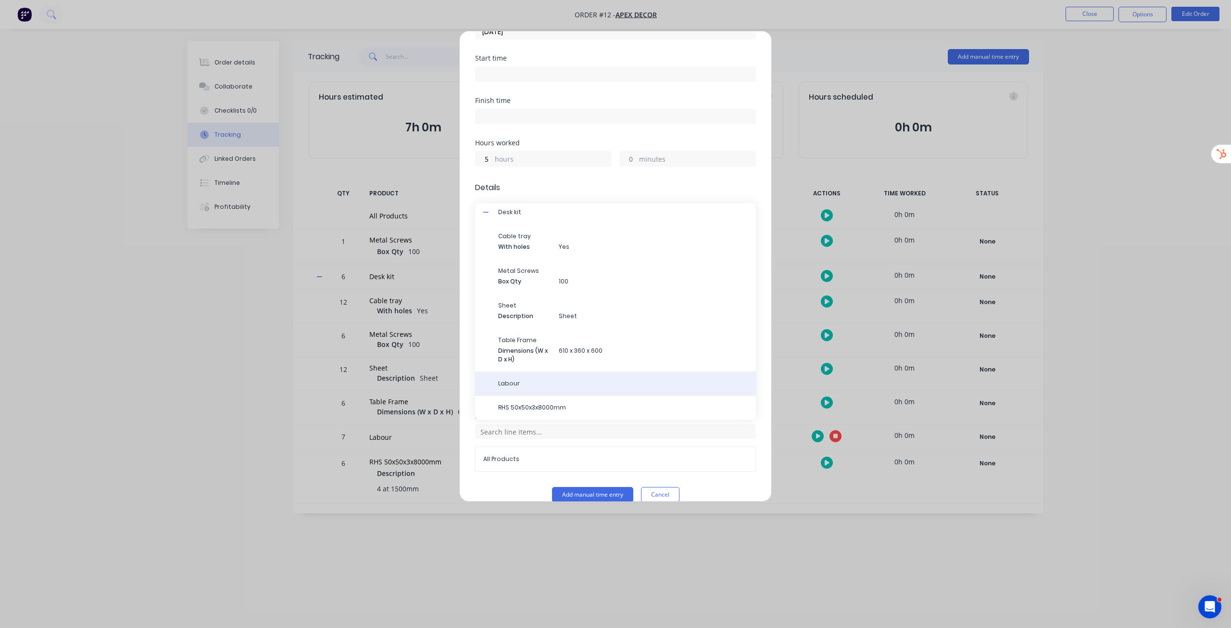
click at [582, 379] on span "Labour" at bounding box center [623, 383] width 250 height 9
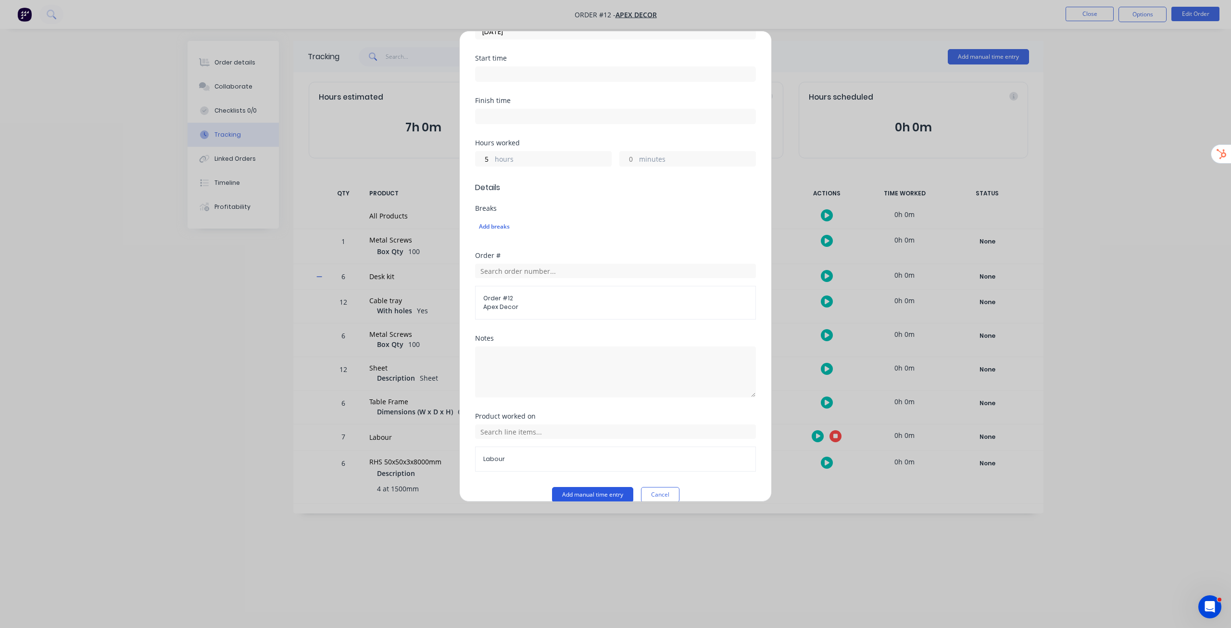
click at [580, 487] on button "Add manual time entry" at bounding box center [592, 494] width 81 height 15
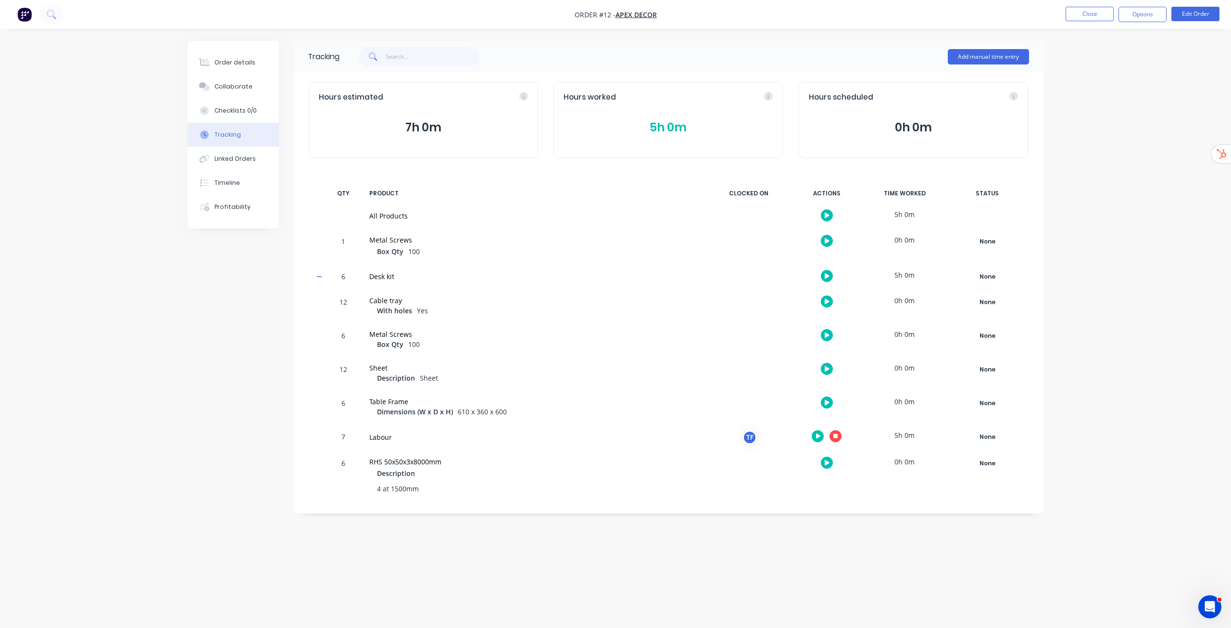
click at [677, 128] on button "5h 0m" at bounding box center [668, 127] width 209 height 18
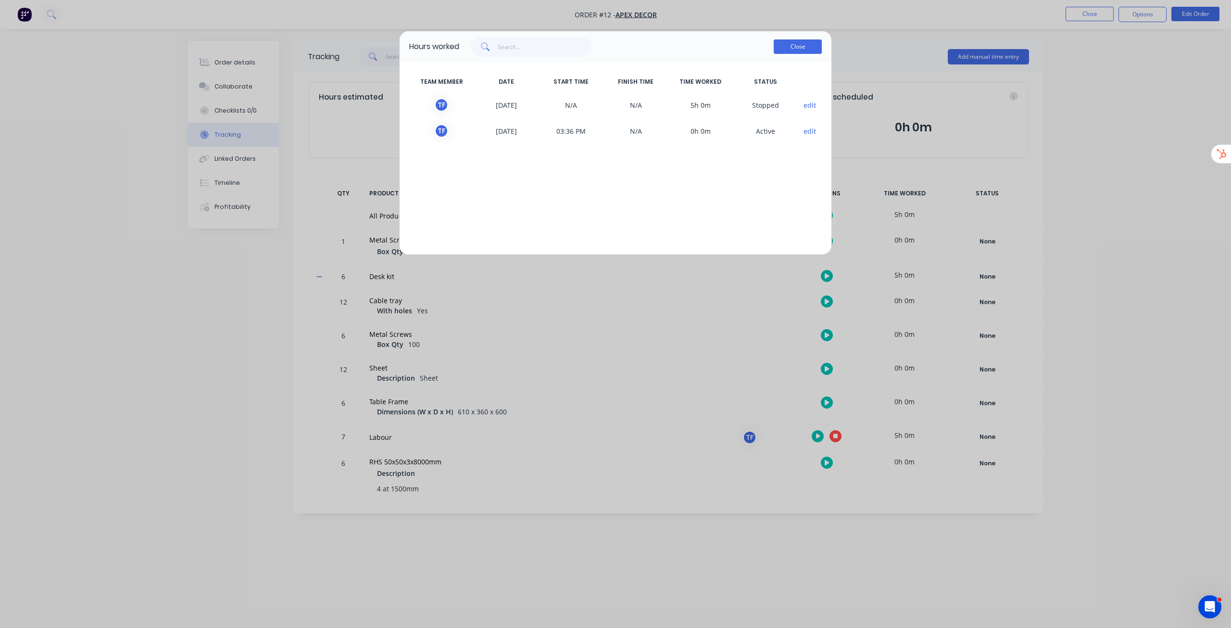
click at [800, 49] on button "Close" at bounding box center [798, 46] width 48 height 14
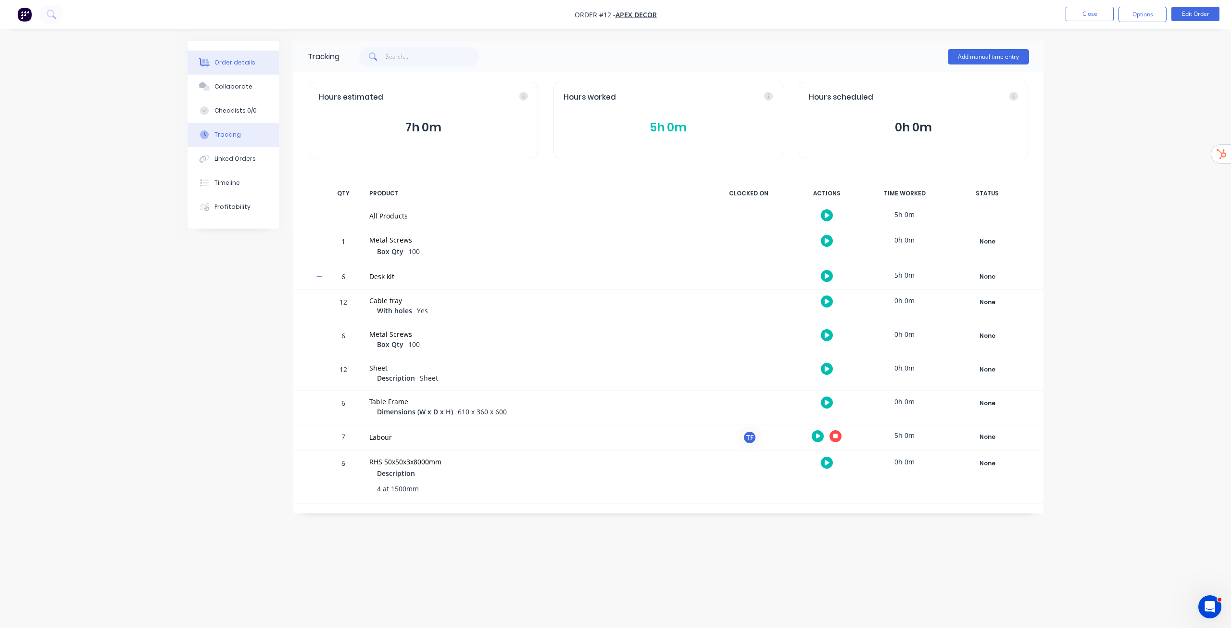
click at [234, 61] on div "Order details" at bounding box center [235, 62] width 41 height 9
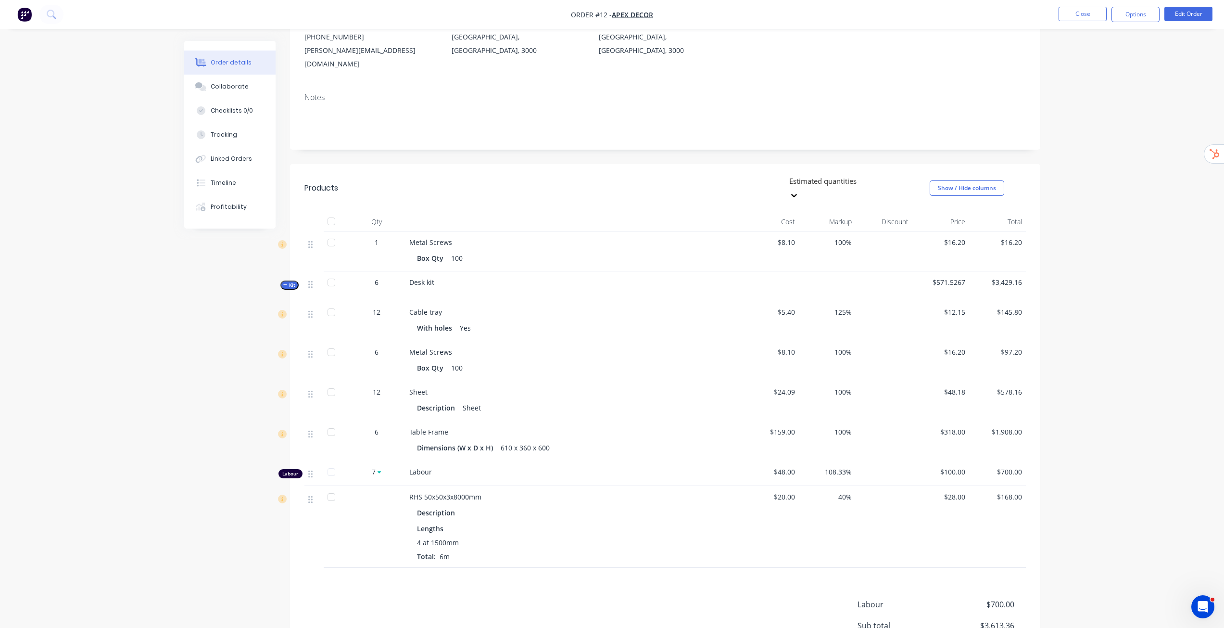
scroll to position [120, 0]
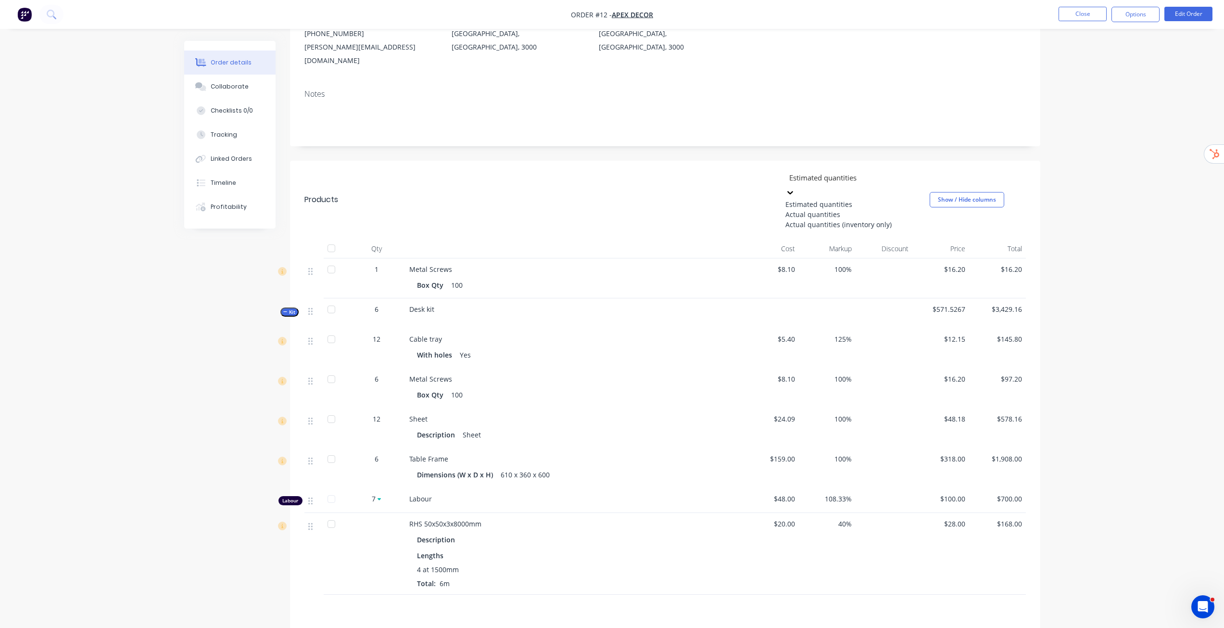
click at [873, 171] on div at bounding box center [857, 177] width 139 height 12
click at [853, 209] on div "Actual quantities" at bounding box center [857, 214] width 144 height 10
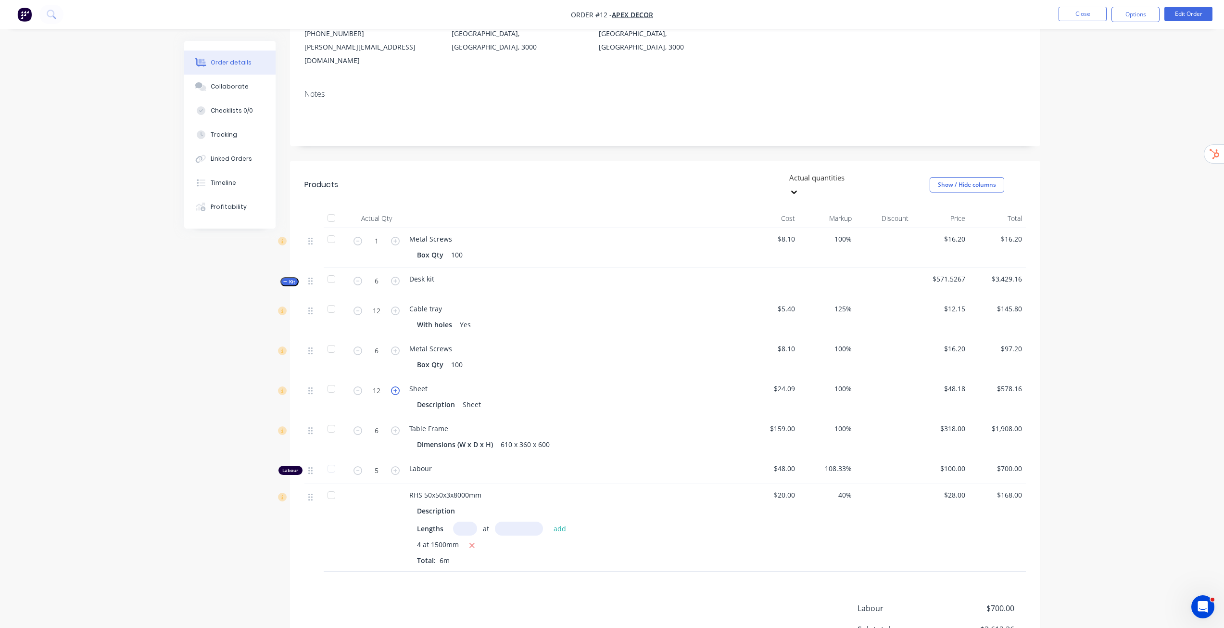
click at [394, 386] on icon "button" at bounding box center [395, 390] width 9 height 9
type input "13"
click at [844, 161] on header "Products Actual quantities Show / Hide columns" at bounding box center [665, 185] width 750 height 48
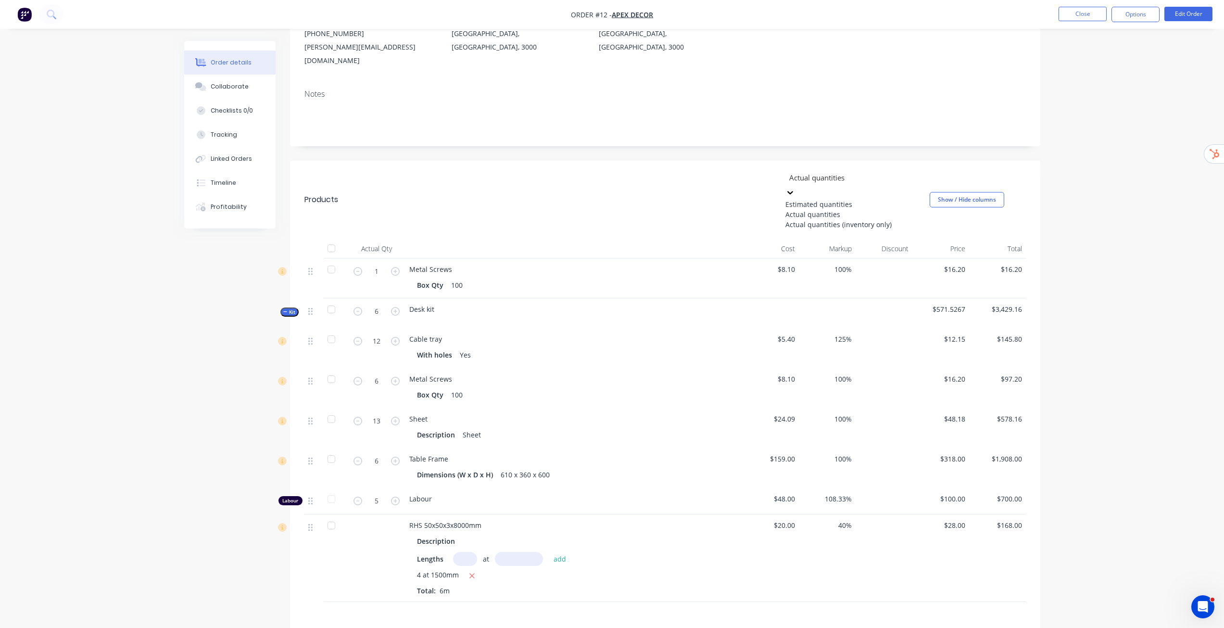
click at [844, 171] on div at bounding box center [857, 177] width 139 height 12
click at [828, 199] on div "Estimated quantities" at bounding box center [857, 204] width 144 height 10
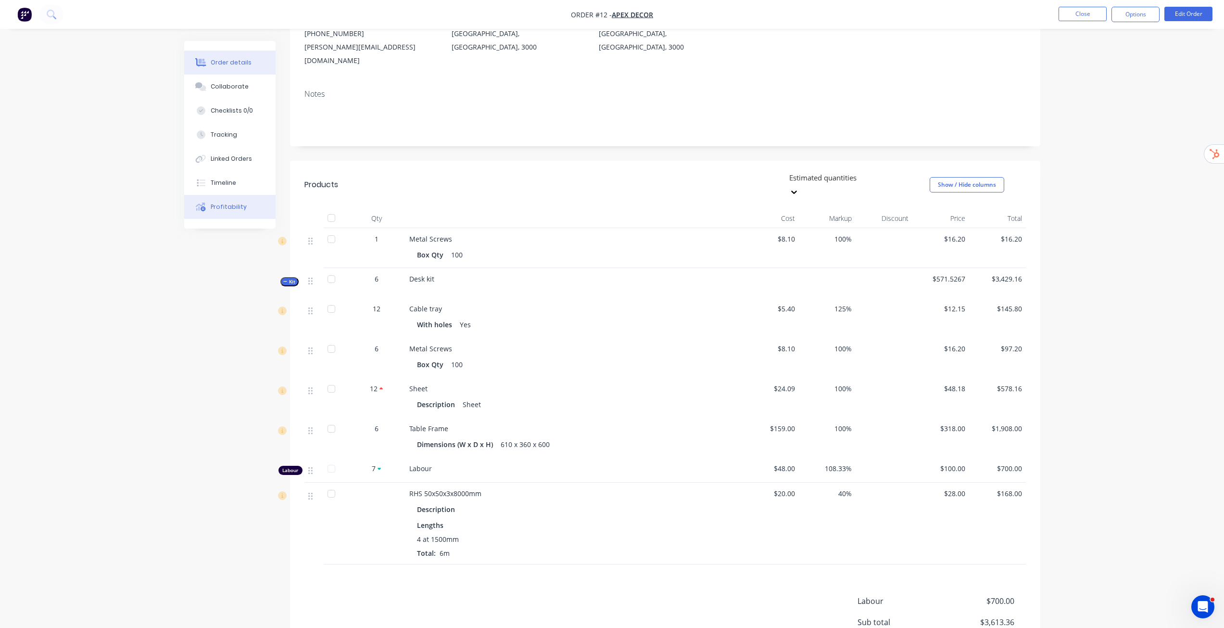
click at [223, 200] on button "Profitability" at bounding box center [229, 207] width 91 height 24
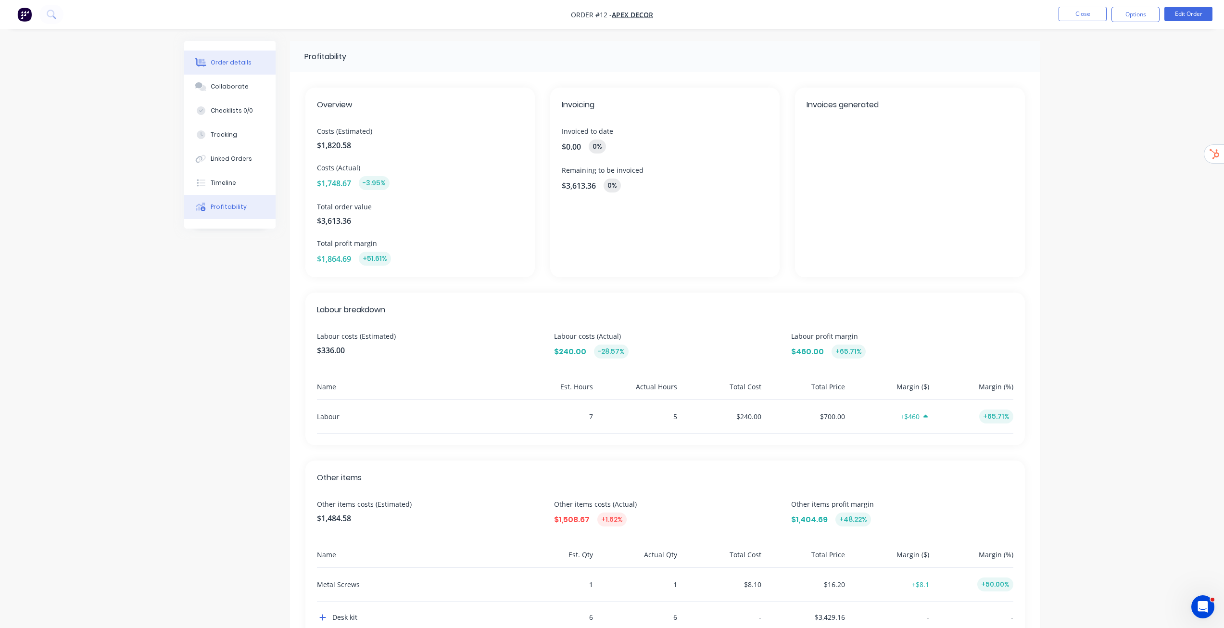
click at [233, 51] on button "Order details" at bounding box center [229, 63] width 91 height 24
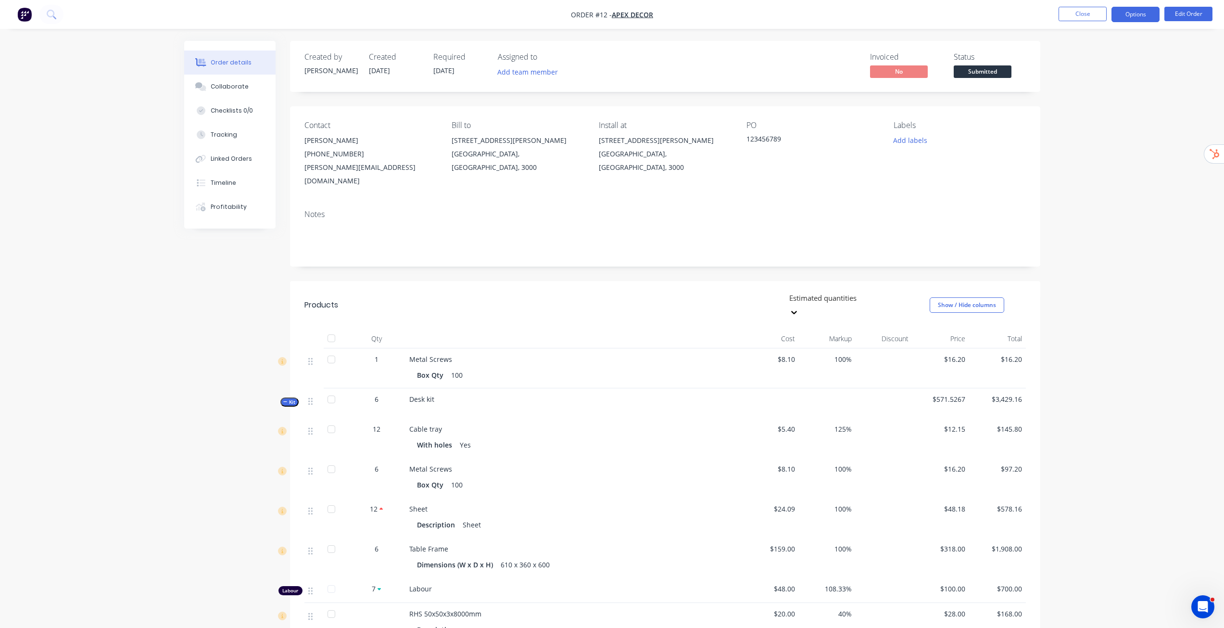
click at [1134, 15] on button "Options" at bounding box center [1136, 14] width 48 height 15
click at [1090, 177] on div "Purchase Products" at bounding box center [1107, 174] width 89 height 14
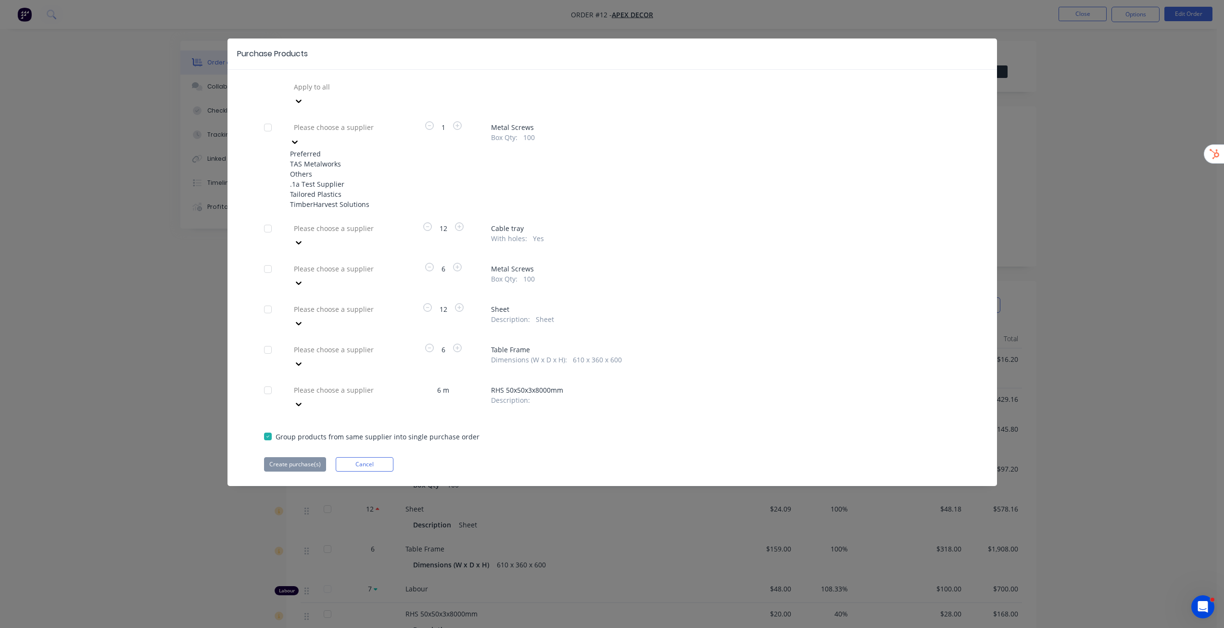
click at [300, 136] on div at bounding box center [295, 141] width 10 height 11
click at [339, 159] on div "TAS Metalworks" at bounding box center [343, 164] width 106 height 10
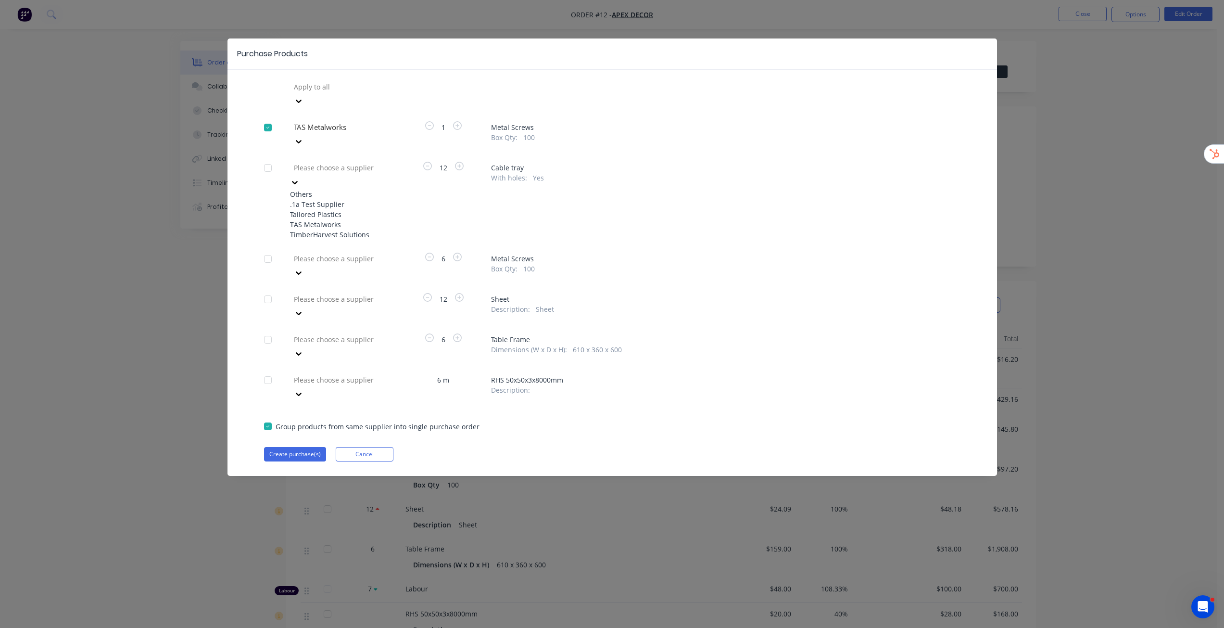
click at [379, 162] on div at bounding box center [362, 168] width 139 height 12
click at [351, 199] on div ".1a Test Supplier" at bounding box center [343, 204] width 106 height 10
click at [372, 242] on div at bounding box center [362, 248] width 139 height 12
click at [324, 300] on div "TAS Metalworks" at bounding box center [343, 305] width 106 height 10
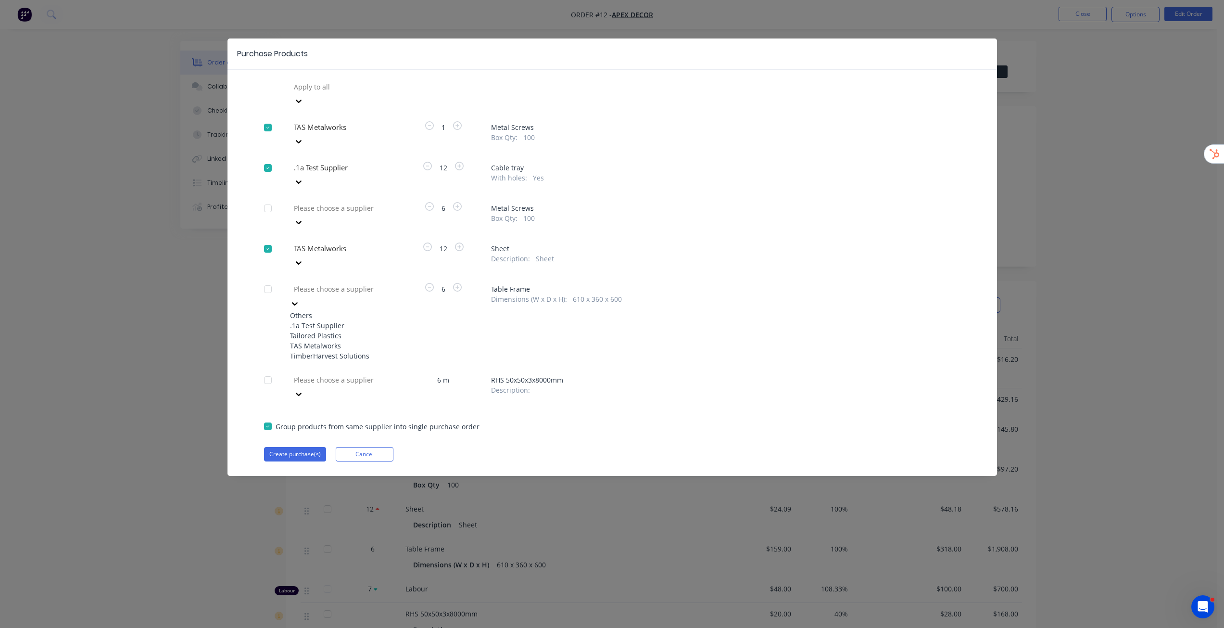
click at [371, 283] on div at bounding box center [362, 289] width 139 height 12
click at [339, 341] on div "TAS Metalworks" at bounding box center [343, 346] width 106 height 10
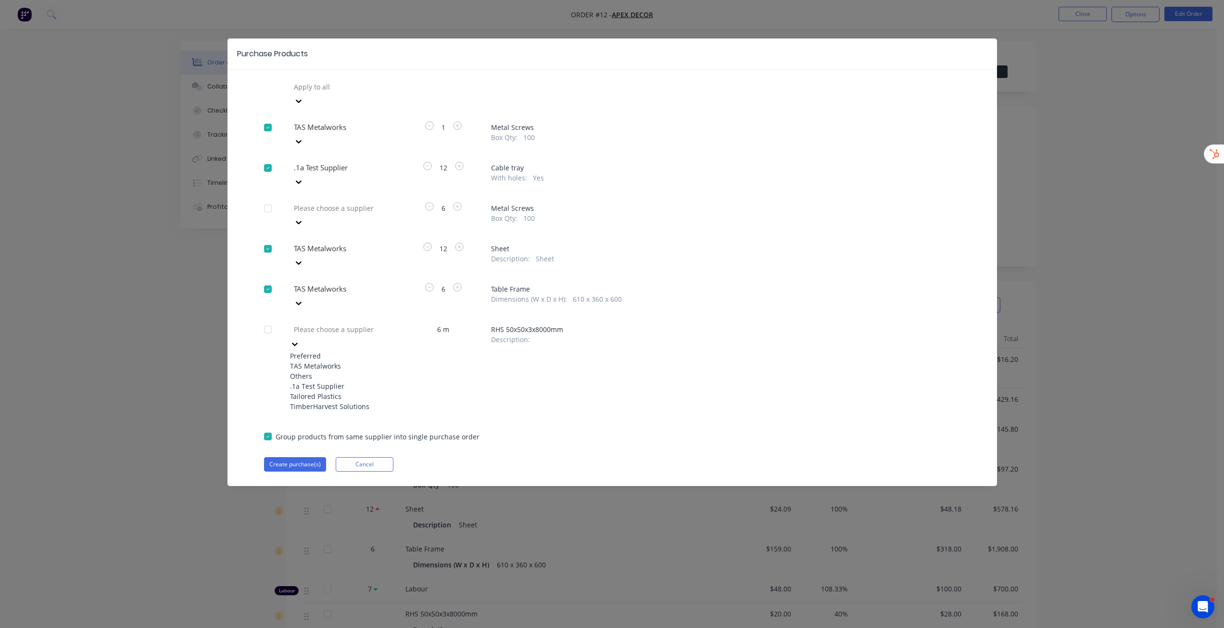
click at [374, 323] on div at bounding box center [362, 329] width 139 height 12
click at [341, 361] on div "TAS Metalworks" at bounding box center [343, 366] width 106 height 10
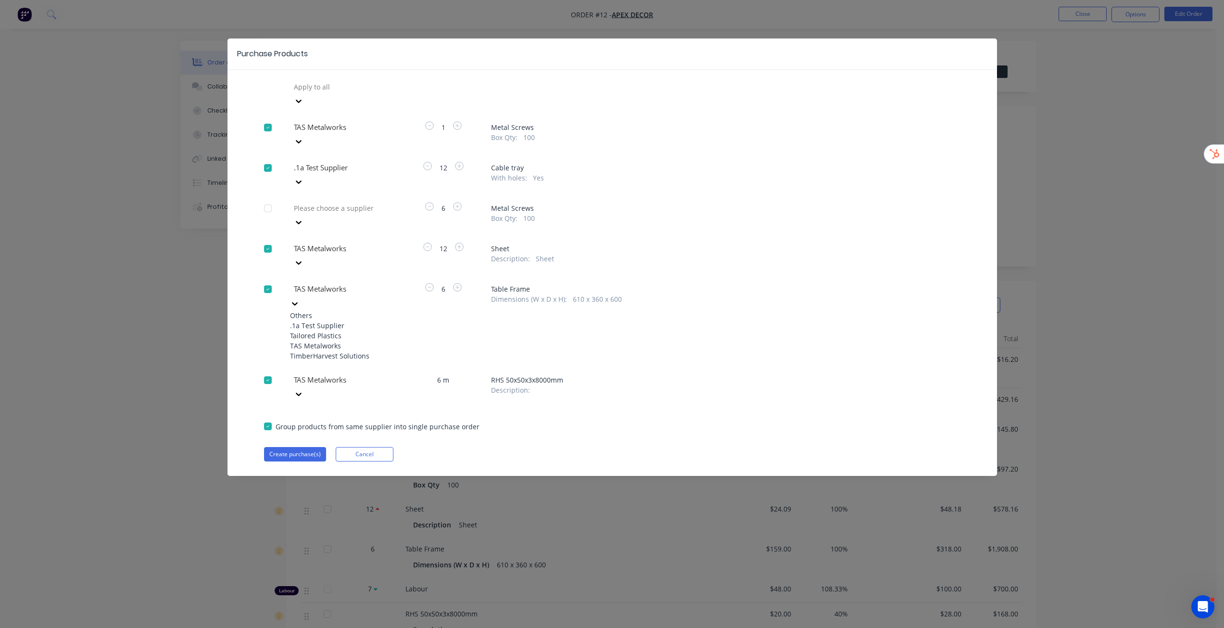
click at [370, 281] on div "TAS Metalworks" at bounding box center [362, 288] width 144 height 14
click at [346, 330] on div "Tailored Plastics" at bounding box center [343, 335] width 106 height 10
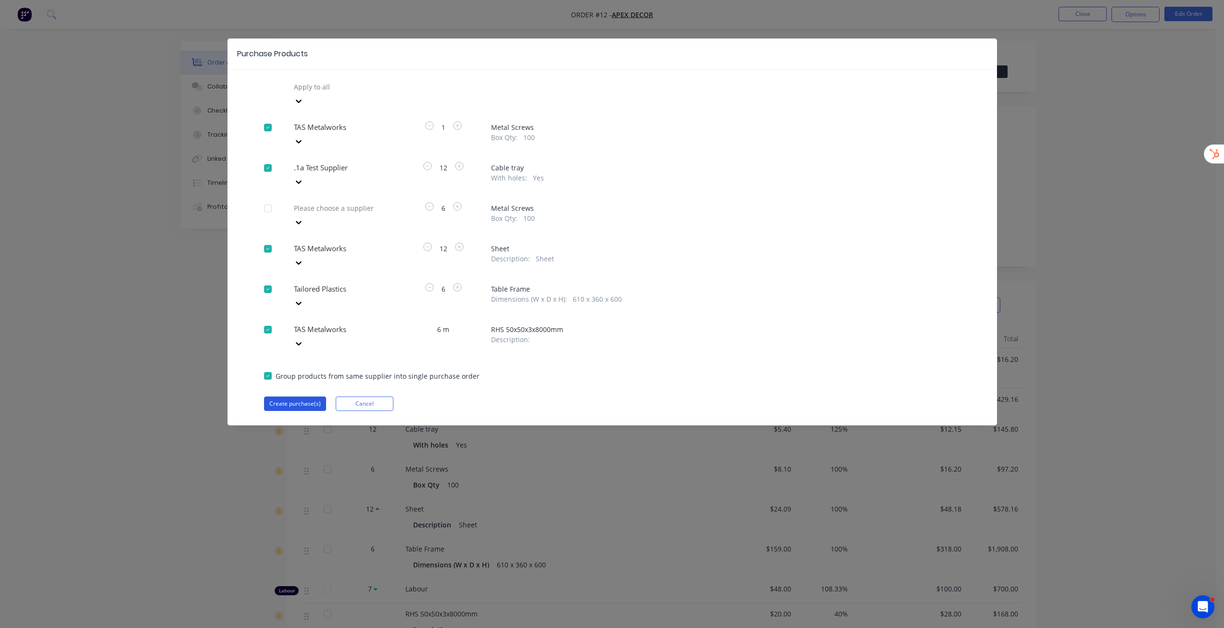
click at [304, 396] on button "Create purchase(s)" at bounding box center [295, 403] width 62 height 14
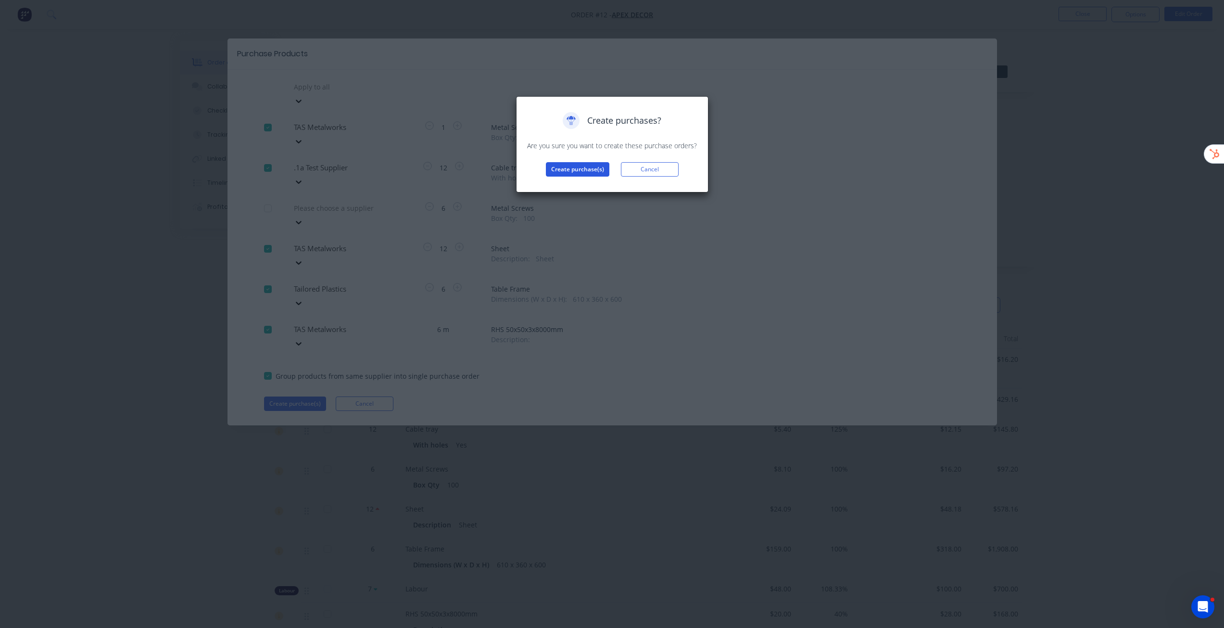
click at [578, 170] on button "Create purchase(s)" at bounding box center [577, 169] width 63 height 14
click at [575, 188] on button "View purchase(s)" at bounding box center [578, 184] width 58 height 14
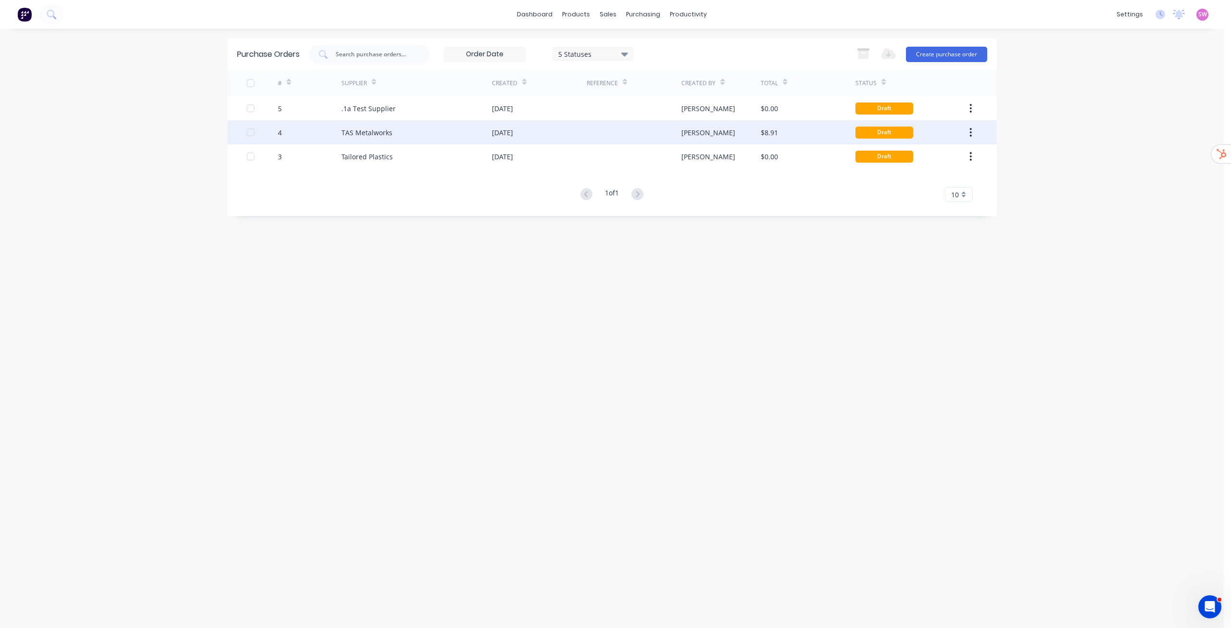
click at [604, 128] on div at bounding box center [634, 132] width 95 height 24
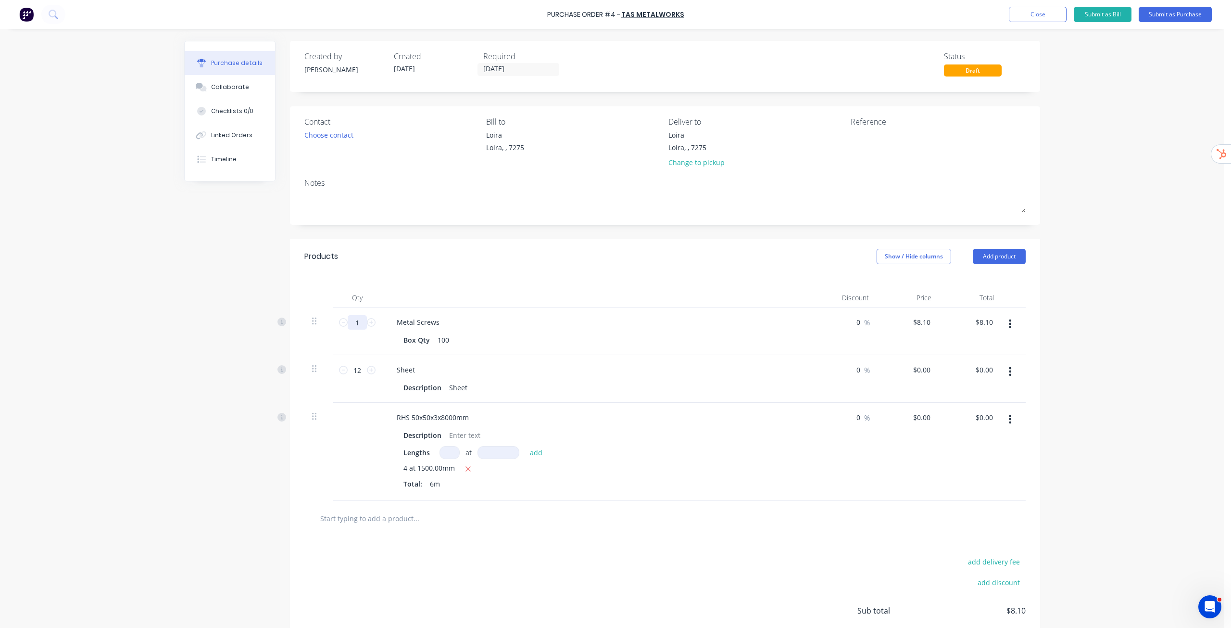
drag, startPoint x: 361, startPoint y: 329, endPoint x: 320, endPoint y: 317, distance: 43.1
click at [320, 317] on div "1 1 Metal Screws Box Qty 100 0 0 % $8.10 $8.10 $8.10 $8.10" at bounding box center [665, 331] width 722 height 48
type input "2"
type input "$16.20"
type input "20"
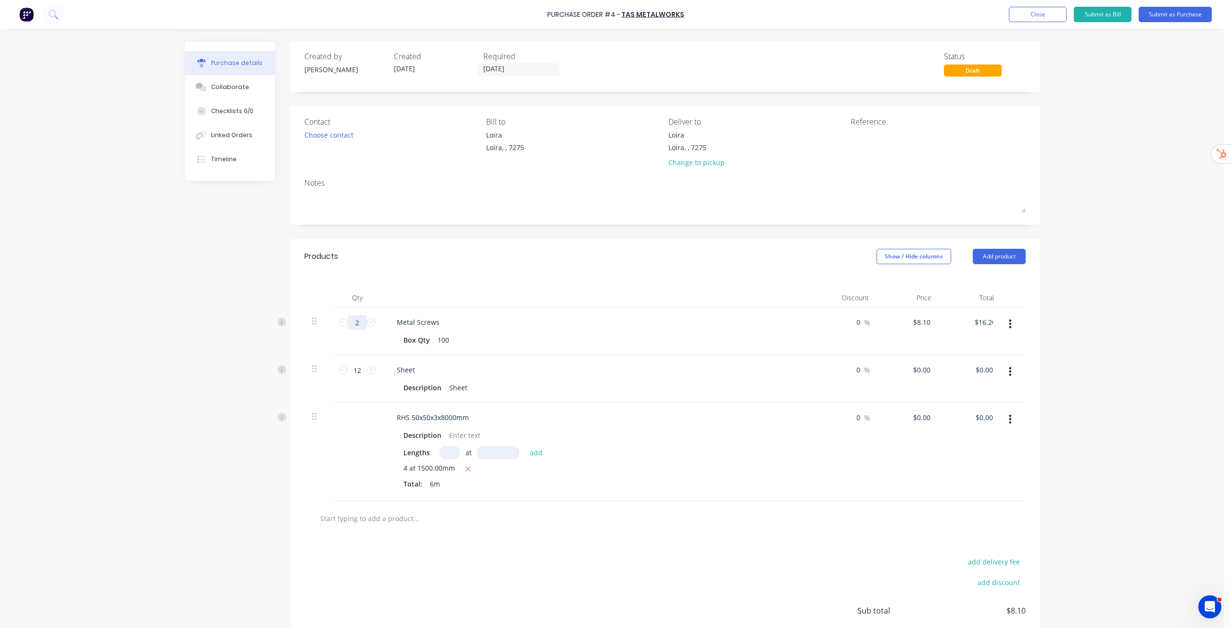
type input "$162.00"
type input "20"
click at [1056, 299] on div "Purchase Order #4 - TAS Metalworks Add product Close Submit as Bill Submit as P…" at bounding box center [612, 314] width 1224 height 628
click at [1191, 18] on button "Submit as Purchase" at bounding box center [1175, 14] width 73 height 15
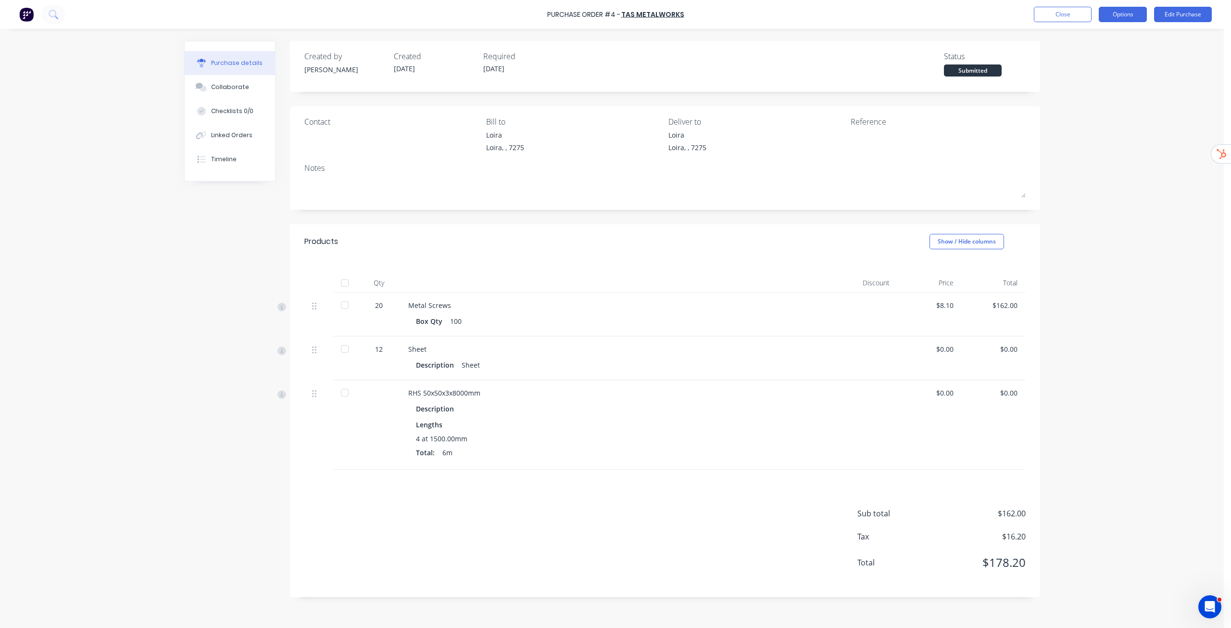
click at [1126, 13] on button "Options" at bounding box center [1123, 14] width 48 height 15
click at [1095, 38] on div "Print / Email" at bounding box center [1101, 39] width 74 height 14
click at [1100, 78] on div "Without pricing" at bounding box center [1101, 78] width 74 height 14
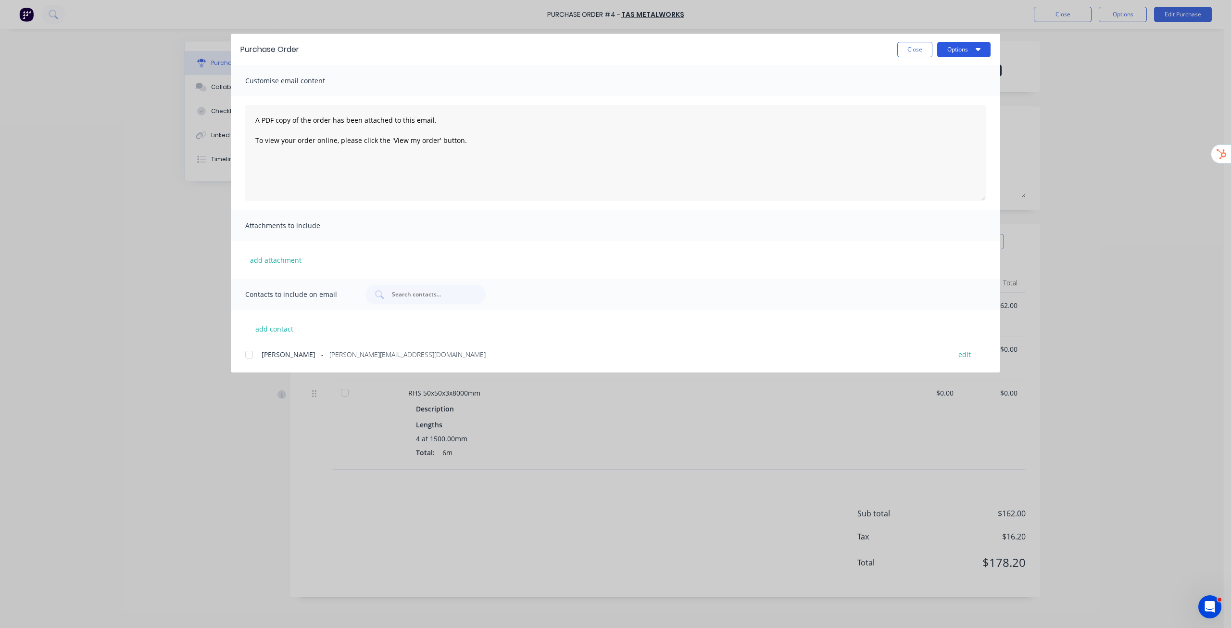
click at [973, 49] on button "Options" at bounding box center [963, 49] width 53 height 15
click at [911, 42] on button "Close" at bounding box center [915, 49] width 35 height 15
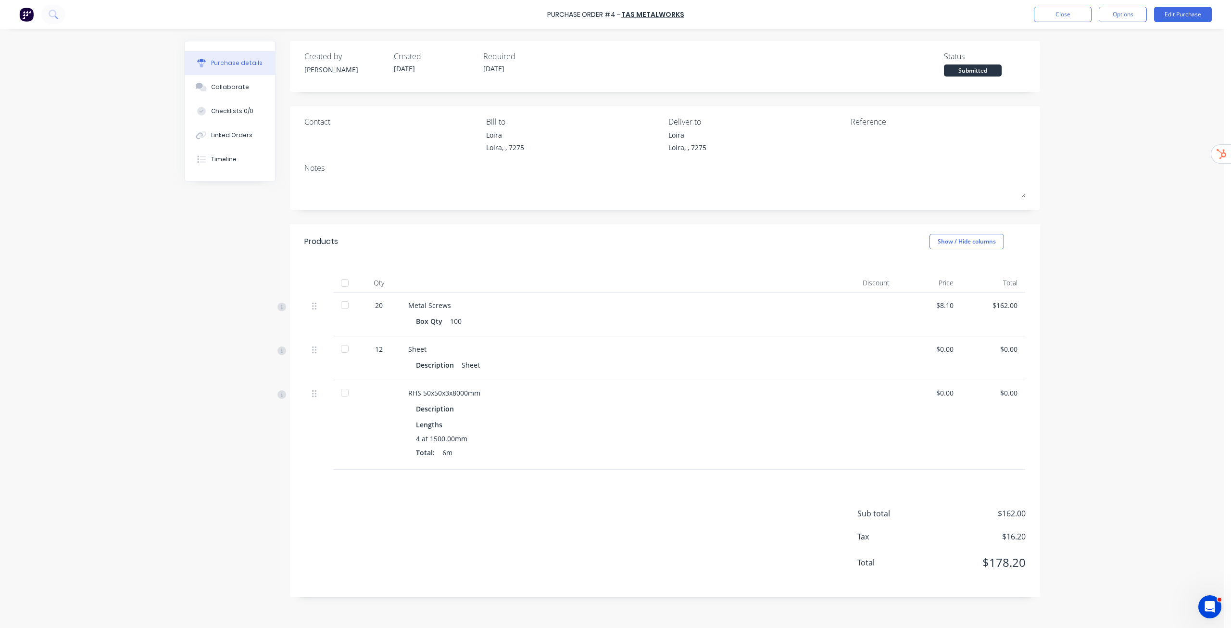
click at [347, 304] on div at bounding box center [344, 304] width 19 height 19
click at [346, 344] on div at bounding box center [344, 348] width 19 height 19
click at [343, 392] on div at bounding box center [344, 392] width 19 height 19
click at [1126, 15] on button "Options" at bounding box center [1123, 14] width 48 height 15
click at [1094, 266] on div "Purchase Order #4 - TAS Metalworks Close Options Edit Purchase Purchase details…" at bounding box center [612, 314] width 1224 height 628
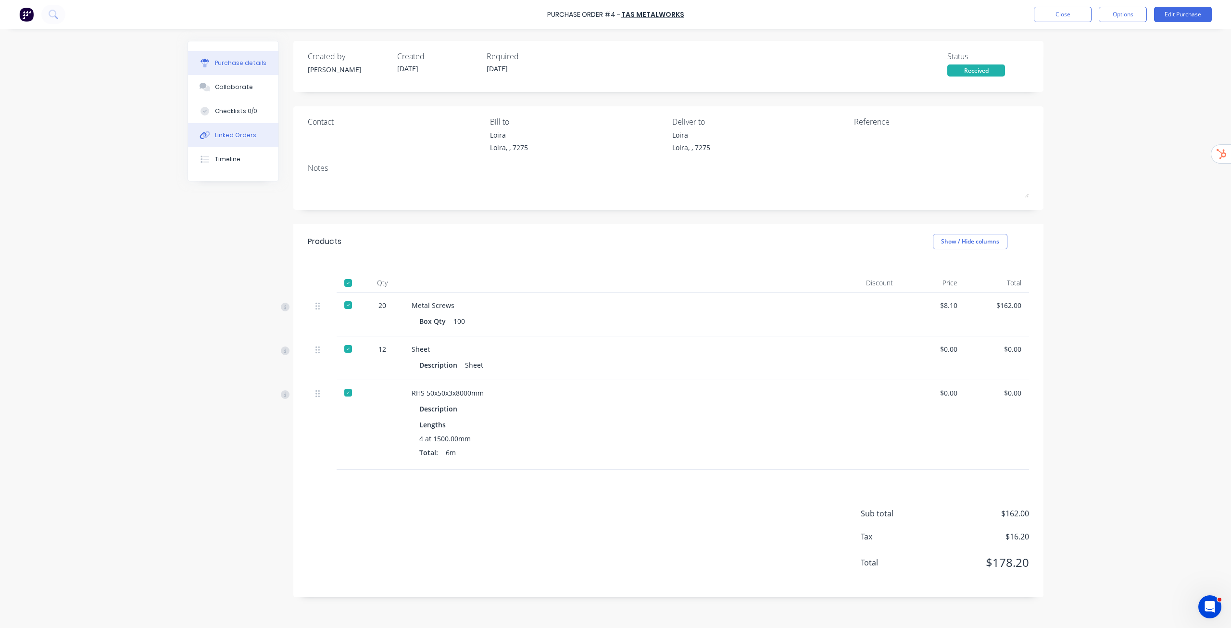
click at [234, 130] on button "Linked Orders" at bounding box center [233, 135] width 90 height 24
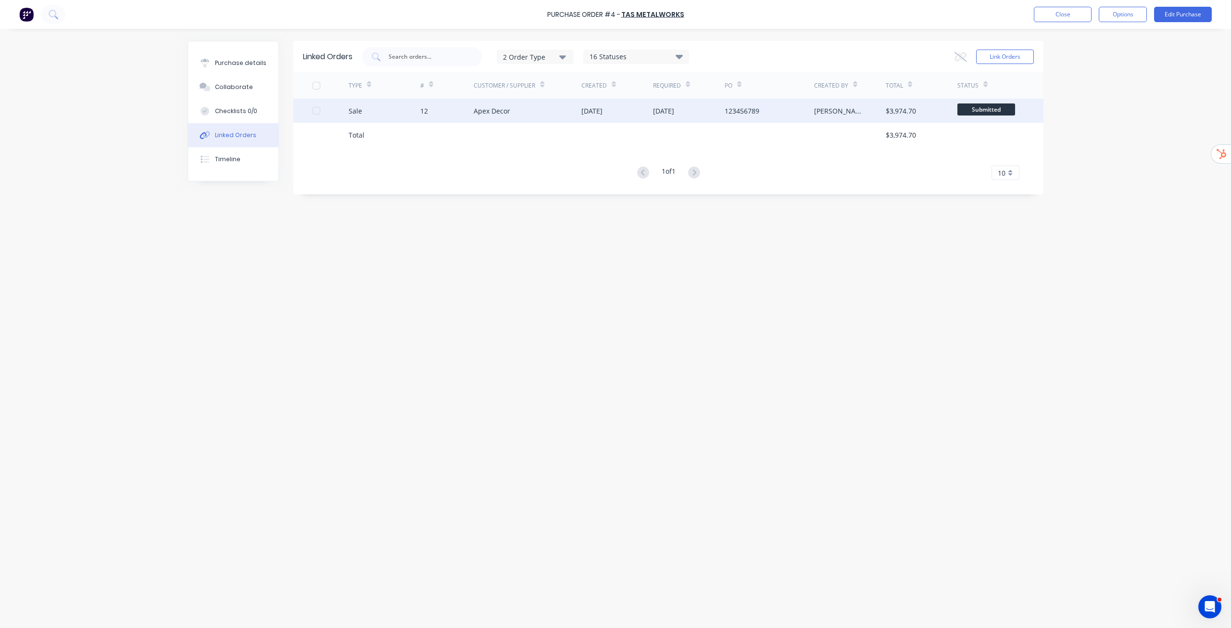
click at [552, 112] on div "Apex Decor" at bounding box center [528, 111] width 108 height 24
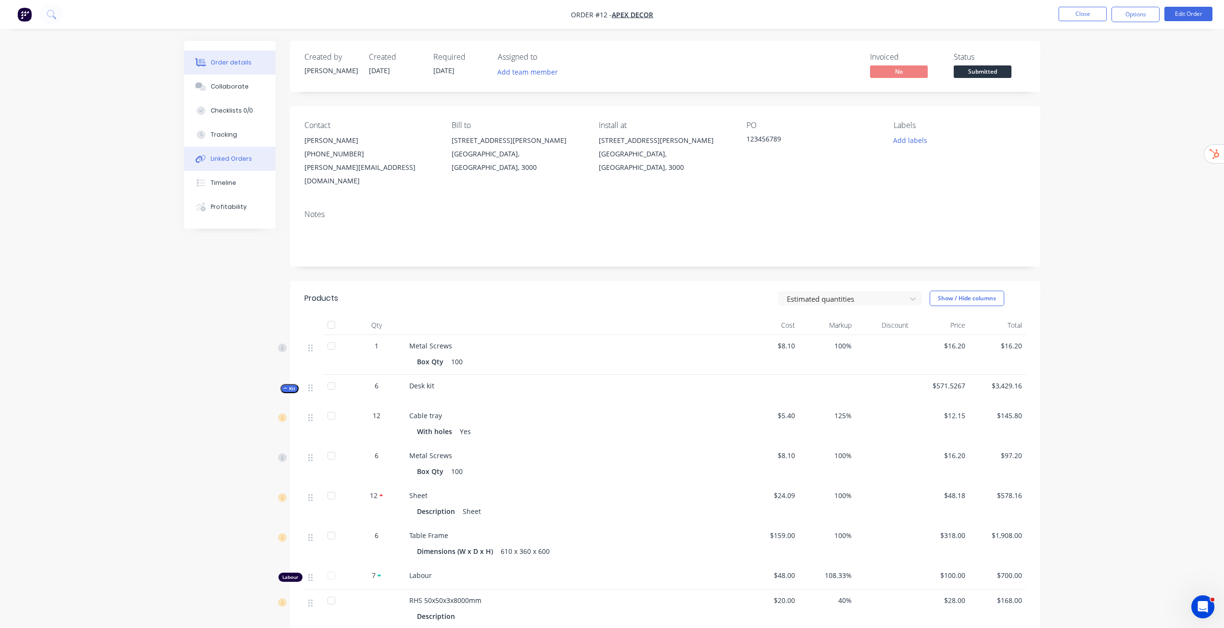
click at [237, 164] on button "Linked Orders" at bounding box center [229, 159] width 91 height 24
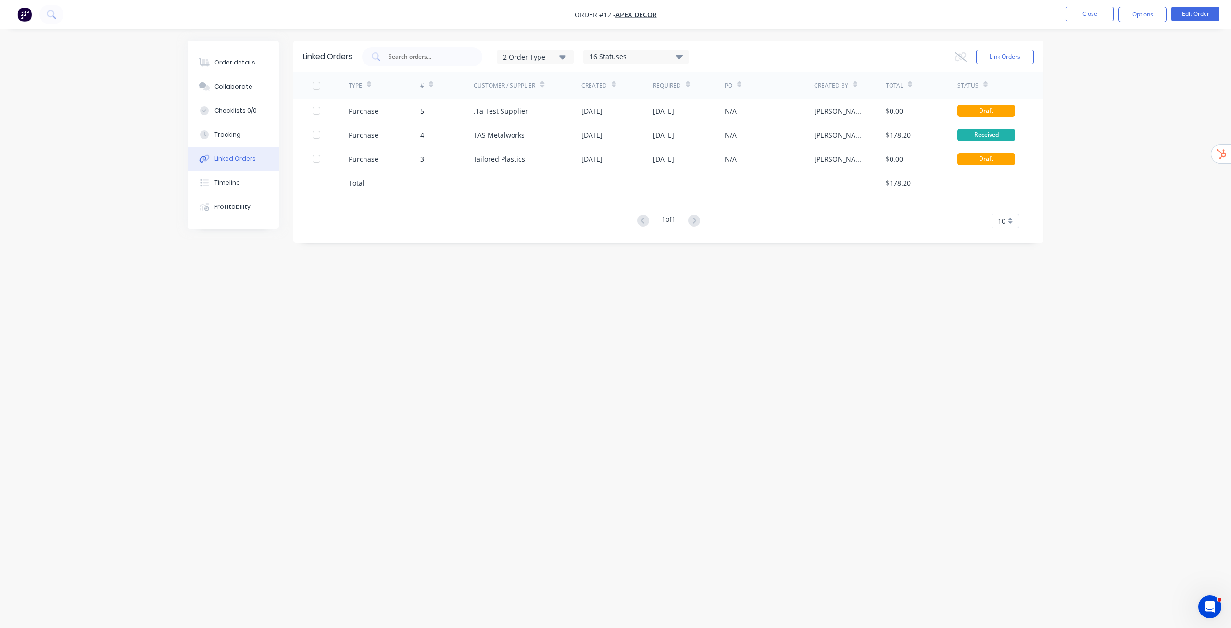
click at [237, 164] on button "Linked Orders" at bounding box center [233, 159] width 91 height 24
click at [255, 72] on button "Order details" at bounding box center [233, 63] width 91 height 24
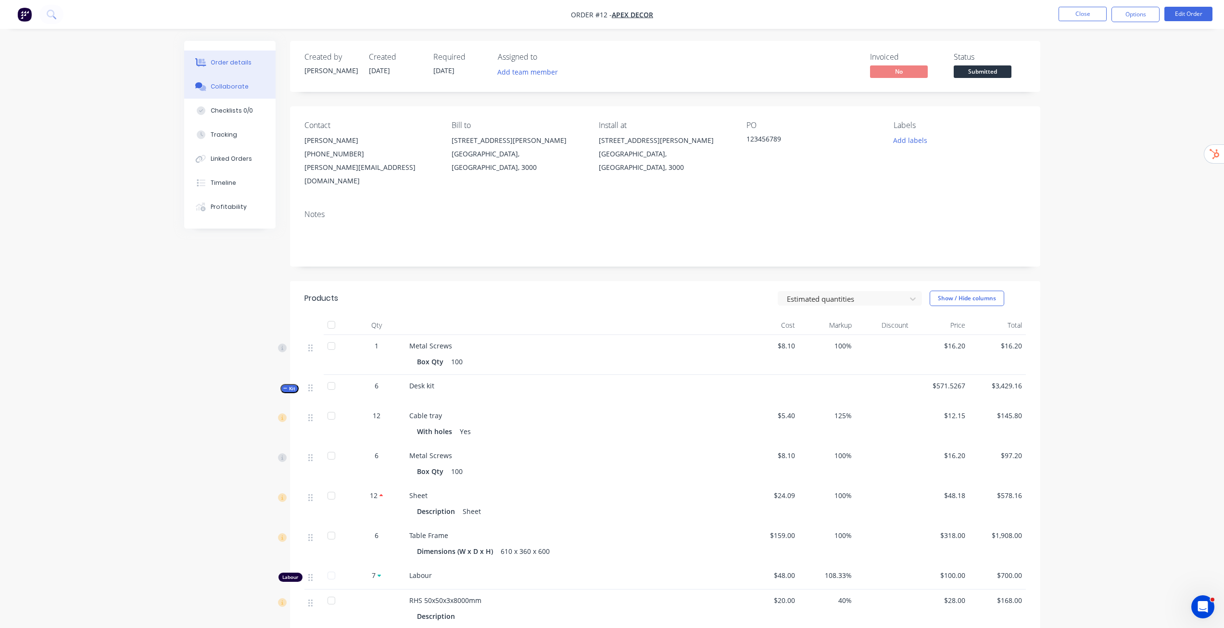
click at [236, 87] on div "Collaborate" at bounding box center [230, 86] width 38 height 9
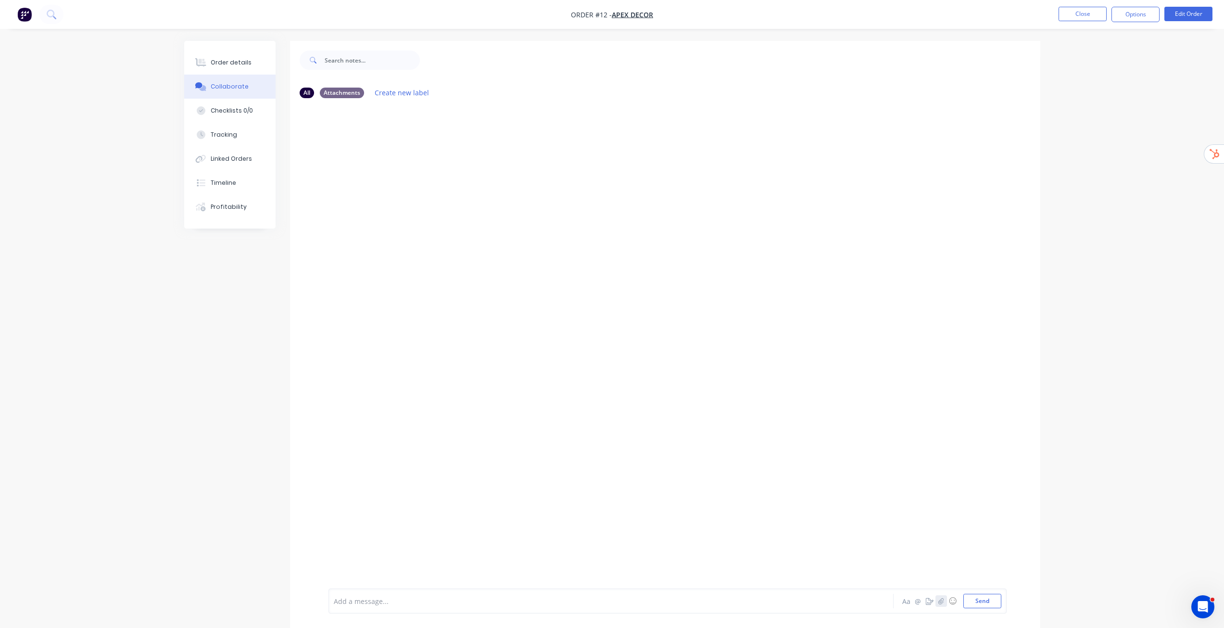
click at [942, 604] on icon "button" at bounding box center [941, 600] width 6 height 7
click at [928, 598] on icon "button" at bounding box center [930, 600] width 8 height 7
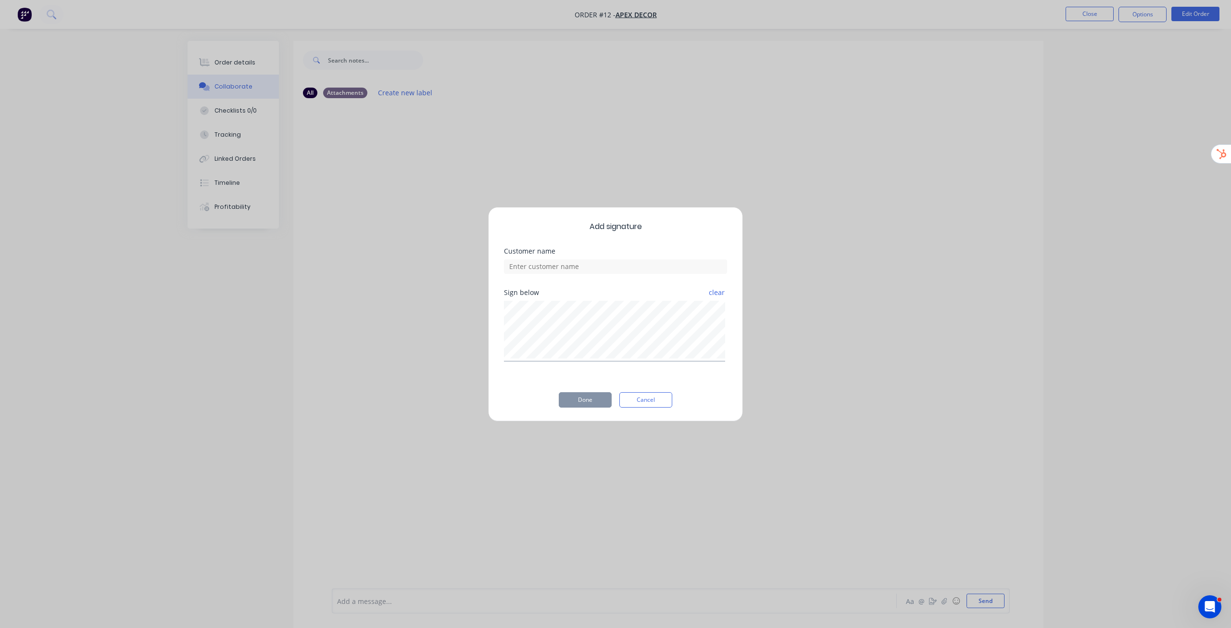
click at [684, 359] on div "clear" at bounding box center [614, 331] width 221 height 61
click at [581, 267] on input at bounding box center [615, 266] width 223 height 14
type input "Example customer"
click at [598, 398] on button "Done" at bounding box center [585, 399] width 53 height 15
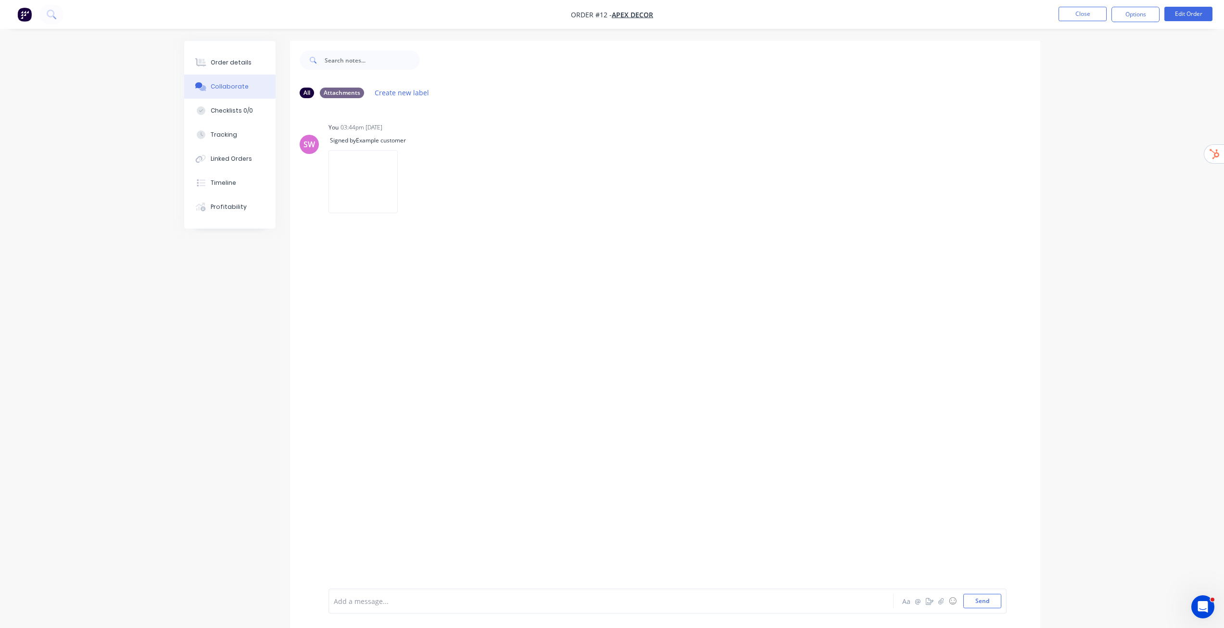
click at [836, 598] on div "Add a message... Aa @ ☺ Send" at bounding box center [668, 601] width 668 height 14
click at [744, 607] on div "Add a message..." at bounding box center [584, 601] width 501 height 14
click at [498, 594] on div "Add a message..." at bounding box center [584, 601] width 501 height 14
click at [240, 120] on button "Checklists 0/0" at bounding box center [229, 111] width 91 height 24
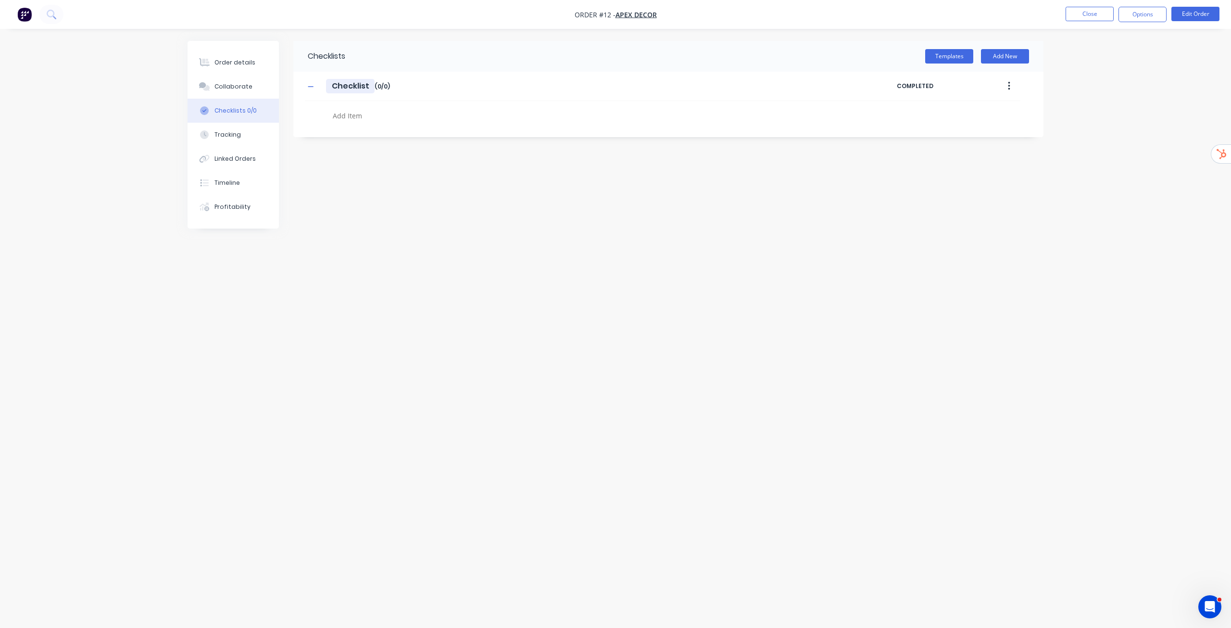
click at [331, 82] on input "Checklist" at bounding box center [350, 86] width 49 height 14
type textarea "x"
type input "EChecklist"
type textarea "x"
type input "ExChecklist"
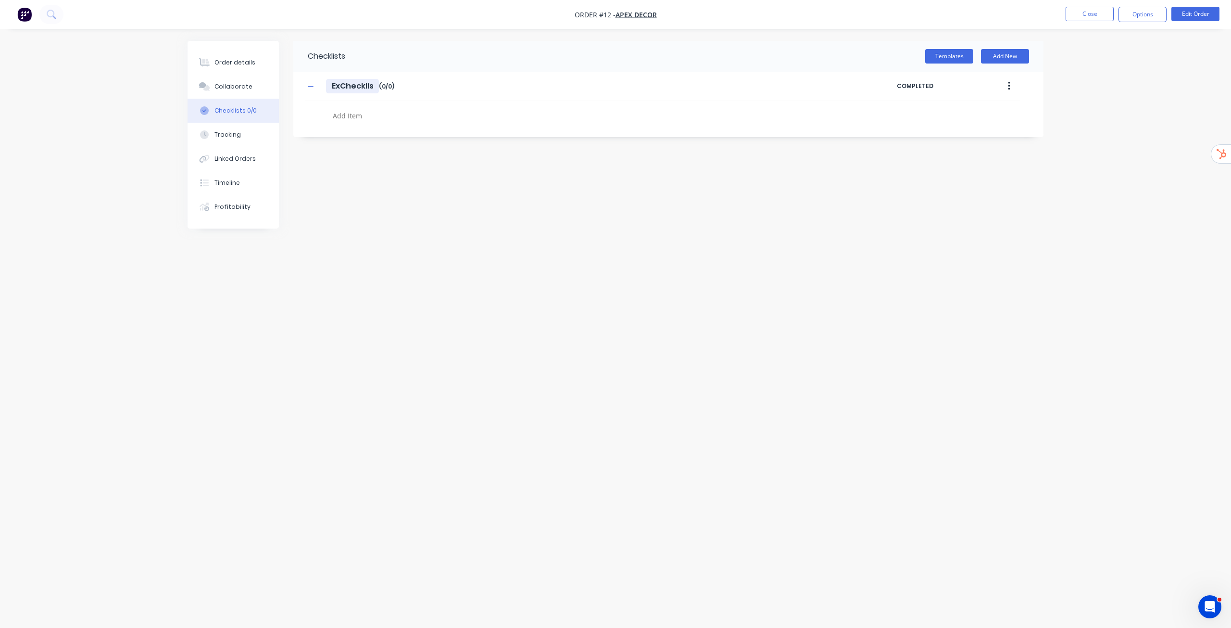
type textarea "x"
type input "ExaChecklist"
type textarea "x"
type input "ExamChecklist"
type textarea "x"
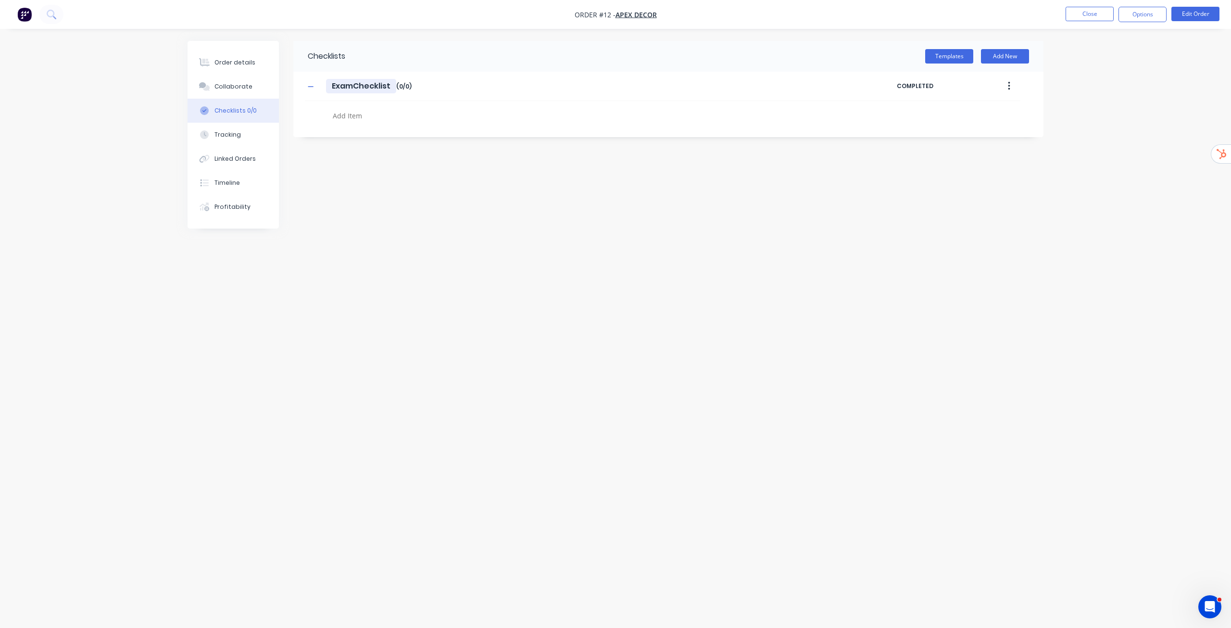
type input "ExampChecklist"
type textarea "x"
type input "ExamplChecklist"
type textarea "x"
type input "Example Checklist"
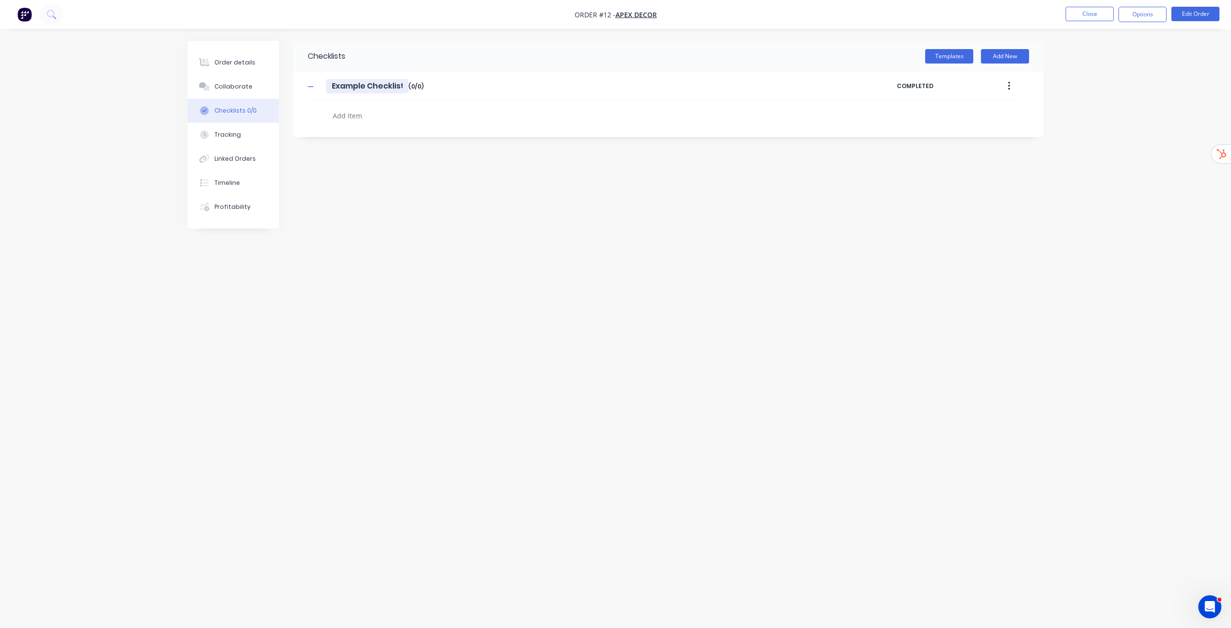
type textarea "x"
type input "Example Checklist"
click at [351, 111] on textarea at bounding box center [560, 116] width 463 height 14
type textarea "x"
type textarea "i"
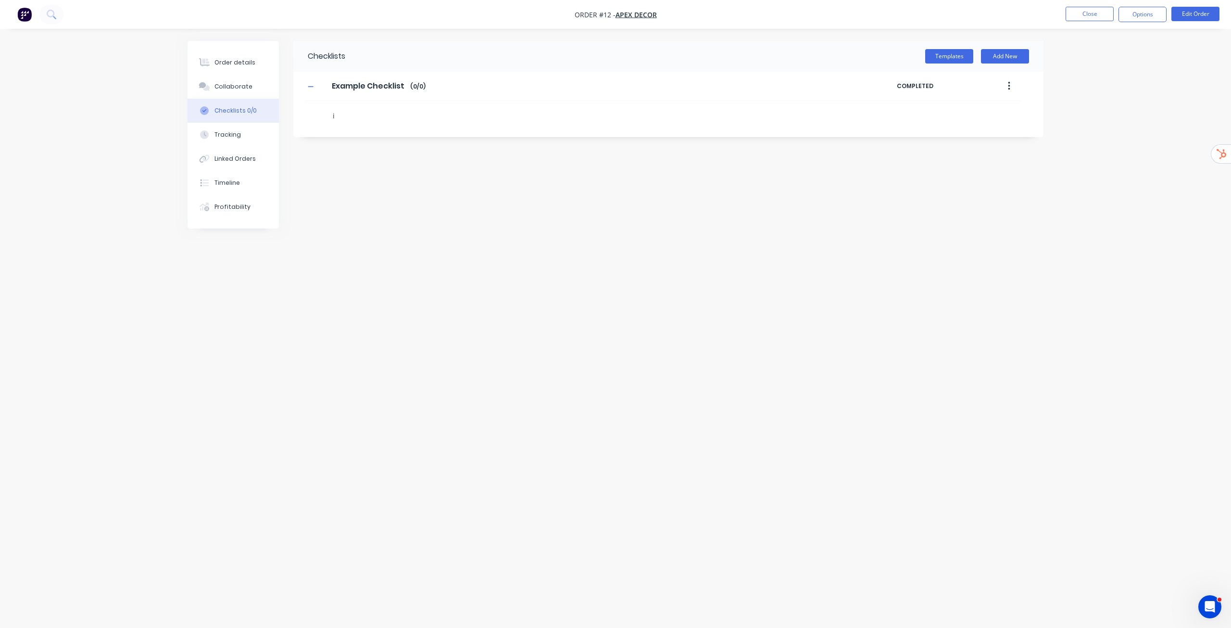
type textarea "x"
type textarea "it"
type textarea "x"
type textarea "ite"
type textarea "x"
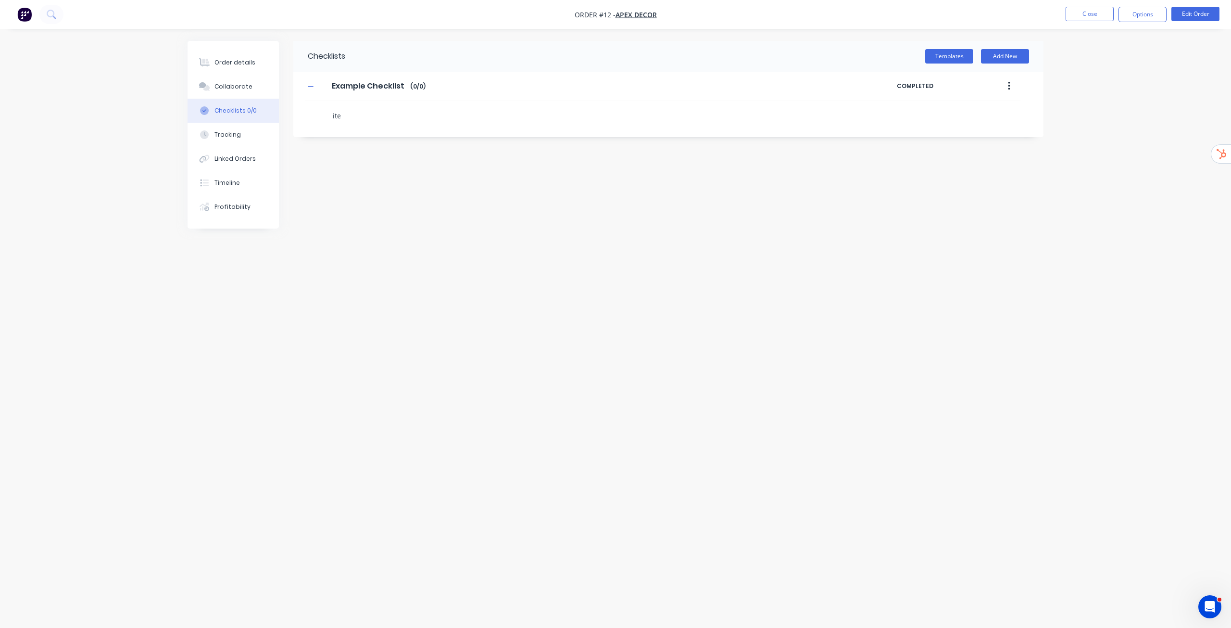
type textarea "item"
type textarea "x"
type textarea "item"
type textarea "x"
type textarea "item 1"
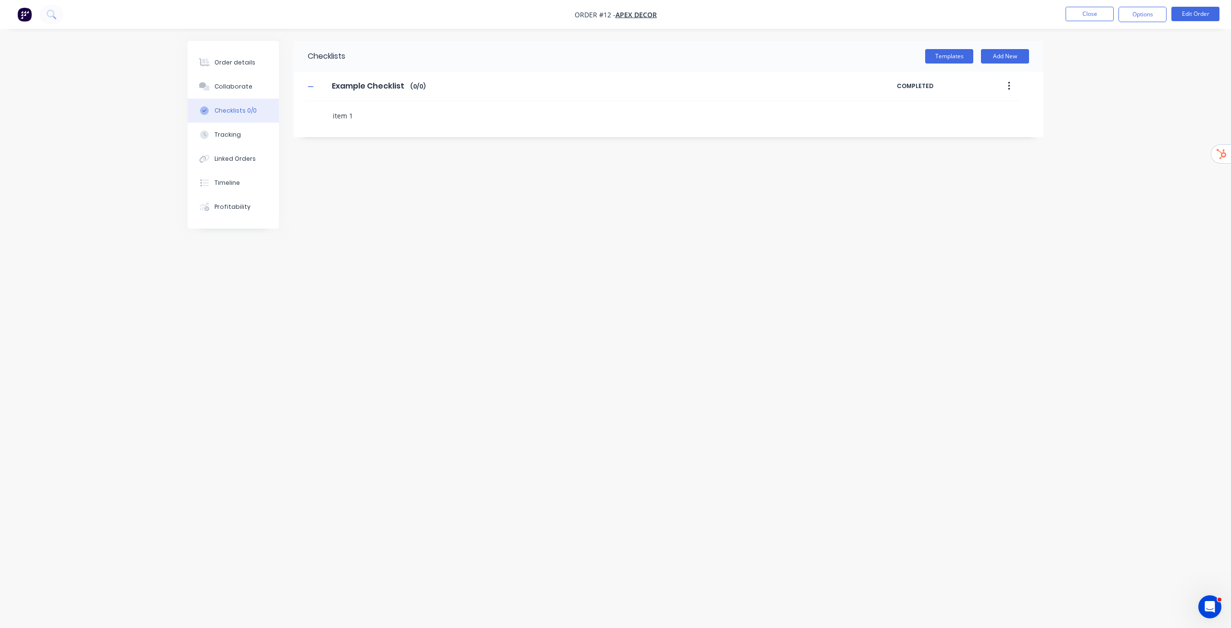
type textarea "x"
type textarea "i"
type textarea "x"
type textarea "it"
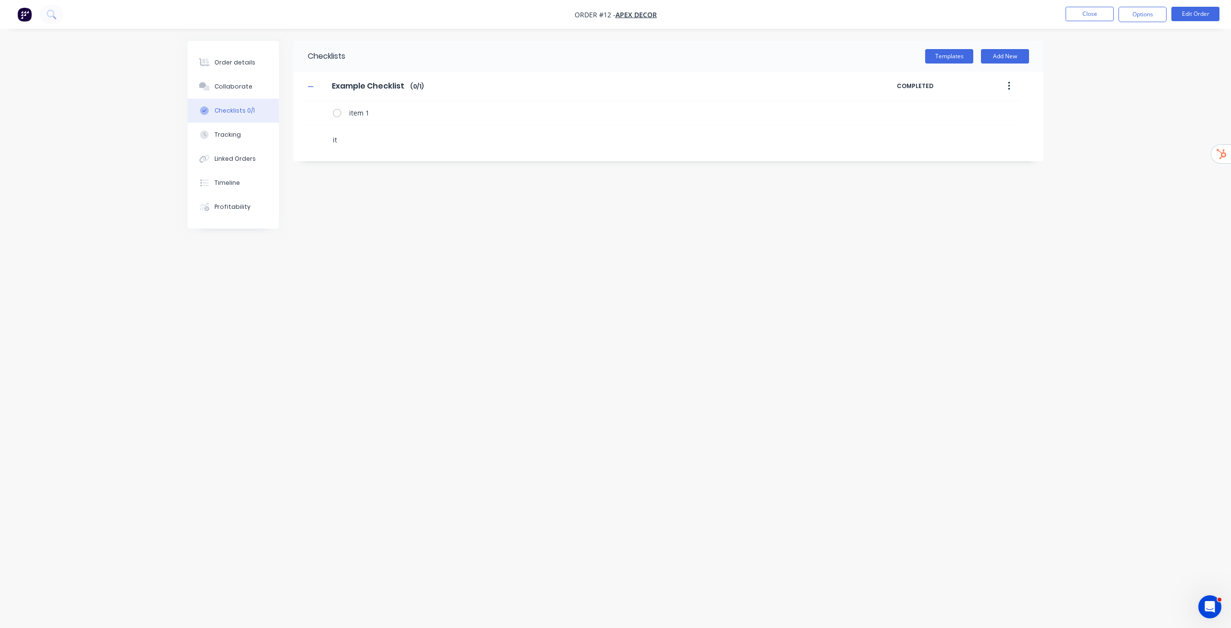
type textarea "x"
type textarea "item"
type textarea "x"
type textarea "item"
type textarea "x"
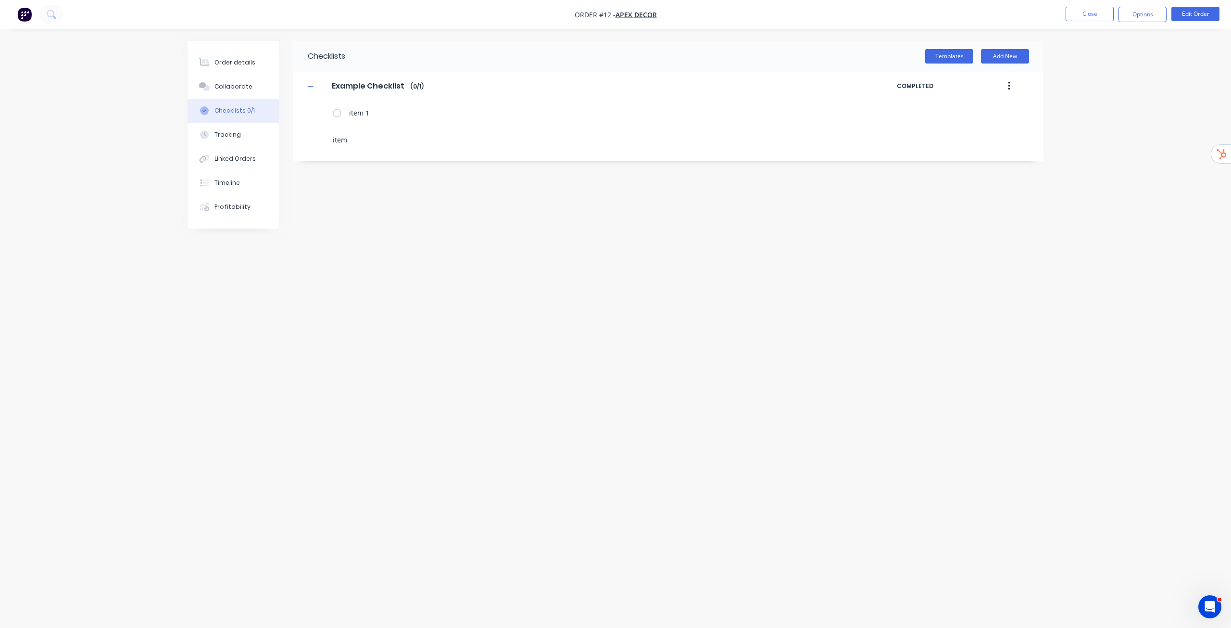
type textarea "item 2"
type textarea "x"
type textarea "i"
type textarea "x"
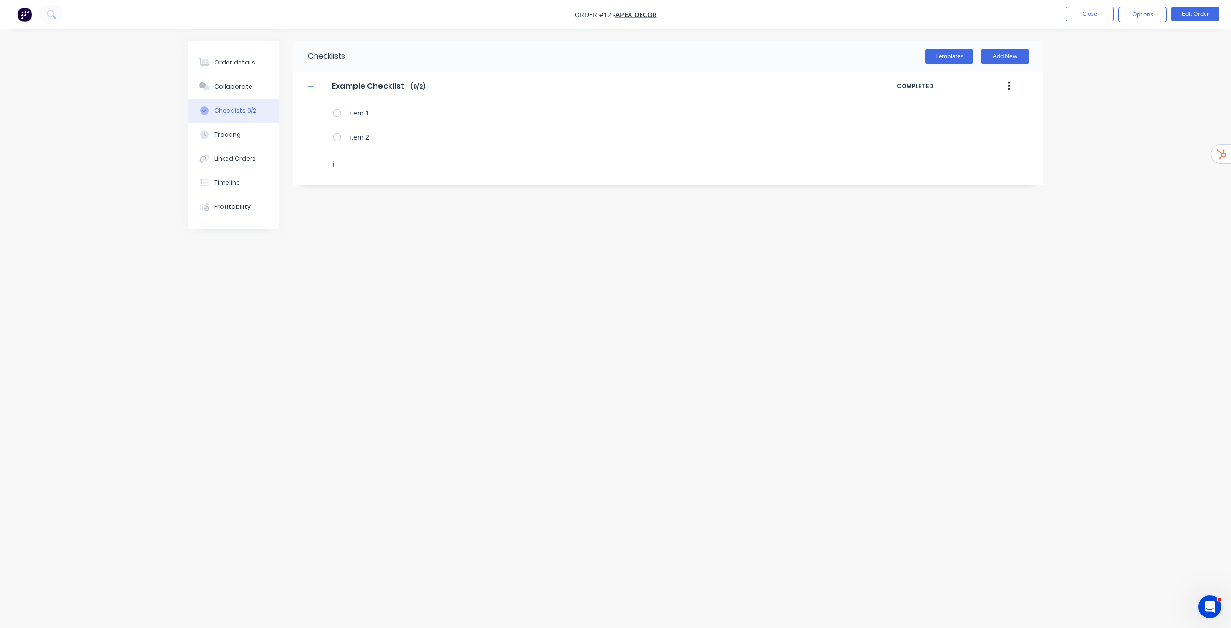
type textarea "it"
type textarea "x"
type textarea "ite"
type textarea "x"
type textarea "item"
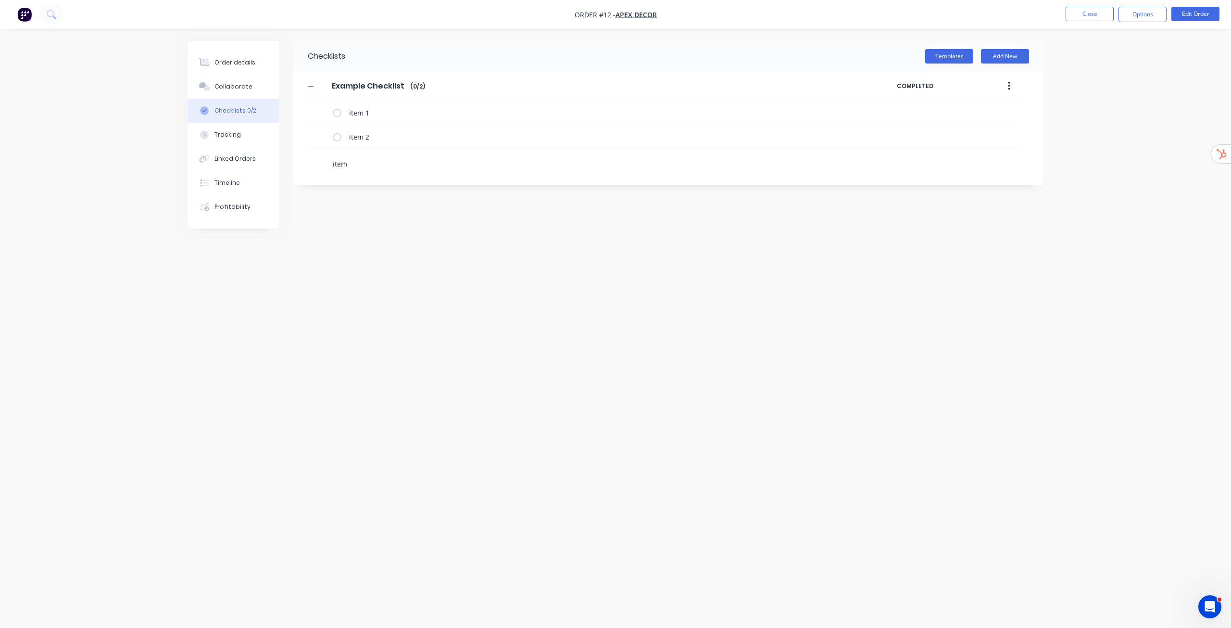
type textarea "x"
type textarea "item"
type textarea "x"
type textarea "item 3"
type textarea "x"
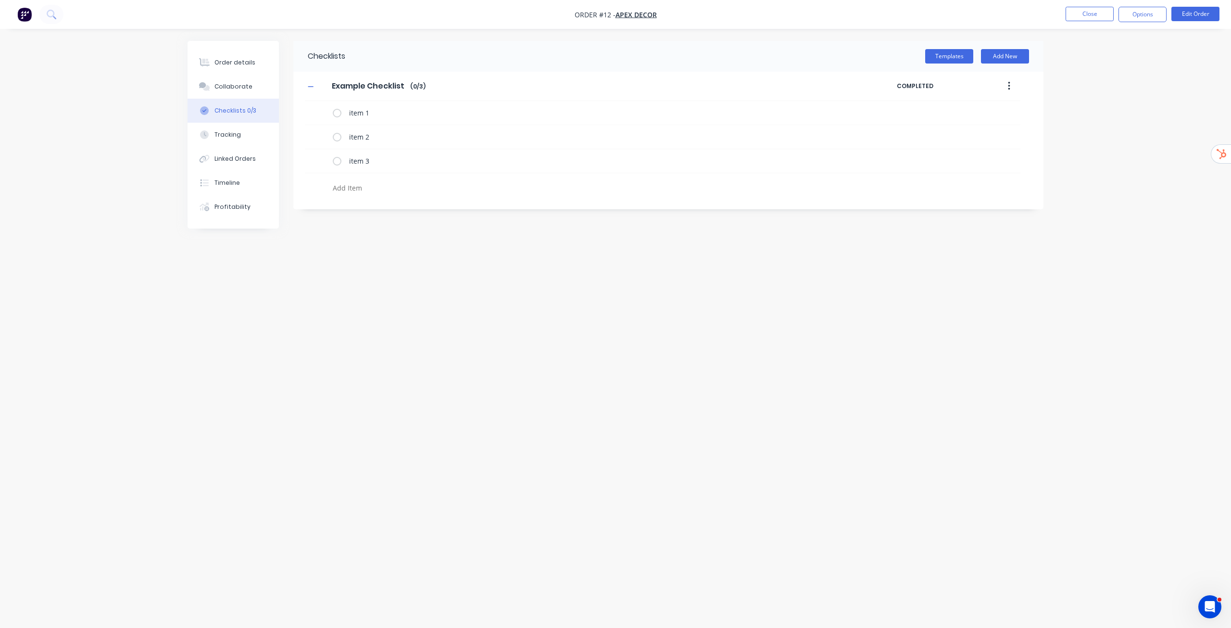
click at [1013, 86] on button "button" at bounding box center [1009, 85] width 23 height 17
click at [988, 108] on span "Save as Template" at bounding box center [974, 111] width 72 height 10
drag, startPoint x: 957, startPoint y: 48, endPoint x: 957, endPoint y: 53, distance: 5.3
click at [957, 53] on div "Templates Add New" at bounding box center [694, 56] width 698 height 31
click at [957, 53] on button "Templates" at bounding box center [949, 56] width 48 height 14
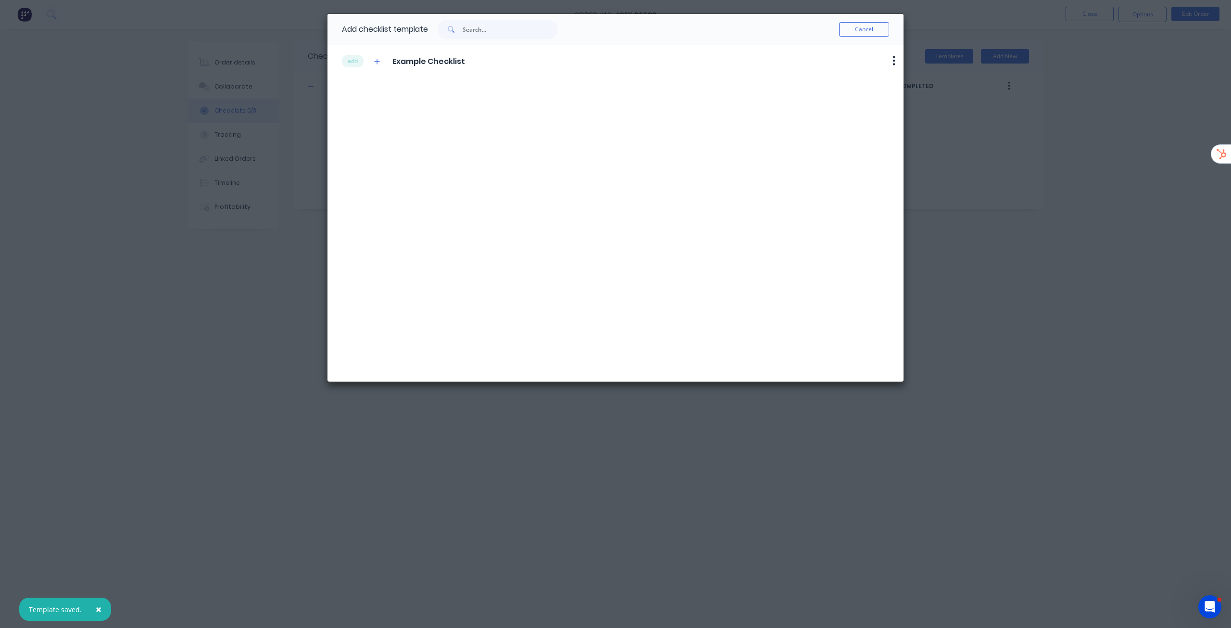
click at [382, 65] on div "add Example Checklist" at bounding box center [403, 60] width 123 height 13
click at [380, 63] on icon "button" at bounding box center [377, 61] width 6 height 7
click at [865, 27] on button "Cancel" at bounding box center [864, 29] width 50 height 14
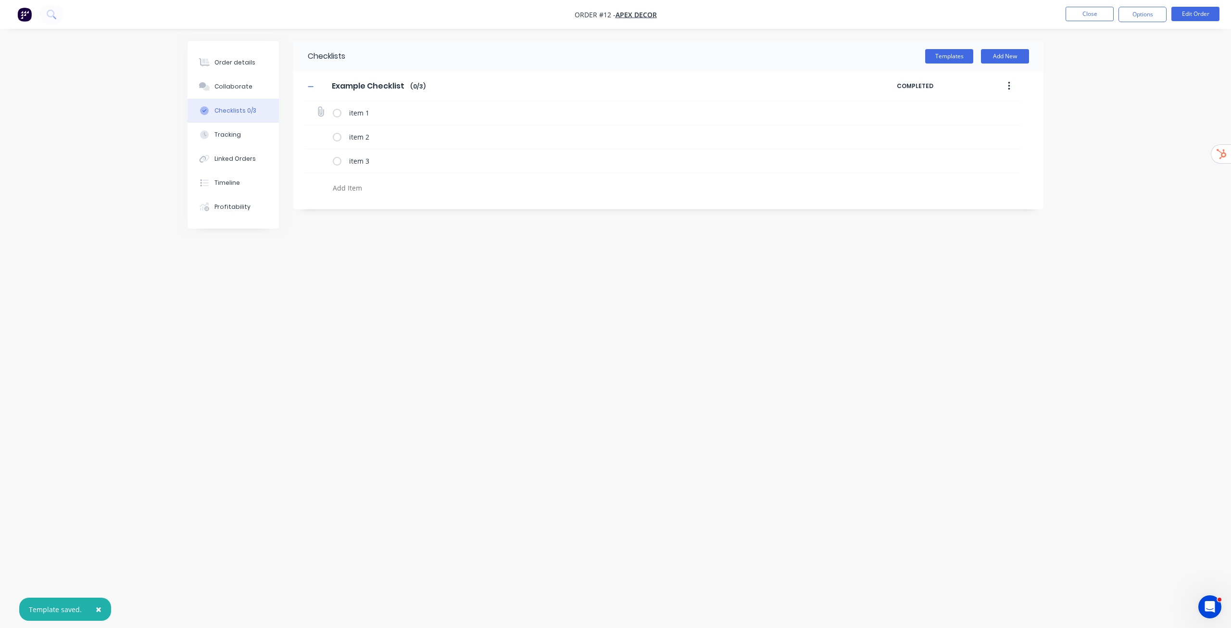
click at [336, 112] on label at bounding box center [337, 113] width 9 height 10
click at [0, 0] on input "checkbox" at bounding box center [0, 0] width 0 height 0
type textarea "x"
click at [320, 114] on icon at bounding box center [320, 111] width 13 height 13
click at [317, 107] on input "file" at bounding box center [317, 107] width 0 height 0
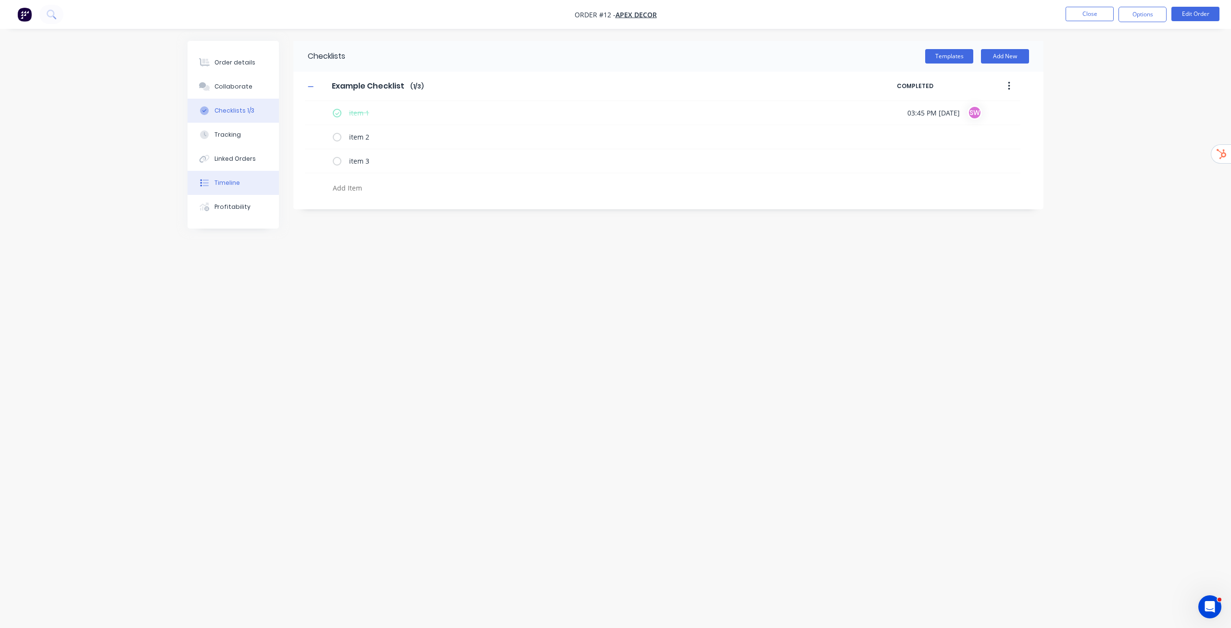
click at [241, 183] on button "Timeline" at bounding box center [233, 183] width 91 height 24
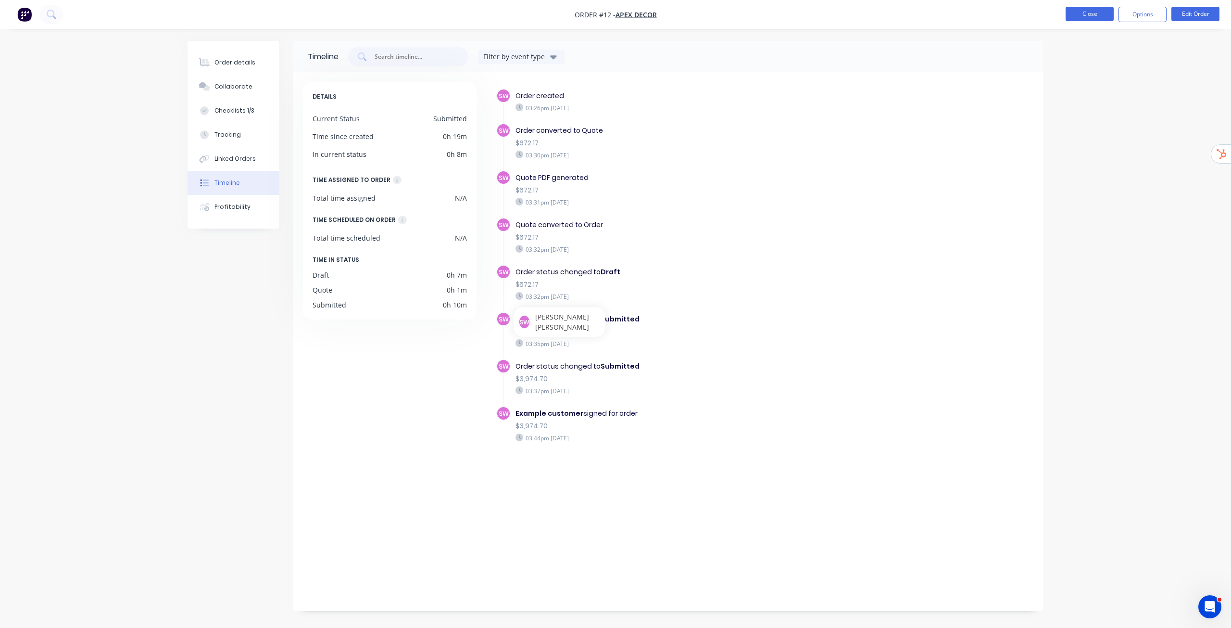
click at [1074, 12] on button "Close" at bounding box center [1090, 14] width 48 height 14
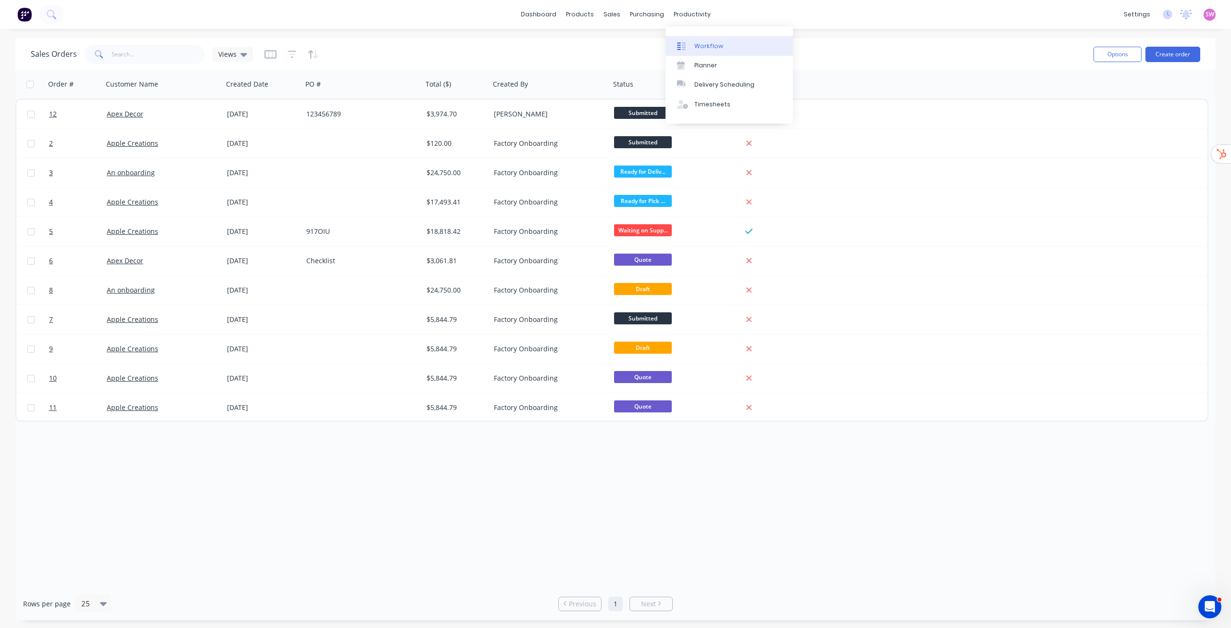
click at [702, 42] on div "Workflow" at bounding box center [709, 46] width 29 height 9
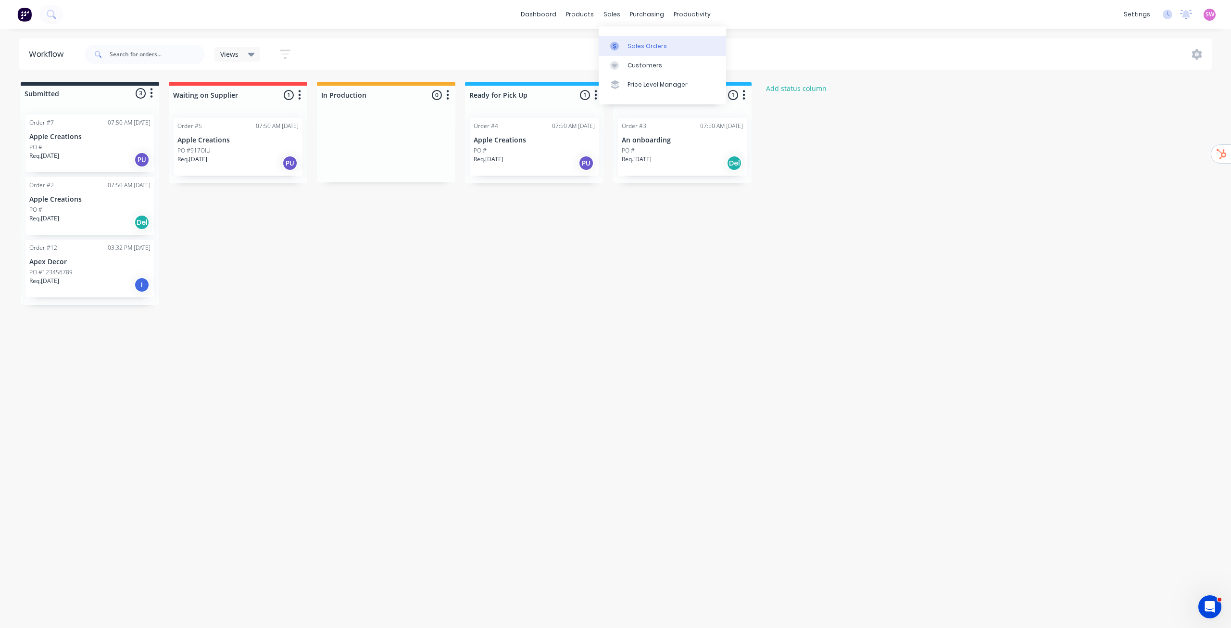
click at [630, 46] on div "Sales Orders" at bounding box center [647, 46] width 39 height 9
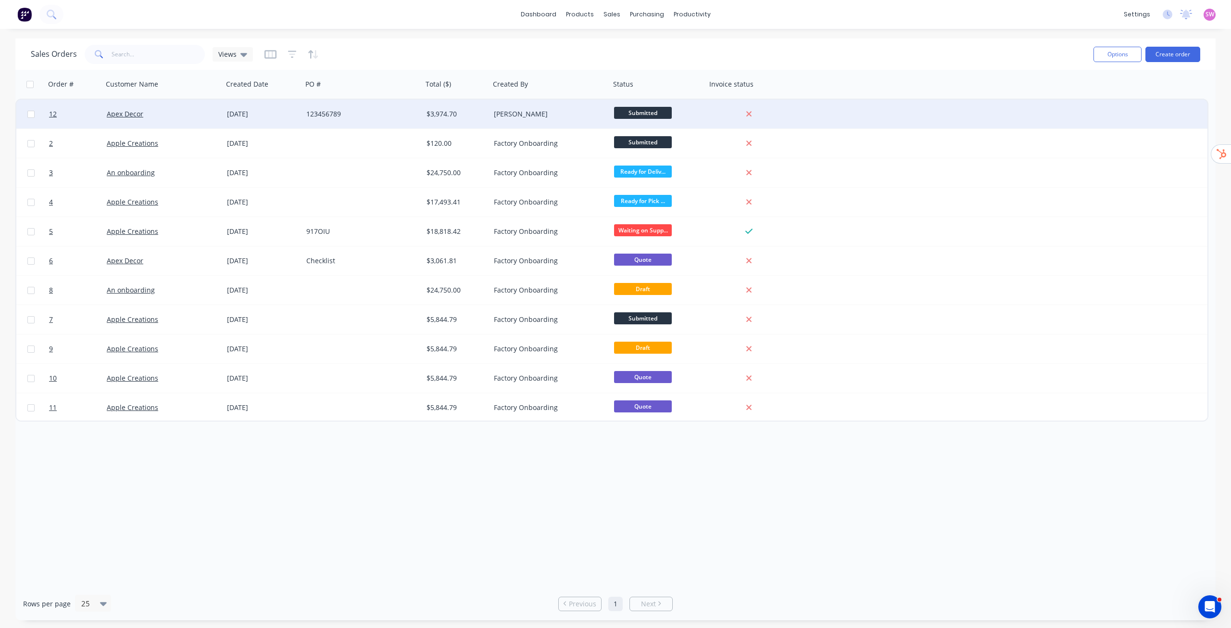
click at [512, 113] on div "Stuart Wheatley" at bounding box center [547, 114] width 107 height 10
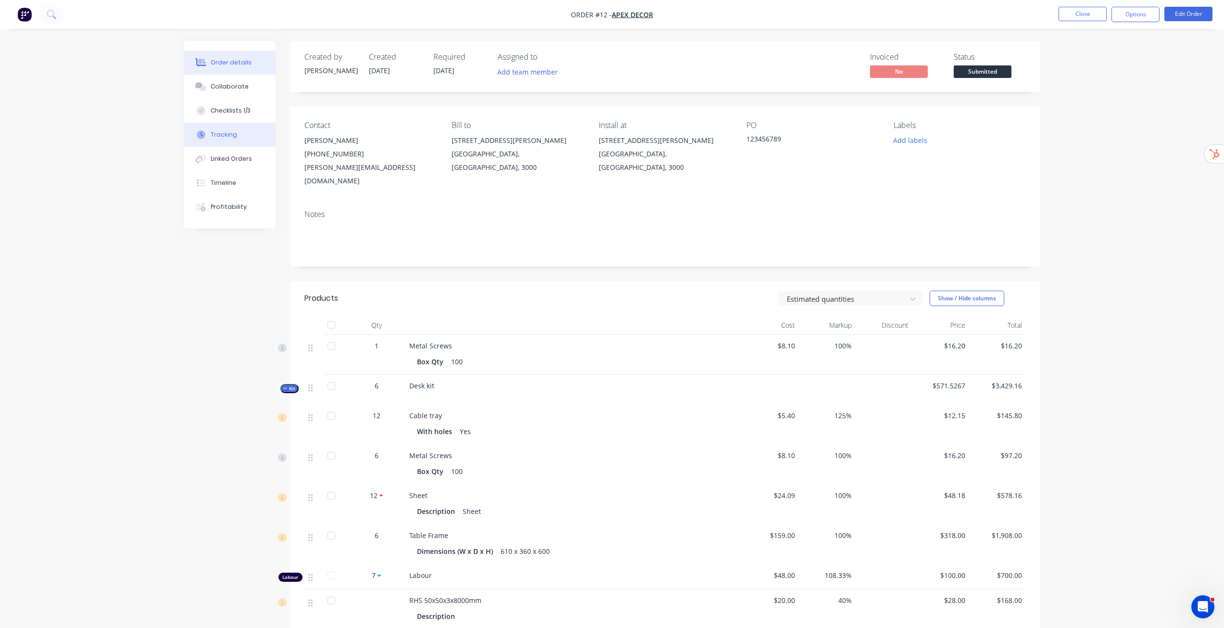
click at [222, 135] on div "Tracking" at bounding box center [224, 134] width 26 height 9
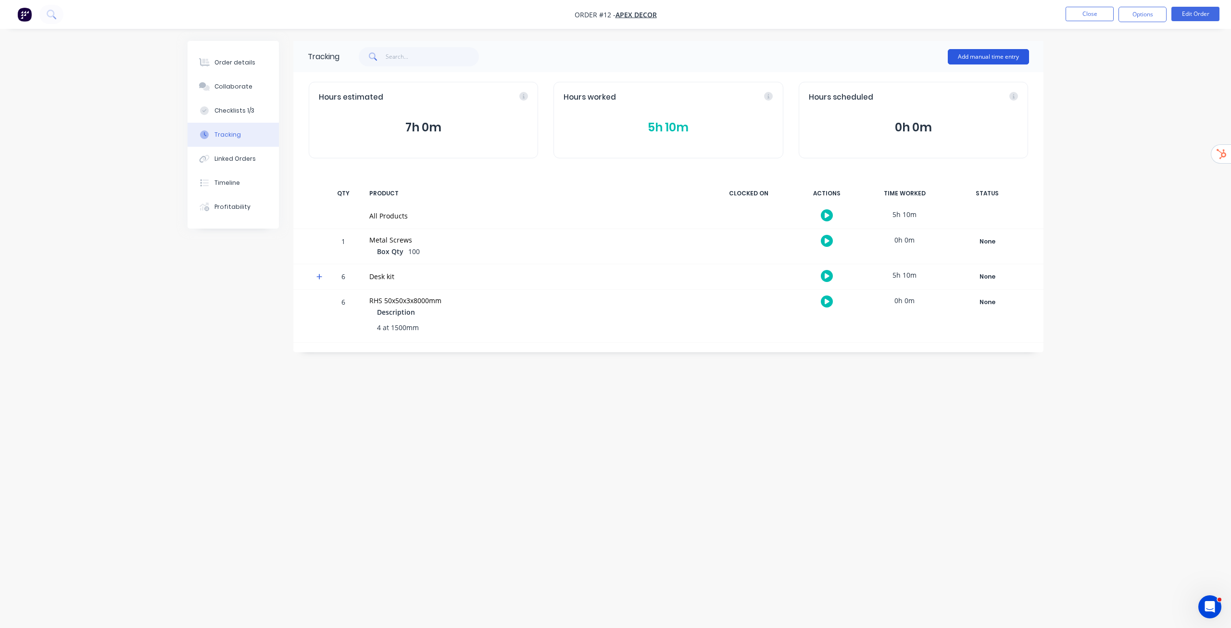
click at [996, 63] on button "Add manual time entry" at bounding box center [988, 56] width 81 height 15
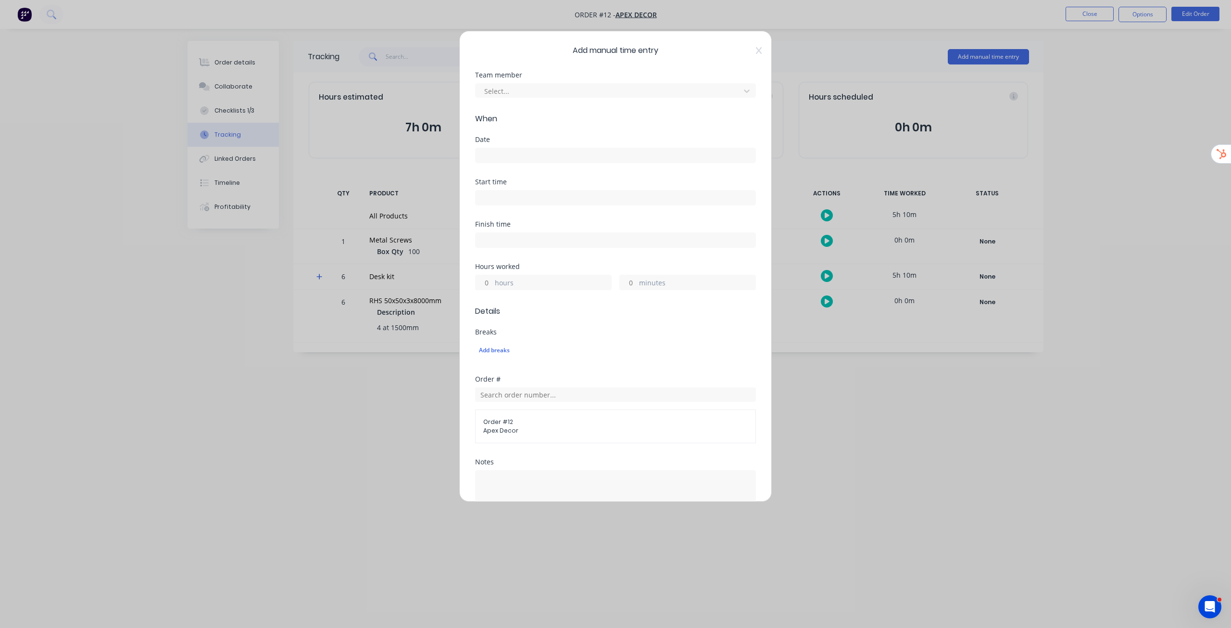
click at [755, 52] on div "Add manual time entry Team member Select... When Date Start time Finish time Ho…" at bounding box center [615, 266] width 313 height 471
click at [756, 51] on icon at bounding box center [759, 51] width 6 height 8
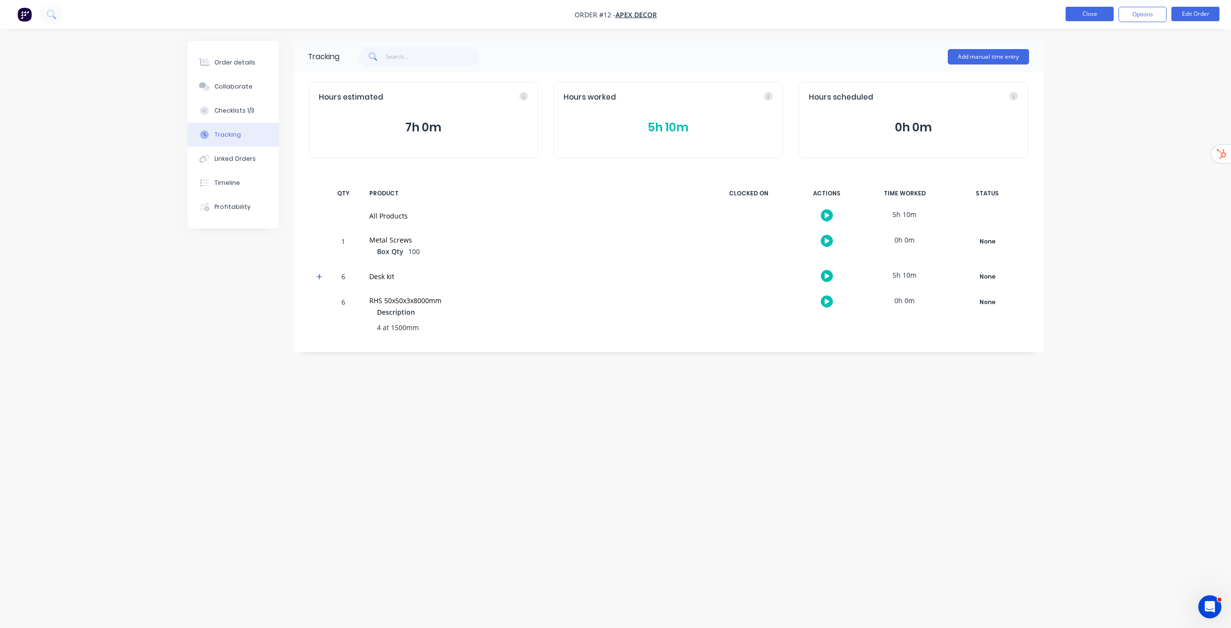
click at [1074, 12] on button "Close" at bounding box center [1090, 14] width 48 height 14
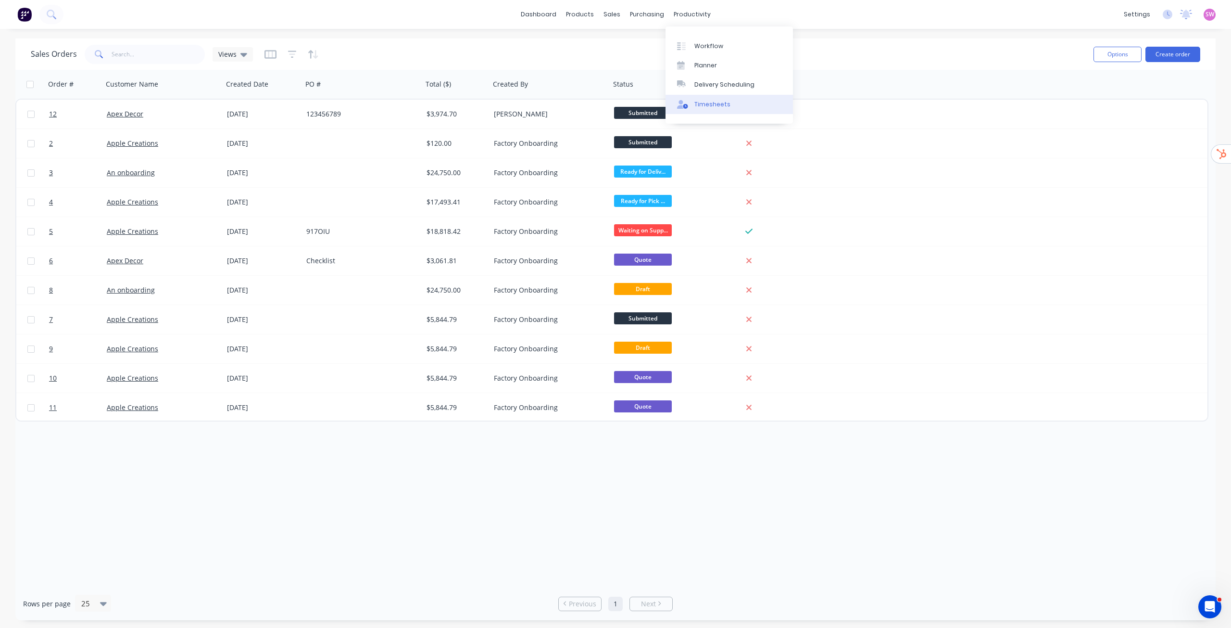
click at [703, 106] on div "Timesheets" at bounding box center [713, 104] width 36 height 9
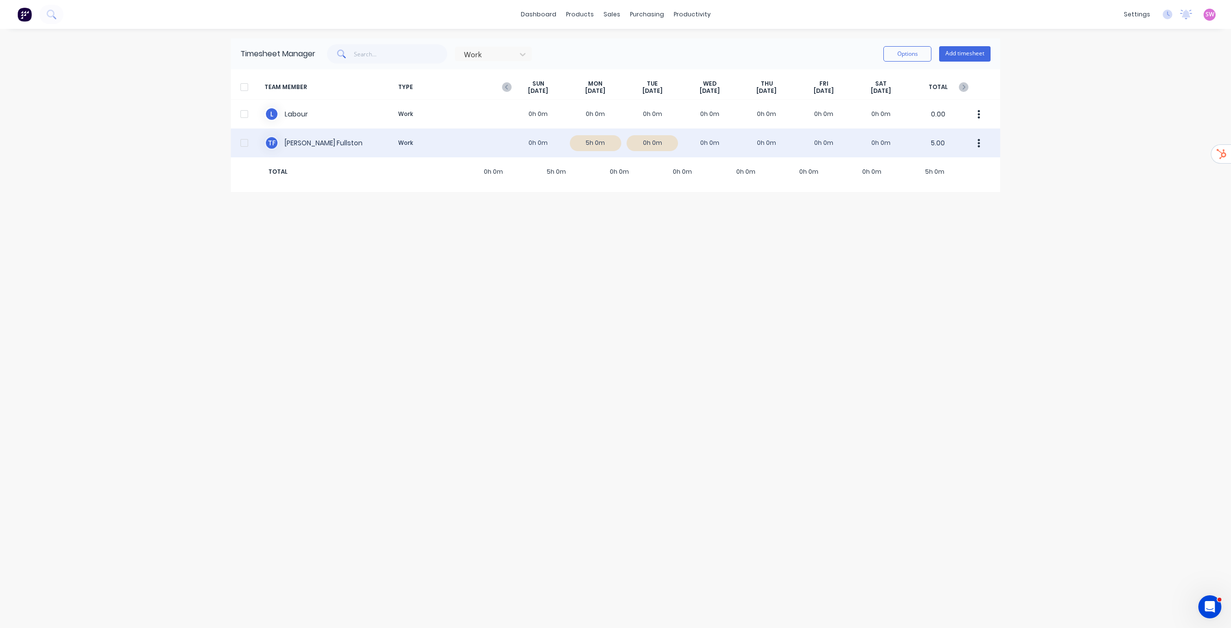
click at [483, 135] on div "T F Todd Fullston Work 0h 0m 5h 0m 0h 0m 0h 0m 0h 0m 0h 0m 0h 0m 5.00" at bounding box center [616, 142] width 770 height 29
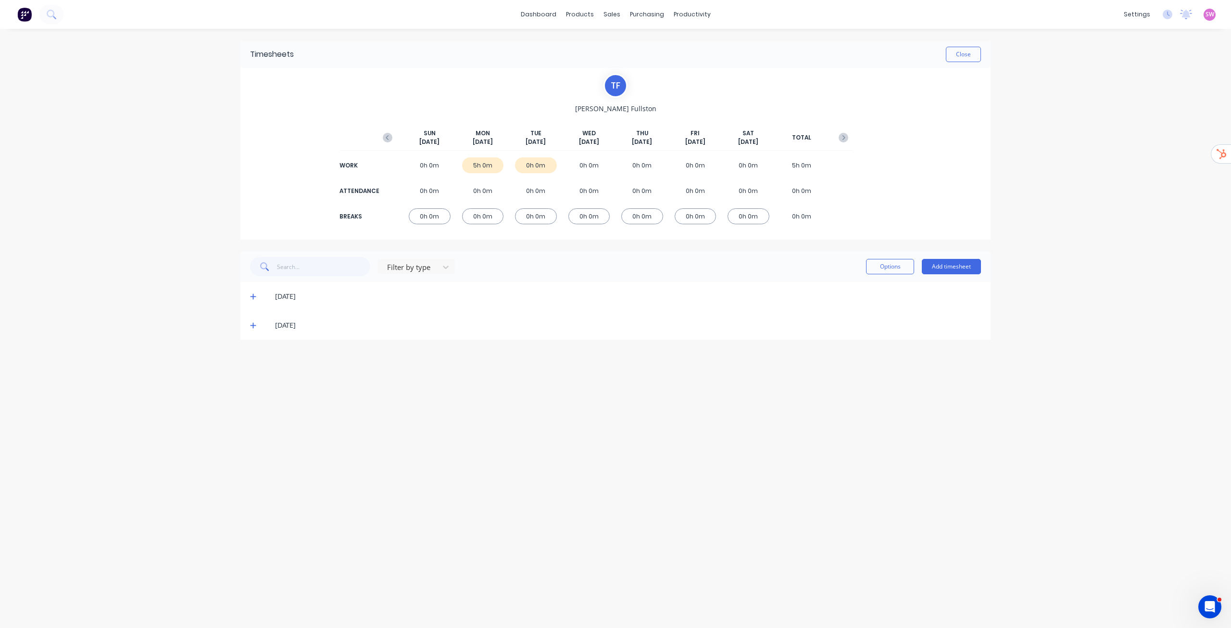
click at [254, 324] on icon at bounding box center [253, 325] width 6 height 7
click at [253, 298] on icon at bounding box center [253, 297] width 6 height 6
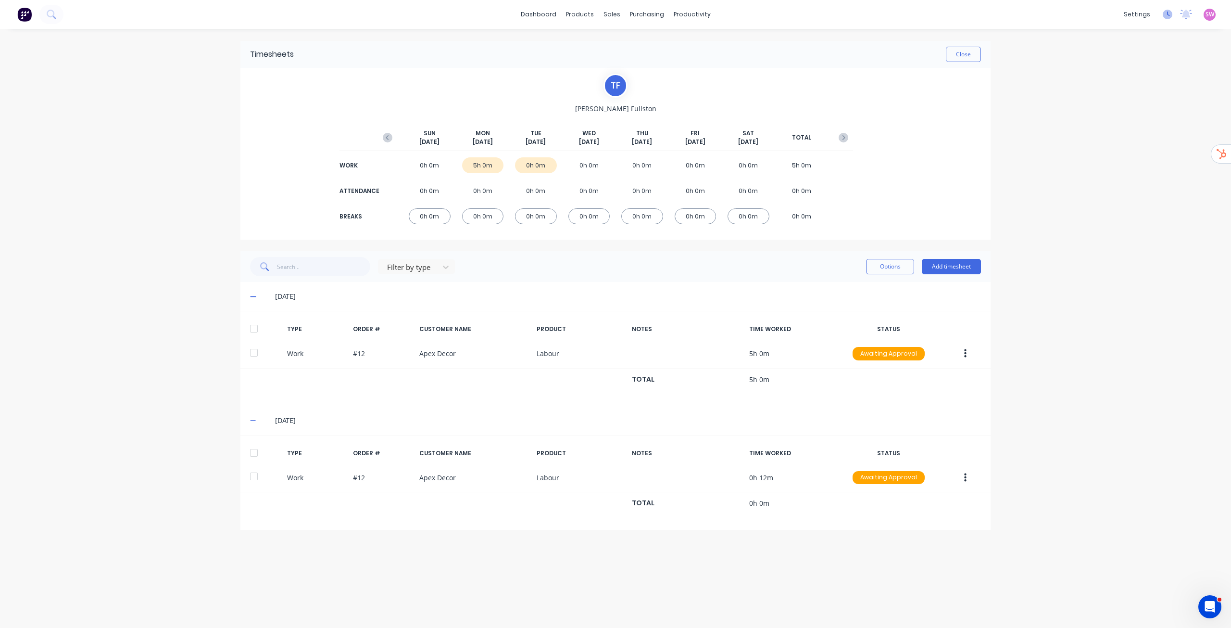
click at [1169, 15] on icon at bounding box center [1168, 14] width 3 height 5
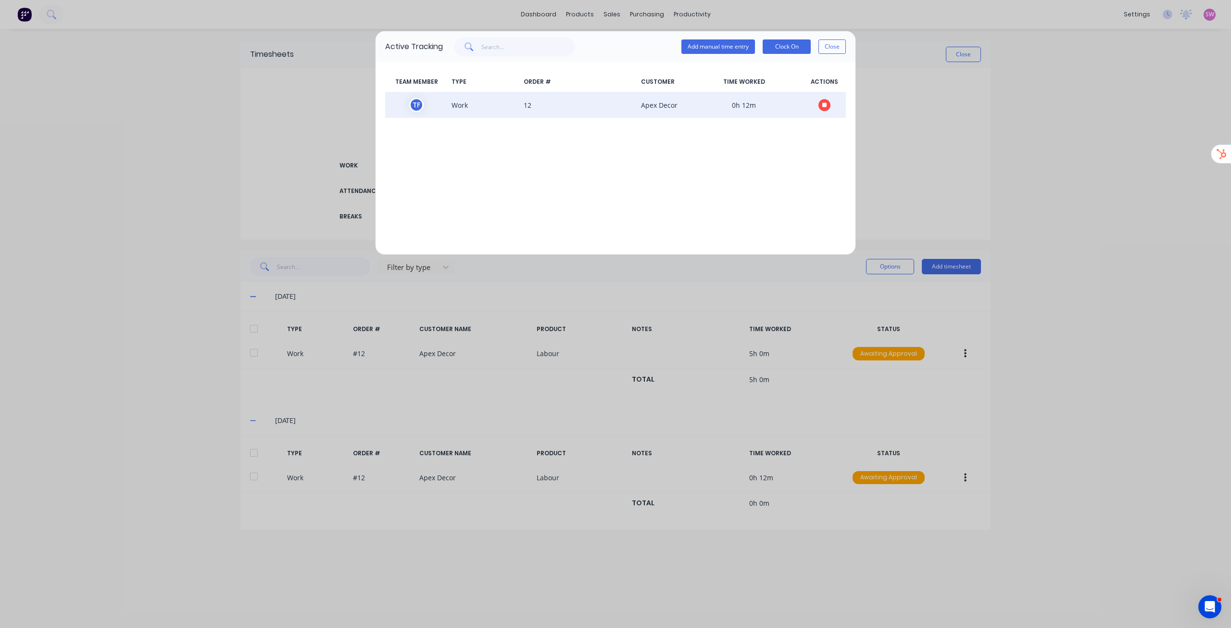
click at [826, 105] on icon "button" at bounding box center [825, 104] width 5 height 5
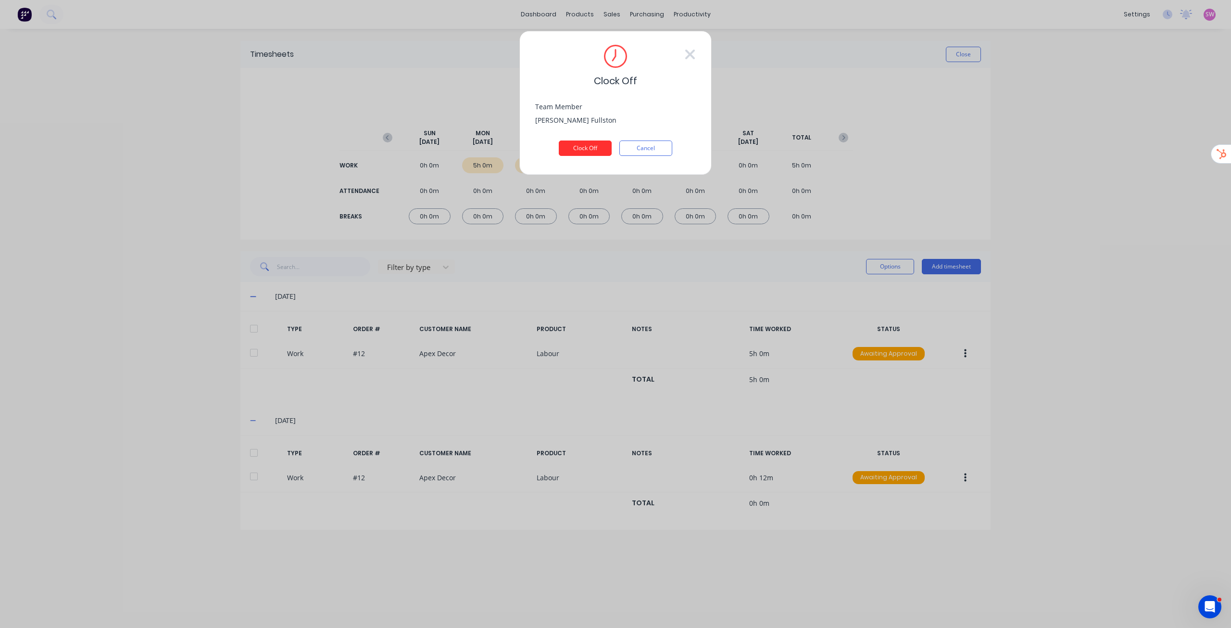
click at [588, 147] on button "Clock Off" at bounding box center [585, 147] width 53 height 15
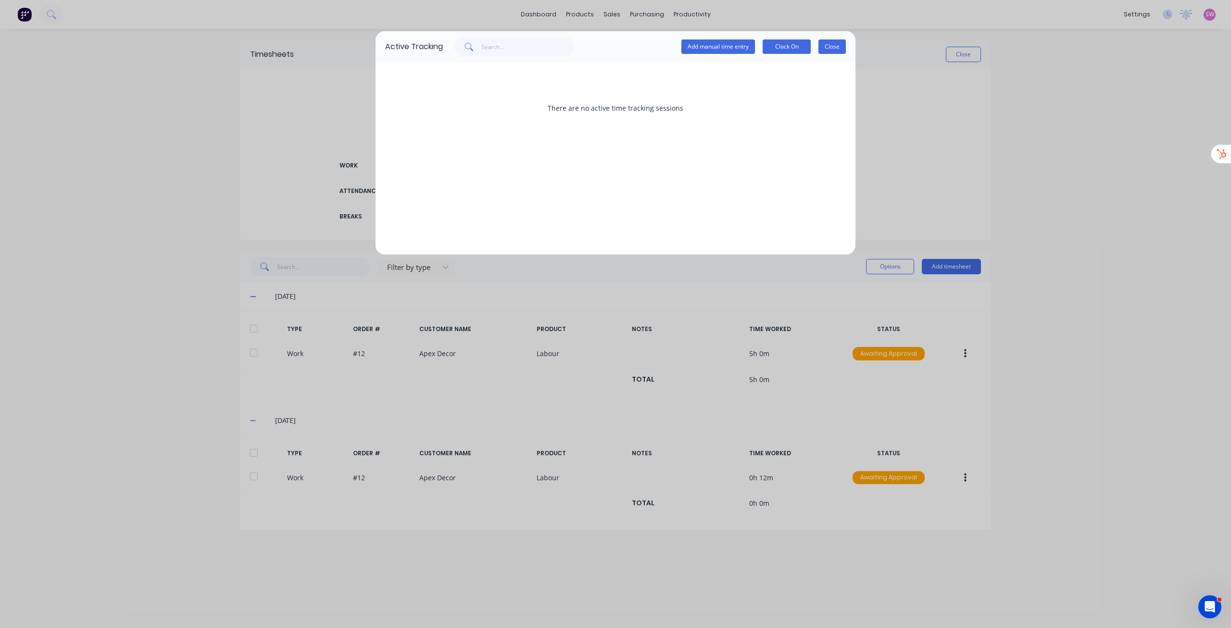
click at [835, 46] on button "Close" at bounding box center [832, 46] width 27 height 14
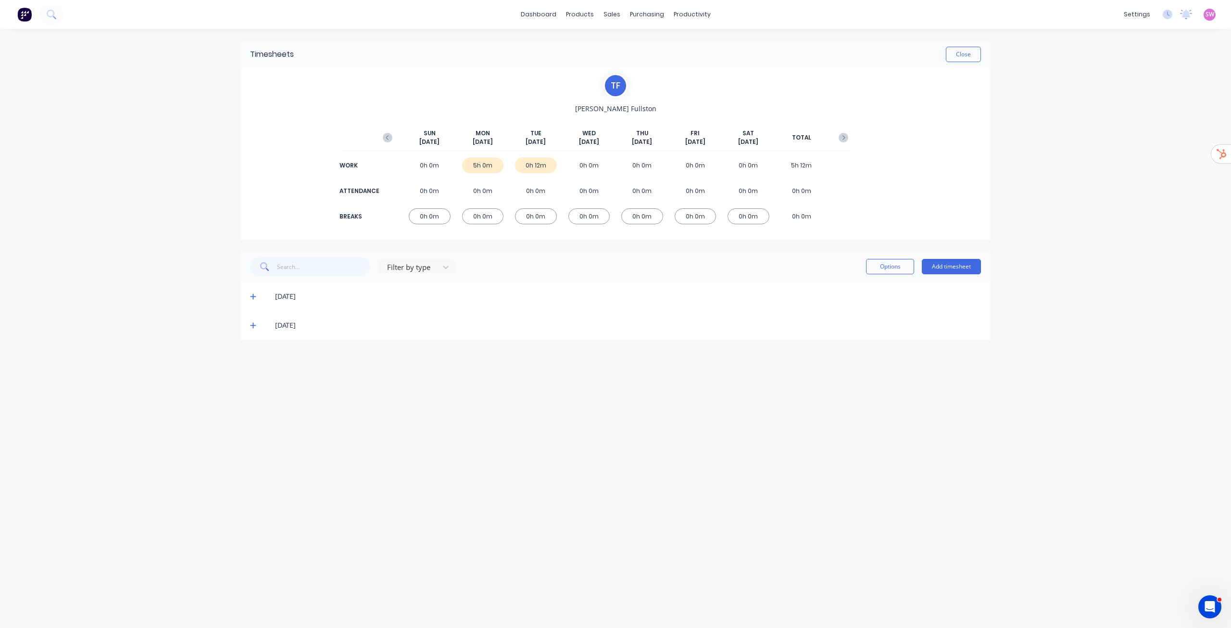
click at [255, 324] on icon at bounding box center [253, 325] width 6 height 7
click at [252, 292] on span at bounding box center [255, 296] width 10 height 10
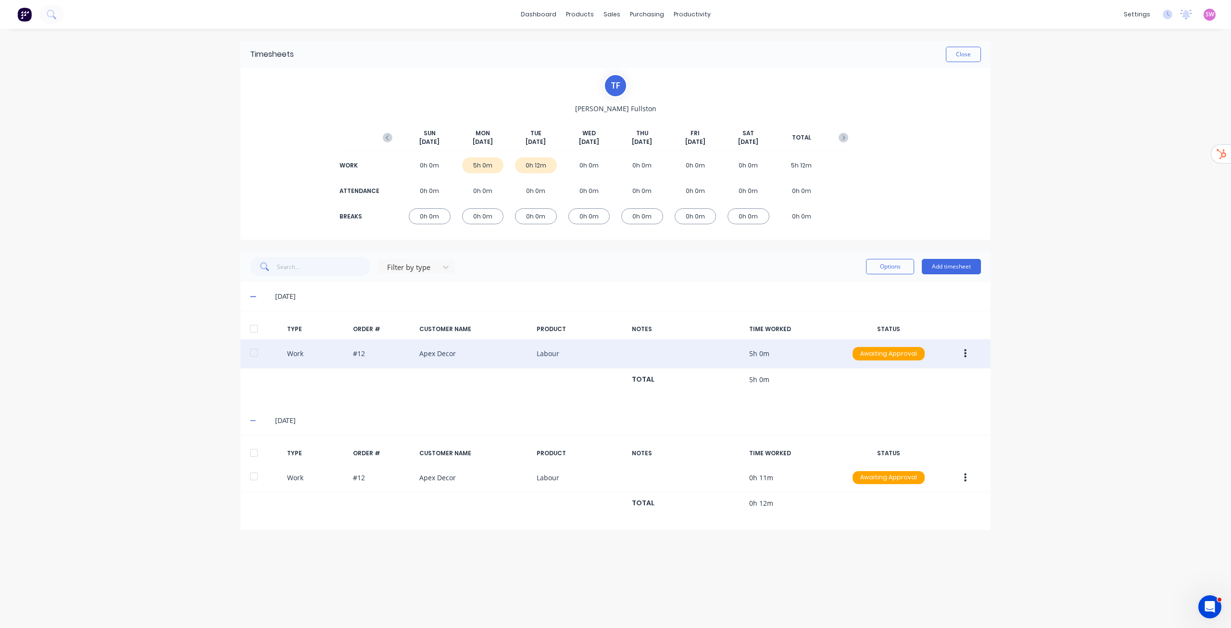
click at [965, 354] on icon "button" at bounding box center [965, 353] width 2 height 9
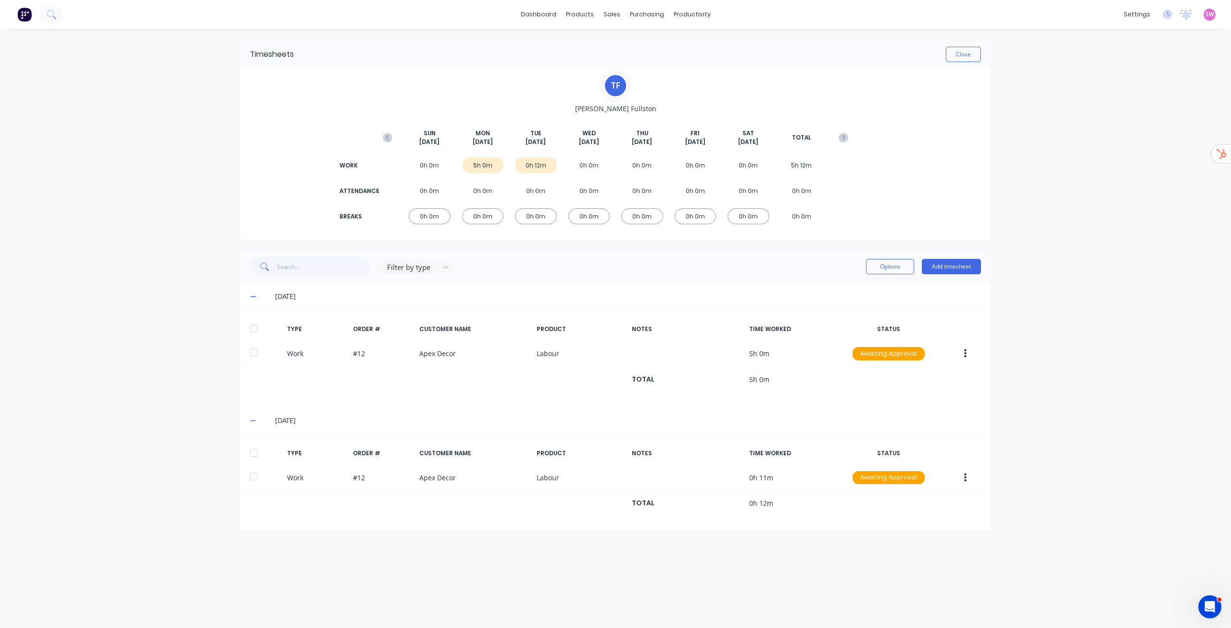
click at [1129, 342] on div "dashboard products sales purchasing productivity dashboard products Product Cat…" at bounding box center [615, 314] width 1231 height 628
click at [965, 56] on button "Close" at bounding box center [963, 54] width 35 height 15
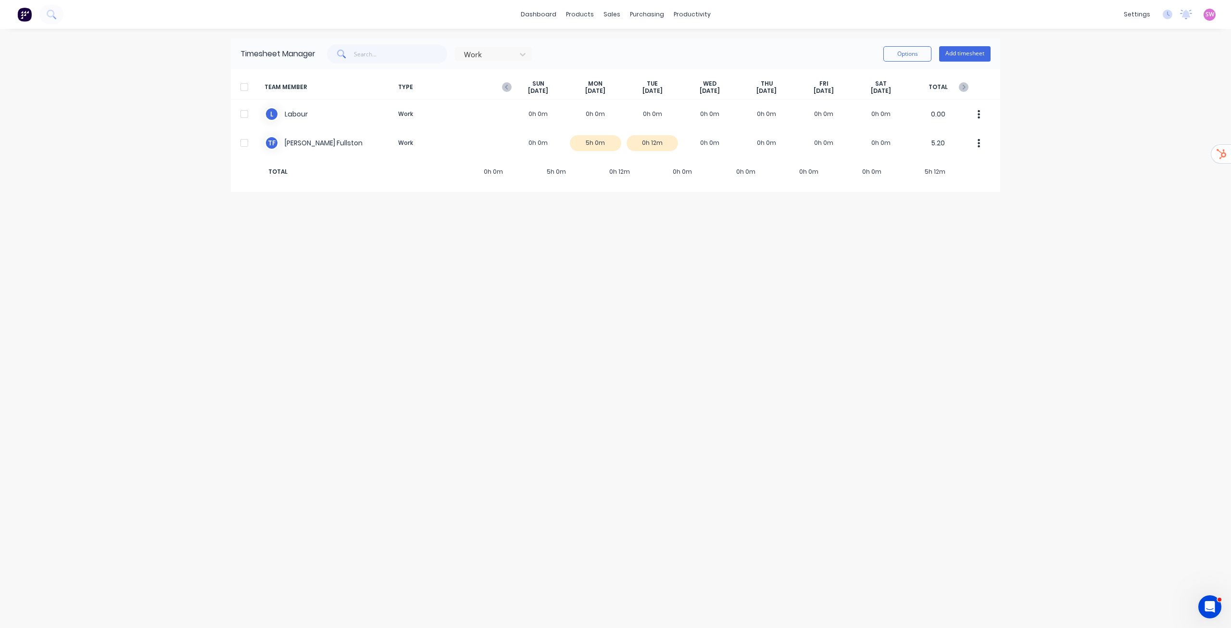
click at [241, 87] on div at bounding box center [244, 86] width 19 height 19
click at [908, 52] on button "Options" at bounding box center [908, 53] width 48 height 15
click at [699, 38] on div "dashboard products sales purchasing productivity dashboard products Product Cat…" at bounding box center [615, 314] width 1231 height 628
click at [697, 16] on div "productivity" at bounding box center [692, 14] width 47 height 14
click at [710, 43] on div "Workflow" at bounding box center [709, 46] width 29 height 9
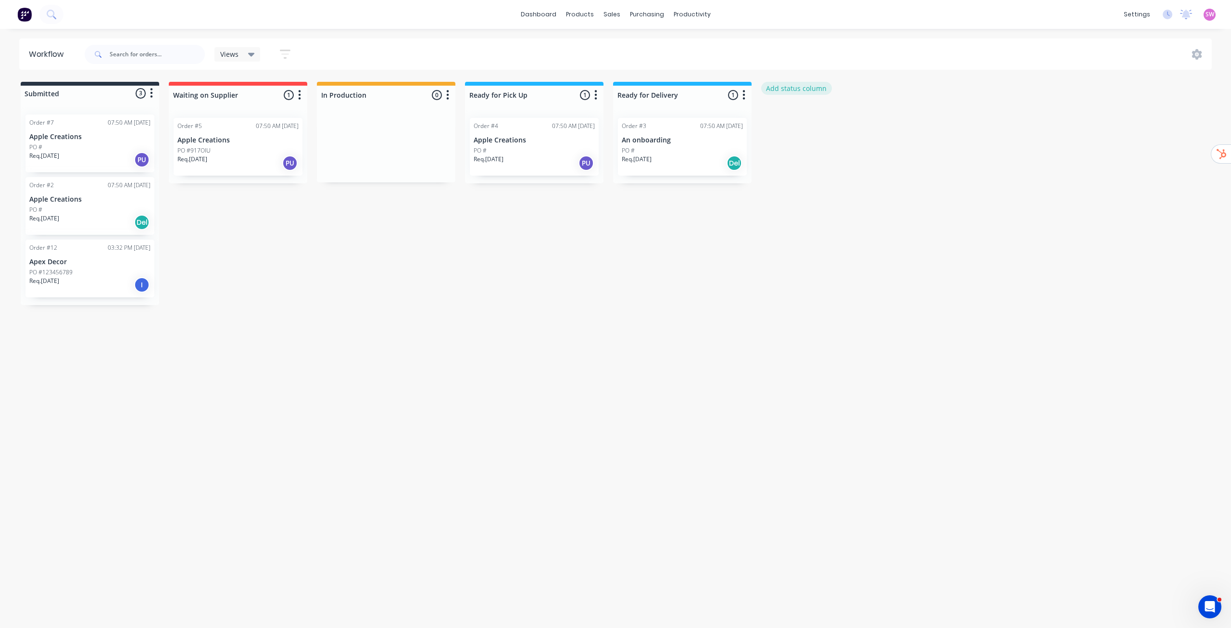
click at [797, 86] on button "Add status column" at bounding box center [796, 88] width 71 height 13
click at [862, 121] on button "Cancel" at bounding box center [867, 117] width 53 height 15
click at [375, 96] on div at bounding box center [386, 95] width 139 height 19
click at [447, 99] on icon "button" at bounding box center [448, 95] width 2 height 10
click at [411, 138] on button "Notifications" at bounding box center [405, 132] width 96 height 16
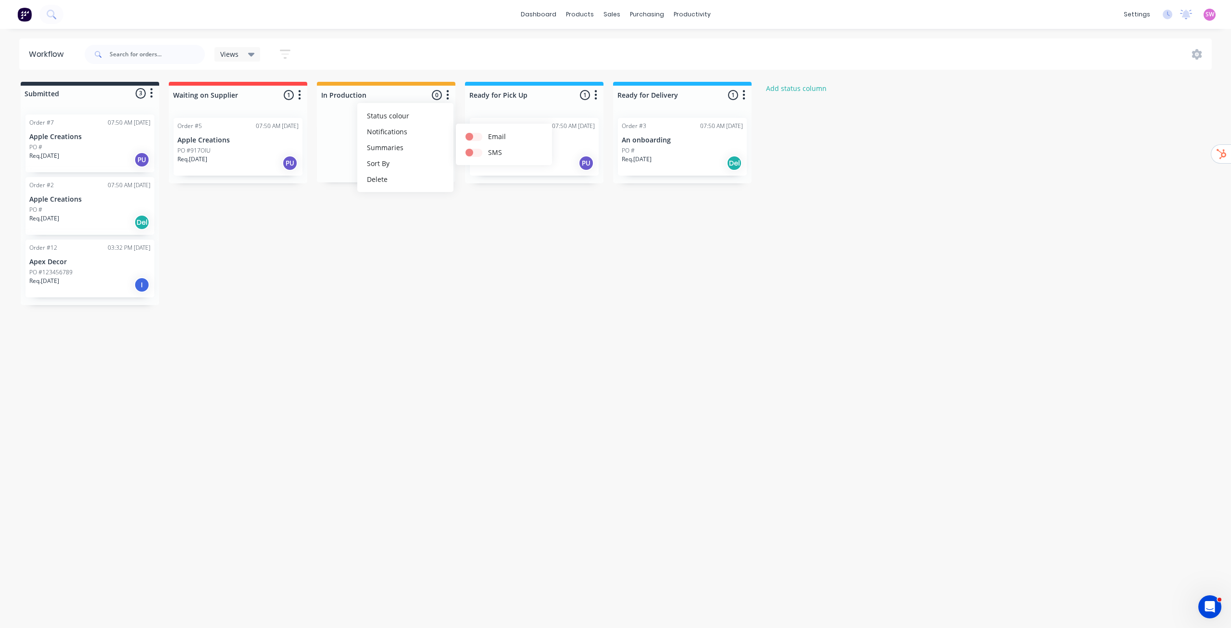
click at [478, 239] on div "Submitted 3 Status colour #273444 hex #273444 Save Cancel Summaries Total order…" at bounding box center [516, 193] width 1046 height 223
click at [103, 265] on p "Apex Decor" at bounding box center [89, 262] width 121 height 8
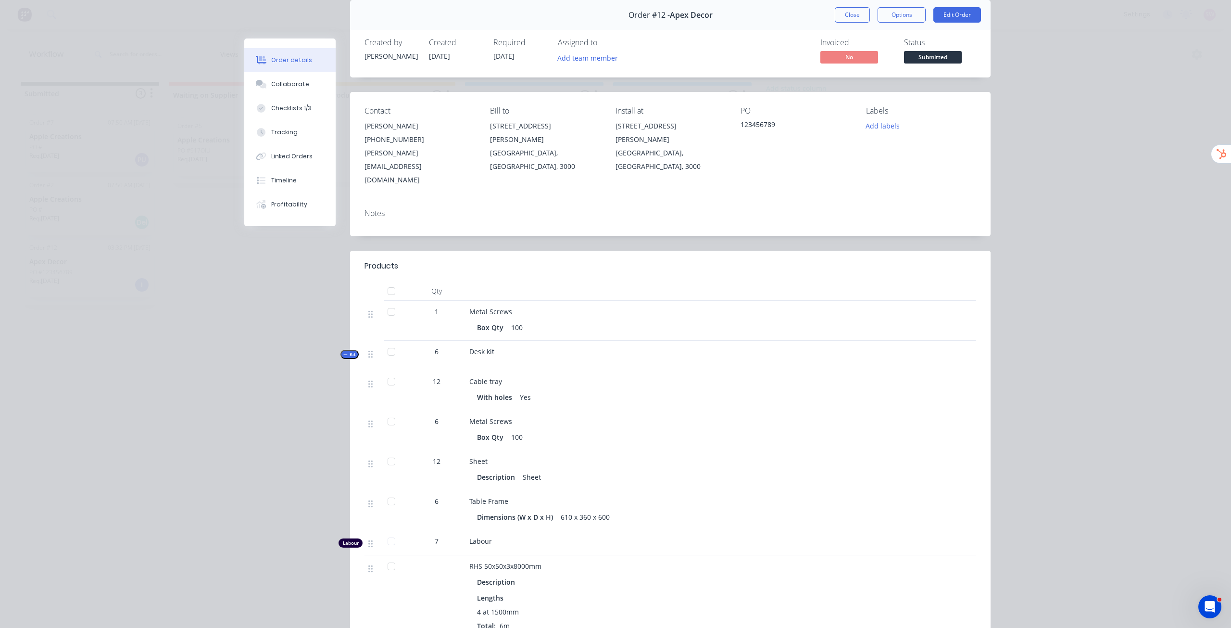
scroll to position [39, 0]
click at [846, 22] on div "Order #12 - Apex Decor Close Options Edit Order" at bounding box center [670, 14] width 641 height 30
click at [847, 21] on button "Close" at bounding box center [852, 13] width 35 height 15
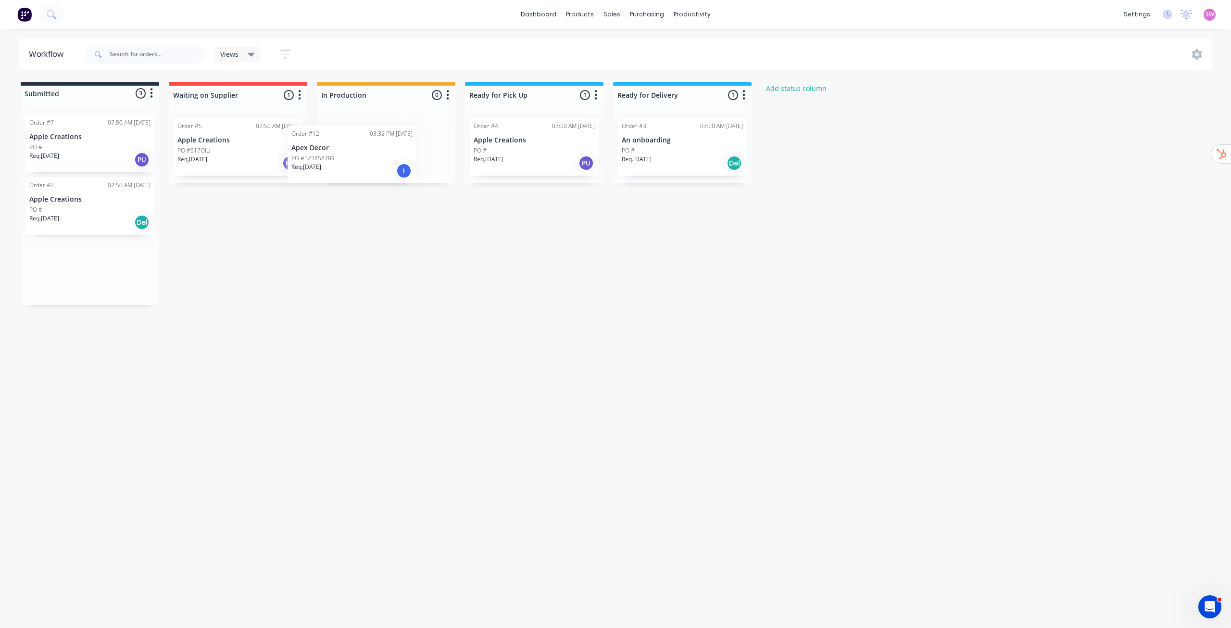
drag, startPoint x: 106, startPoint y: 262, endPoint x: 377, endPoint y: 148, distance: 293.6
click at [377, 148] on div "Submitted 3 Status colour #273444 hex #273444 Save Cancel Summaries Total order…" at bounding box center [516, 193] width 1046 height 223
click at [404, 140] on p "Apex Decor" at bounding box center [386, 140] width 121 height 8
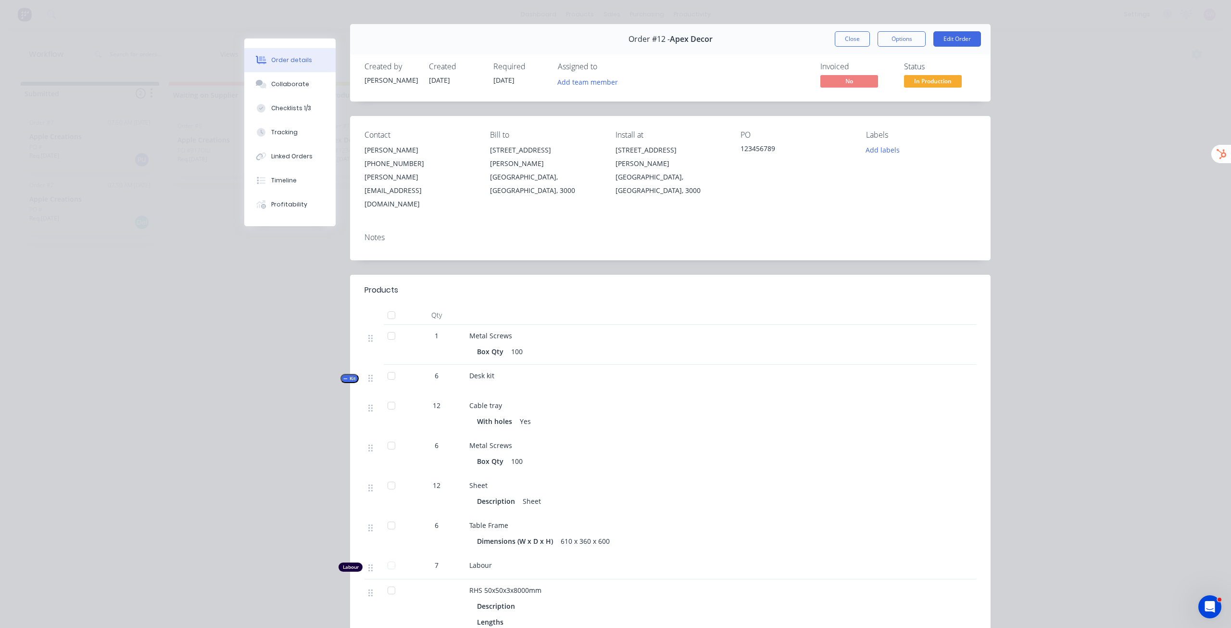
scroll to position [0, 0]
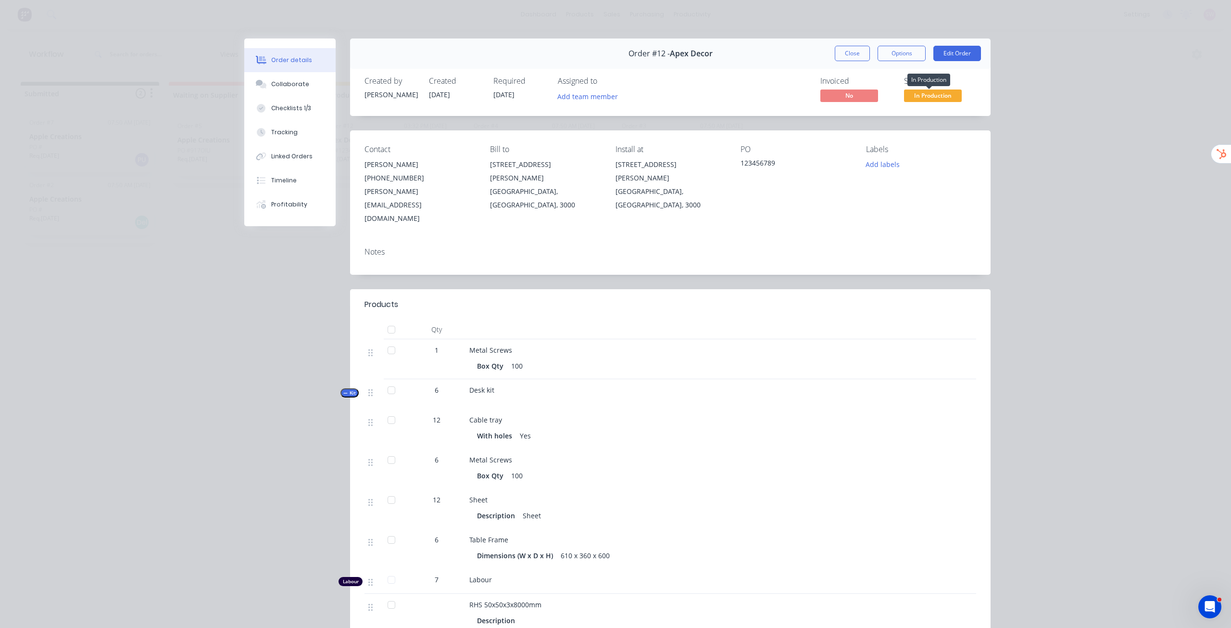
click at [927, 96] on span "In Production" at bounding box center [933, 95] width 58 height 12
click at [852, 62] on div "Order #12 - Apex Decor Close Options Edit Order" at bounding box center [670, 53] width 641 height 30
click at [851, 56] on button "Close" at bounding box center [852, 53] width 35 height 15
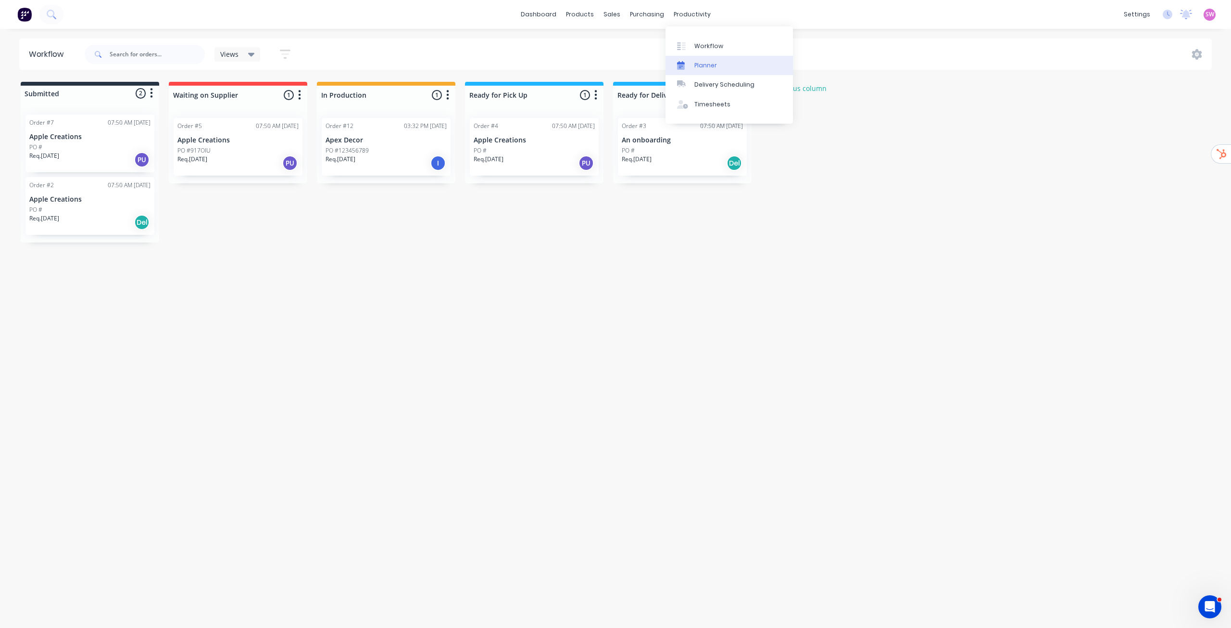
click at [707, 60] on link "Planner" at bounding box center [729, 65] width 127 height 19
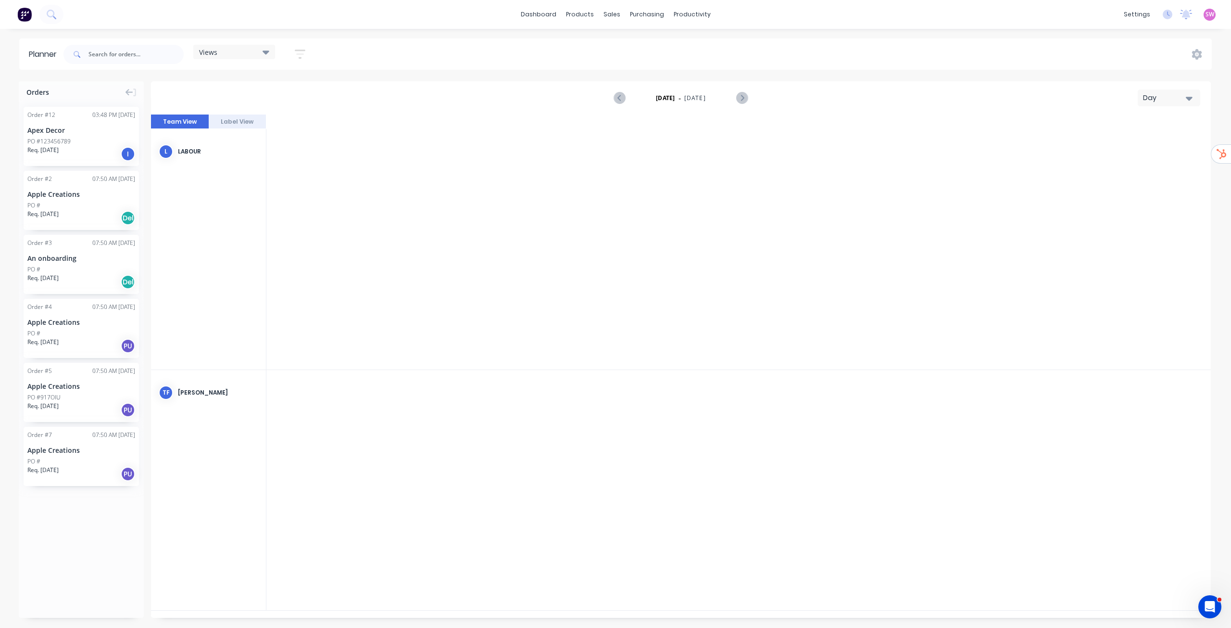
scroll to position [0, 2309]
drag, startPoint x: 92, startPoint y: 143, endPoint x: 420, endPoint y: 380, distance: 404.4
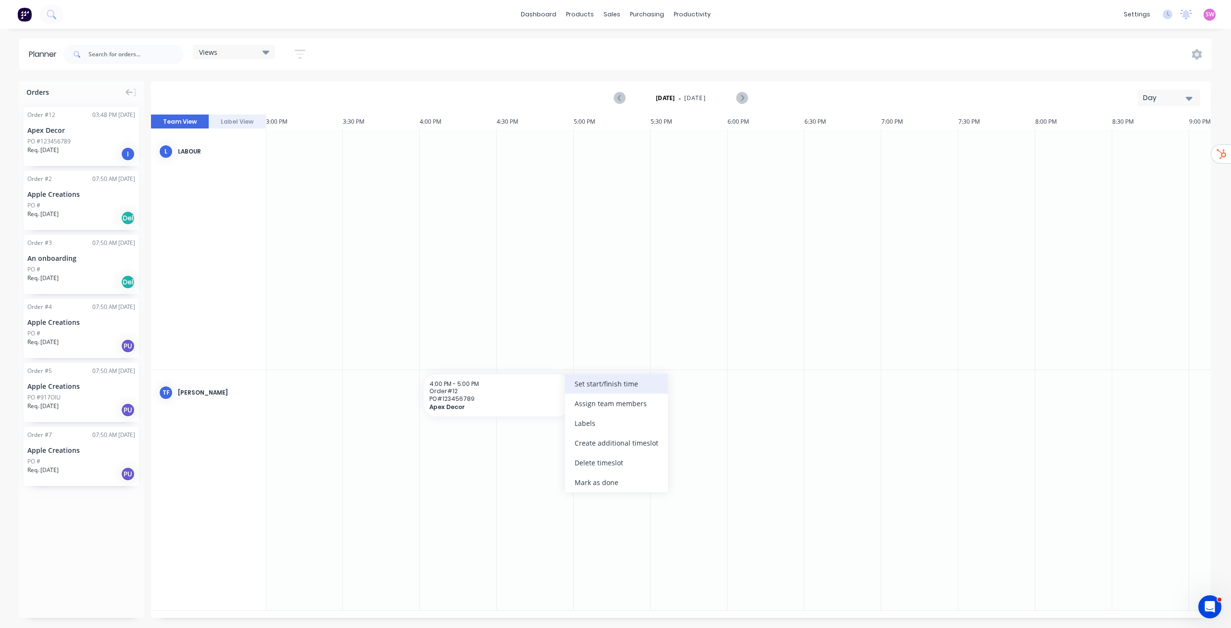
click at [591, 382] on div "Set start/finish time" at bounding box center [616, 384] width 103 height 20
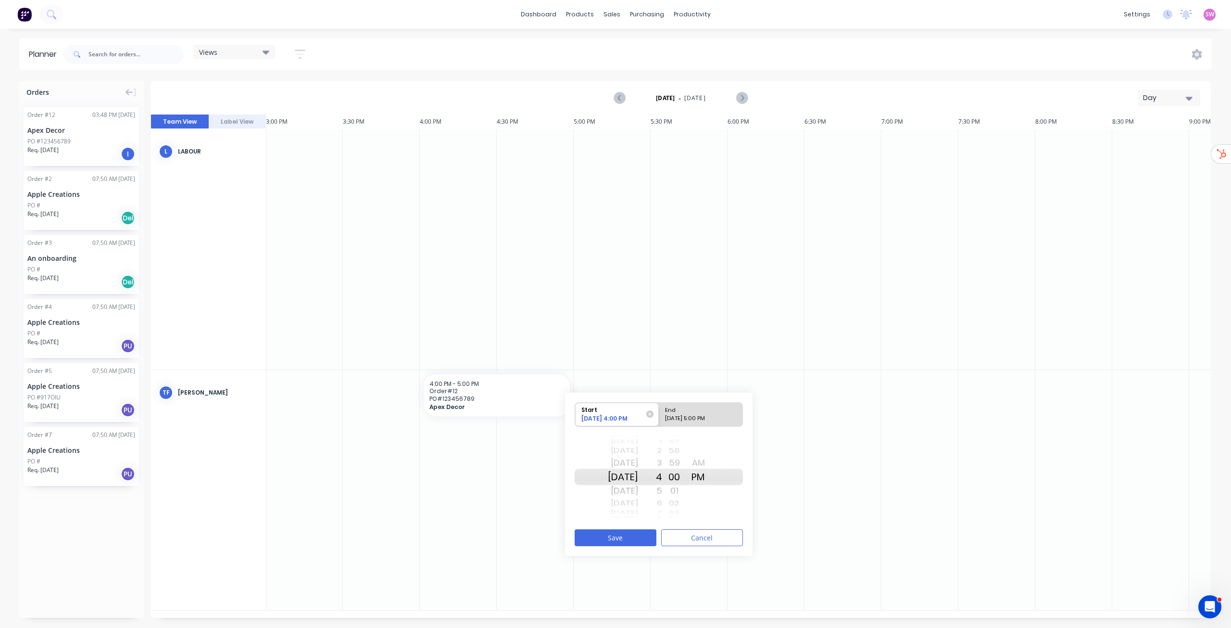
click at [713, 412] on div "End" at bounding box center [697, 409] width 70 height 12
click at [659, 412] on input "End 09/30/2025 5:00 PM" at bounding box center [659, 415] width 0 height 24
radio input "true"
click at [611, 543] on button "Save" at bounding box center [616, 537] width 82 height 17
click at [1185, 102] on div "Day" at bounding box center [1165, 98] width 44 height 10
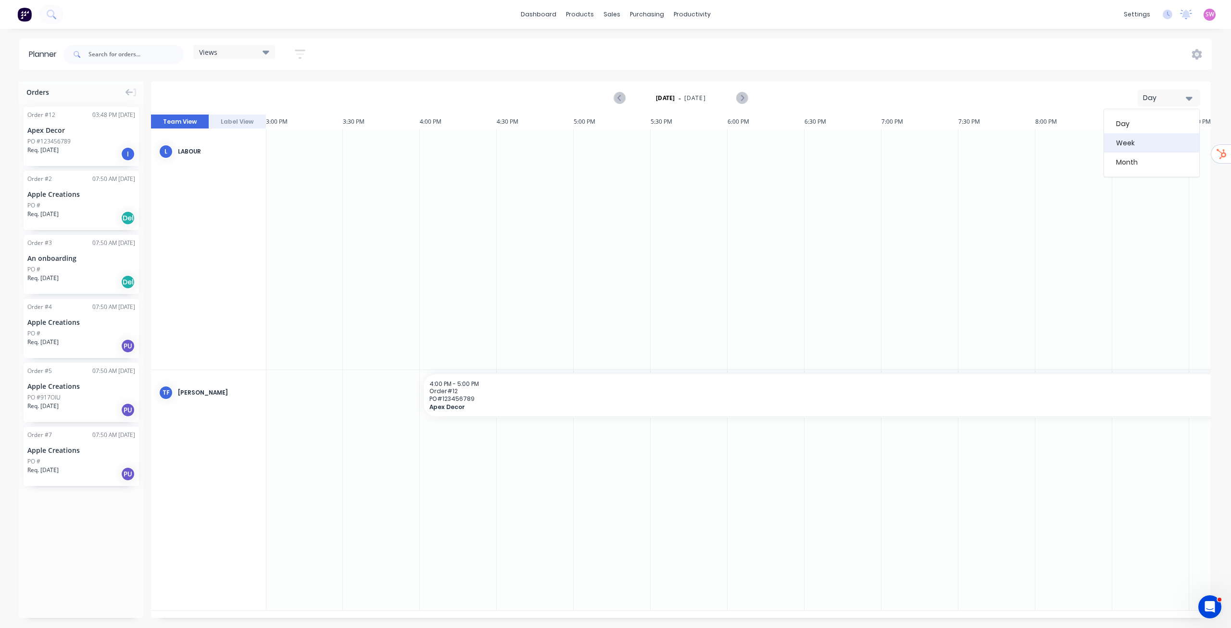
click at [1136, 144] on div "Week" at bounding box center [1151, 142] width 95 height 19
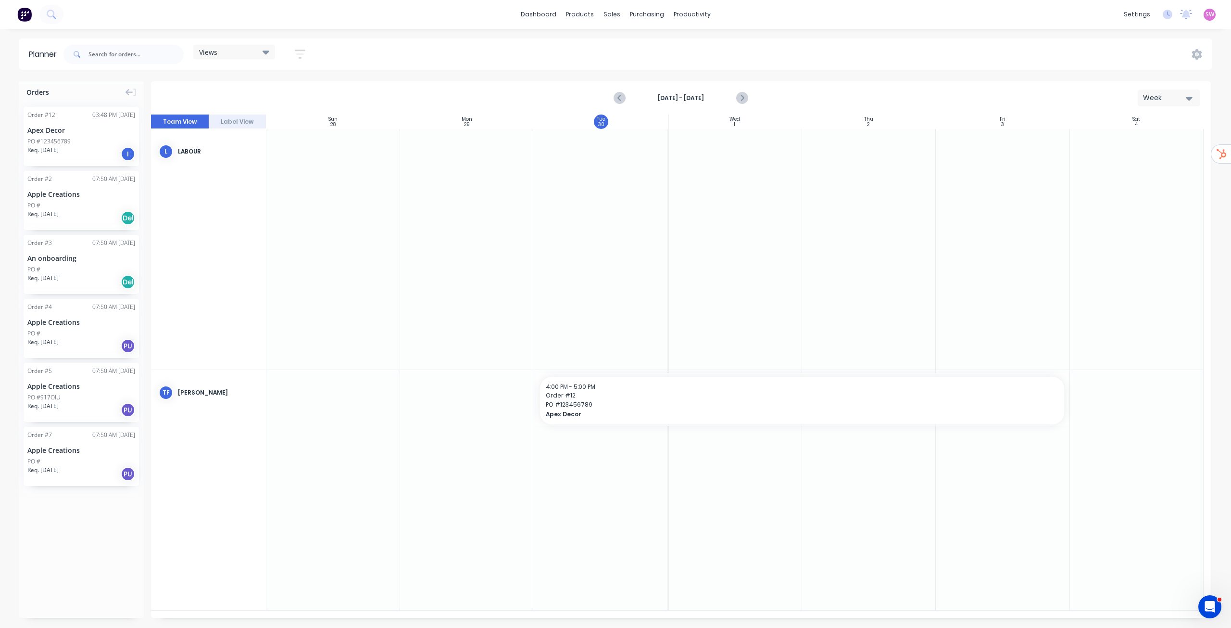
click at [1190, 99] on icon "button" at bounding box center [1189, 99] width 7 height 4
click at [1162, 153] on div "Month" at bounding box center [1151, 161] width 95 height 19
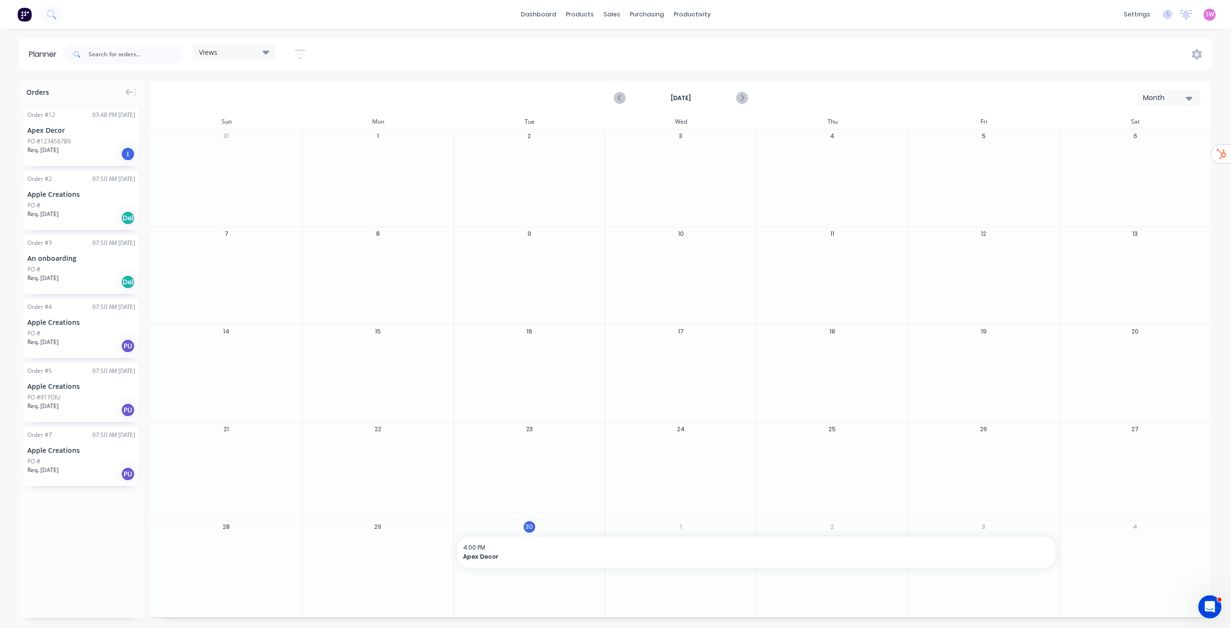
click at [1027, 17] on div "dashboard products sales purchasing productivity dashboard products Product Cat…" at bounding box center [615, 14] width 1231 height 29
click at [1091, 43] on link "Company" at bounding box center [1091, 45] width 127 height 19
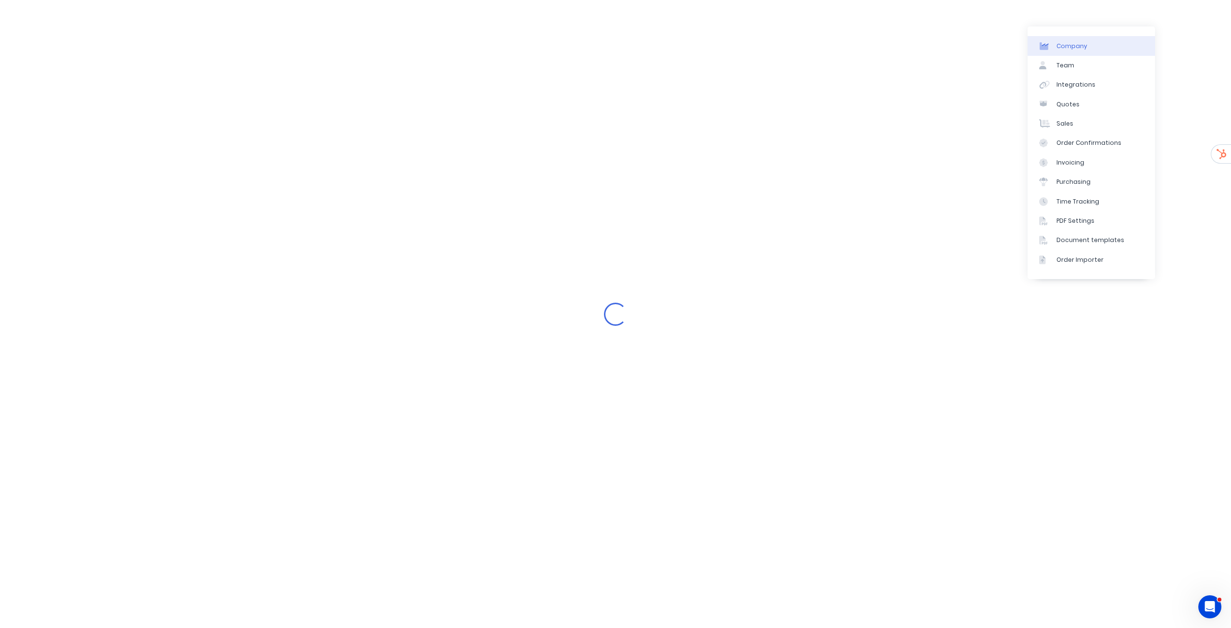
select select "AU"
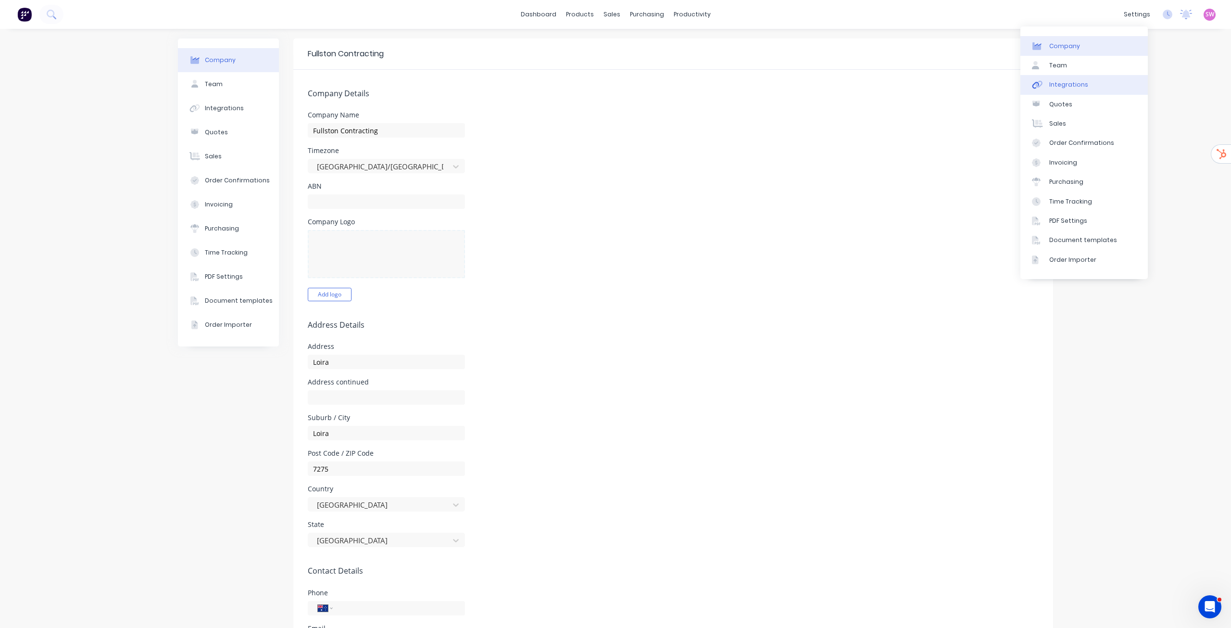
click at [1074, 90] on link "Integrations" at bounding box center [1084, 84] width 127 height 19
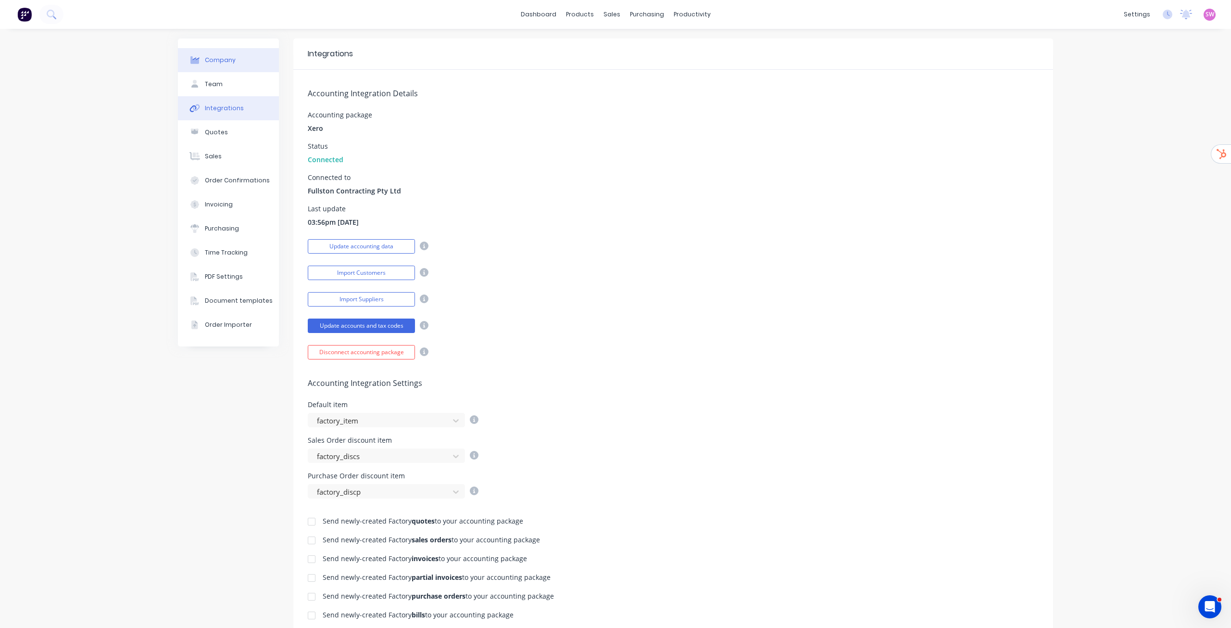
click at [220, 62] on div "Company" at bounding box center [220, 60] width 31 height 9
select select "AU"
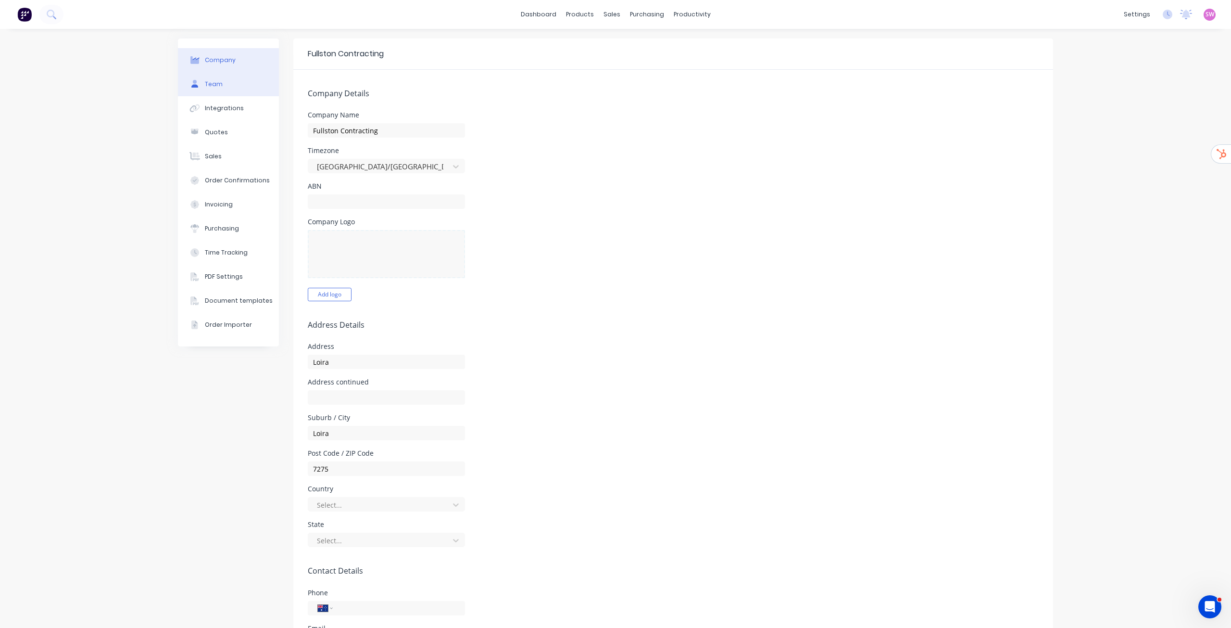
click at [219, 77] on button "Team" at bounding box center [228, 84] width 101 height 24
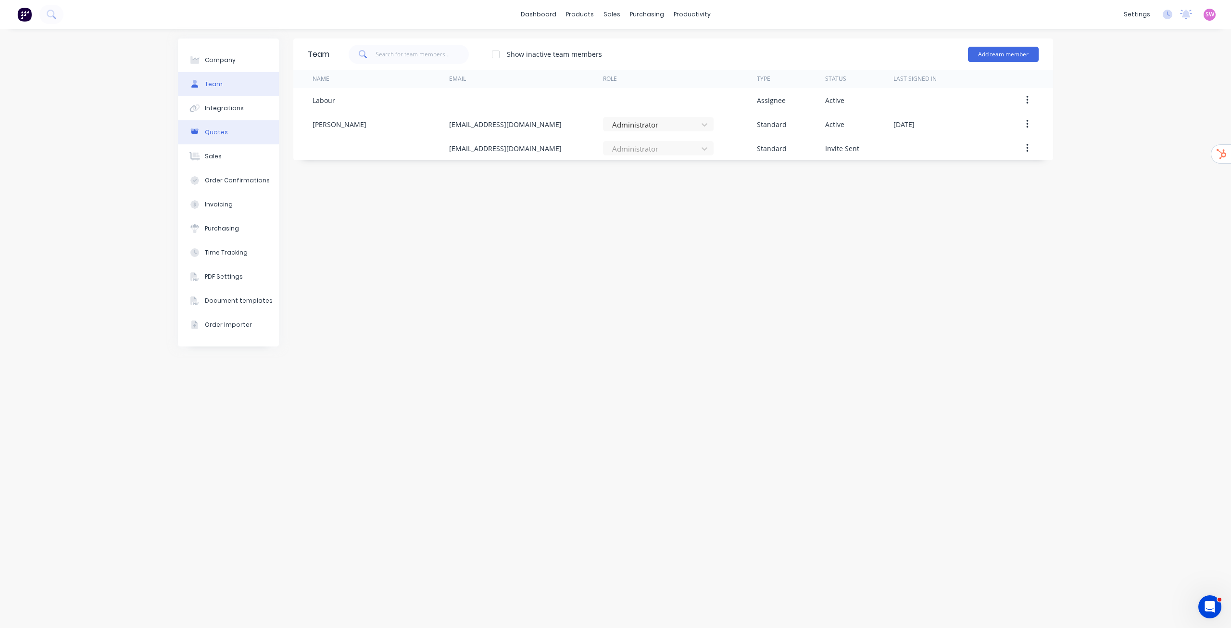
click at [221, 128] on div "Quotes" at bounding box center [216, 132] width 23 height 9
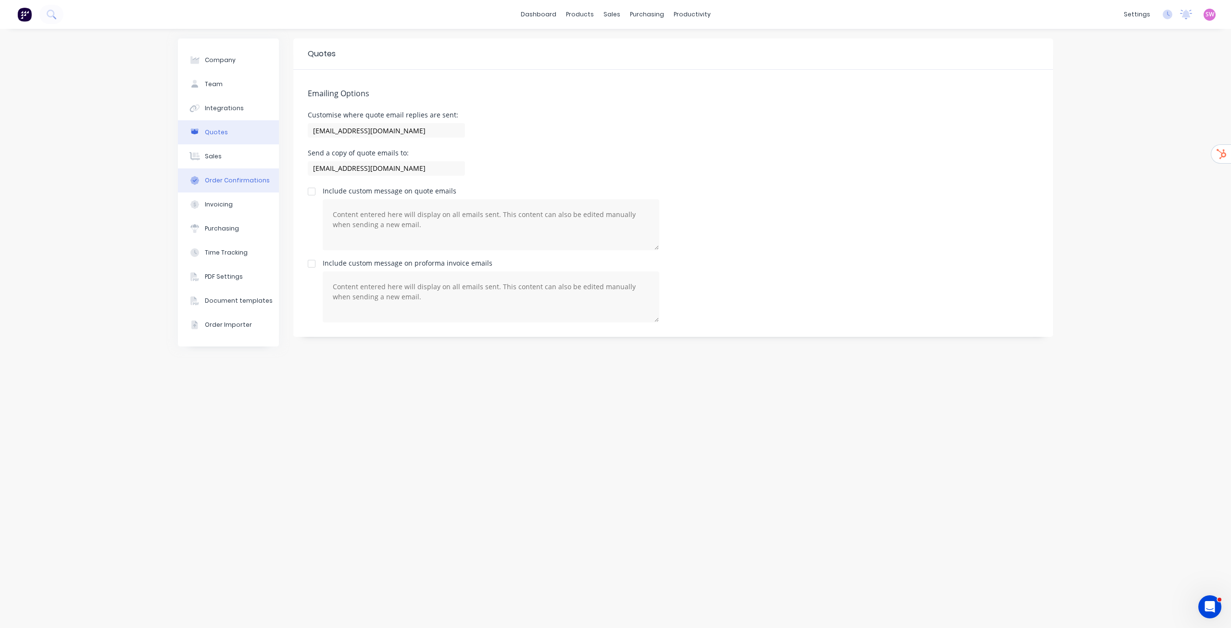
click at [217, 177] on div "Order Confirmations" at bounding box center [237, 180] width 65 height 9
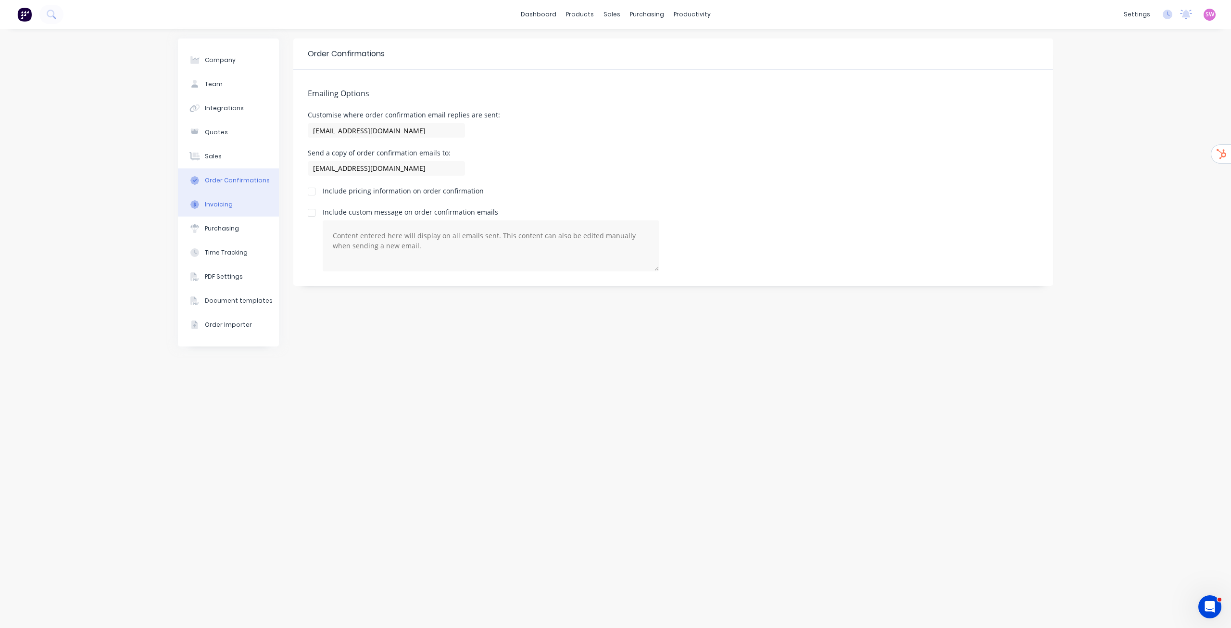
click at [228, 211] on button "Invoicing" at bounding box center [228, 204] width 101 height 24
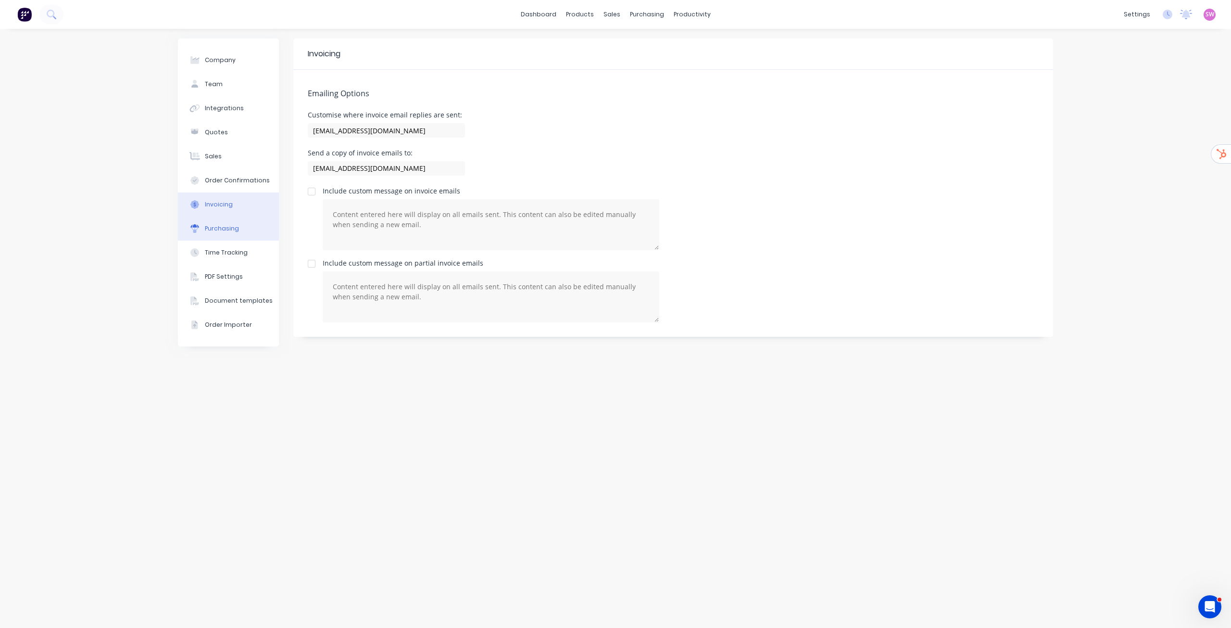
click at [237, 230] on div "Purchasing" at bounding box center [222, 228] width 34 height 9
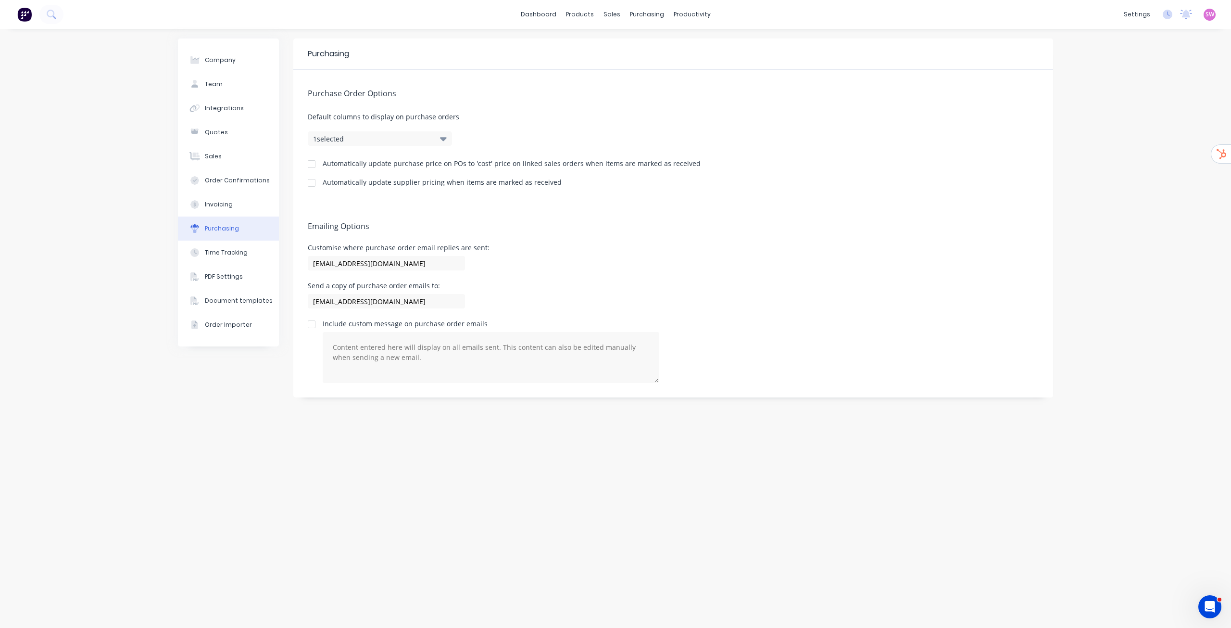
click at [384, 459] on div "Purchasing Purchase Order Options Default columns to display on purchase orders…" at bounding box center [673, 328] width 760 height 580
click at [548, 11] on link "dashboard" at bounding box center [538, 14] width 45 height 14
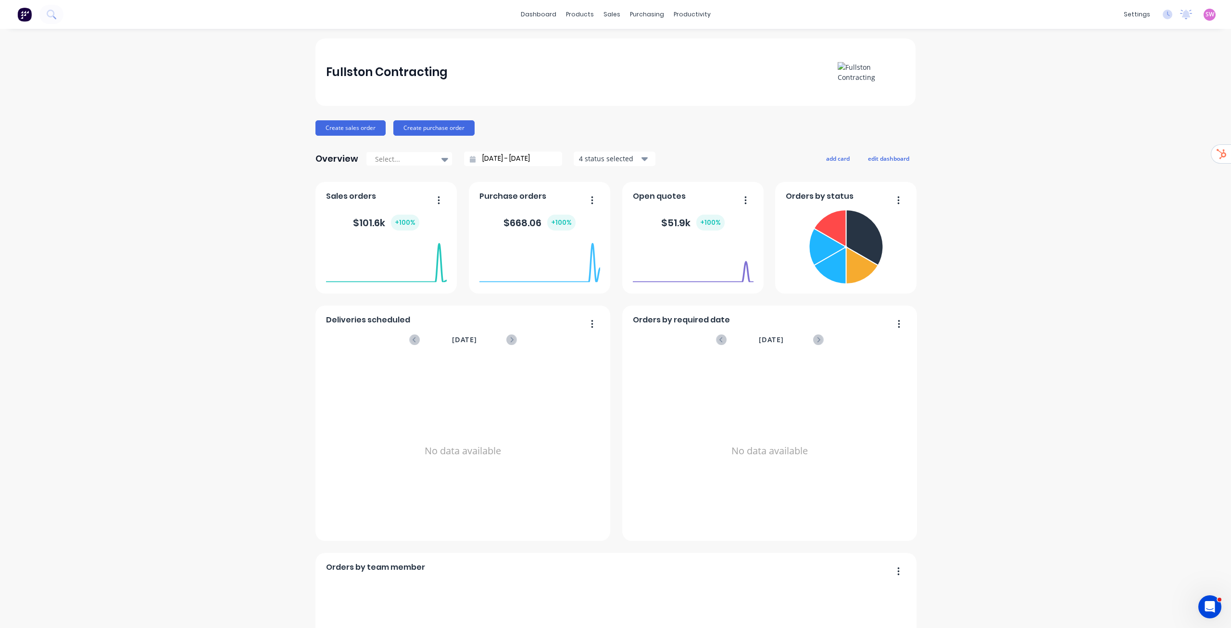
click at [1206, 13] on span "SW" at bounding box center [1210, 14] width 9 height 9
click at [1121, 116] on button "Sign out" at bounding box center [1150, 120] width 127 height 19
